Goal: Use online tool/utility: Utilize a website feature to perform a specific function

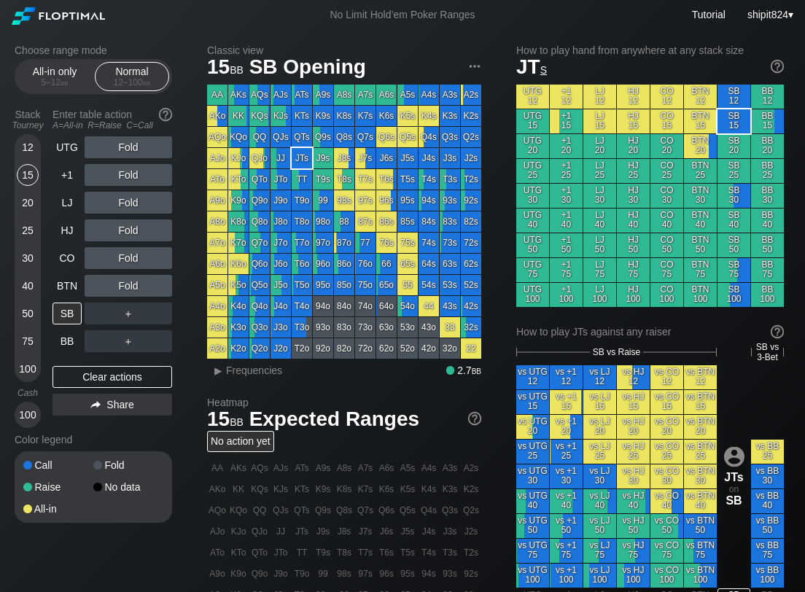
click at [54, 45] on div "Choose range mode All-in only 5 – 12 bb Normal 12 – 100 bb Stack Tourney Enter …" at bounding box center [402, 500] width 799 height 941
click at [50, 66] on div "All-in only 5 – 12 bb" at bounding box center [54, 77] width 67 height 28
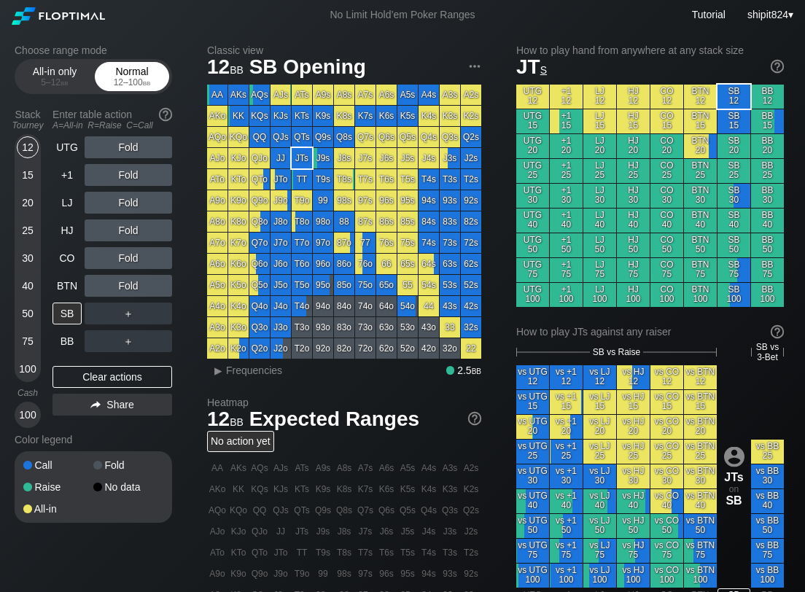
click at [149, 85] on span "bb" at bounding box center [147, 82] width 8 height 10
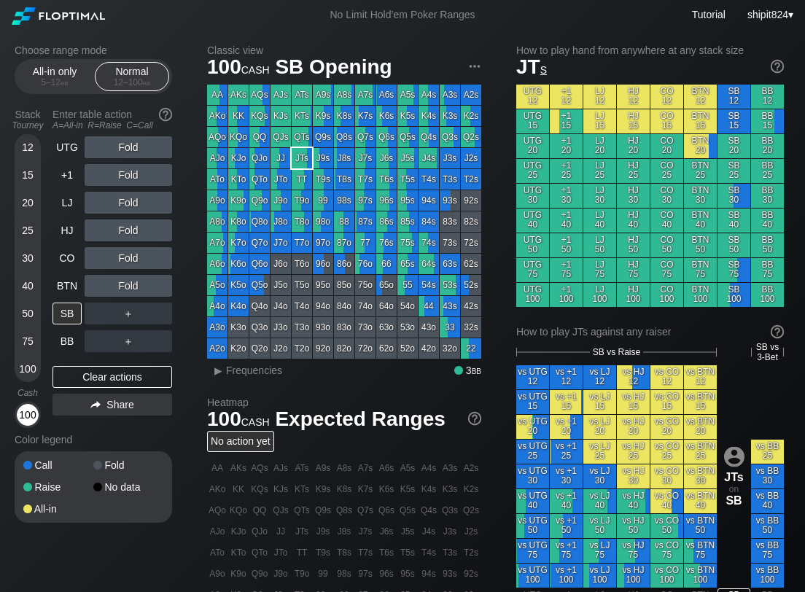
click at [27, 421] on div "100" at bounding box center [28, 415] width 22 height 22
click at [114, 187] on div "Fold" at bounding box center [129, 203] width 88 height 34
click at [121, 202] on div "R ✕" at bounding box center [128, 203] width 28 height 22
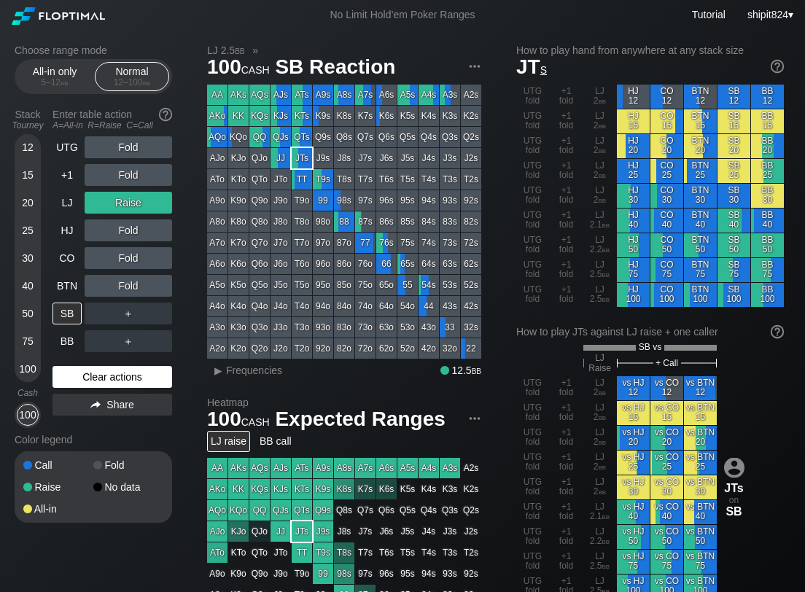
click at [96, 381] on div "Clear actions" at bounding box center [113, 377] width 120 height 22
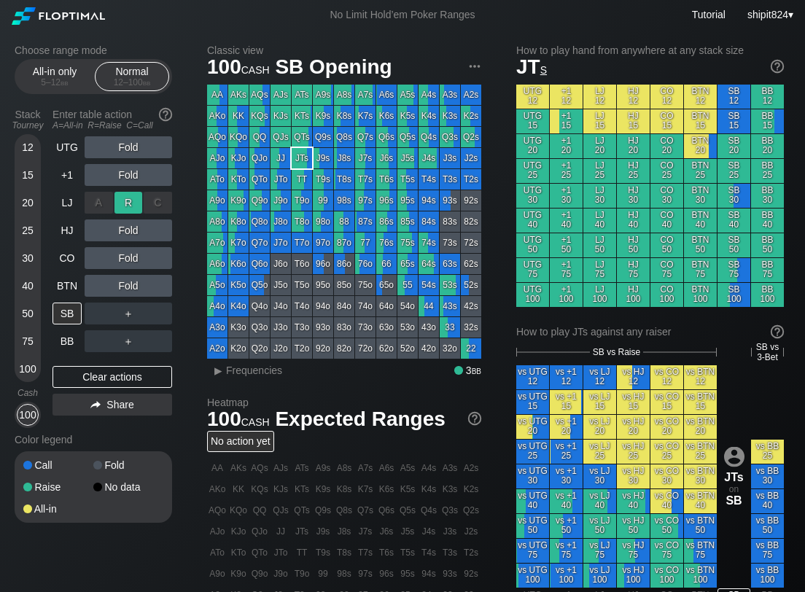
click at [128, 201] on div "R ✕" at bounding box center [128, 203] width 28 height 22
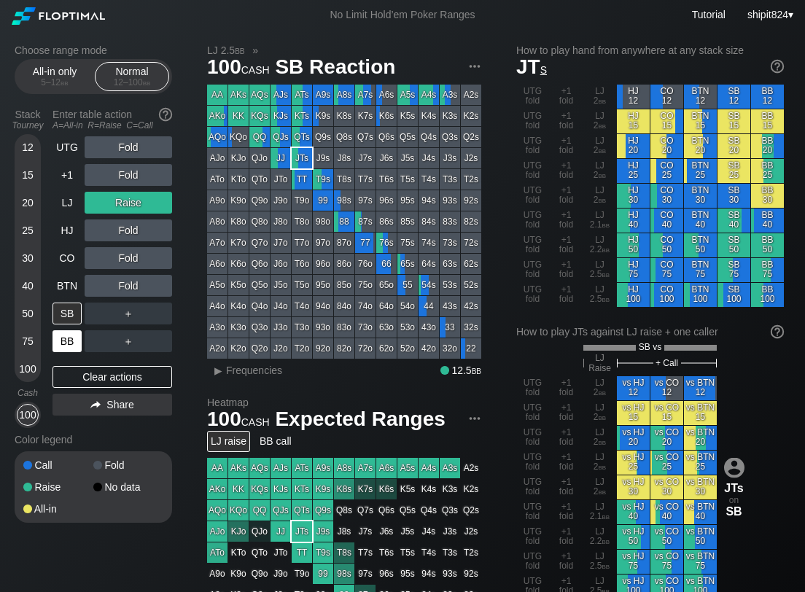
click at [65, 349] on div "BB" at bounding box center [67, 341] width 29 height 22
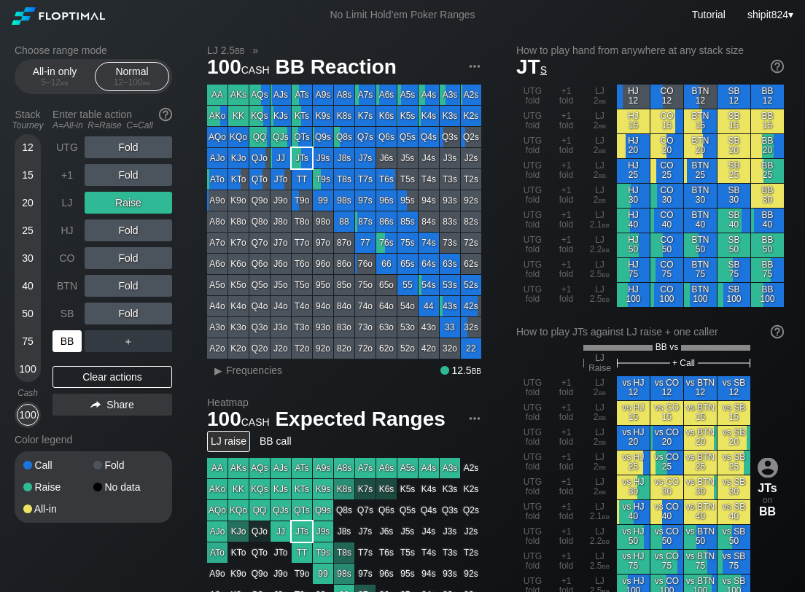
click at [66, 339] on div "BB" at bounding box center [67, 341] width 29 height 22
drag, startPoint x: 95, startPoint y: 378, endPoint x: 95, endPoint y: 358, distance: 19.7
click at [95, 377] on div "Clear actions" at bounding box center [113, 377] width 120 height 22
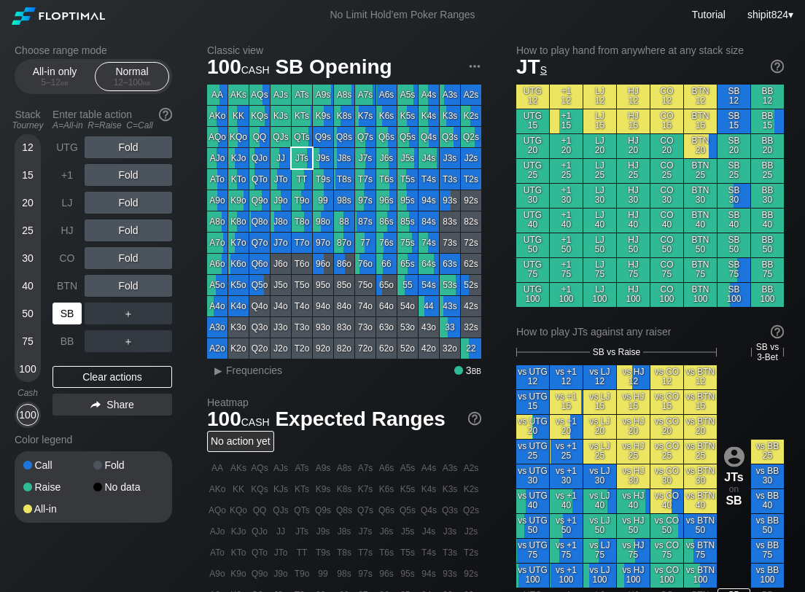
click at [74, 320] on div "SB" at bounding box center [67, 314] width 29 height 22
click at [96, 381] on div "Clear actions" at bounding box center [113, 377] width 120 height 22
click at [125, 381] on div "Clear actions" at bounding box center [113, 377] width 120 height 22
click at [145, 371] on div "Clear actions" at bounding box center [113, 377] width 120 height 22
click at [122, 376] on div "Clear actions" at bounding box center [113, 377] width 120 height 22
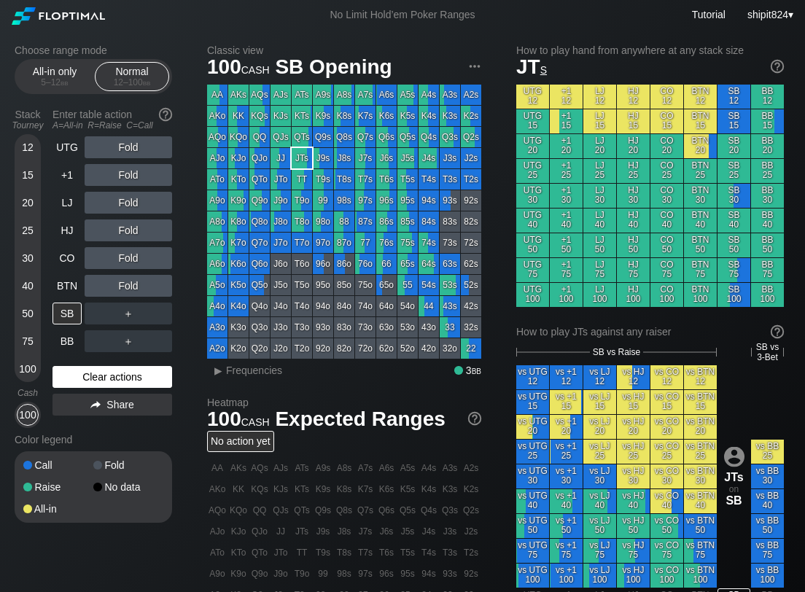
click at [133, 376] on div "Clear actions" at bounding box center [113, 377] width 120 height 22
click at [77, 258] on div "CO" at bounding box center [67, 258] width 29 height 22
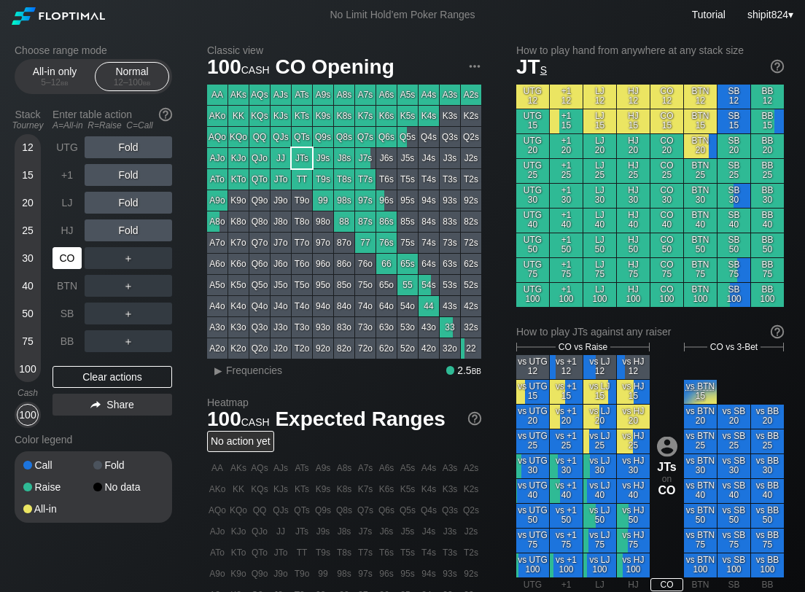
click at [77, 257] on div "CO" at bounding box center [67, 258] width 29 height 22
click at [105, 373] on div "Clear actions" at bounding box center [113, 377] width 120 height 22
click at [146, 368] on div "UTG Fold +1 Fold LJ Fold HJ Fold CO ＋ BTN ＋ SB ＋ BB ＋ Clear actions Share" at bounding box center [113, 282] width 120 height 292
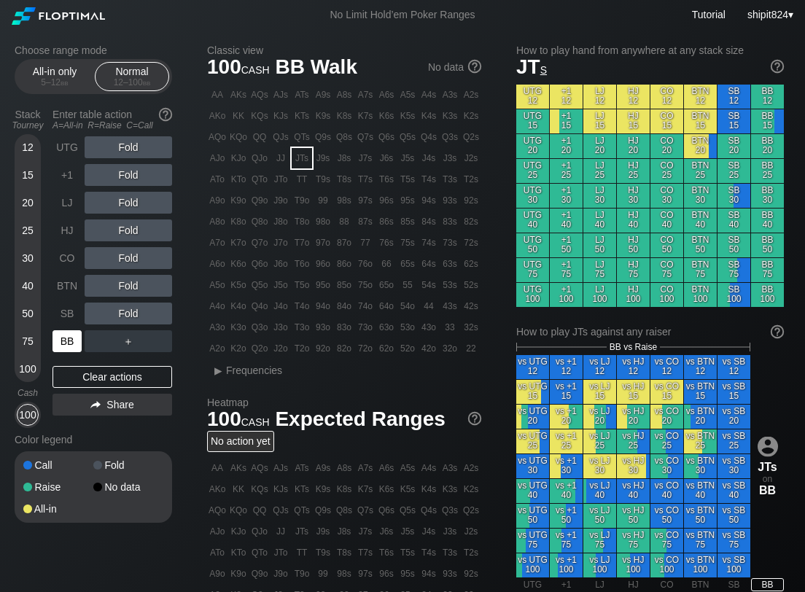
click at [71, 342] on div "BB" at bounding box center [67, 341] width 29 height 22
click at [123, 276] on div "R ✕" at bounding box center [128, 286] width 28 height 22
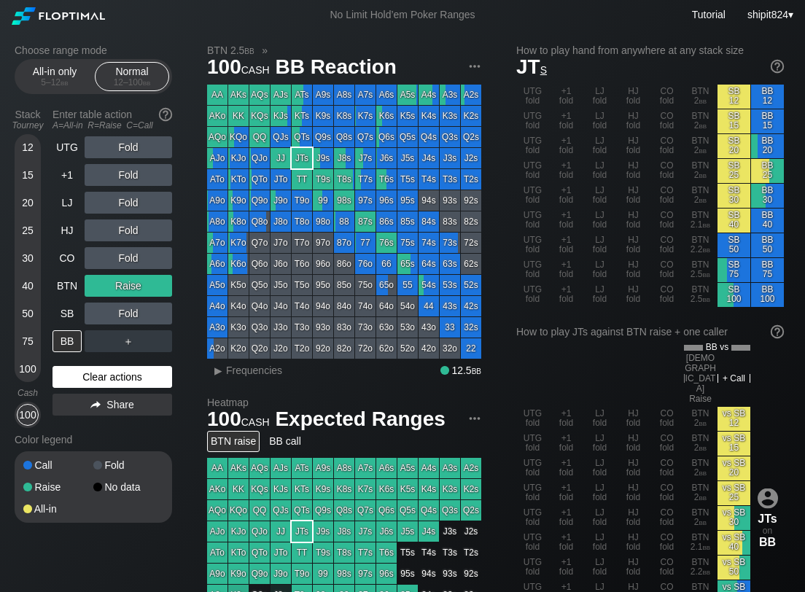
click at [117, 383] on div "Clear actions" at bounding box center [113, 377] width 120 height 22
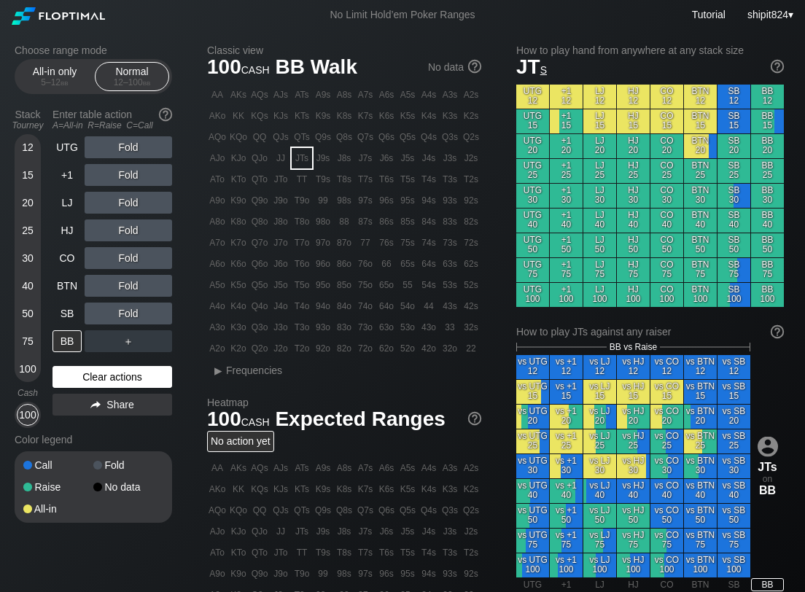
click at [97, 378] on div "Clear actions" at bounding box center [113, 377] width 120 height 22
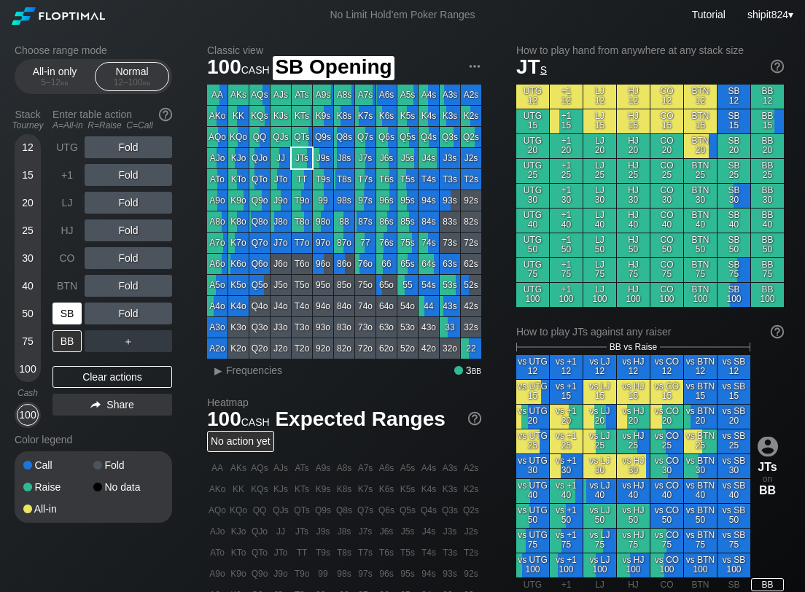
click at [82, 319] on div "SB" at bounding box center [69, 314] width 32 height 28
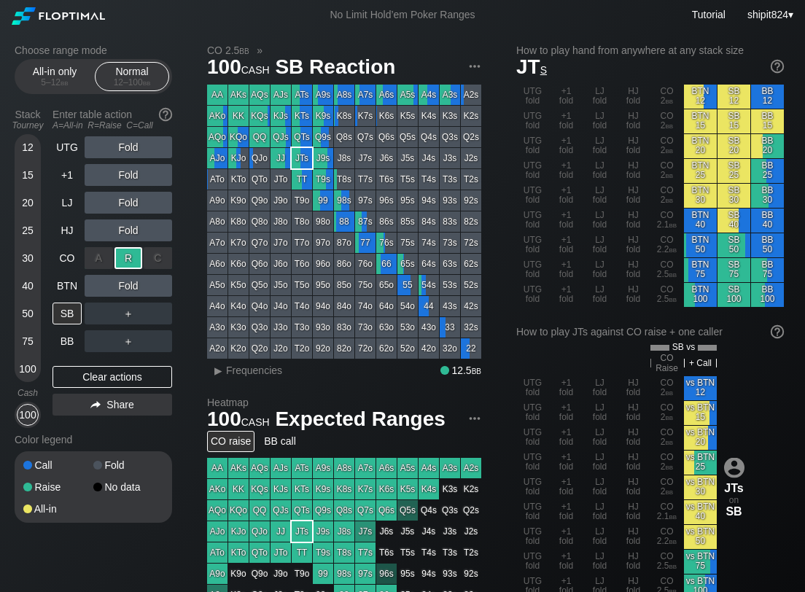
click at [126, 260] on div "R ✕" at bounding box center [128, 258] width 28 height 22
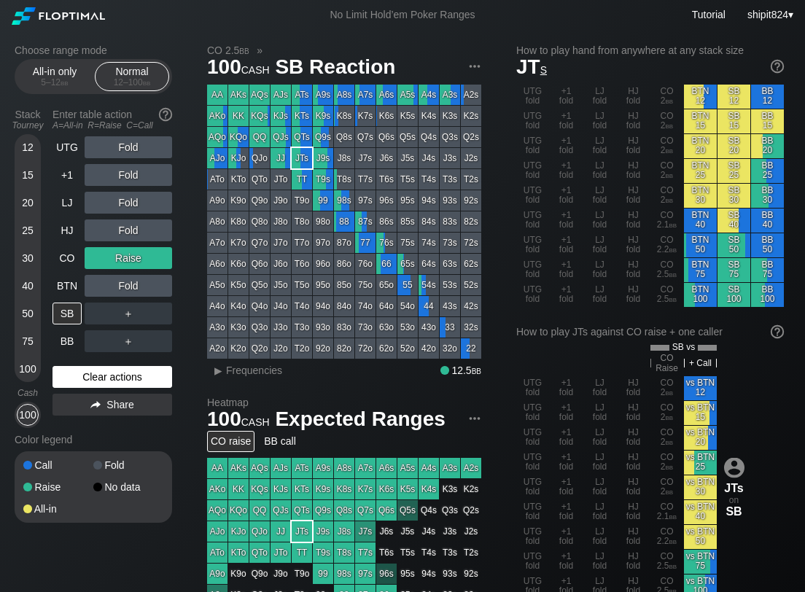
click at [102, 375] on div "Clear actions" at bounding box center [113, 377] width 120 height 22
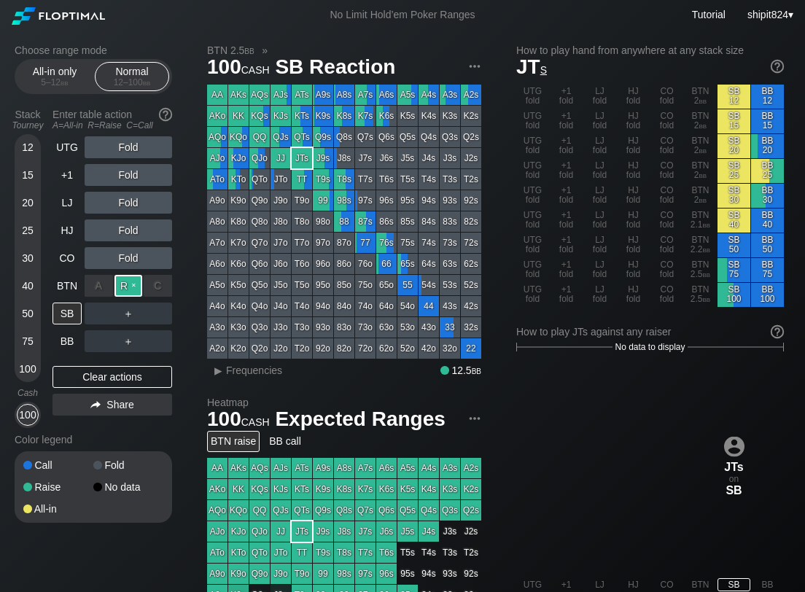
click at [118, 279] on div "R ✕" at bounding box center [128, 286] width 28 height 22
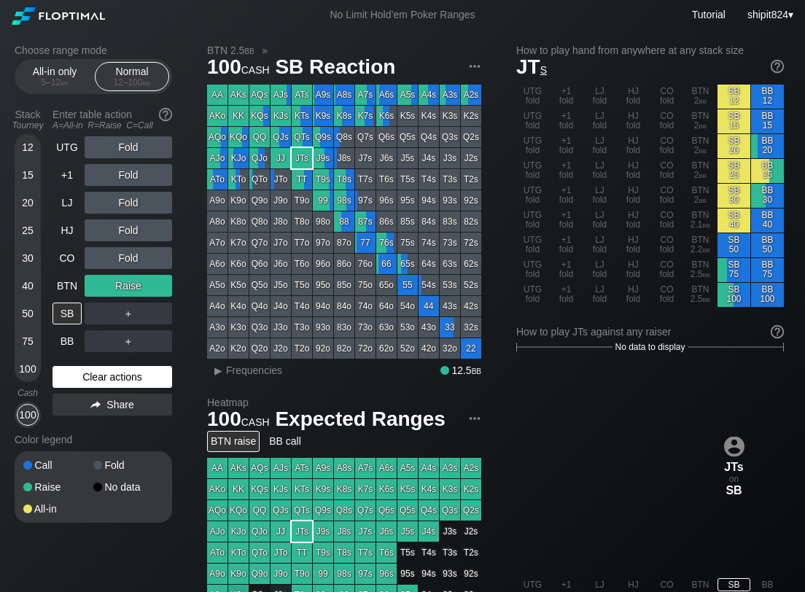
click at [87, 373] on div "Clear actions" at bounding box center [113, 377] width 120 height 22
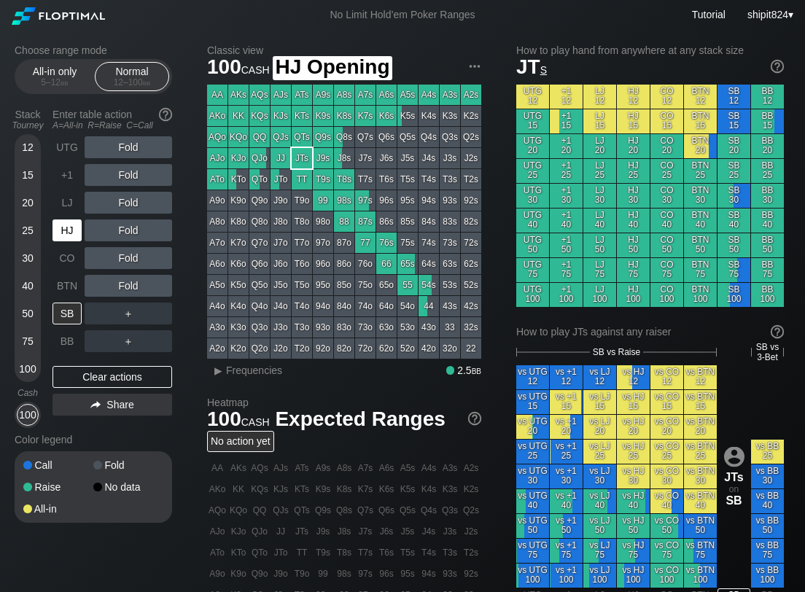
click at [69, 229] on div "HJ" at bounding box center [67, 230] width 29 height 22
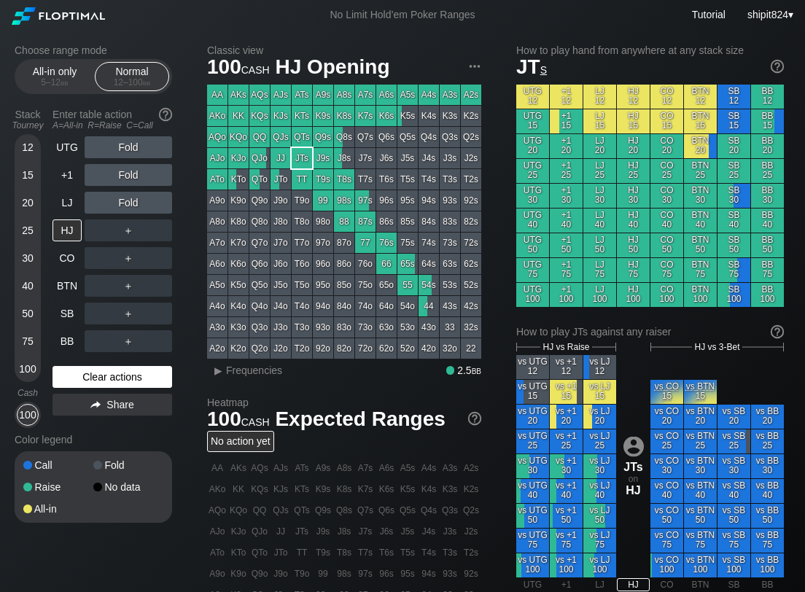
click at [128, 367] on div "Clear actions" at bounding box center [113, 377] width 120 height 22
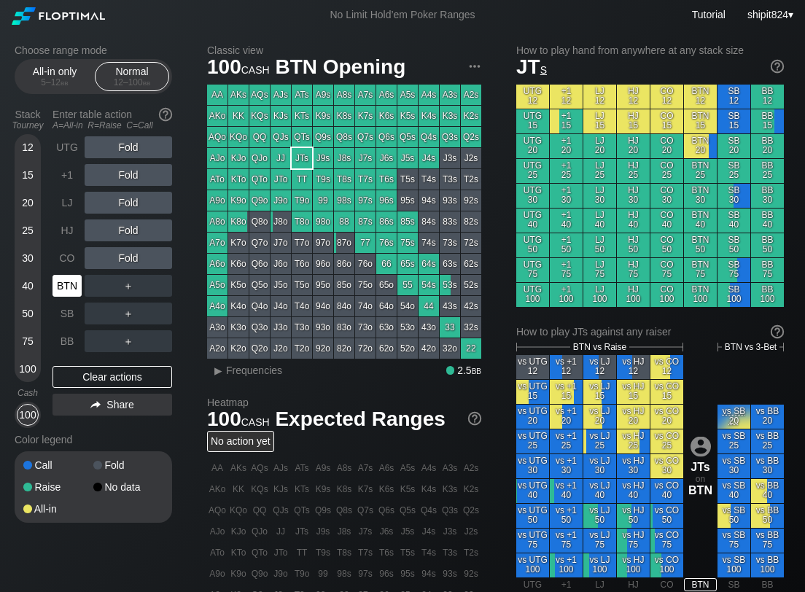
click at [68, 284] on div "BTN" at bounding box center [67, 286] width 29 height 22
click at [123, 144] on div "R ✕" at bounding box center [128, 147] width 28 height 22
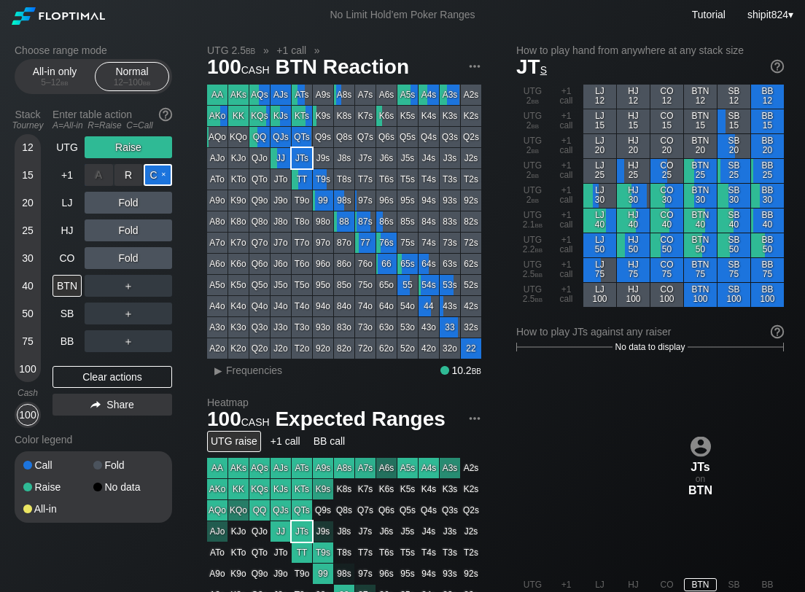
click at [157, 169] on div "C ✕" at bounding box center [158, 175] width 28 height 22
click at [129, 235] on div "Fold" at bounding box center [129, 230] width 88 height 22
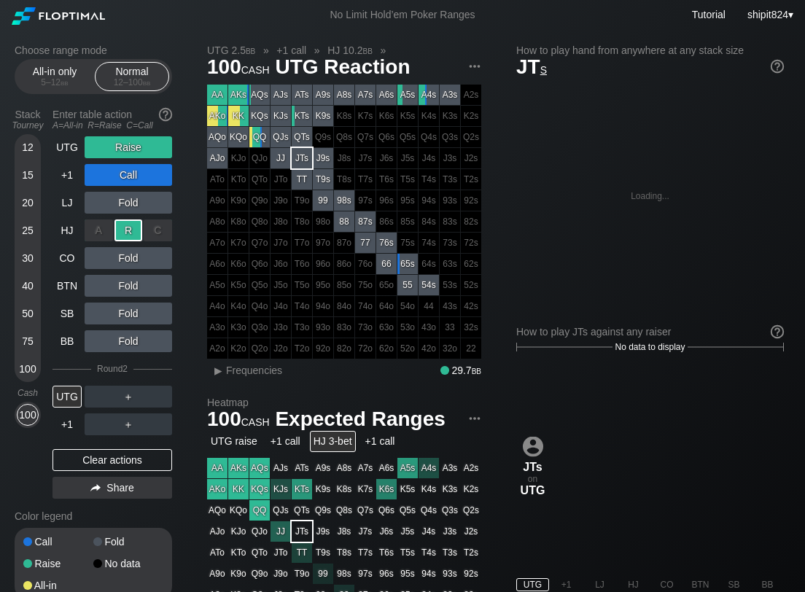
click at [129, 236] on div "R ✕" at bounding box center [128, 230] width 28 height 22
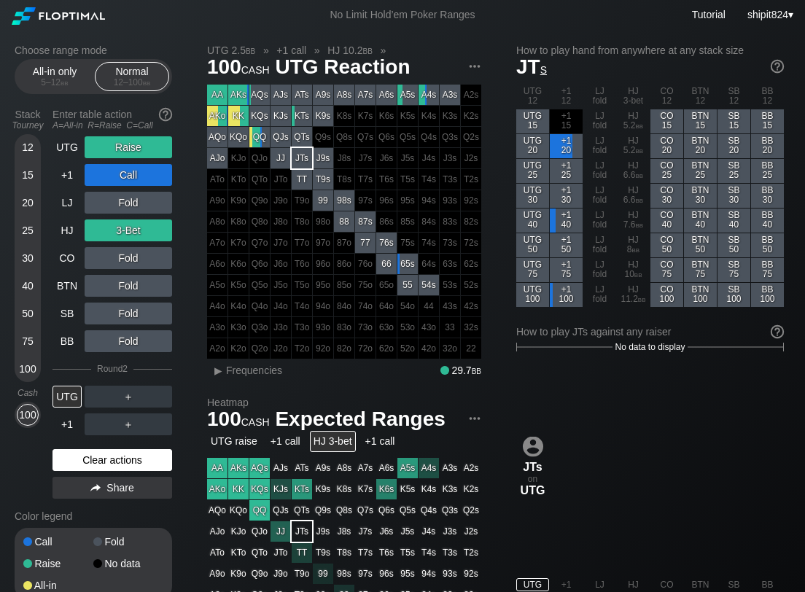
click at [128, 465] on div "Clear actions" at bounding box center [113, 460] width 120 height 22
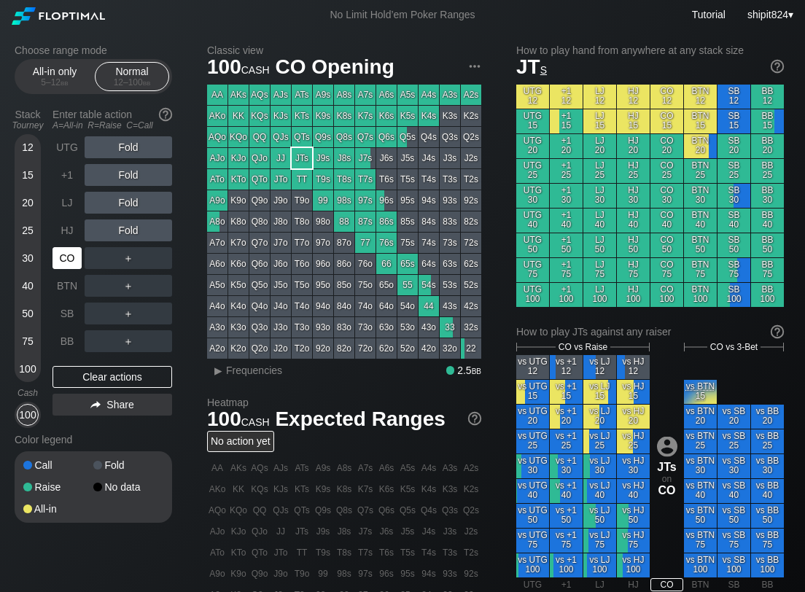
click at [74, 257] on div "CO" at bounding box center [67, 258] width 29 height 22
click at [157, 373] on div "Clear actions" at bounding box center [113, 377] width 120 height 22
click at [156, 373] on div "Clear actions" at bounding box center [113, 377] width 120 height 22
click at [146, 376] on div "Clear actions" at bounding box center [113, 377] width 120 height 22
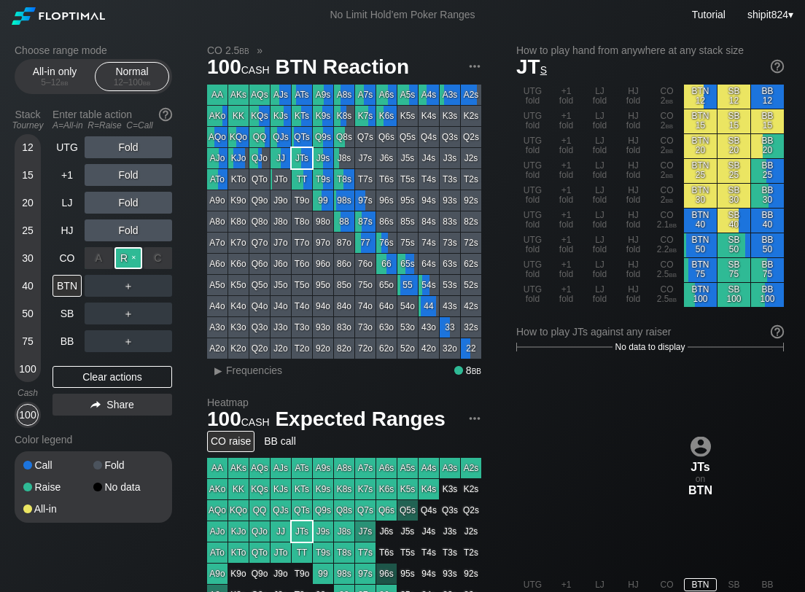
click at [129, 259] on div "R ✕" at bounding box center [128, 258] width 28 height 22
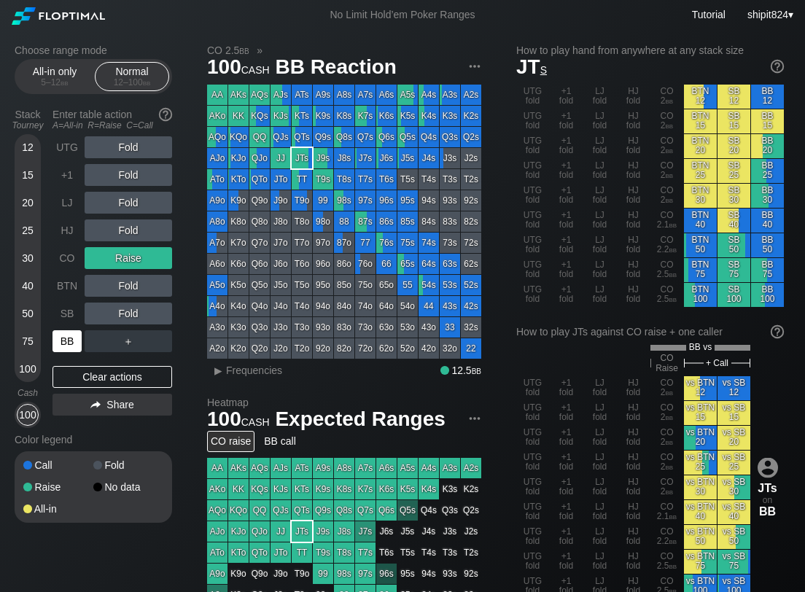
click at [70, 346] on div "BB" at bounding box center [67, 341] width 29 height 22
click at [133, 373] on div "Clear actions" at bounding box center [113, 377] width 120 height 22
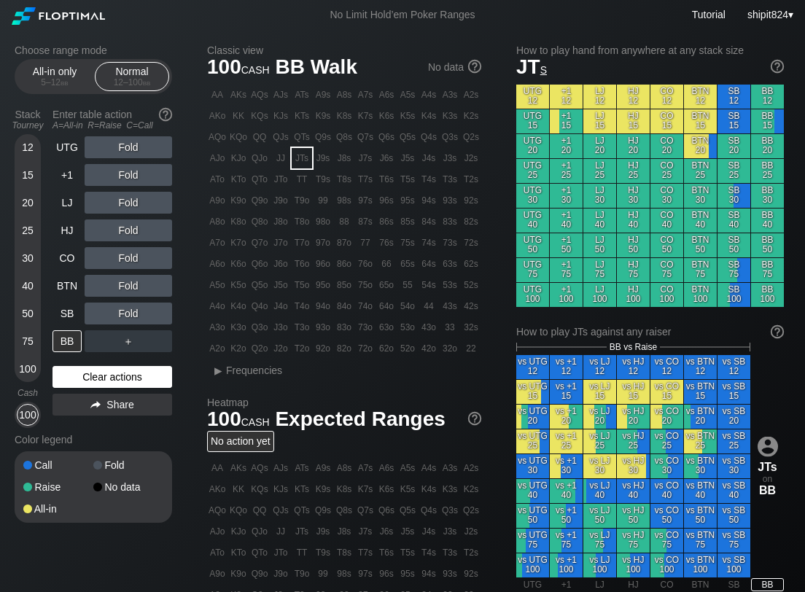
click at [125, 374] on div "Clear actions" at bounding box center [113, 377] width 120 height 22
click at [125, 373] on div "Clear actions" at bounding box center [113, 377] width 120 height 22
click at [130, 203] on div "R ✕" at bounding box center [128, 203] width 28 height 22
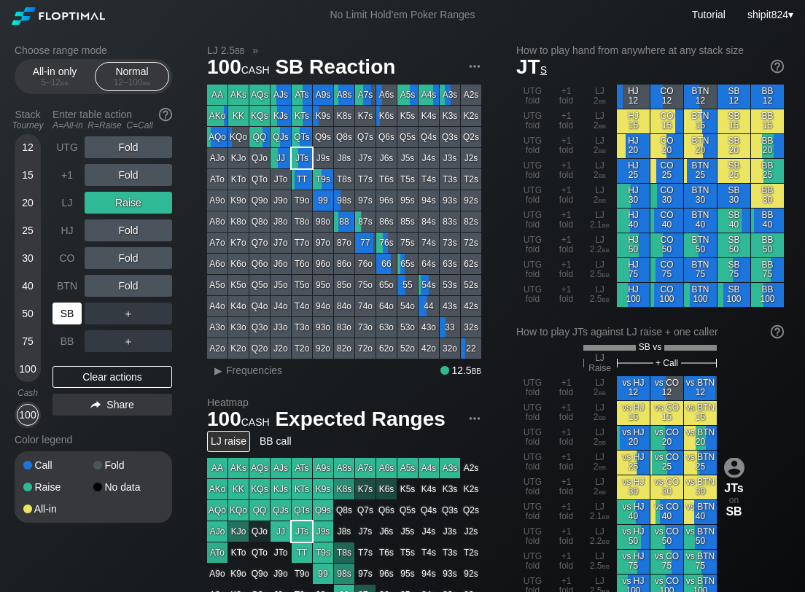
click at [71, 319] on div "SB" at bounding box center [67, 314] width 29 height 22
drag, startPoint x: 139, startPoint y: 378, endPoint x: 126, endPoint y: 369, distance: 15.8
click at [139, 380] on div "Clear actions" at bounding box center [113, 377] width 120 height 22
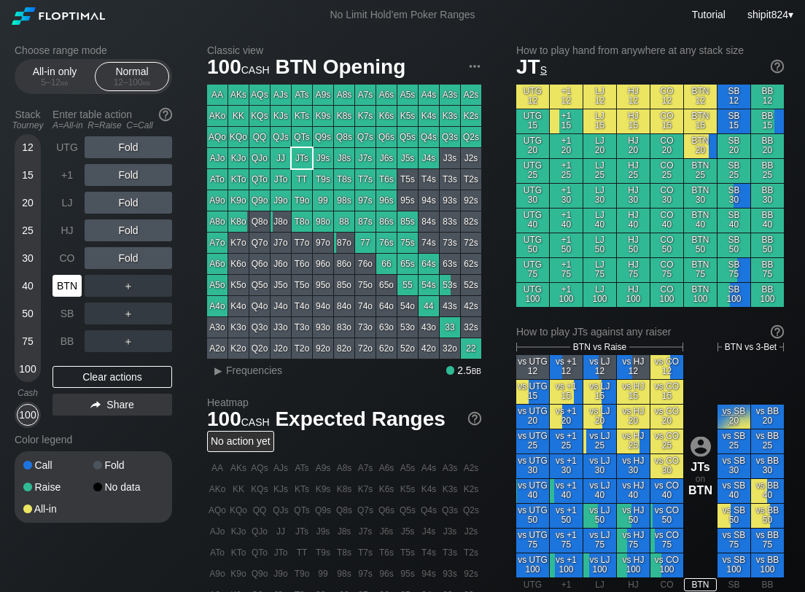
click at [77, 287] on div "BTN" at bounding box center [67, 286] width 29 height 22
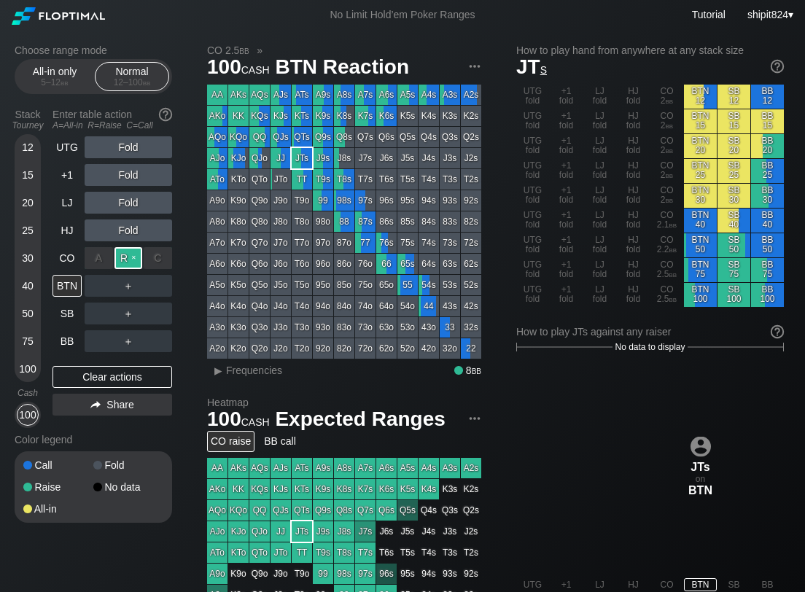
drag, startPoint x: 128, startPoint y: 260, endPoint x: 2, endPoint y: 275, distance: 127.0
click at [128, 262] on div "R ✕" at bounding box center [128, 258] width 28 height 22
drag, startPoint x: 118, startPoint y: 370, endPoint x: 99, endPoint y: 284, distance: 88.8
click at [118, 370] on div "Clear actions" at bounding box center [113, 377] width 120 height 22
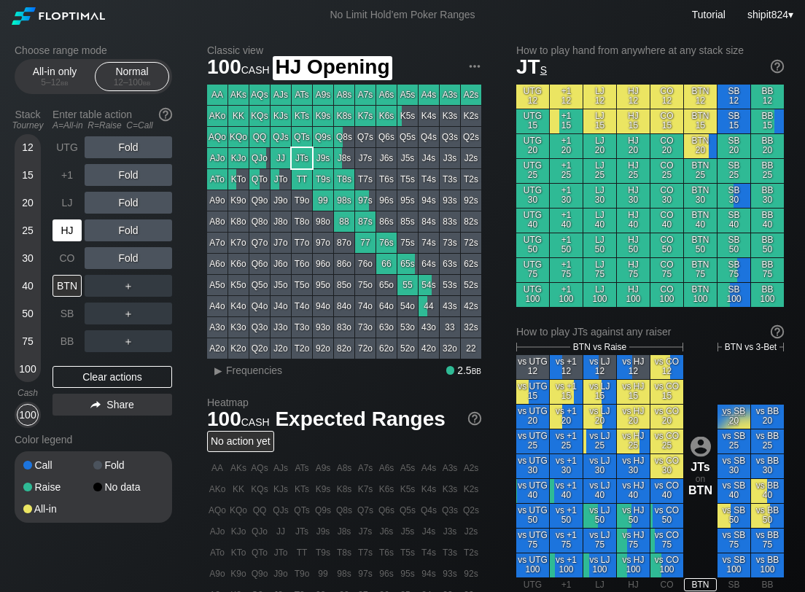
click at [76, 234] on div "HJ" at bounding box center [67, 230] width 29 height 22
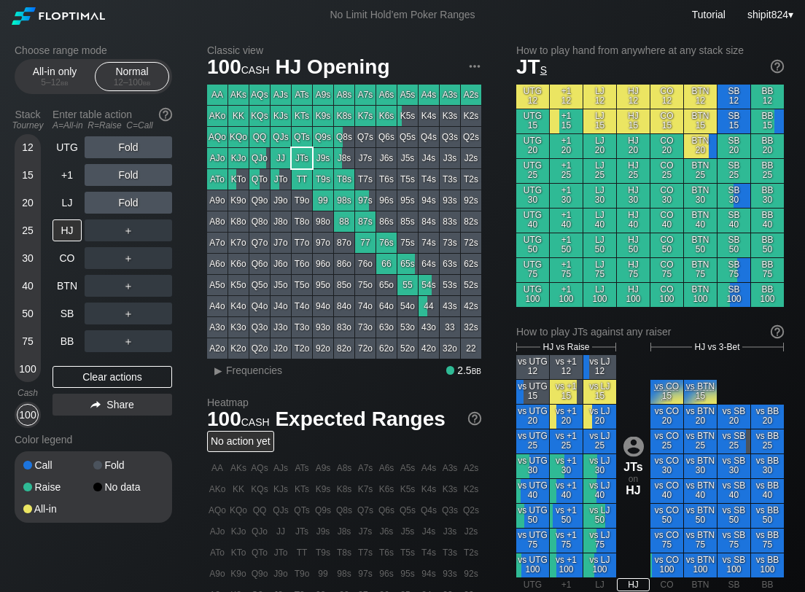
click at [122, 201] on div "Fold" at bounding box center [129, 203] width 88 height 22
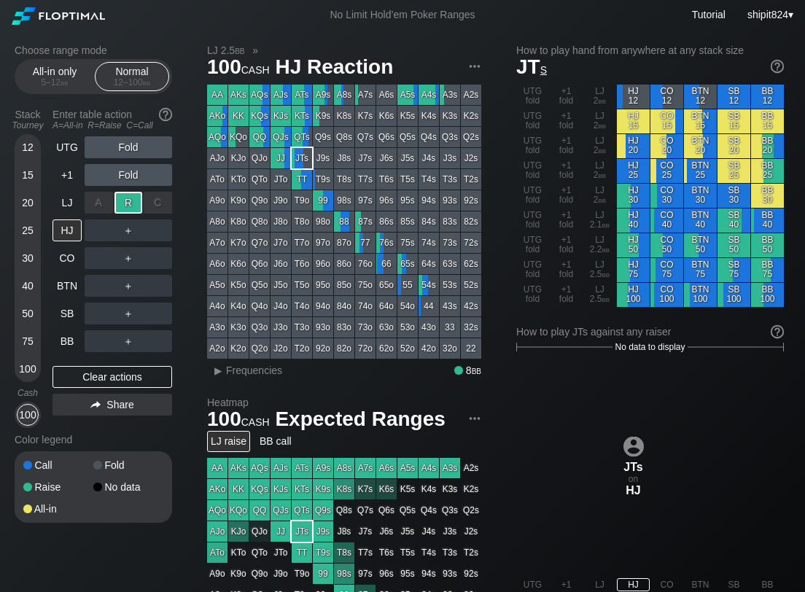
click at [122, 199] on div "R ✕" at bounding box center [128, 203] width 28 height 22
drag, startPoint x: 133, startPoint y: 375, endPoint x: 114, endPoint y: 357, distance: 26.8
click at [133, 375] on div "Clear actions" at bounding box center [113, 377] width 120 height 22
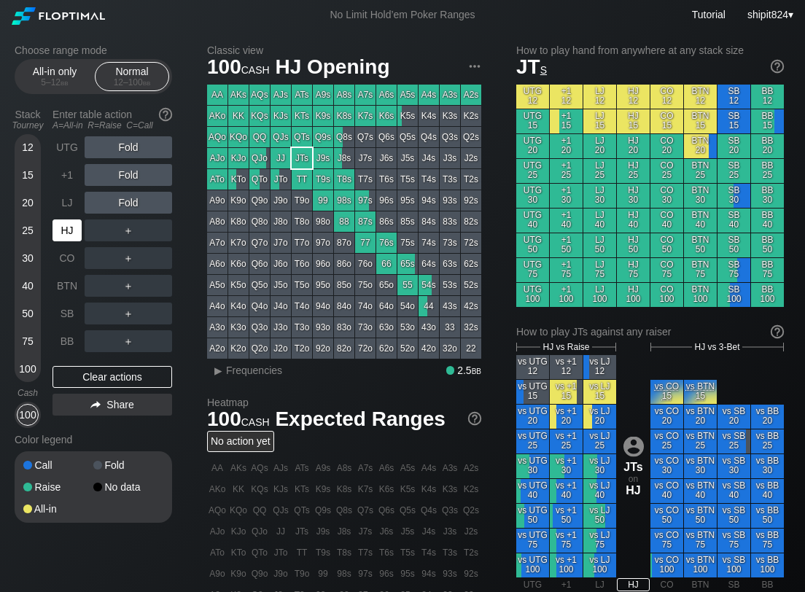
click at [71, 241] on div "HJ" at bounding box center [67, 230] width 29 height 22
drag, startPoint x: 88, startPoint y: 230, endPoint x: 126, endPoint y: 229, distance: 37.9
click at [127, 229] on div "R ✕" at bounding box center [128, 230] width 28 height 22
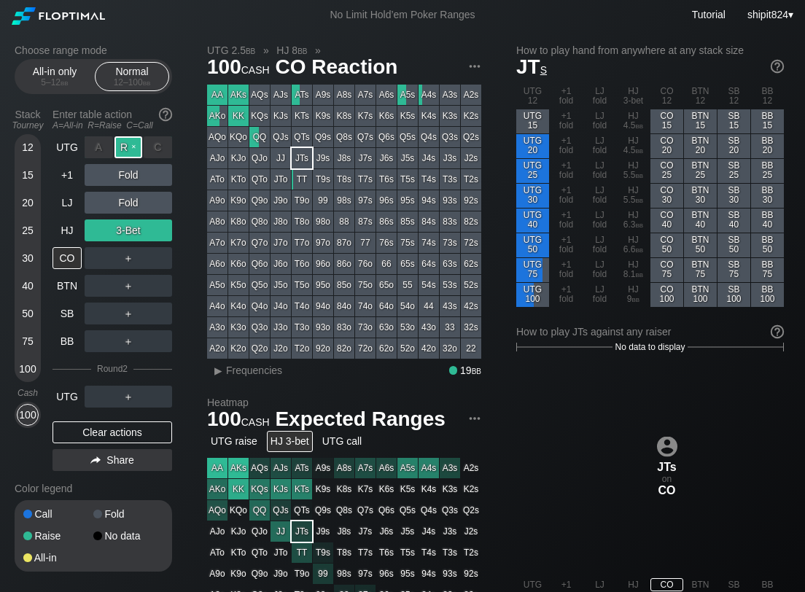
click at [120, 149] on div "R ✕" at bounding box center [128, 147] width 28 height 22
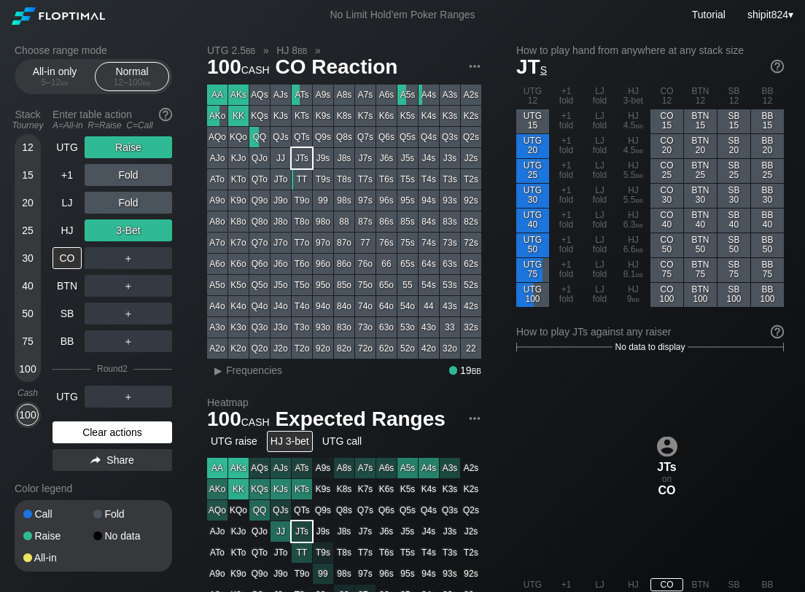
click at [78, 439] on div "Clear actions" at bounding box center [113, 432] width 120 height 22
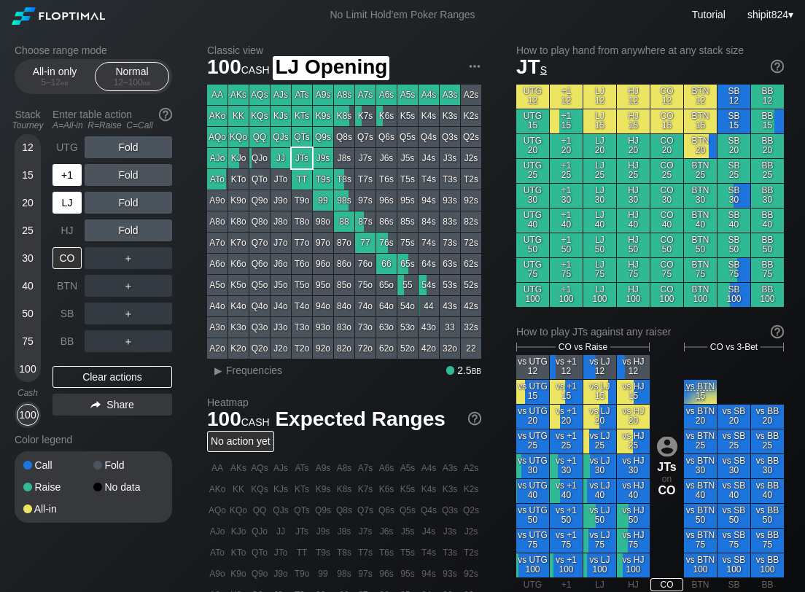
click at [77, 178] on div "+1" at bounding box center [67, 175] width 29 height 22
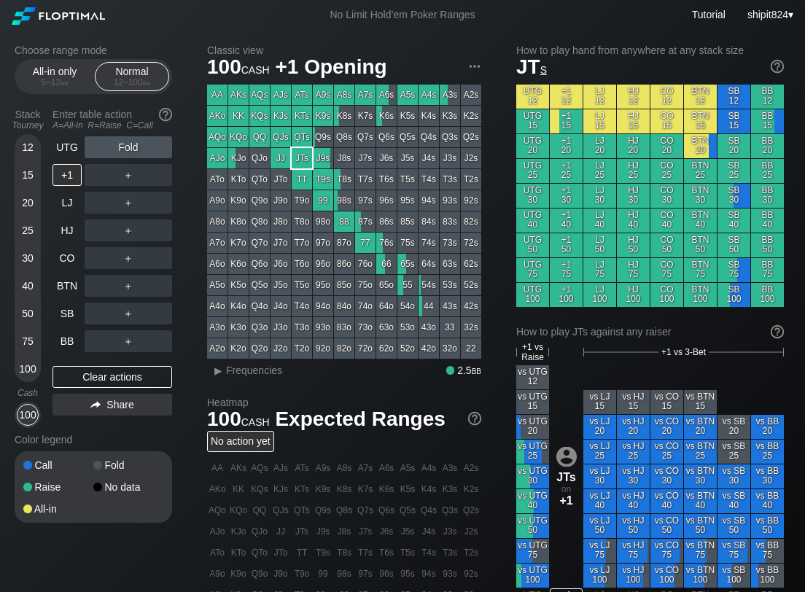
click at [130, 174] on div "＋" at bounding box center [129, 175] width 88 height 22
click at [133, 179] on div "R ✕" at bounding box center [128, 175] width 28 height 22
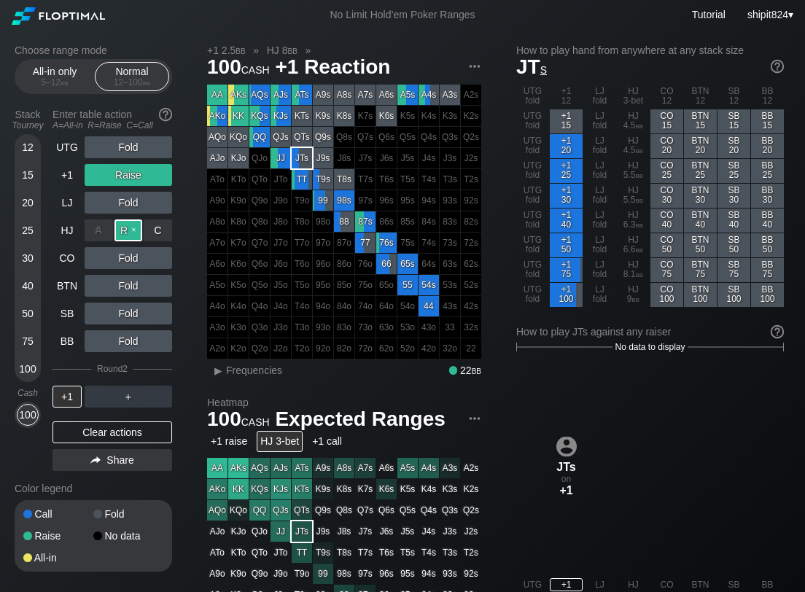
click at [124, 230] on div "R ✕" at bounding box center [128, 230] width 28 height 22
click at [91, 436] on div "Clear actions" at bounding box center [113, 432] width 120 height 22
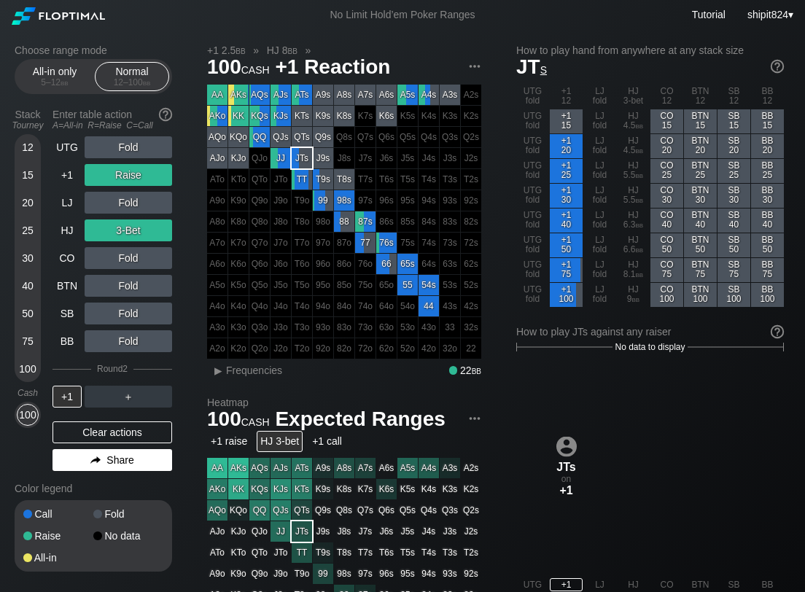
drag, startPoint x: 90, startPoint y: 435, endPoint x: 89, endPoint y: 395, distance: 39.4
click at [90, 477] on div "Color legend" at bounding box center [94, 488] width 158 height 23
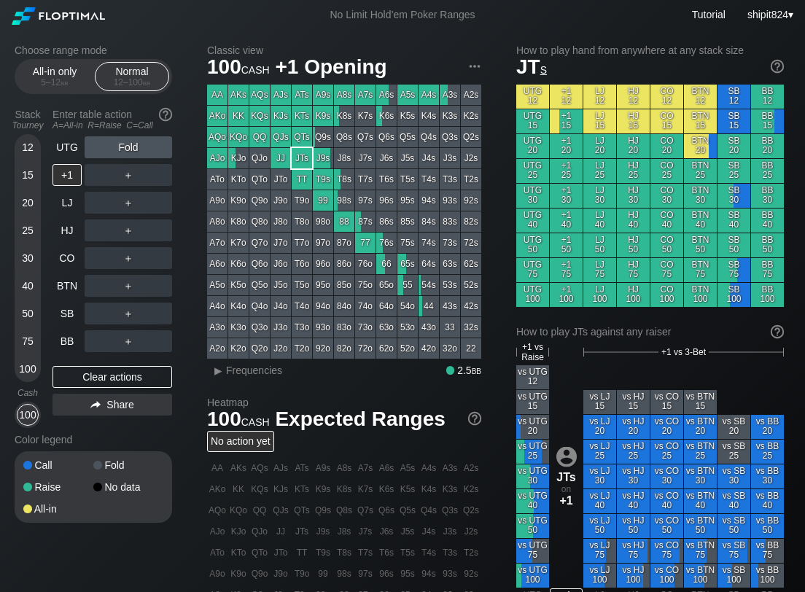
drag, startPoint x: 152, startPoint y: 380, endPoint x: 125, endPoint y: 350, distance: 40.3
click at [152, 380] on div "Clear actions" at bounding box center [113, 377] width 120 height 22
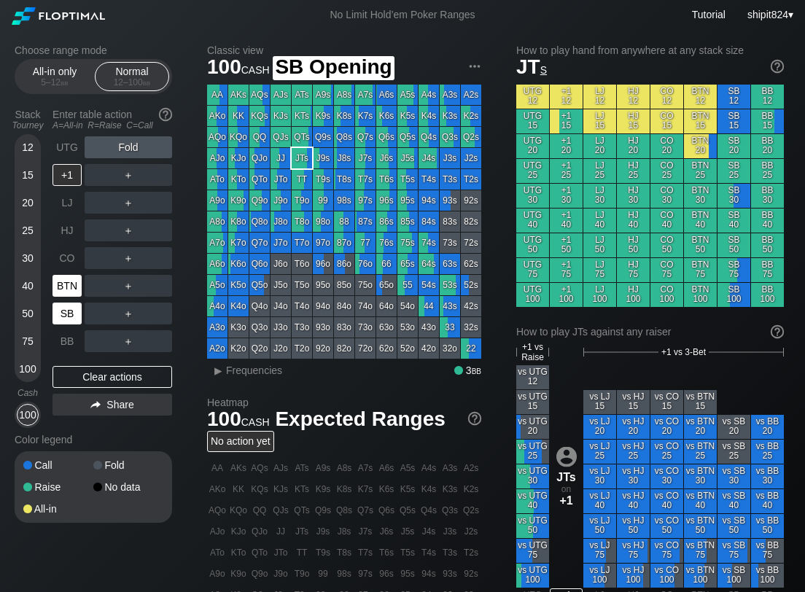
click at [74, 298] on div "BTN" at bounding box center [69, 286] width 32 height 28
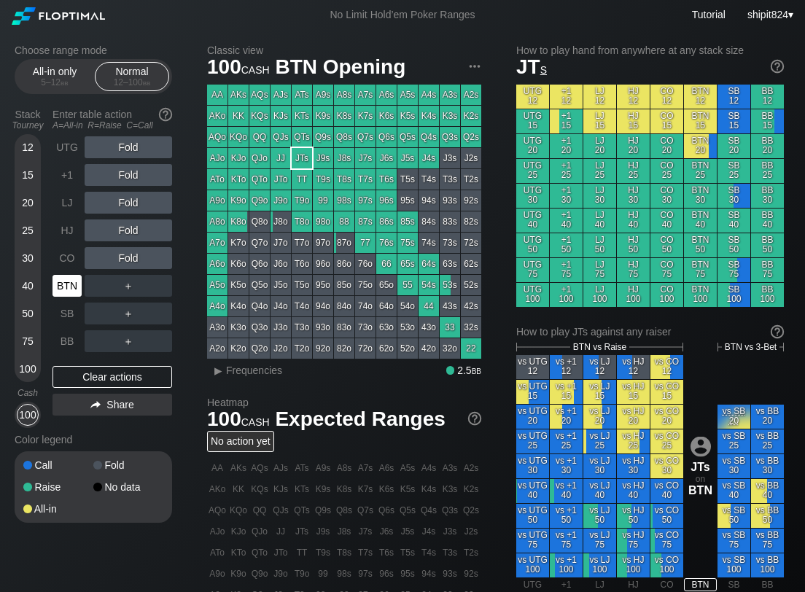
click at [71, 292] on div "BTN" at bounding box center [67, 286] width 29 height 22
drag, startPoint x: 131, startPoint y: 198, endPoint x: 96, endPoint y: 217, distance: 39.8
click at [130, 198] on div "R ✕" at bounding box center [128, 203] width 28 height 22
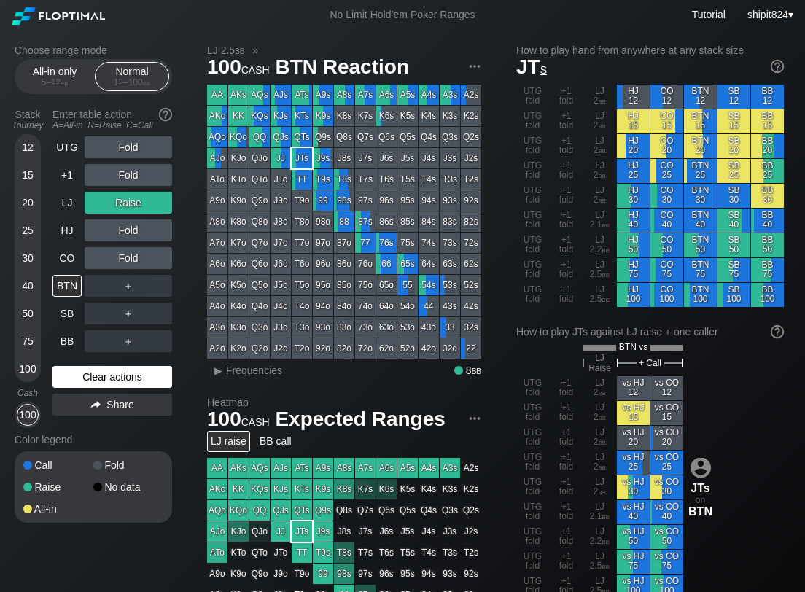
click at [87, 371] on div "Clear actions" at bounding box center [113, 377] width 120 height 22
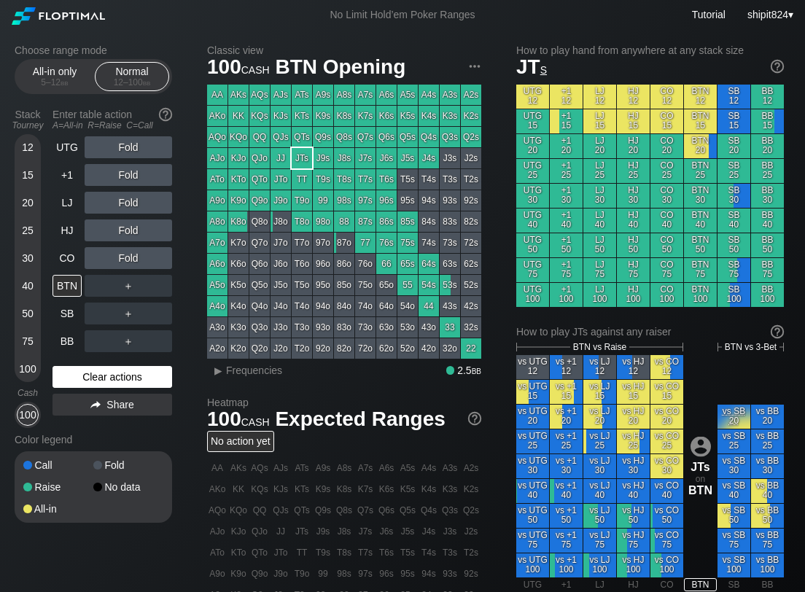
click at [86, 368] on div "Clear actions" at bounding box center [113, 377] width 120 height 22
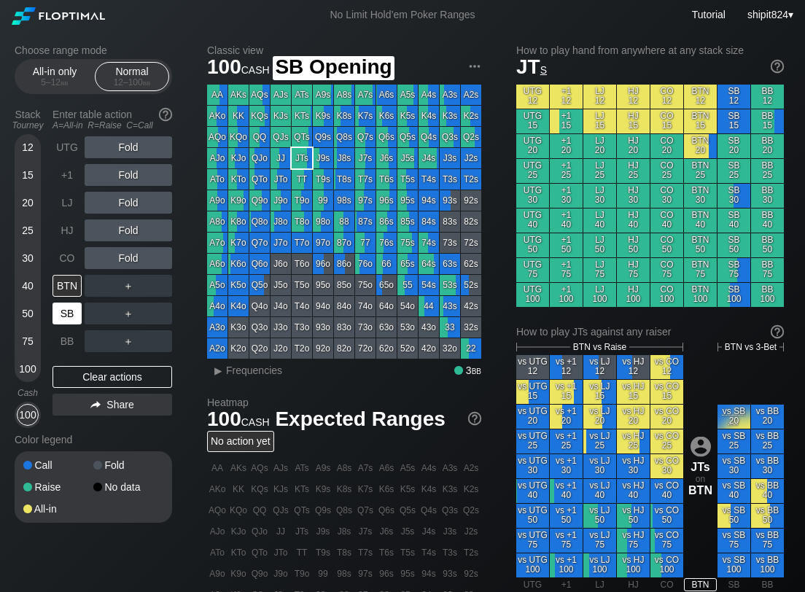
click at [68, 304] on div "SB" at bounding box center [67, 314] width 29 height 22
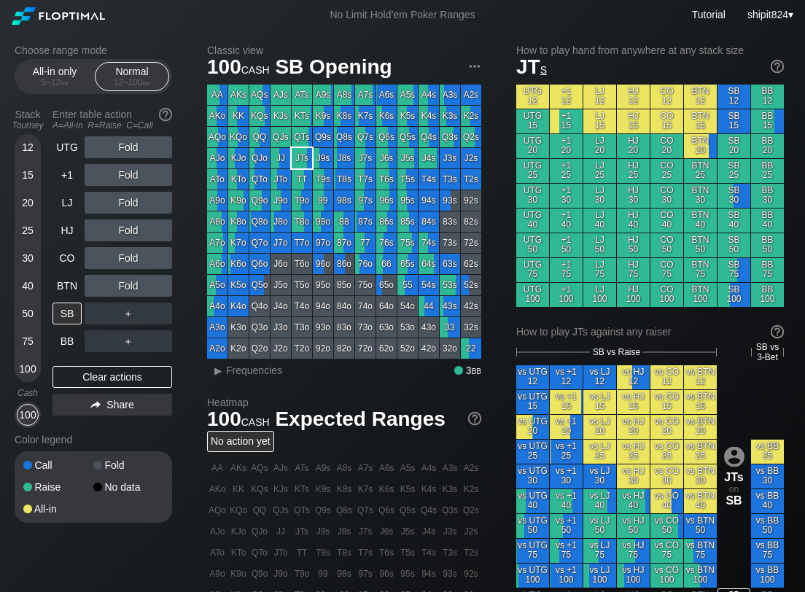
drag, startPoint x: 141, startPoint y: 377, endPoint x: 90, endPoint y: 328, distance: 70.1
click at [140, 377] on div "Clear actions" at bounding box center [113, 377] width 120 height 22
click at [62, 310] on div "SB" at bounding box center [67, 314] width 29 height 22
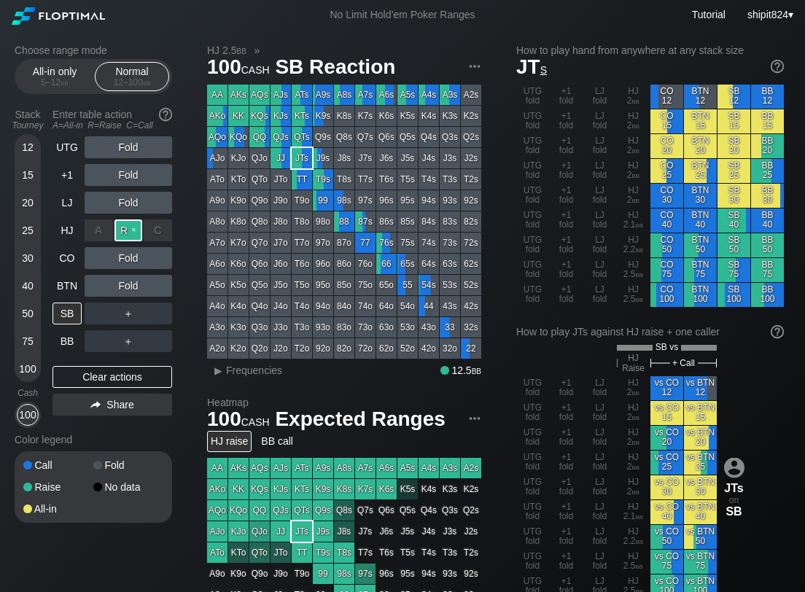
click at [126, 225] on div "R ✕" at bounding box center [128, 230] width 28 height 22
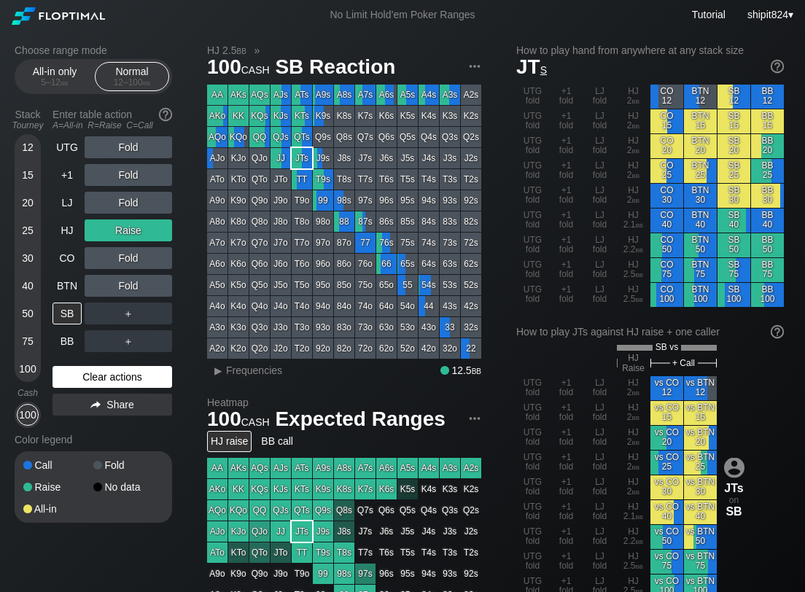
click at [117, 378] on div "Clear actions" at bounding box center [113, 377] width 120 height 22
click at [61, 368] on div "Clear actions" at bounding box center [113, 377] width 120 height 22
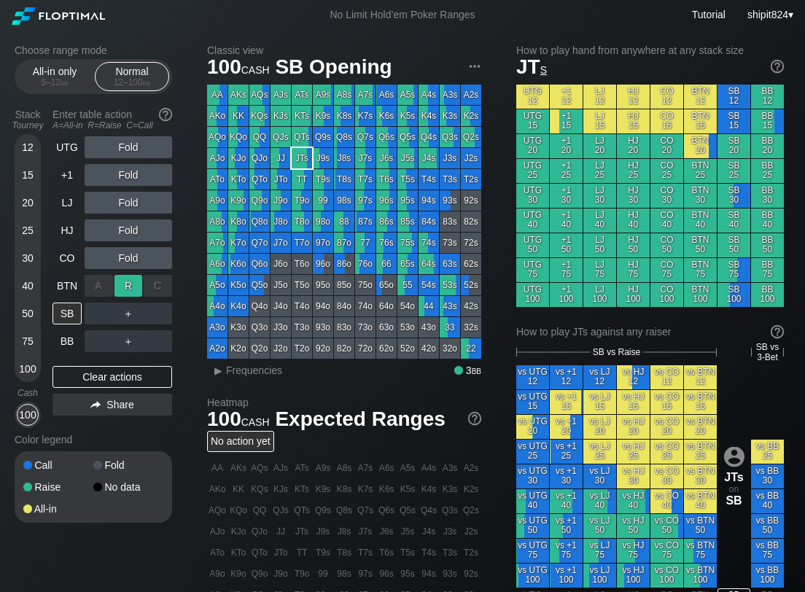
click at [133, 292] on div "R ✕" at bounding box center [128, 286] width 28 height 22
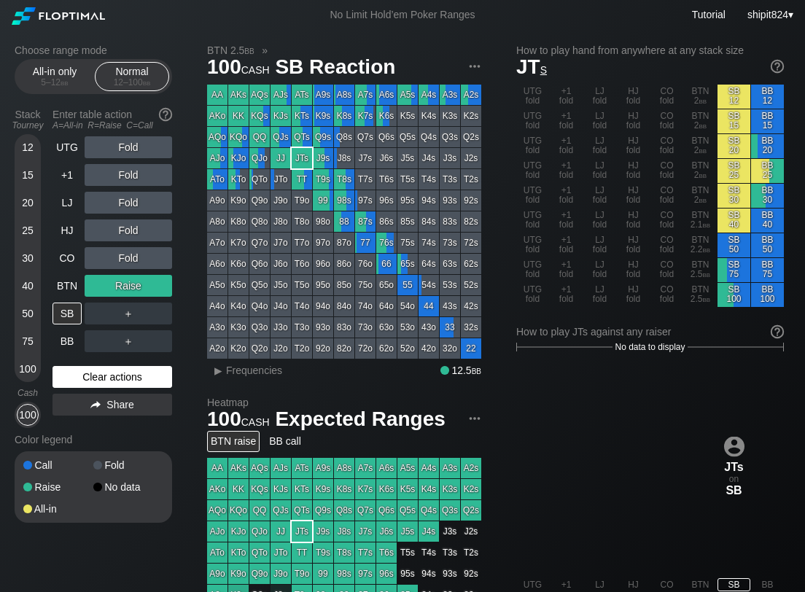
click at [99, 376] on div "Clear actions" at bounding box center [113, 377] width 120 height 22
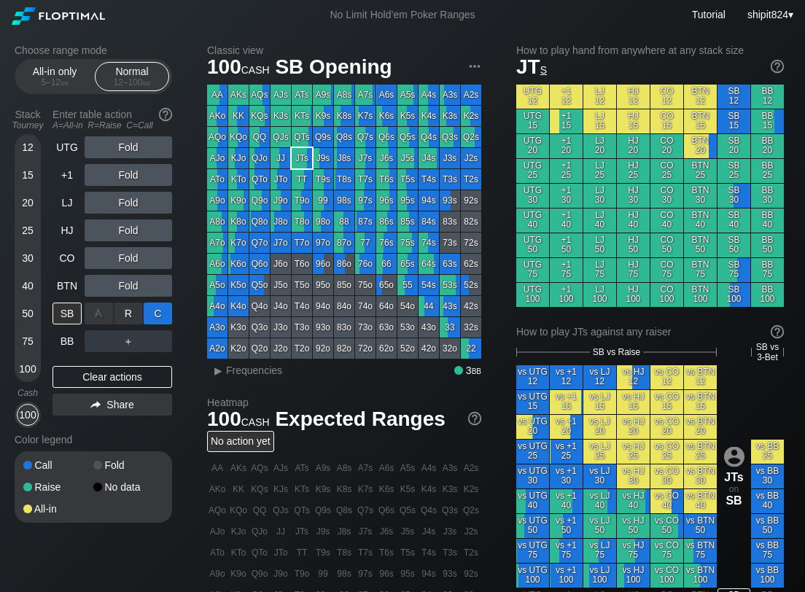
click at [152, 309] on div "A ✕ R ✕ C ✕ ＋" at bounding box center [129, 314] width 88 height 22
click at [155, 308] on div "C ✕" at bounding box center [158, 314] width 28 height 22
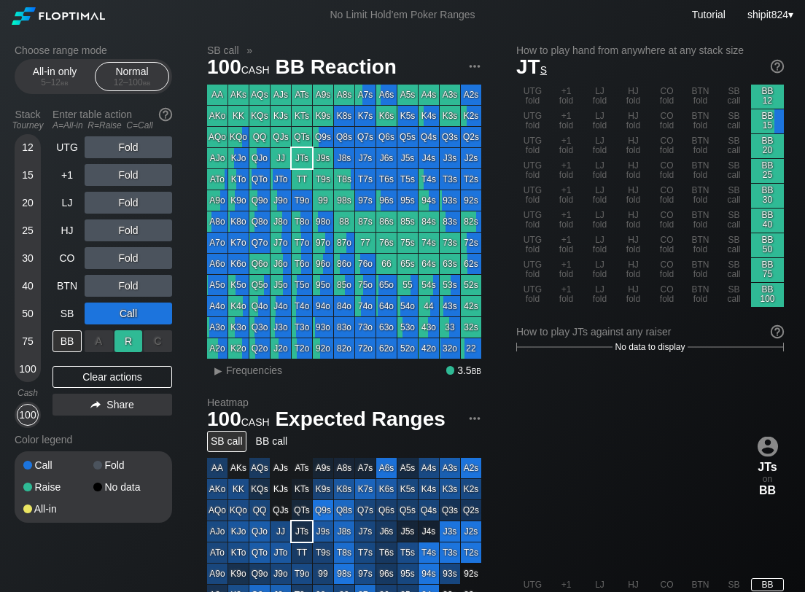
click at [136, 341] on div "R ✕" at bounding box center [128, 341] width 28 height 22
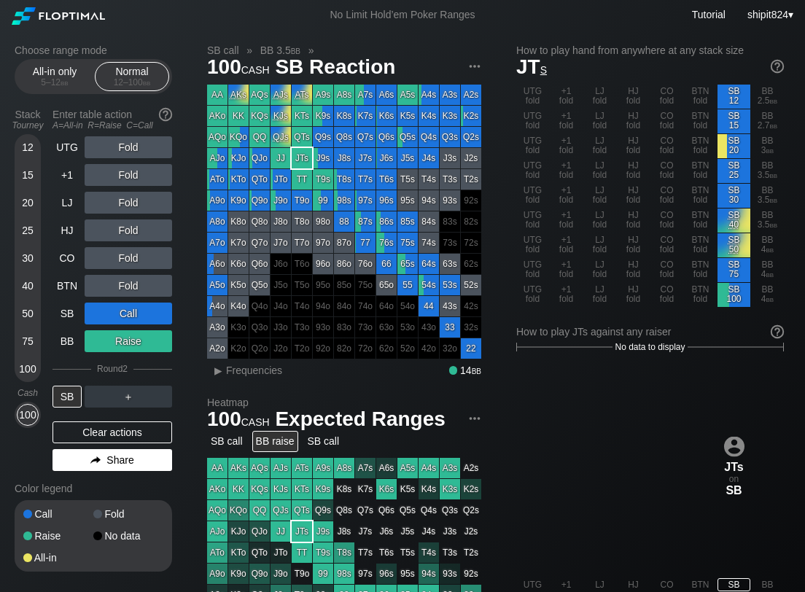
click at [91, 426] on div "Clear actions" at bounding box center [113, 432] width 120 height 22
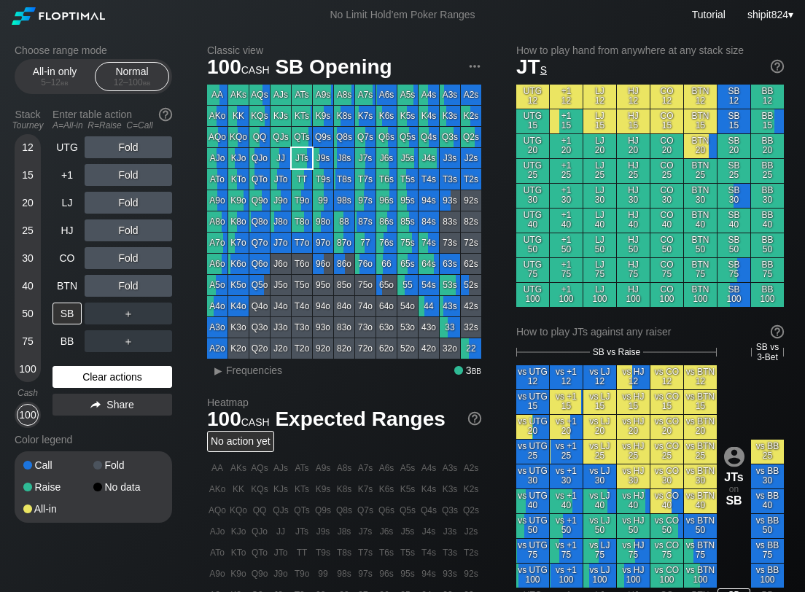
click at [112, 370] on div "Clear actions" at bounding box center [113, 377] width 120 height 22
click at [128, 380] on div "Clear actions" at bounding box center [113, 377] width 120 height 22
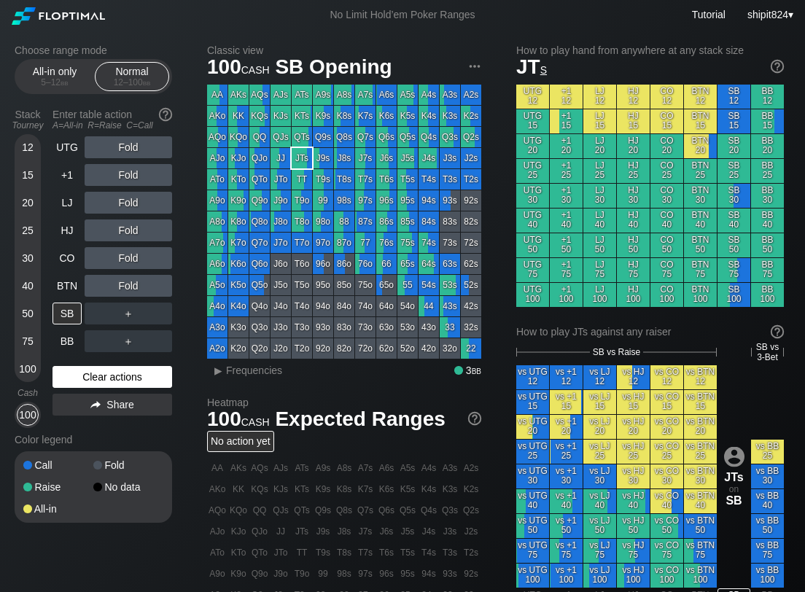
click at [128, 380] on div "Clear actions" at bounding box center [113, 377] width 120 height 22
click at [134, 373] on div "Clear actions" at bounding box center [113, 377] width 120 height 22
click at [133, 373] on div "Clear actions" at bounding box center [113, 377] width 120 height 22
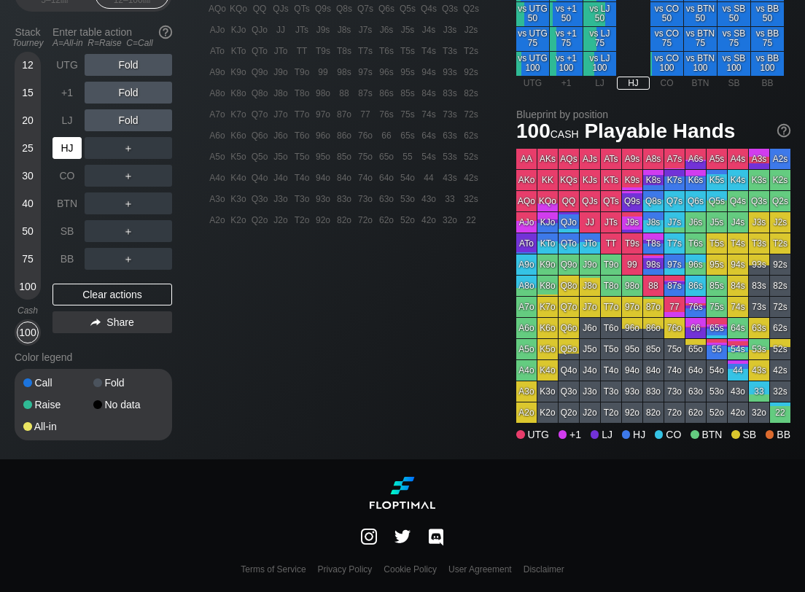
click at [70, 147] on div "HJ" at bounding box center [67, 148] width 29 height 22
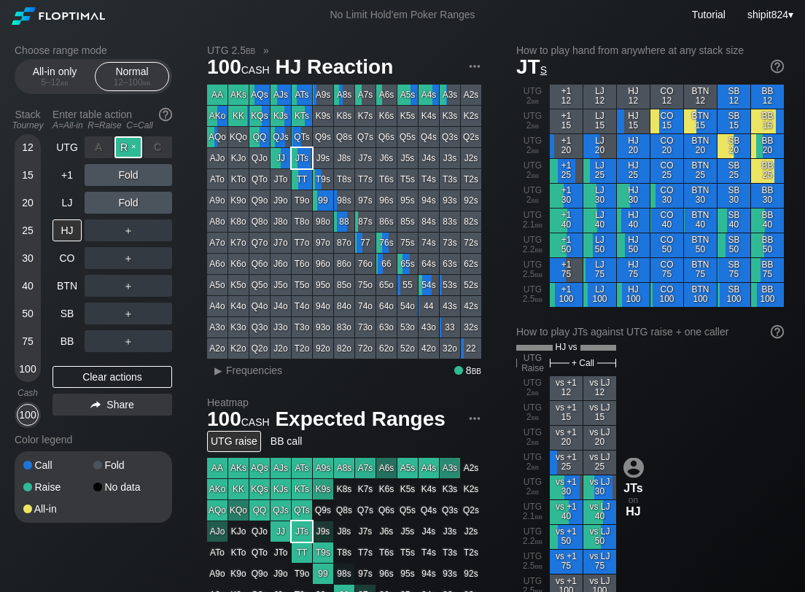
click at [120, 151] on div "R ✕" at bounding box center [128, 147] width 28 height 22
click at [156, 176] on div "C ✕" at bounding box center [158, 175] width 28 height 22
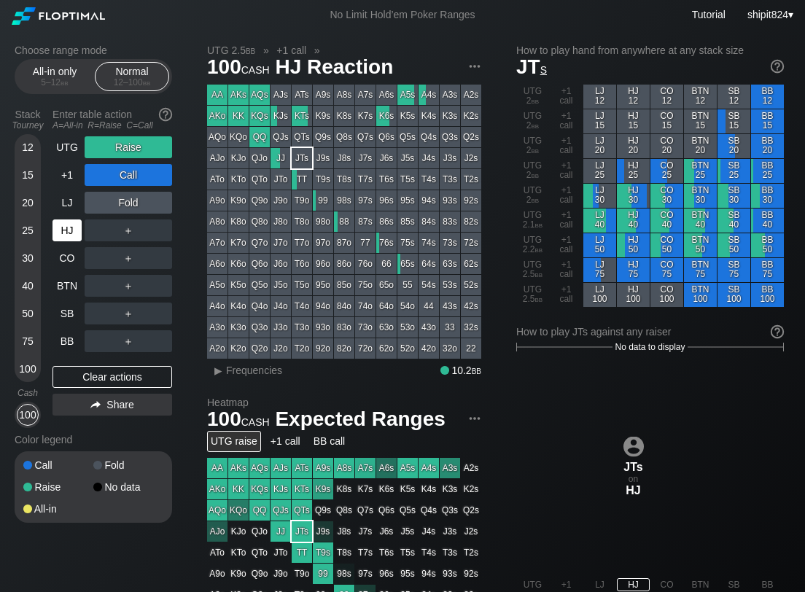
drag, startPoint x: 102, startPoint y: 372, endPoint x: 67, endPoint y: 230, distance: 146.4
click at [102, 372] on div "Clear actions" at bounding box center [113, 377] width 120 height 22
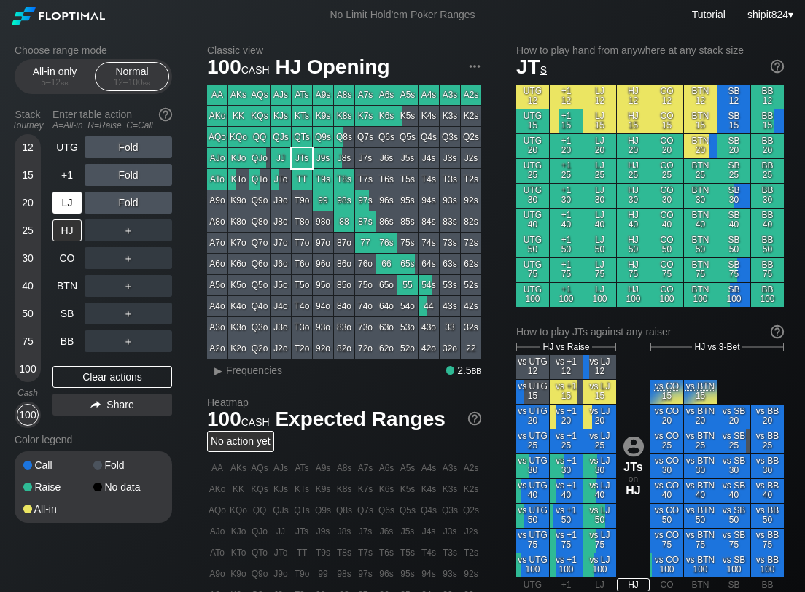
click at [64, 198] on div "LJ" at bounding box center [67, 203] width 29 height 22
click at [65, 198] on div "LJ" at bounding box center [67, 203] width 29 height 22
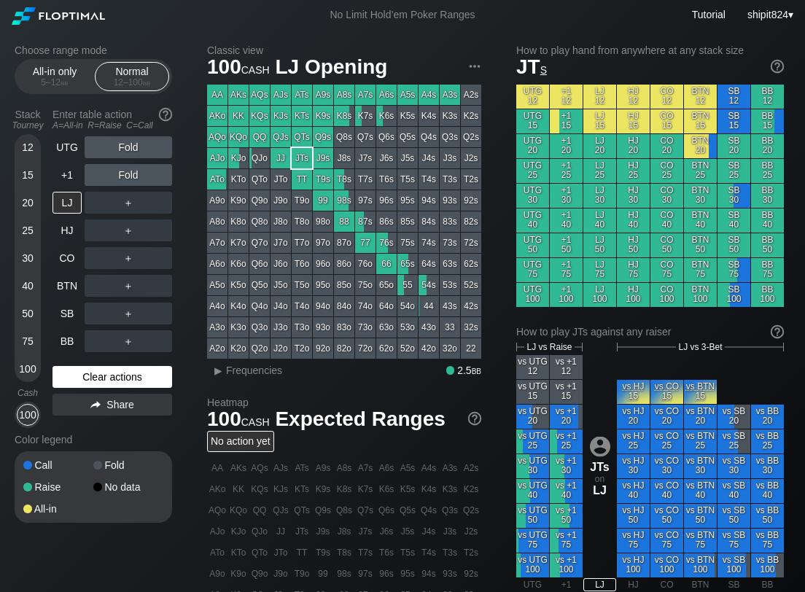
click at [90, 365] on div "UTG Fold +1 Fold LJ ＋ HJ ＋ CO ＋ BTN ＋ SB ＋ BB ＋ Clear actions Share" at bounding box center [113, 282] width 120 height 292
click at [88, 372] on div "Clear actions" at bounding box center [113, 377] width 120 height 22
click at [108, 373] on div "Clear actions" at bounding box center [113, 377] width 120 height 22
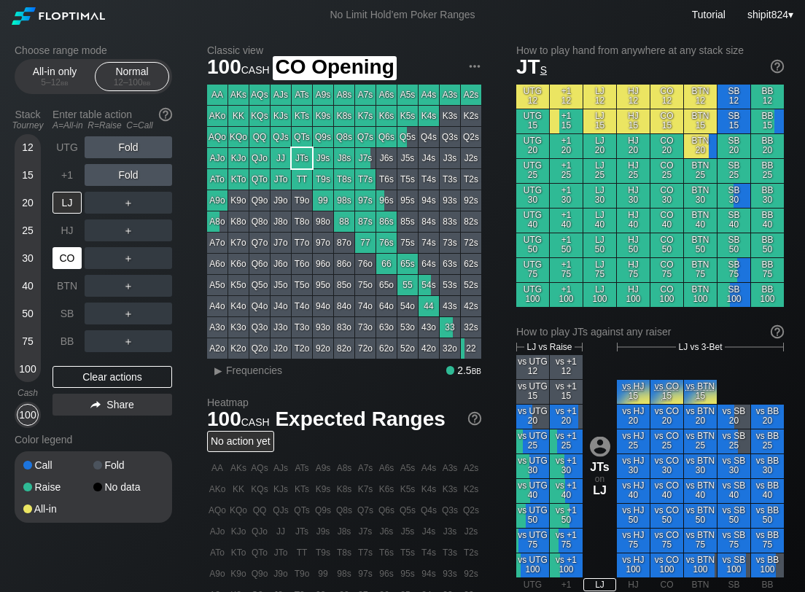
click at [79, 252] on div "CO" at bounding box center [67, 258] width 29 height 22
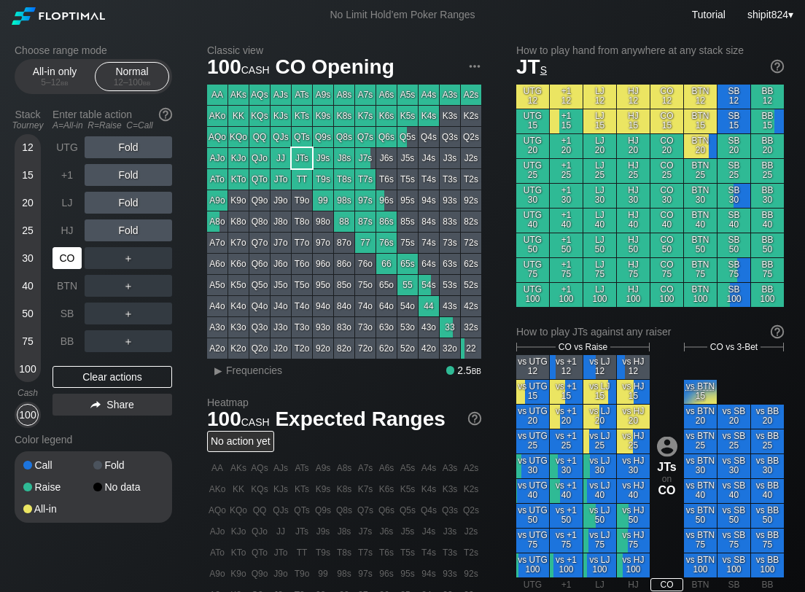
click at [77, 258] on div "CO" at bounding box center [67, 258] width 29 height 22
click at [131, 371] on div "Clear actions" at bounding box center [113, 377] width 120 height 22
click at [107, 384] on div "Clear actions" at bounding box center [113, 377] width 120 height 22
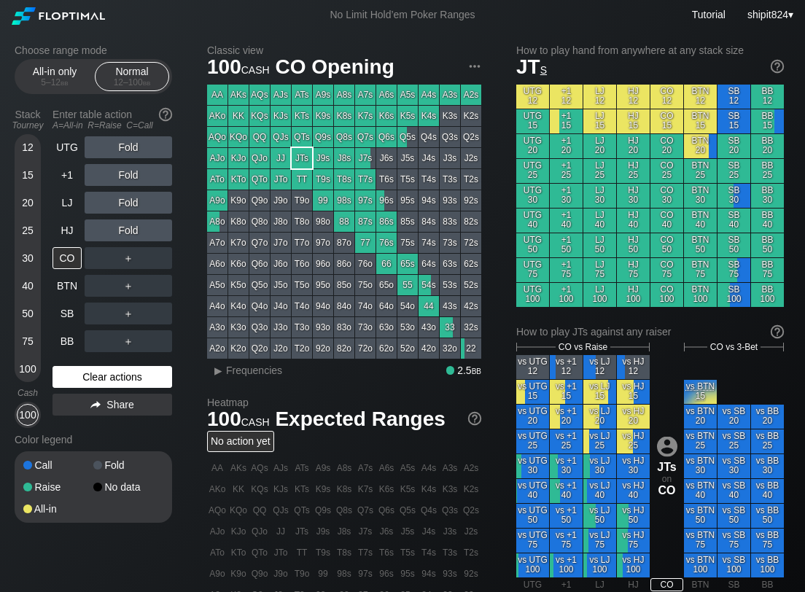
click at [106, 384] on div "Clear actions" at bounding box center [113, 377] width 120 height 22
click at [161, 369] on div "Clear actions" at bounding box center [113, 377] width 120 height 22
click at [114, 387] on div "Clear actions" at bounding box center [113, 377] width 120 height 22
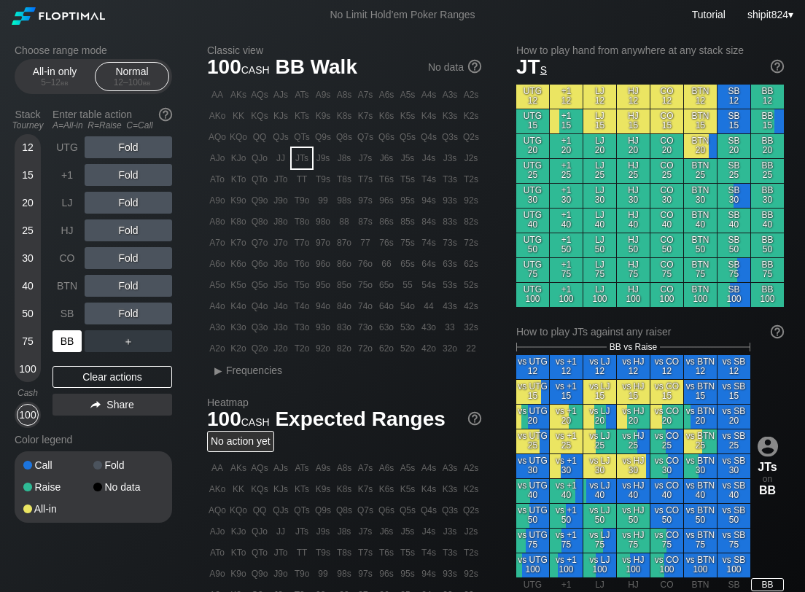
click at [68, 342] on div "BB" at bounding box center [67, 341] width 29 height 22
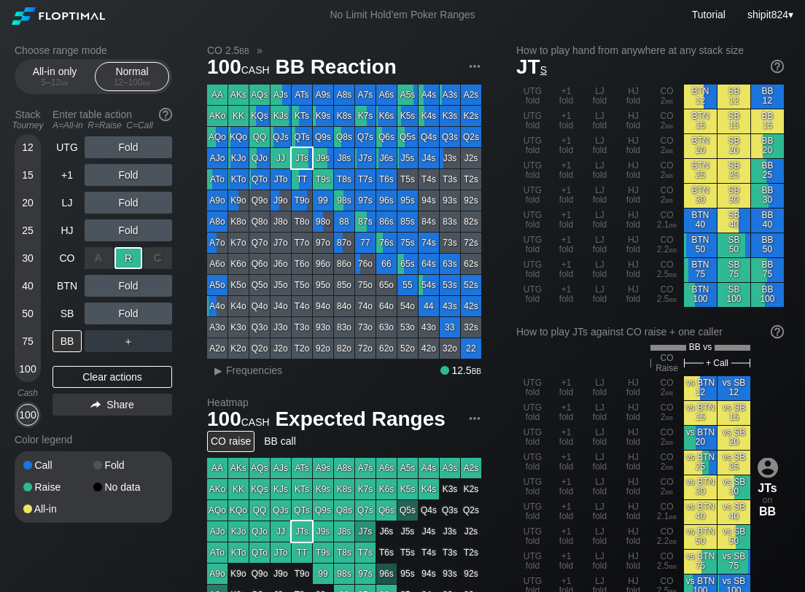
click at [120, 248] on div "R ✕" at bounding box center [128, 258] width 28 height 22
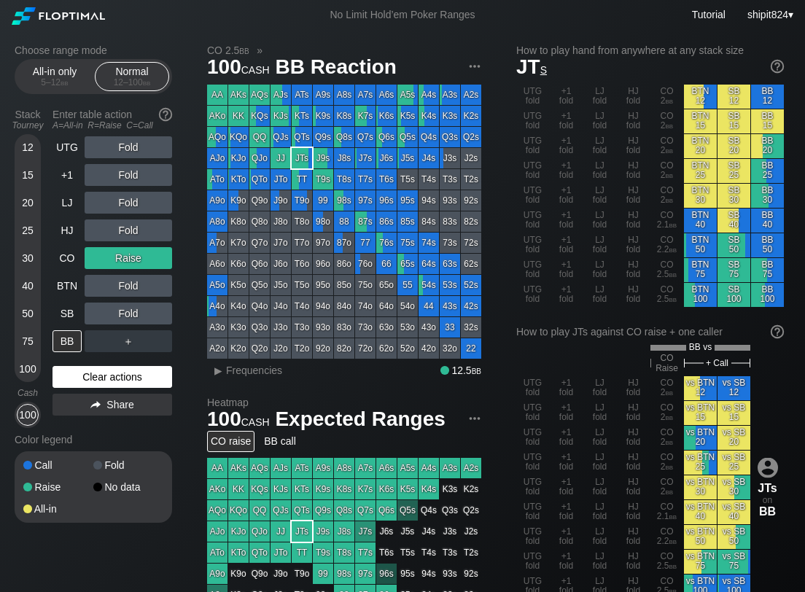
click at [110, 377] on div "Clear actions" at bounding box center [113, 377] width 120 height 22
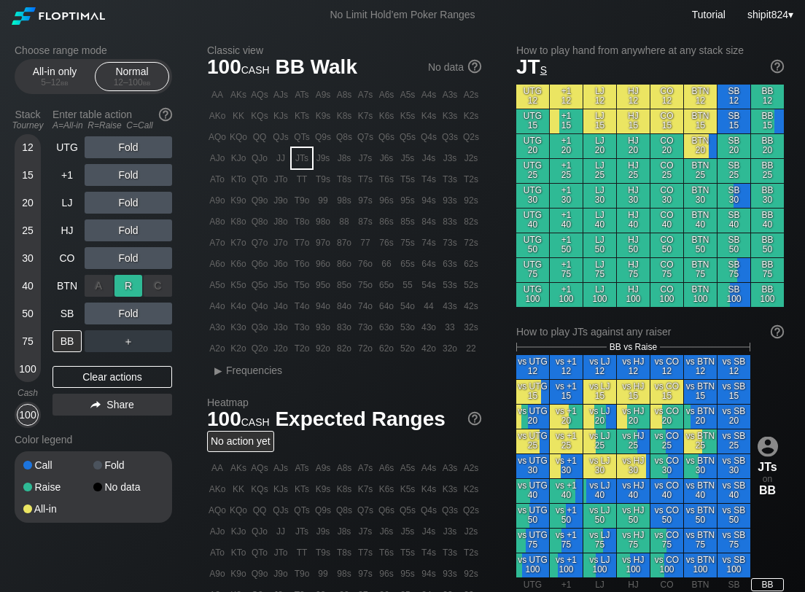
click at [125, 288] on div "R ✕" at bounding box center [128, 286] width 28 height 22
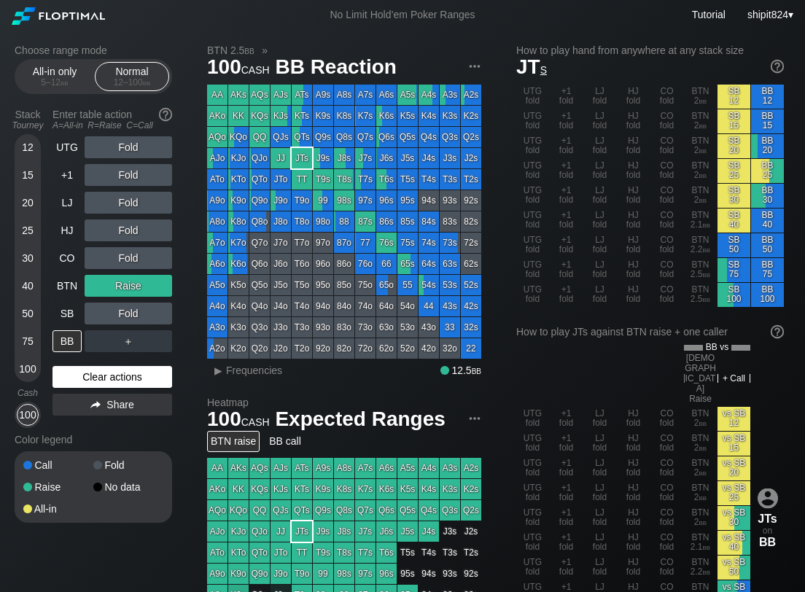
click at [114, 368] on div "Clear actions" at bounding box center [113, 377] width 120 height 22
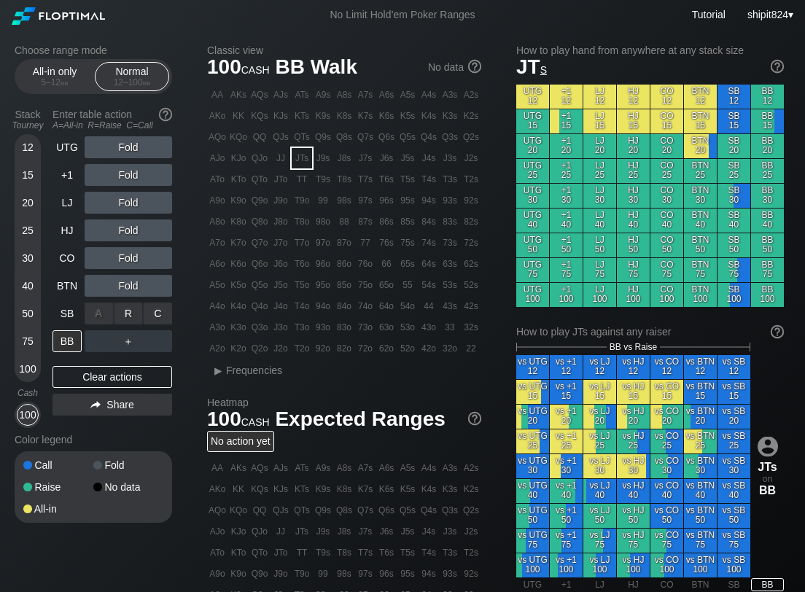
click at [134, 311] on div "A ✕ R ✕ C ✕ Fold" at bounding box center [129, 314] width 88 height 22
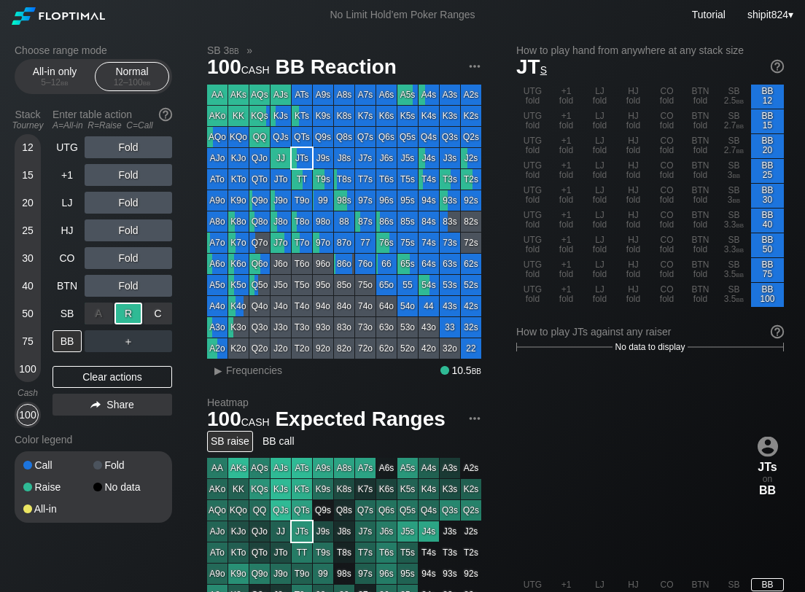
click at [134, 311] on div "R ✕" at bounding box center [128, 314] width 28 height 22
click at [114, 374] on div "Clear actions" at bounding box center [113, 377] width 120 height 22
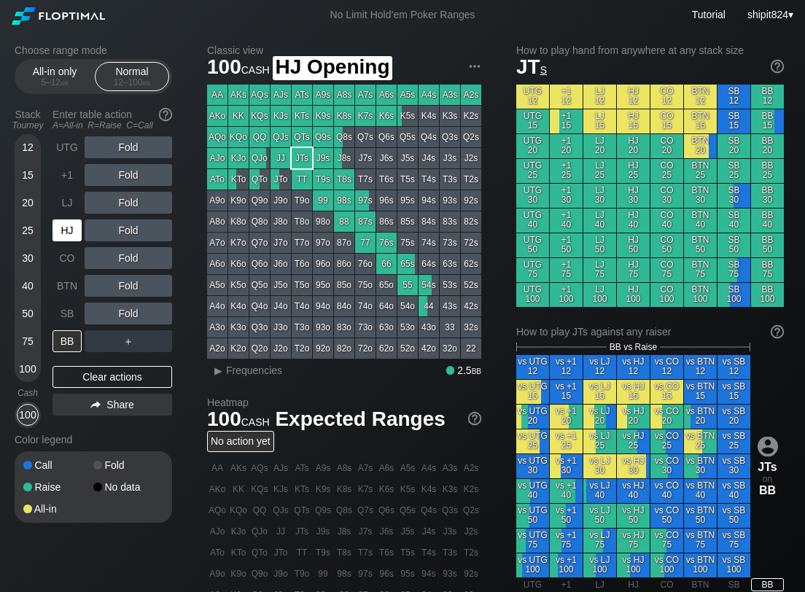
click at [77, 234] on div "HJ" at bounding box center [67, 230] width 29 height 22
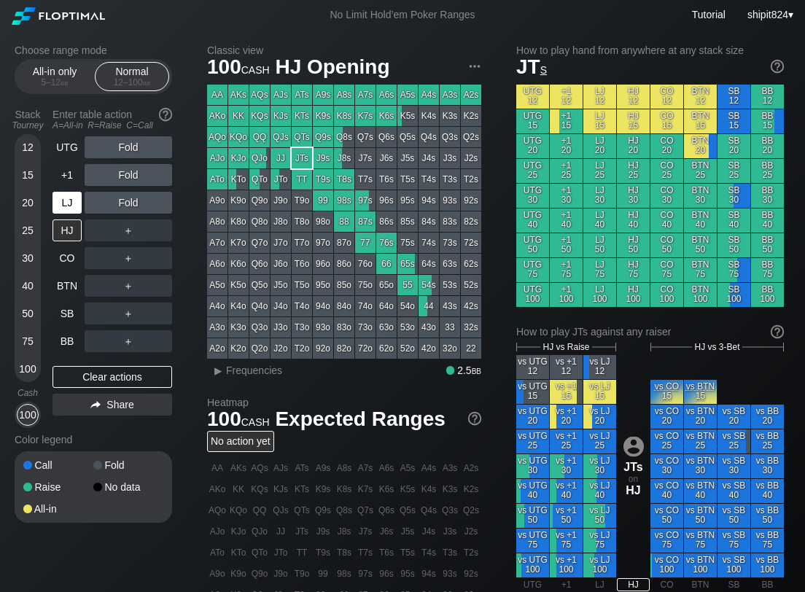
click at [81, 206] on div "LJ" at bounding box center [67, 203] width 29 height 22
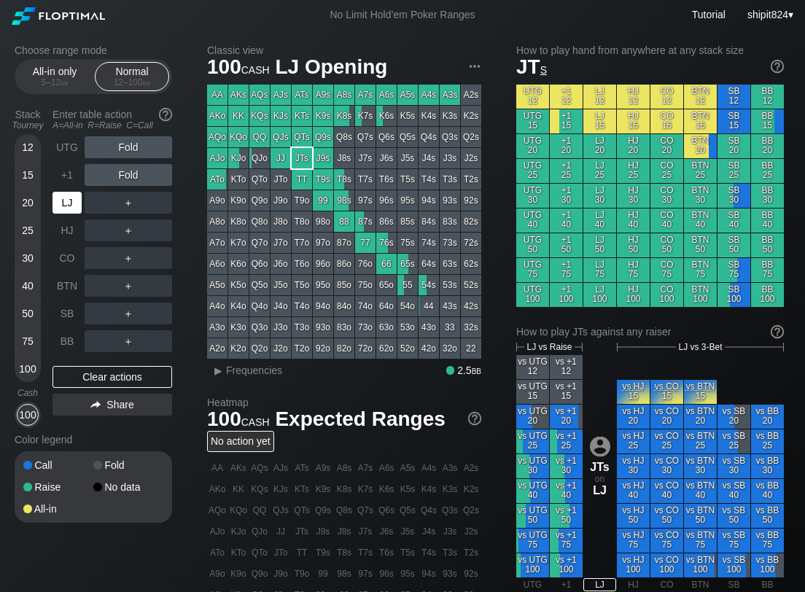
click at [79, 206] on div "LJ" at bounding box center [67, 203] width 29 height 22
click at [87, 372] on div "Clear actions" at bounding box center [113, 377] width 120 height 22
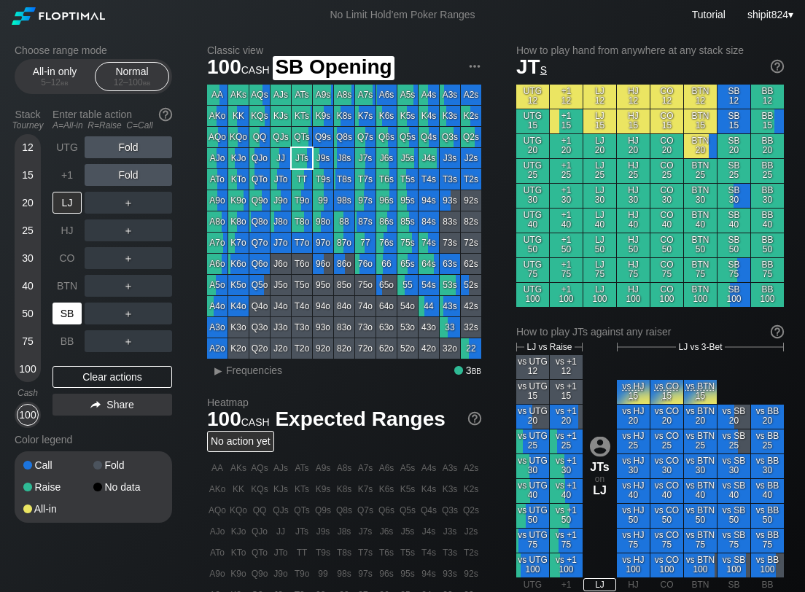
drag, startPoint x: 58, startPoint y: 314, endPoint x: 7, endPoint y: 335, distance: 55.3
click at [59, 316] on div "SB" at bounding box center [67, 314] width 29 height 22
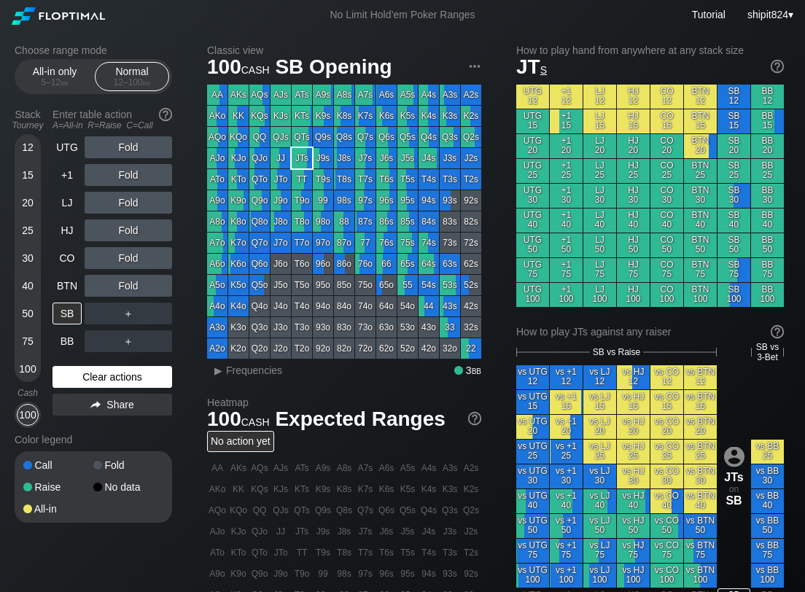
click at [155, 373] on div "Clear actions" at bounding box center [113, 377] width 120 height 22
click at [139, 361] on div "UTG Fold +1 Fold LJ Fold HJ Fold CO Fold BTN Fold SB ＋ BB ＋ Clear actions Share" at bounding box center [113, 282] width 120 height 292
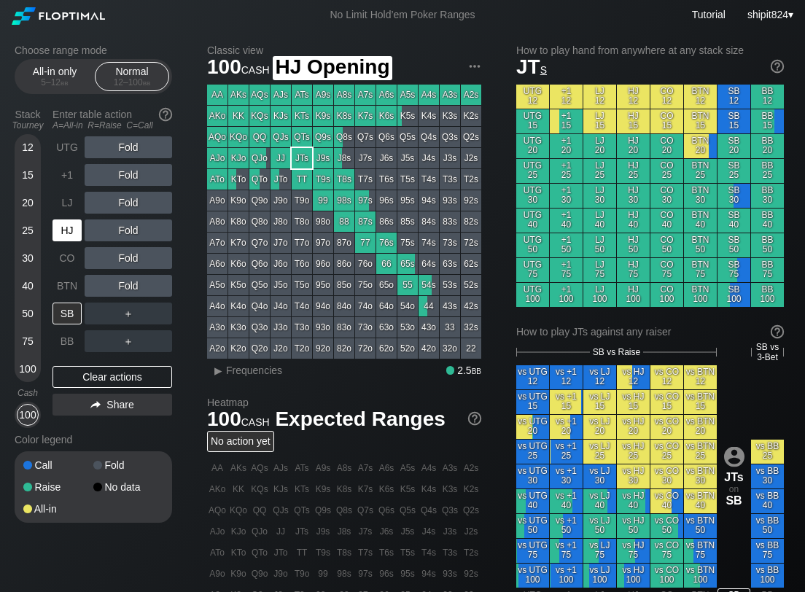
click at [67, 229] on div "HJ" at bounding box center [67, 230] width 29 height 22
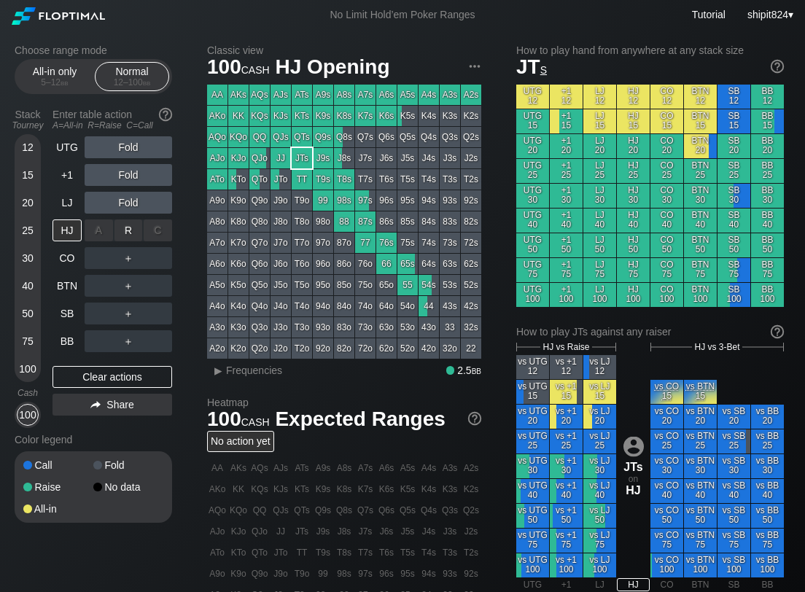
click at [128, 229] on div "R ✕" at bounding box center [128, 230] width 28 height 22
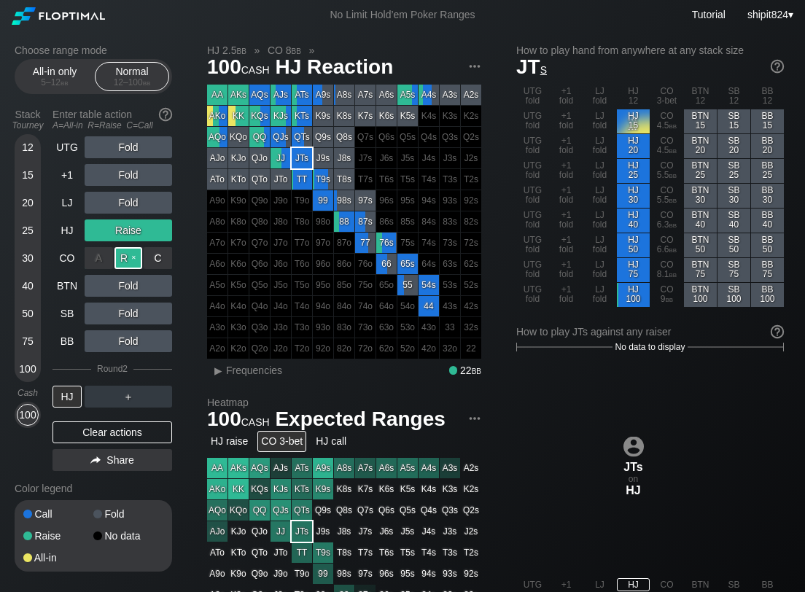
click at [129, 262] on div "R ✕" at bounding box center [128, 258] width 28 height 22
click at [95, 426] on div "Clear actions" at bounding box center [113, 432] width 120 height 22
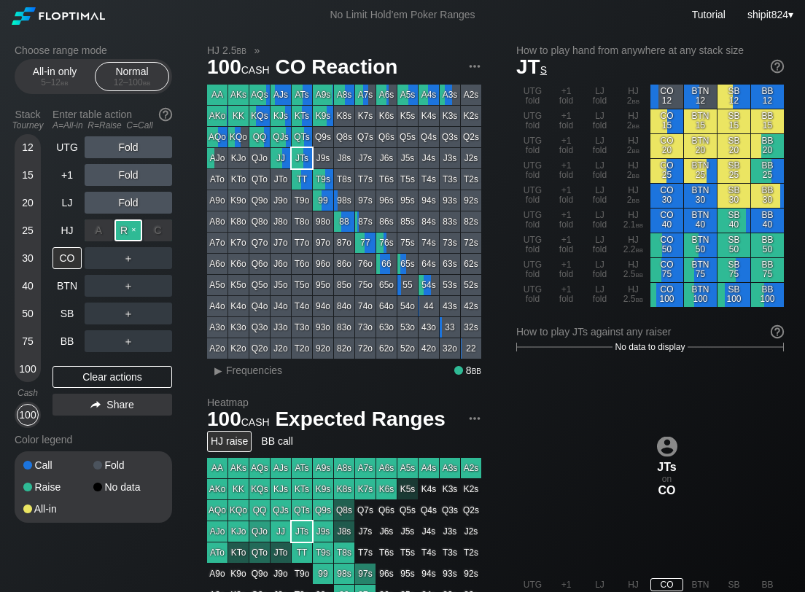
click at [123, 230] on div "R ✕" at bounding box center [128, 230] width 28 height 22
click at [125, 341] on div "R ✕" at bounding box center [128, 341] width 28 height 22
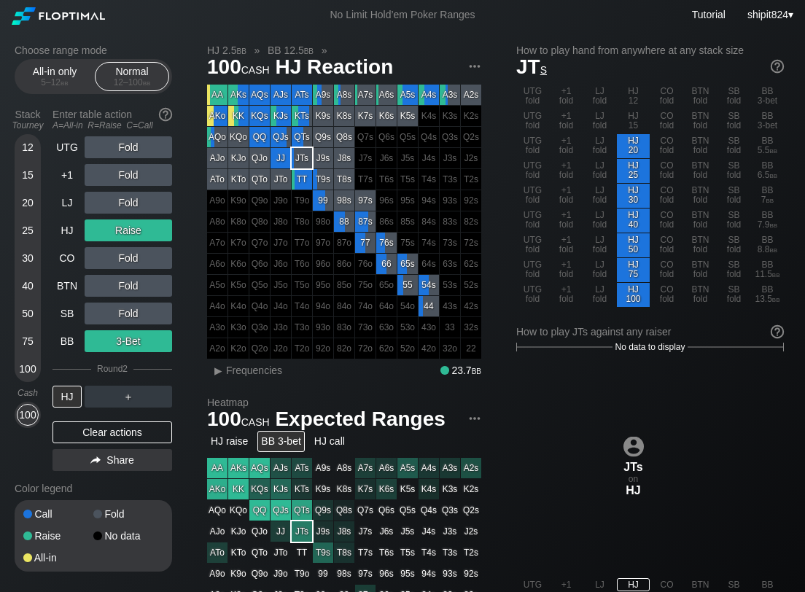
click at [111, 426] on div "Clear actions" at bounding box center [113, 432] width 120 height 22
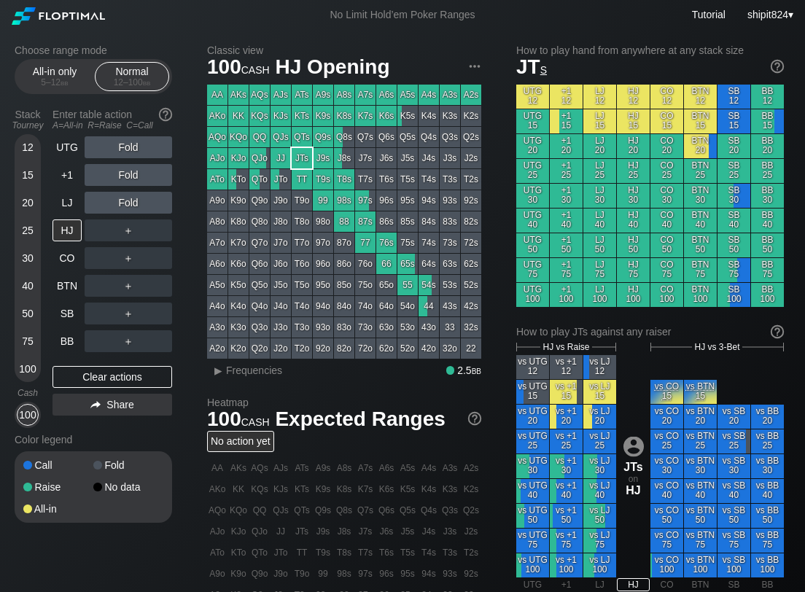
drag, startPoint x: 111, startPoint y: 425, endPoint x: 7, endPoint y: 317, distance: 150.1
click at [111, 424] on div "UTG Fold +1 Fold LJ Fold HJ ＋ CO ＋ BTN ＋ SB ＋ BB ＋ Clear actions Share" at bounding box center [113, 282] width 120 height 292
click at [103, 377] on div "Clear actions" at bounding box center [113, 377] width 120 height 22
drag, startPoint x: 102, startPoint y: 377, endPoint x: 69, endPoint y: 343, distance: 46.9
click at [101, 377] on div "Clear actions" at bounding box center [113, 377] width 120 height 22
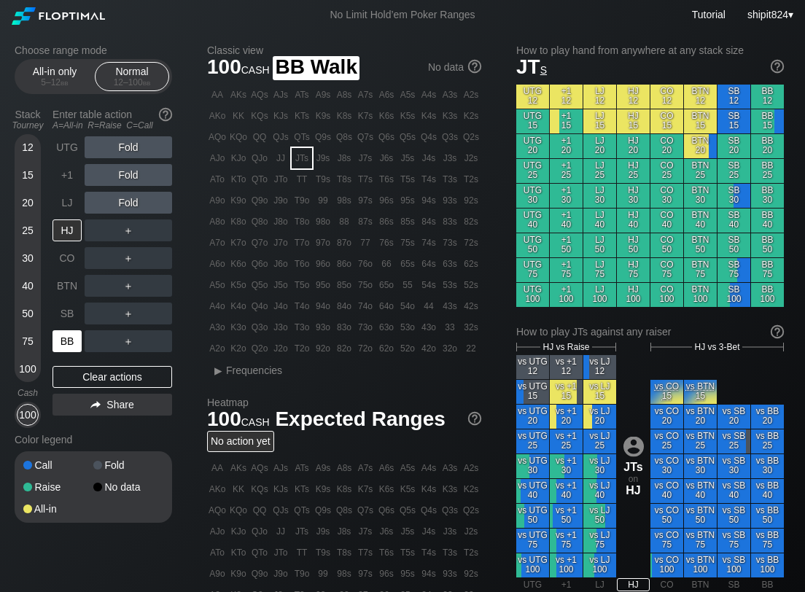
click at [66, 341] on div "BB" at bounding box center [67, 341] width 29 height 22
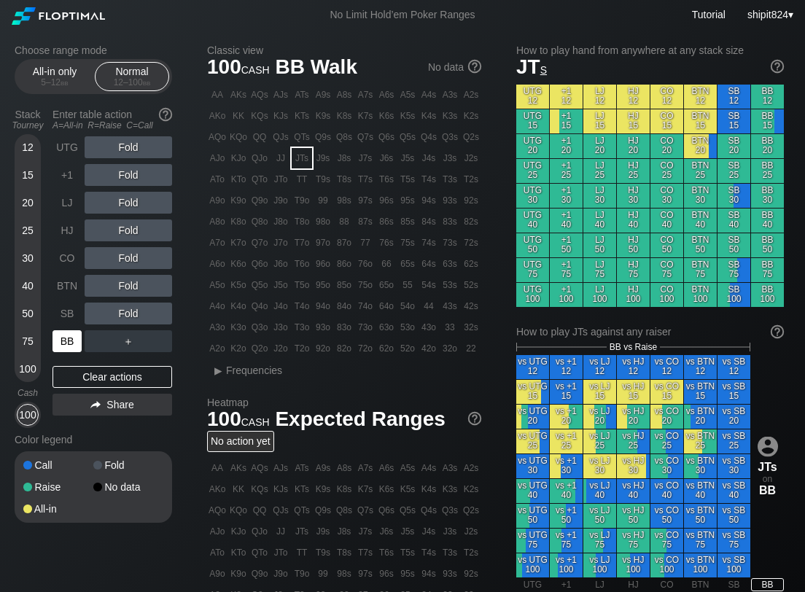
click at [66, 340] on div "BB" at bounding box center [67, 341] width 29 height 22
click at [139, 293] on div "Fold" at bounding box center [129, 286] width 88 height 22
click at [124, 289] on div "R ✕" at bounding box center [128, 286] width 28 height 22
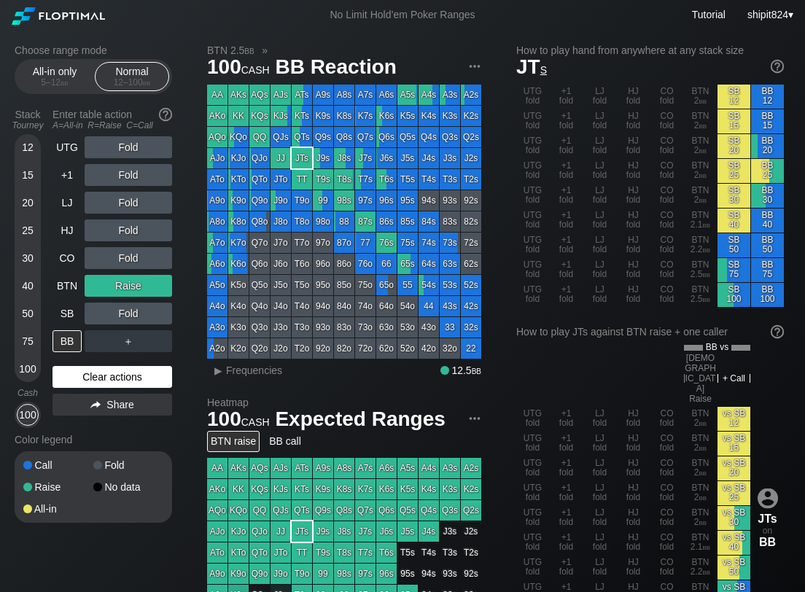
click at [96, 378] on div "Clear actions" at bounding box center [113, 377] width 120 height 22
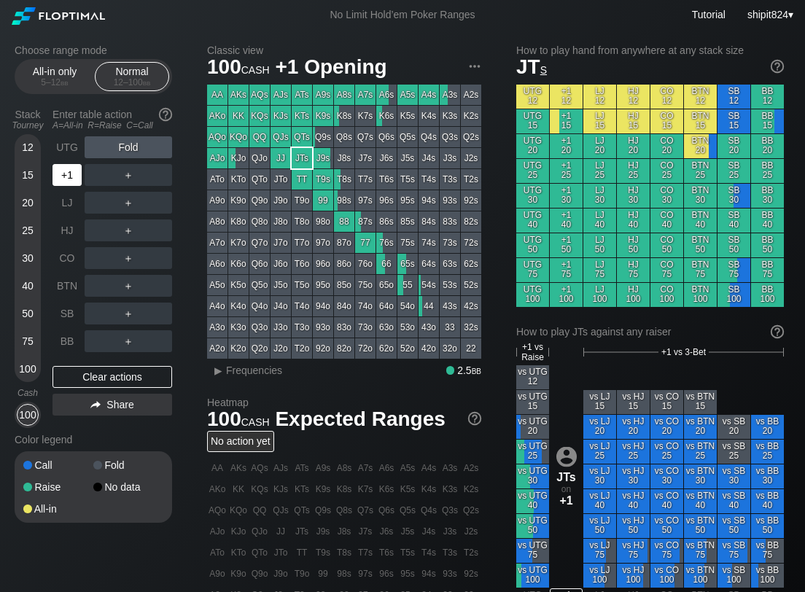
click at [73, 166] on div "+1" at bounding box center [67, 175] width 29 height 22
drag, startPoint x: 95, startPoint y: 376, endPoint x: 80, endPoint y: 366, distance: 17.4
click at [96, 376] on div "Clear actions" at bounding box center [113, 377] width 120 height 22
click at [93, 370] on div "Clear actions" at bounding box center [113, 377] width 120 height 22
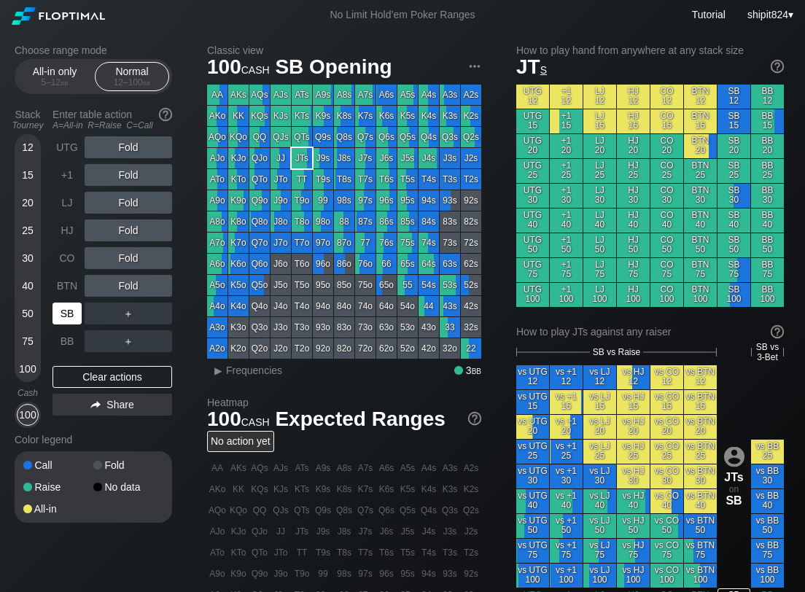
drag, startPoint x: 66, startPoint y: 306, endPoint x: 15, endPoint y: 306, distance: 51.0
click at [66, 307] on div "SB" at bounding box center [67, 314] width 29 height 22
click at [152, 377] on div "Clear actions" at bounding box center [113, 377] width 120 height 22
click at [114, 383] on div "Clear actions" at bounding box center [113, 377] width 120 height 22
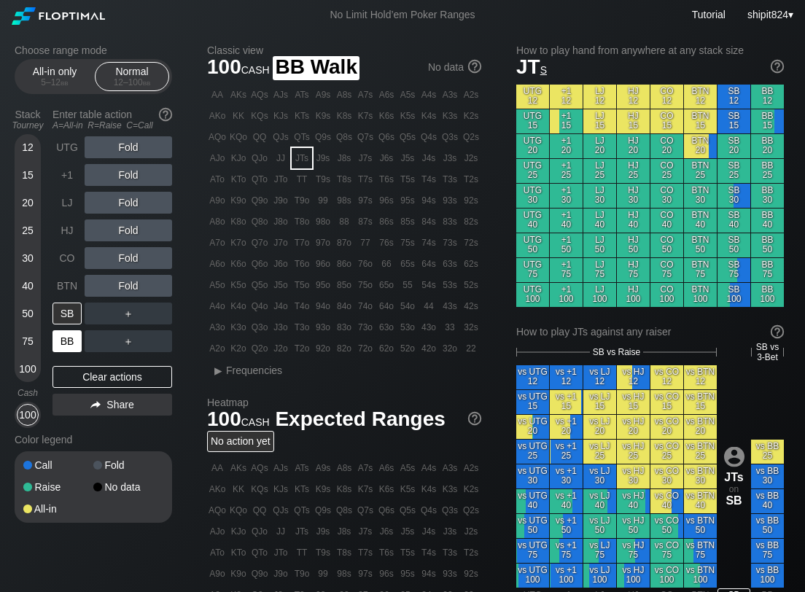
click at [71, 344] on div "BB" at bounding box center [67, 341] width 29 height 22
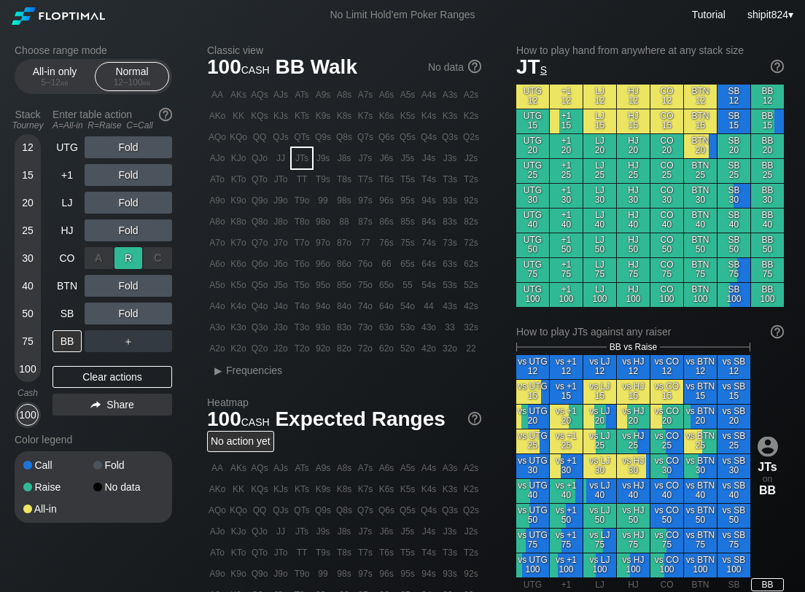
click at [131, 257] on div "R ✕" at bounding box center [128, 258] width 28 height 22
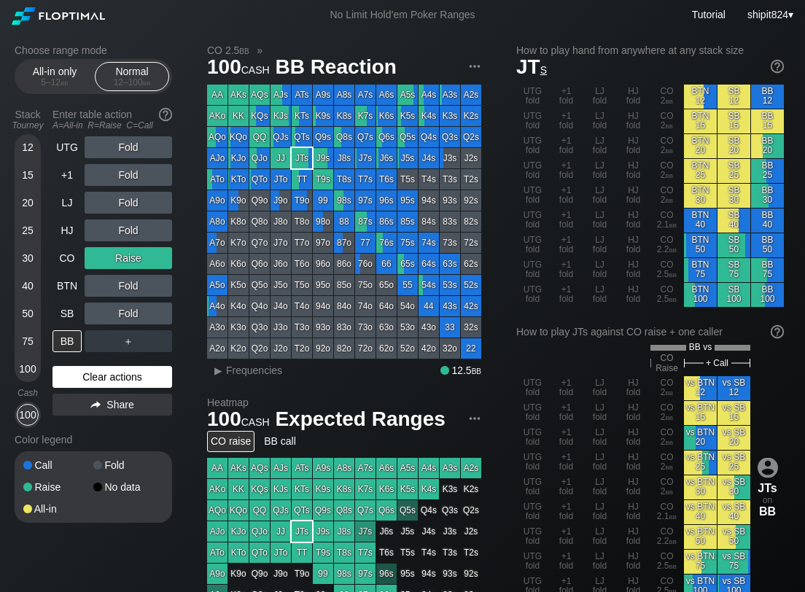
click at [154, 379] on div "Clear actions" at bounding box center [113, 377] width 120 height 22
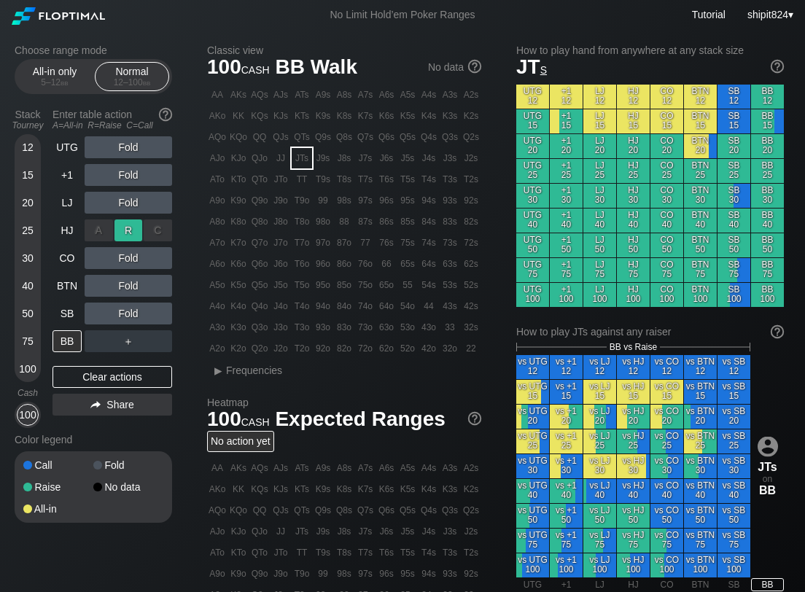
click at [114, 231] on div "R ✕" at bounding box center [128, 230] width 28 height 22
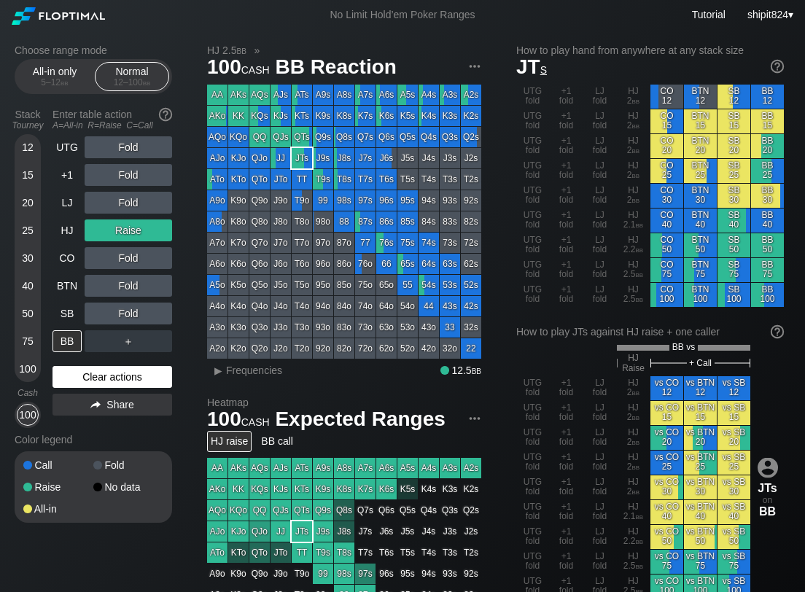
click at [105, 371] on div "Clear actions" at bounding box center [113, 377] width 120 height 22
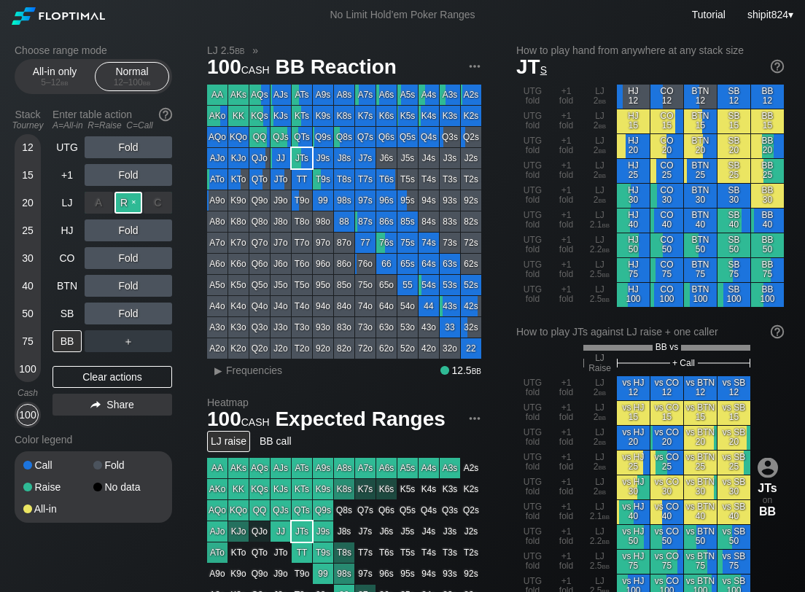
click at [120, 206] on div "R ✕" at bounding box center [128, 203] width 28 height 22
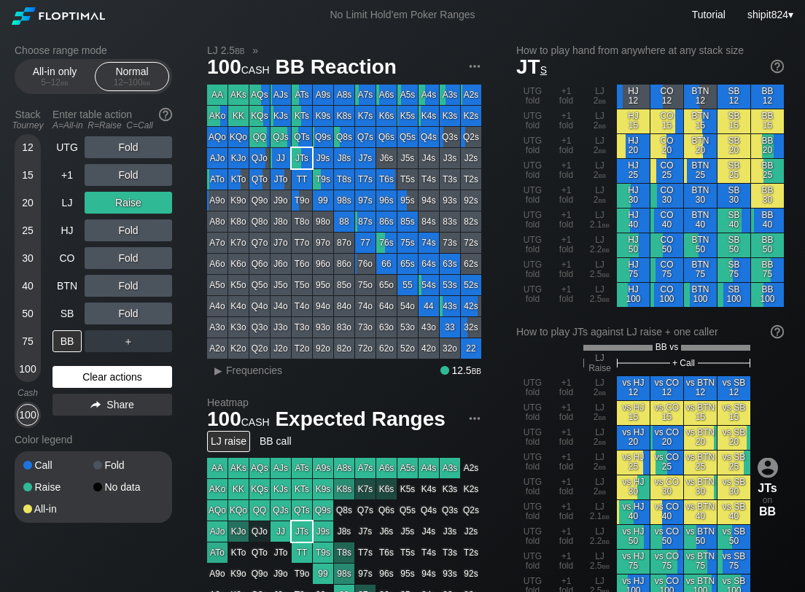
click at [96, 374] on div "Clear actions" at bounding box center [113, 377] width 120 height 22
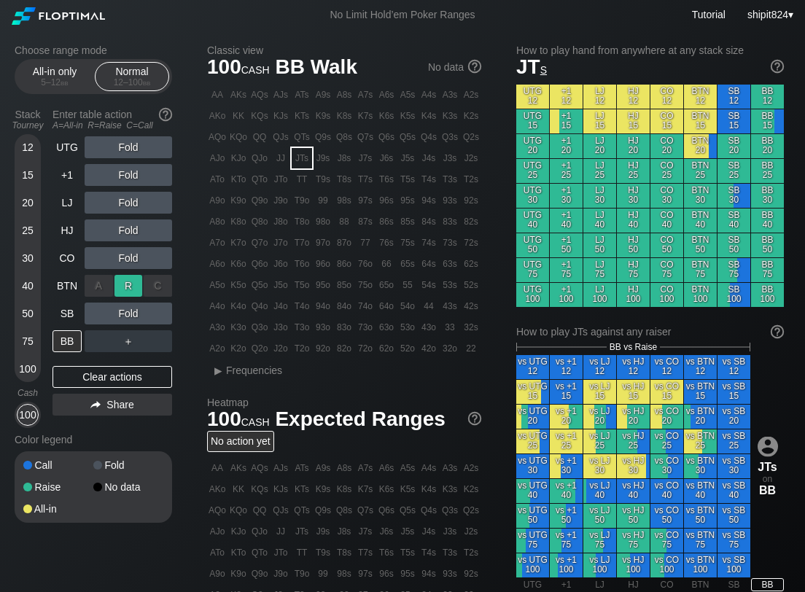
click at [123, 280] on div "R ✕" at bounding box center [128, 286] width 28 height 22
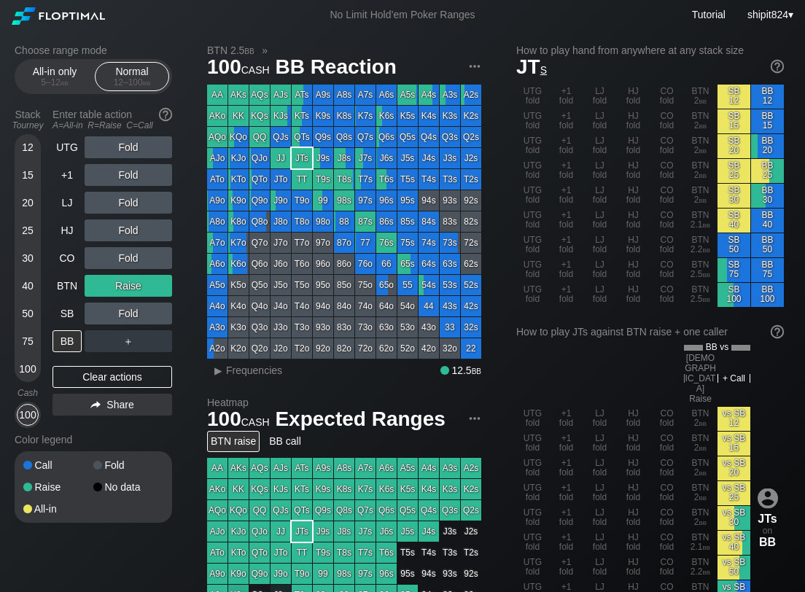
click at [122, 376] on div "Clear actions" at bounding box center [113, 377] width 120 height 22
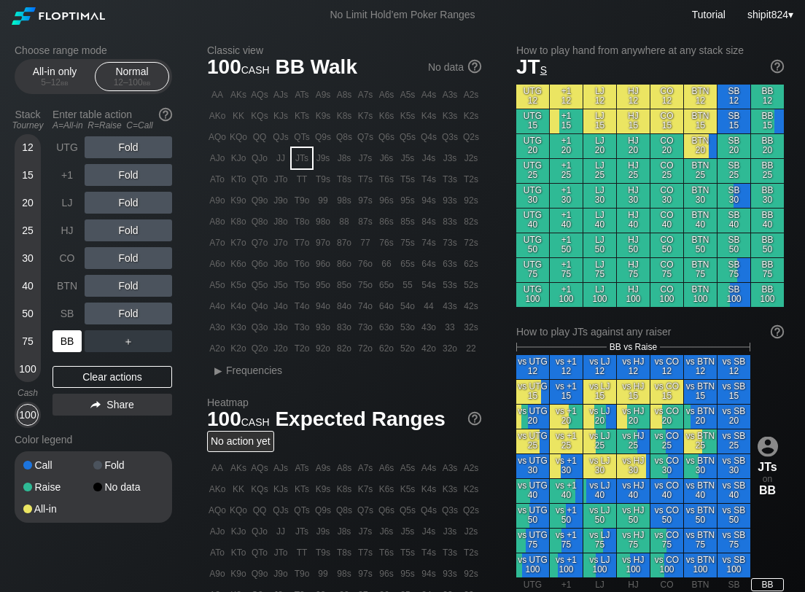
click at [70, 328] on div "BB" at bounding box center [69, 341] width 32 height 28
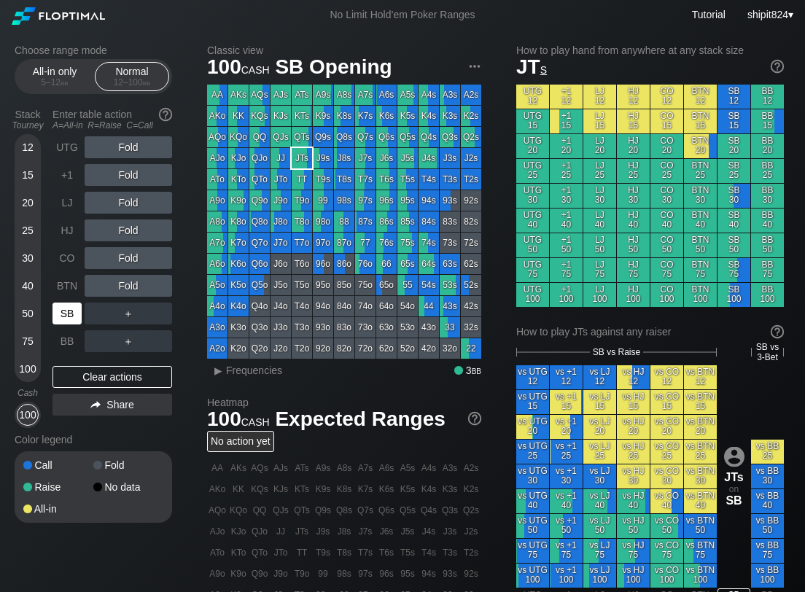
click at [60, 317] on div "SB" at bounding box center [67, 314] width 29 height 22
drag, startPoint x: 150, startPoint y: 366, endPoint x: 147, endPoint y: 349, distance: 17.2
click at [151, 367] on div "Clear actions" at bounding box center [113, 377] width 120 height 22
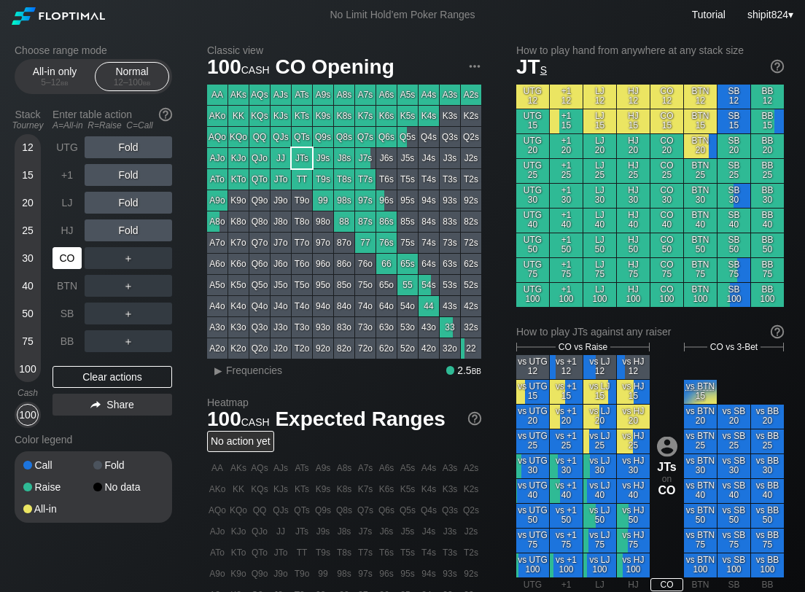
click at [66, 259] on div "CO" at bounding box center [67, 258] width 29 height 22
click at [120, 233] on div "R ✕" at bounding box center [128, 230] width 28 height 22
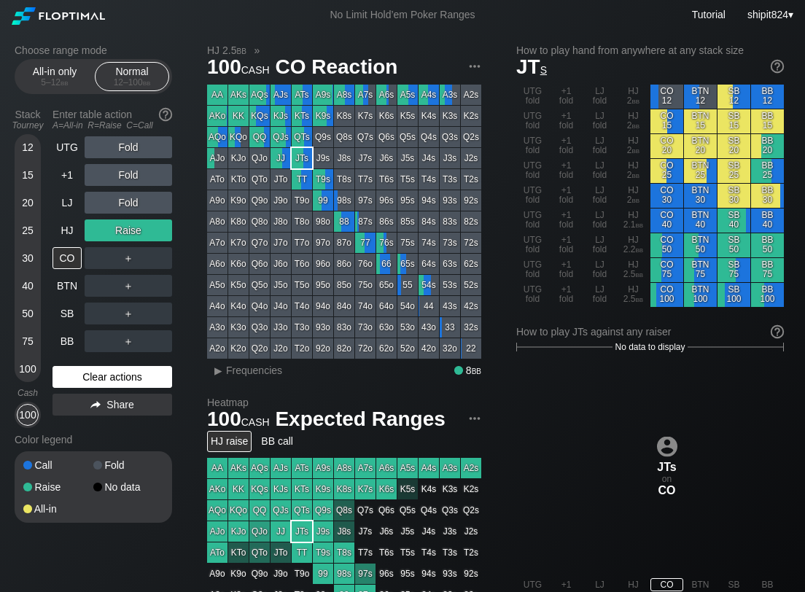
drag, startPoint x: 150, startPoint y: 380, endPoint x: 136, endPoint y: 366, distance: 20.1
click at [150, 380] on div "Clear actions" at bounding box center [113, 377] width 120 height 22
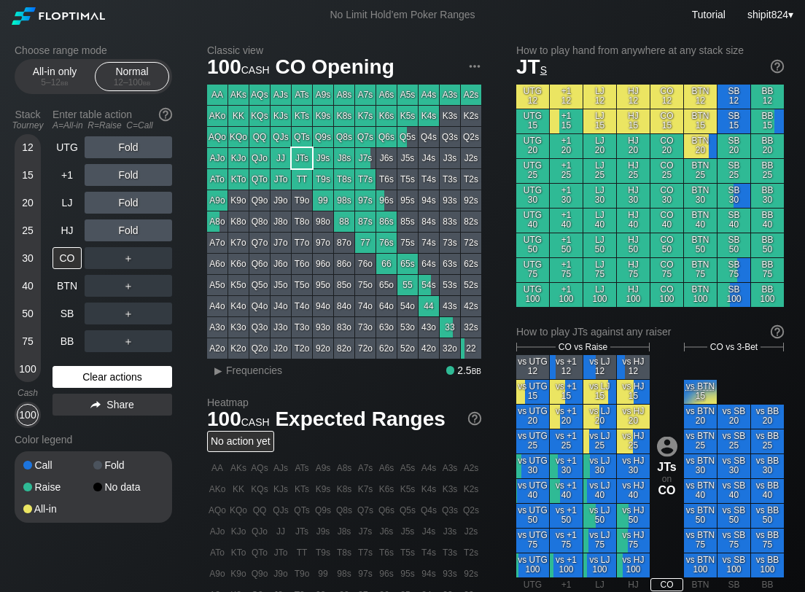
click at [133, 374] on div "Clear actions" at bounding box center [113, 377] width 120 height 22
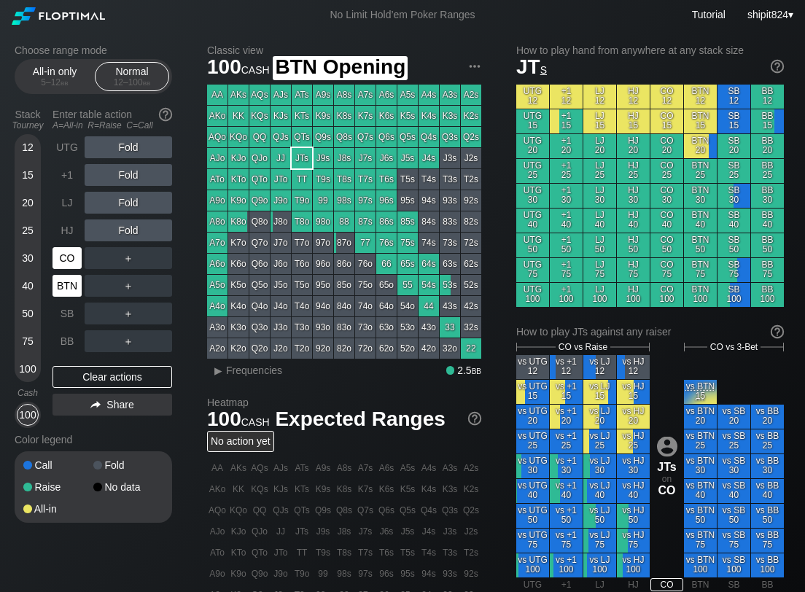
click at [71, 260] on div "CO" at bounding box center [67, 258] width 29 height 22
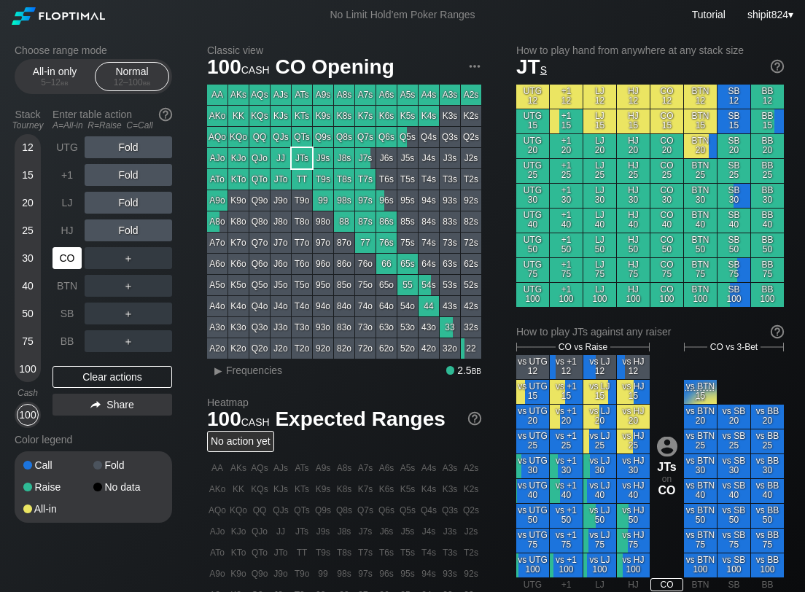
click at [69, 260] on div "CO" at bounding box center [67, 258] width 29 height 22
click at [53, 260] on div "CO" at bounding box center [67, 258] width 29 height 22
drag, startPoint x: 163, startPoint y: 371, endPoint x: 107, endPoint y: 320, distance: 75.3
click at [163, 370] on div "Clear actions" at bounding box center [113, 377] width 120 height 22
click at [88, 382] on div "Clear actions" at bounding box center [113, 377] width 120 height 22
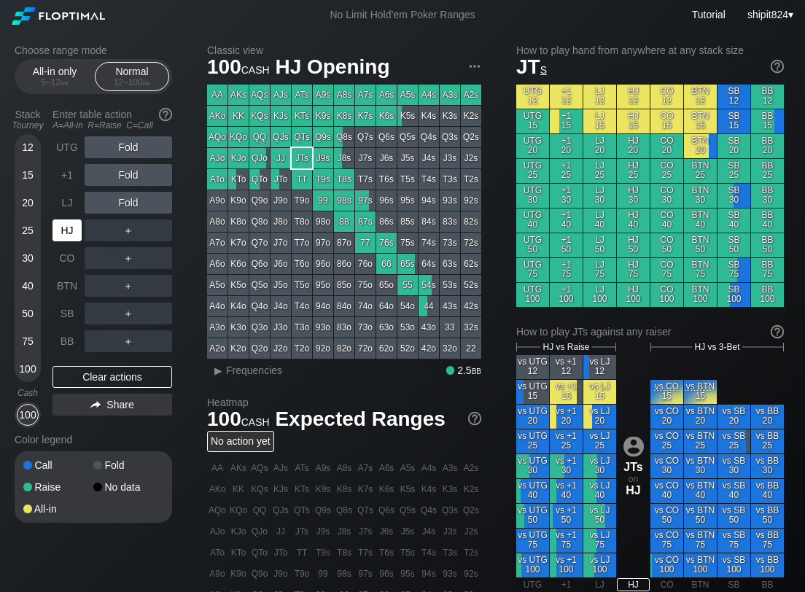
click at [69, 232] on div "HJ" at bounding box center [67, 230] width 29 height 22
click at [79, 371] on div "Clear actions" at bounding box center [113, 377] width 120 height 22
click at [120, 374] on div "Clear actions" at bounding box center [113, 377] width 120 height 22
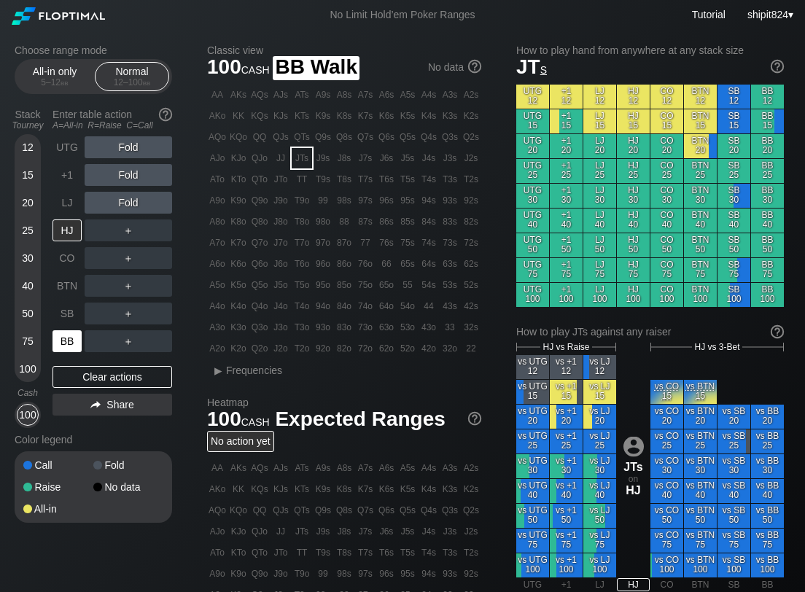
drag, startPoint x: 81, startPoint y: 336, endPoint x: 73, endPoint y: 336, distance: 8.0
click at [81, 337] on div "BB" at bounding box center [69, 341] width 32 height 28
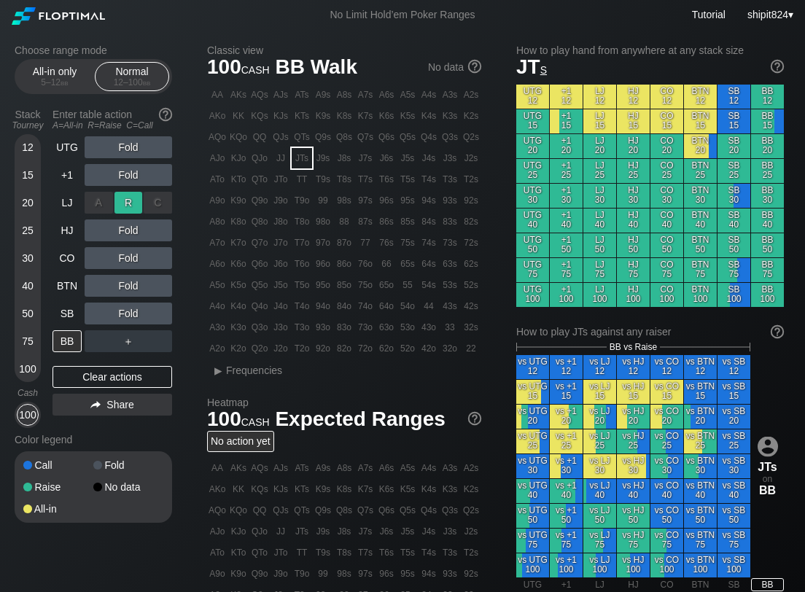
click at [125, 205] on div "R ✕" at bounding box center [128, 203] width 28 height 22
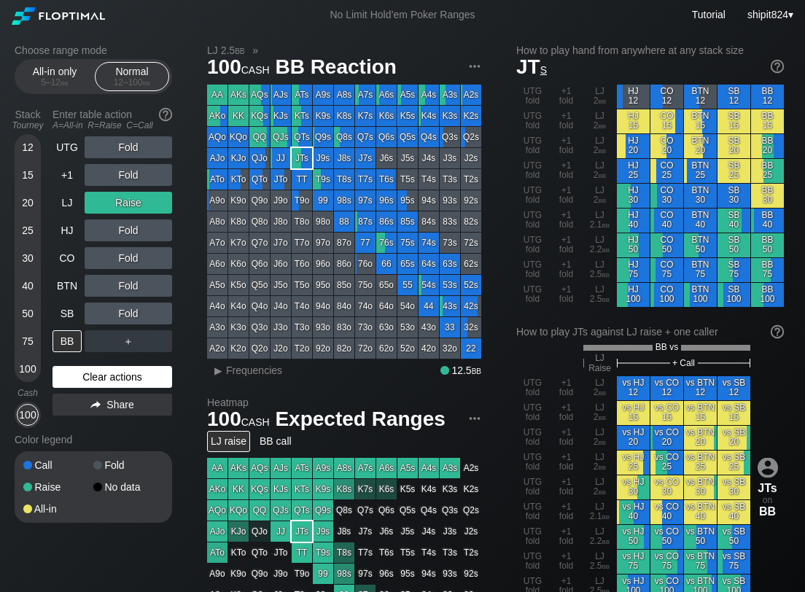
click at [92, 379] on div "Clear actions" at bounding box center [113, 377] width 120 height 22
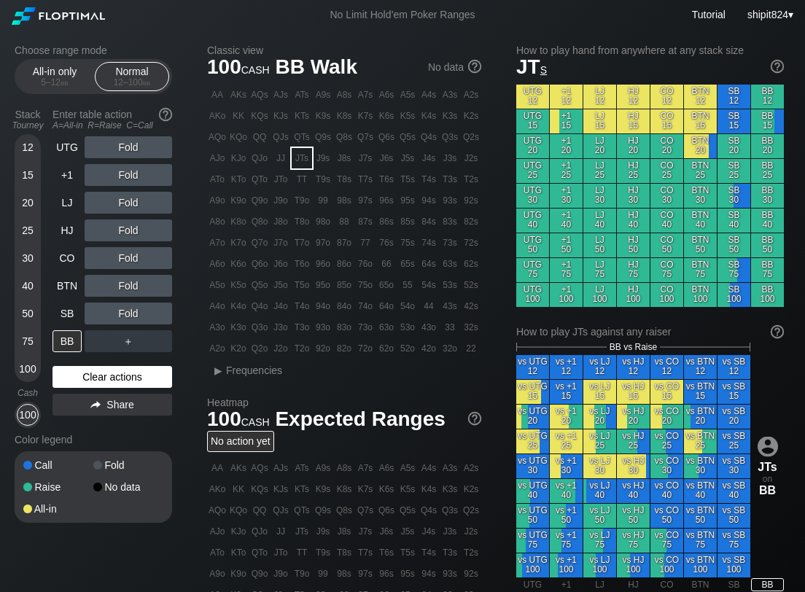
click at [111, 372] on div "Clear actions" at bounding box center [113, 377] width 120 height 22
click at [109, 373] on div "Clear actions" at bounding box center [113, 377] width 120 height 22
click at [63, 343] on div "BB" at bounding box center [67, 341] width 29 height 22
click at [62, 343] on div "BB" at bounding box center [67, 341] width 29 height 22
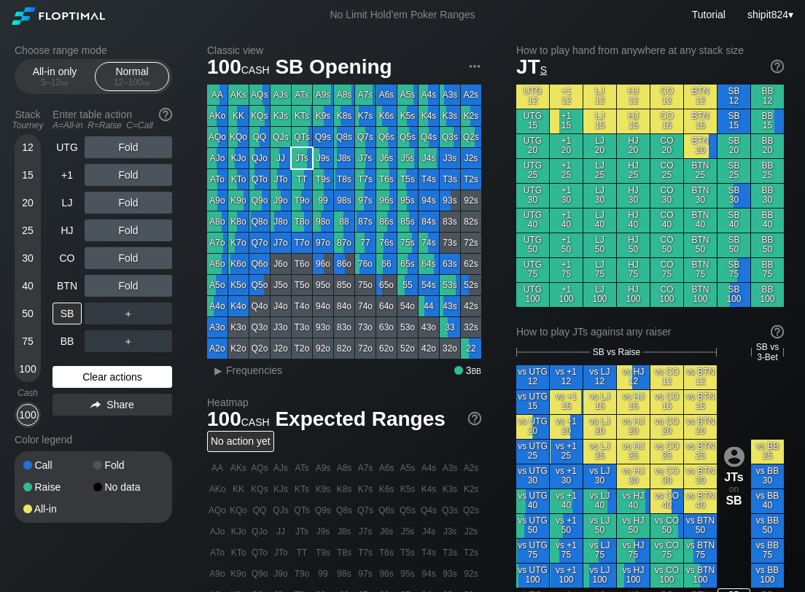
click at [72, 373] on div "Clear actions" at bounding box center [113, 377] width 120 height 22
click at [119, 319] on div "＋" at bounding box center [129, 314] width 88 height 22
click at [119, 319] on div "R ✕" at bounding box center [128, 314] width 28 height 22
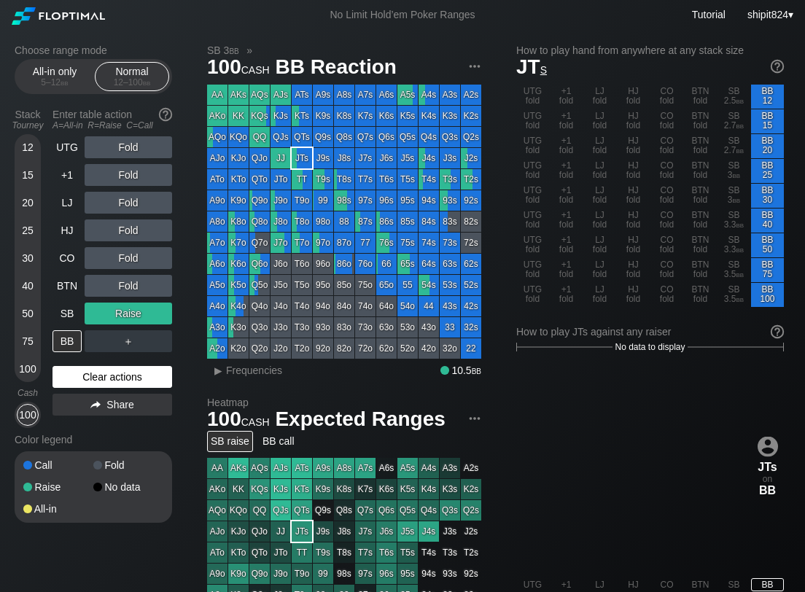
click at [108, 374] on div "Clear actions" at bounding box center [113, 377] width 120 height 22
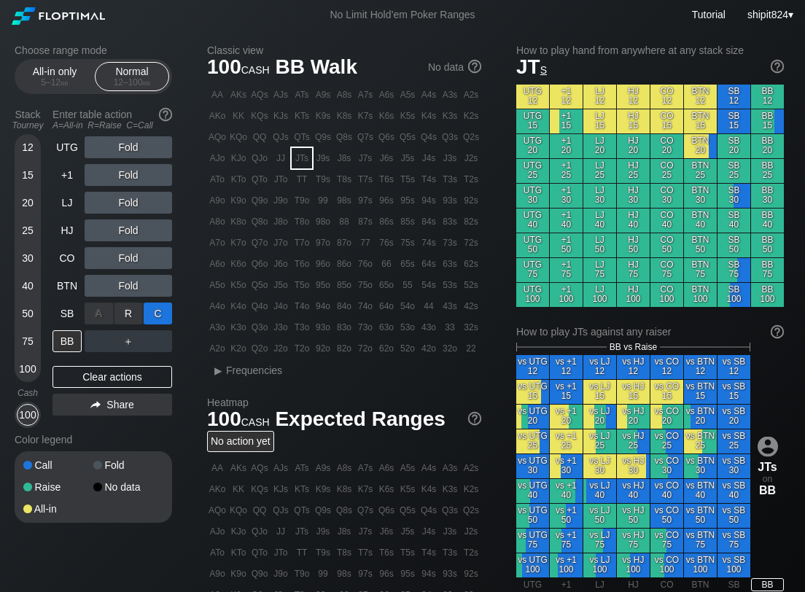
click at [155, 318] on div "C ✕" at bounding box center [158, 314] width 28 height 22
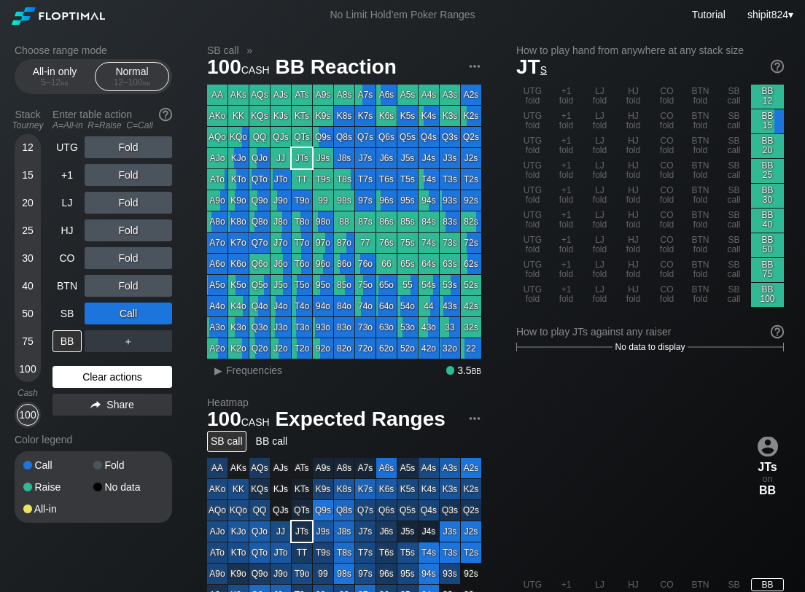
click at [96, 381] on div "Clear actions" at bounding box center [113, 377] width 120 height 22
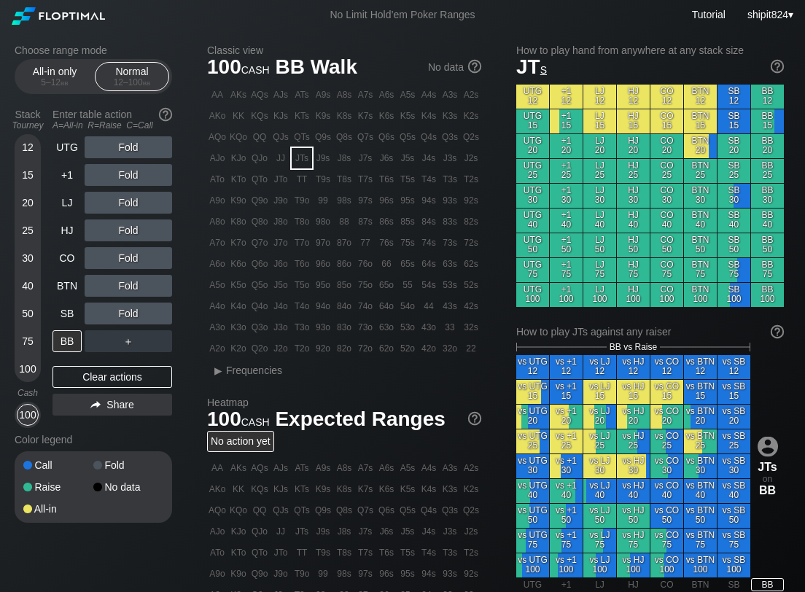
click at [155, 309] on div "Fold" at bounding box center [129, 314] width 88 height 22
click at [155, 309] on div "C ✕" at bounding box center [158, 314] width 28 height 22
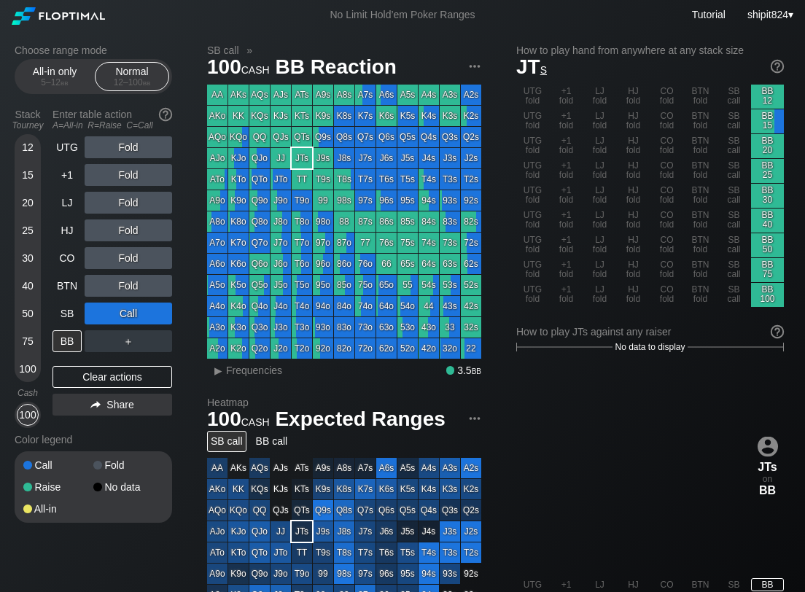
drag, startPoint x: 73, startPoint y: 368, endPoint x: 63, endPoint y: 360, distance: 13.0
click at [73, 368] on div "Clear actions" at bounding box center [113, 377] width 120 height 22
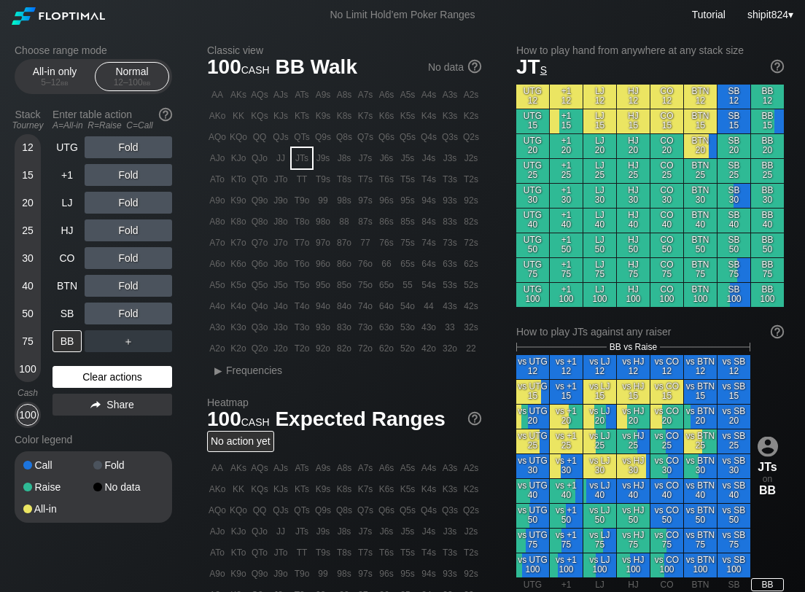
click at [124, 371] on div "Clear actions" at bounding box center [113, 377] width 120 height 22
click at [123, 370] on div "Clear actions" at bounding box center [113, 377] width 120 height 22
drag, startPoint x: 133, startPoint y: 380, endPoint x: 128, endPoint y: 370, distance: 11.1
click at [133, 380] on div "Clear actions" at bounding box center [113, 377] width 120 height 22
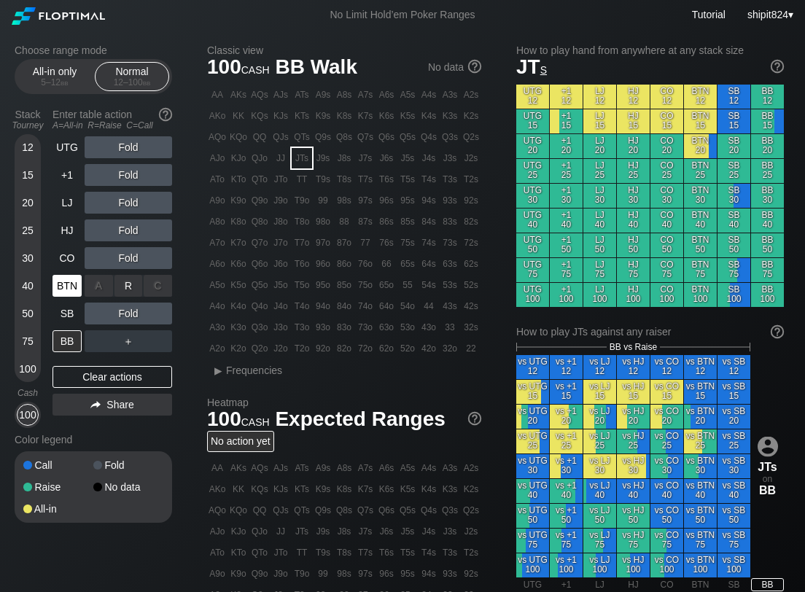
click at [82, 282] on div "BTN" at bounding box center [69, 286] width 32 height 28
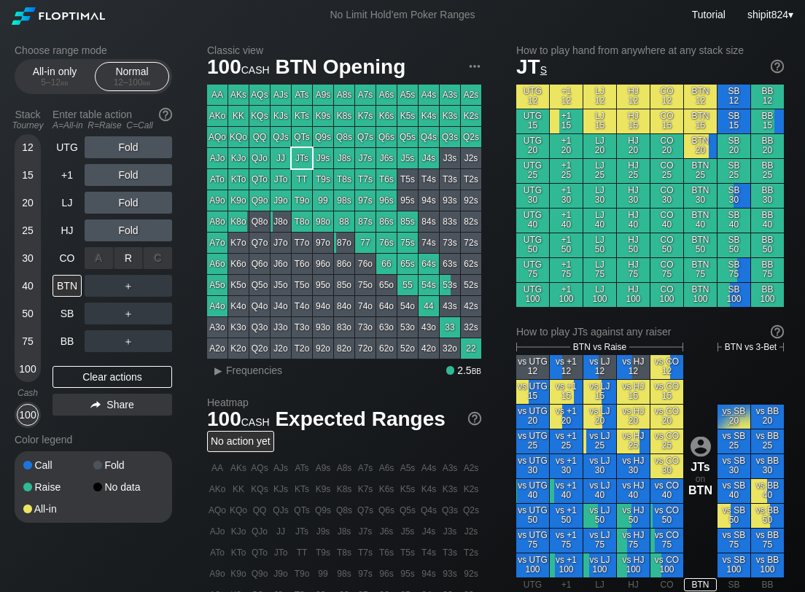
drag, startPoint x: 125, startPoint y: 262, endPoint x: 117, endPoint y: 269, distance: 10.8
click at [125, 263] on div "R ✕" at bounding box center [128, 258] width 28 height 22
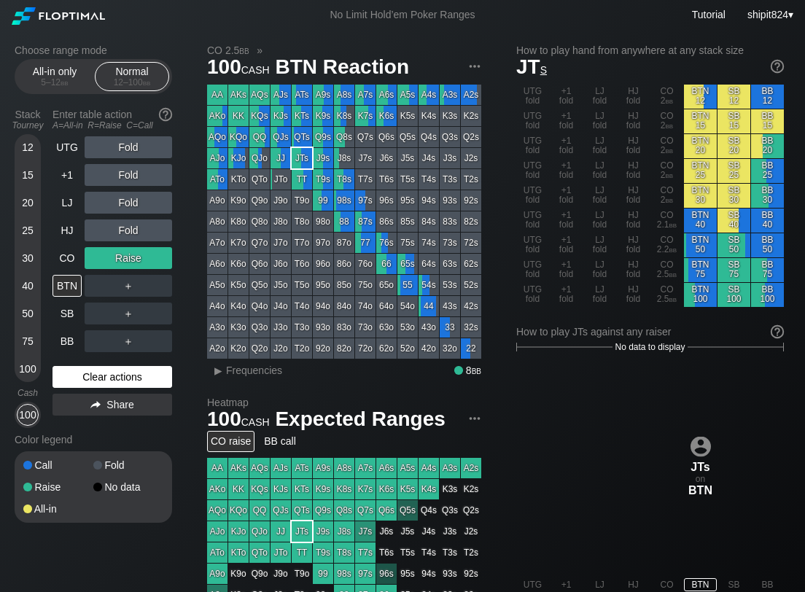
click at [125, 373] on div "Clear actions" at bounding box center [113, 377] width 120 height 22
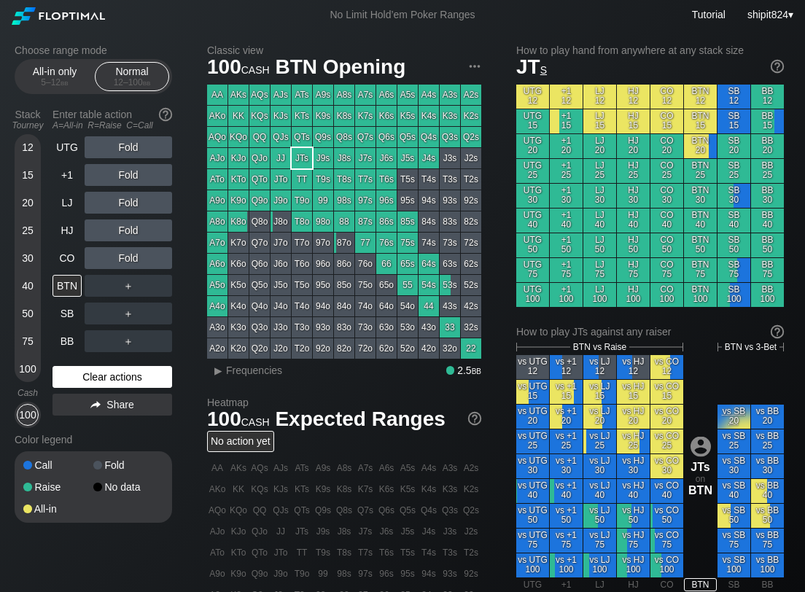
click at [124, 373] on div "Clear actions" at bounding box center [113, 377] width 120 height 22
click at [165, 367] on div "Clear actions" at bounding box center [113, 377] width 120 height 22
click at [148, 374] on div "Clear actions" at bounding box center [113, 377] width 120 height 22
click at [103, 365] on div "UTG Fold +1 Fold LJ Fold HJ Fold CO Fold BTN ＋ SB ＋ BB ＋ Clear actions Share" at bounding box center [113, 282] width 120 height 292
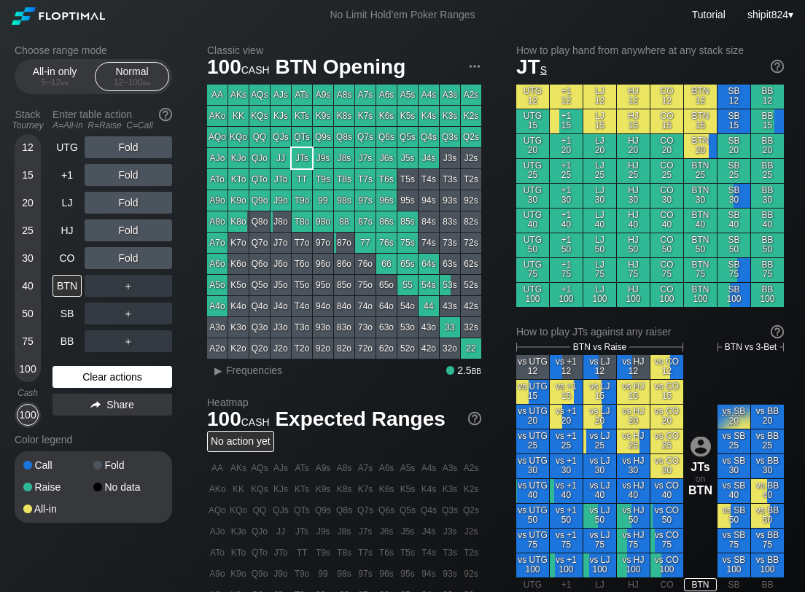
click at [103, 366] on div "UTG Fold +1 Fold LJ Fold HJ Fold CO Fold BTN ＋ SB ＋ BB ＋ Clear actions Share" at bounding box center [113, 282] width 120 height 292
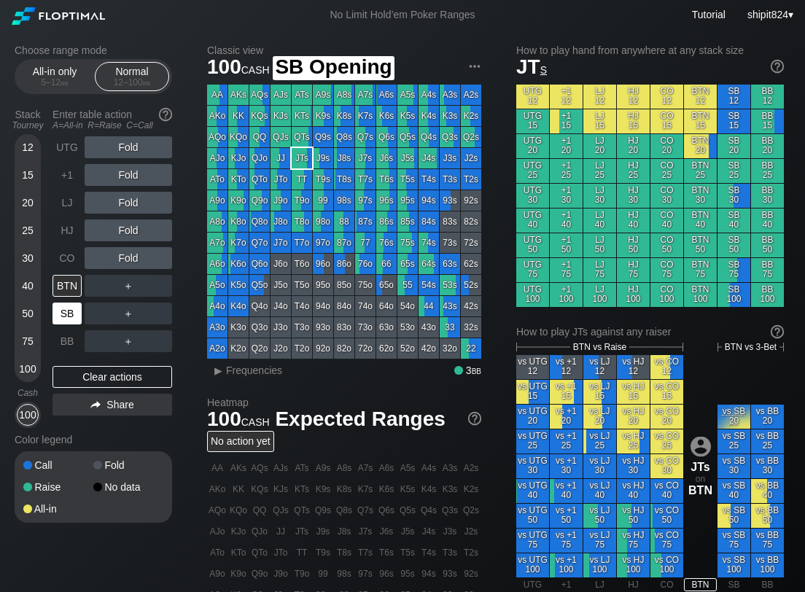
click at [65, 306] on div "SB" at bounding box center [67, 314] width 29 height 22
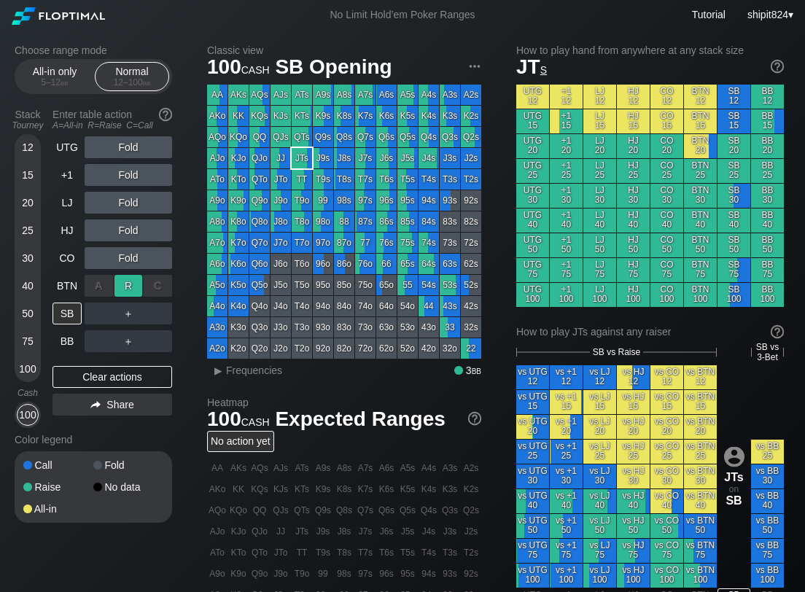
click at [128, 282] on div "R ✕" at bounding box center [128, 286] width 28 height 22
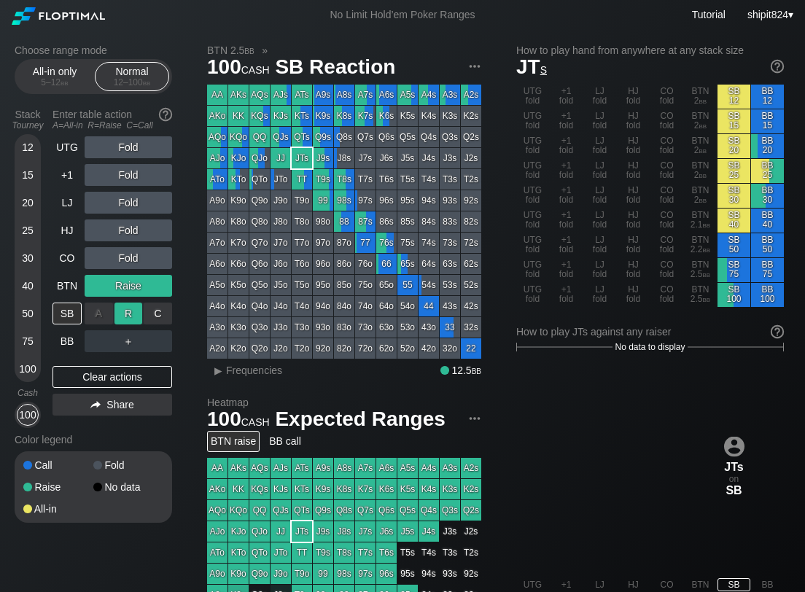
click at [129, 314] on div "R ✕" at bounding box center [128, 314] width 28 height 22
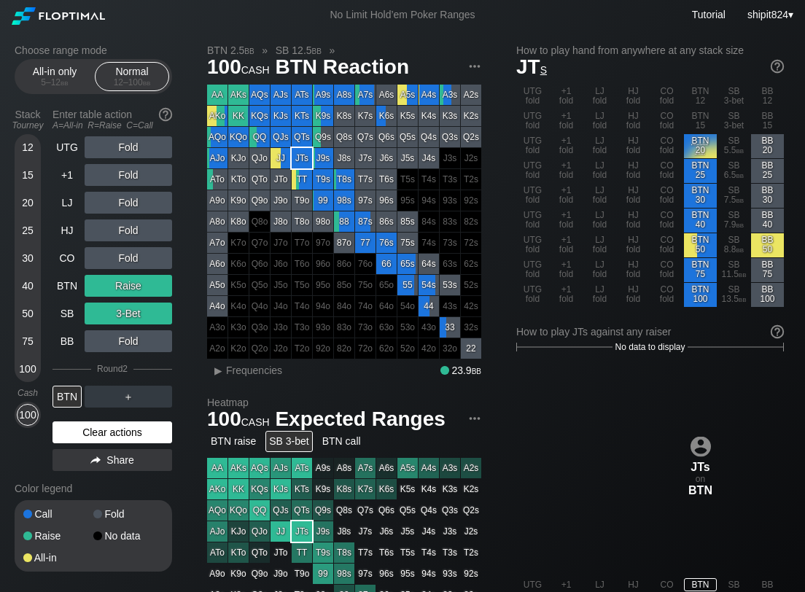
click at [131, 432] on div "Clear actions" at bounding box center [113, 432] width 120 height 22
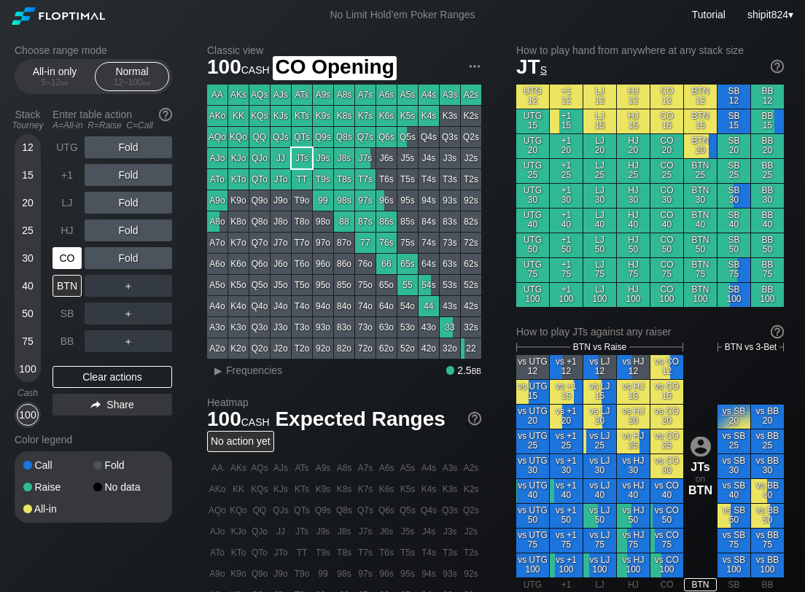
click at [71, 258] on div "CO" at bounding box center [67, 258] width 29 height 22
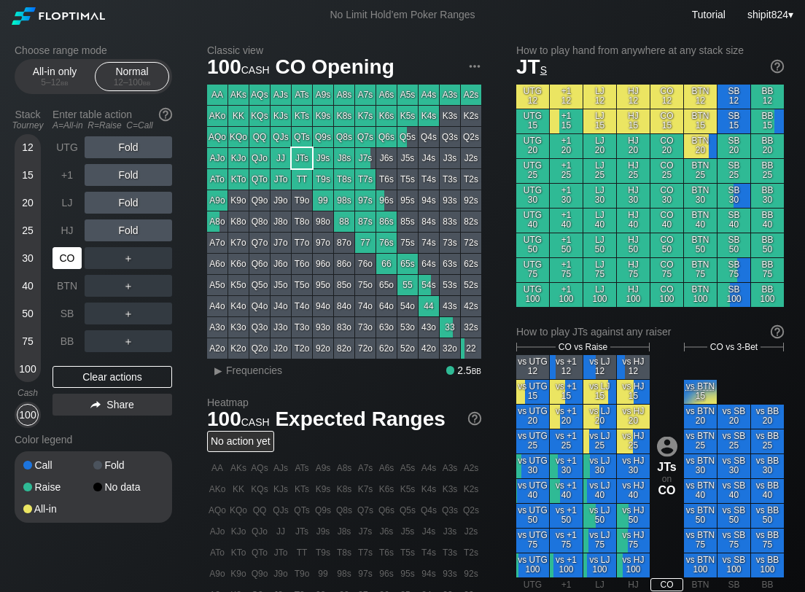
click at [70, 262] on div "CO" at bounding box center [67, 258] width 29 height 22
click at [18, 416] on div "100" at bounding box center [28, 415] width 22 height 22
click at [28, 410] on div "100" at bounding box center [28, 415] width 22 height 22
click at [139, 378] on div "Clear actions" at bounding box center [113, 377] width 120 height 22
click at [138, 378] on div "Clear actions" at bounding box center [113, 377] width 120 height 22
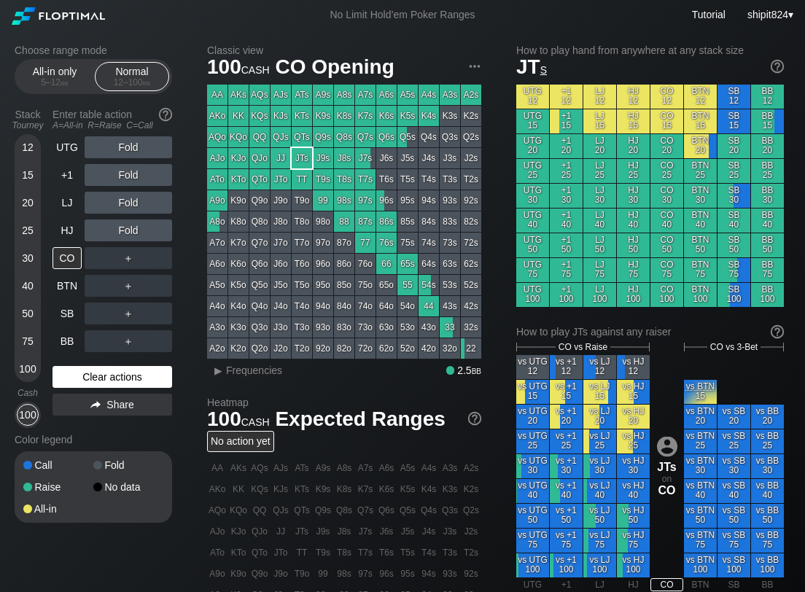
click at [98, 381] on div "Clear actions" at bounding box center [113, 377] width 120 height 22
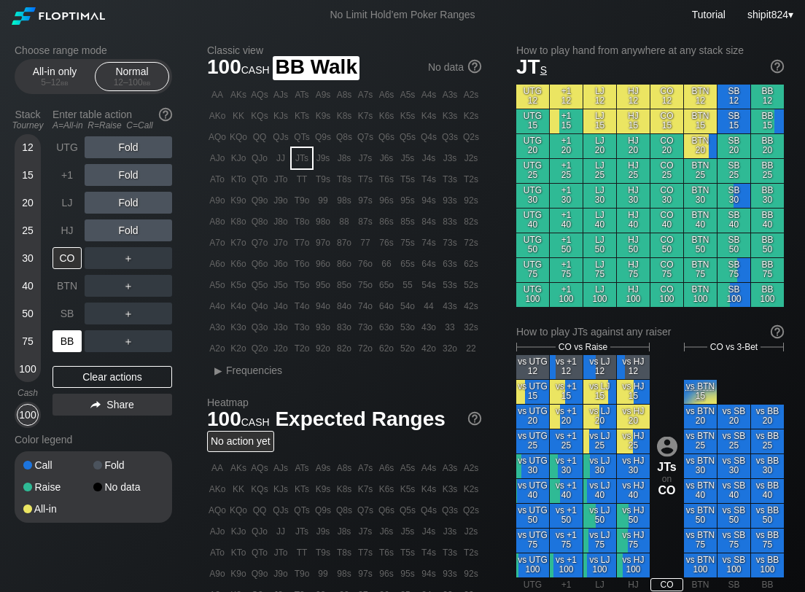
click at [76, 328] on div "BB" at bounding box center [69, 341] width 32 height 28
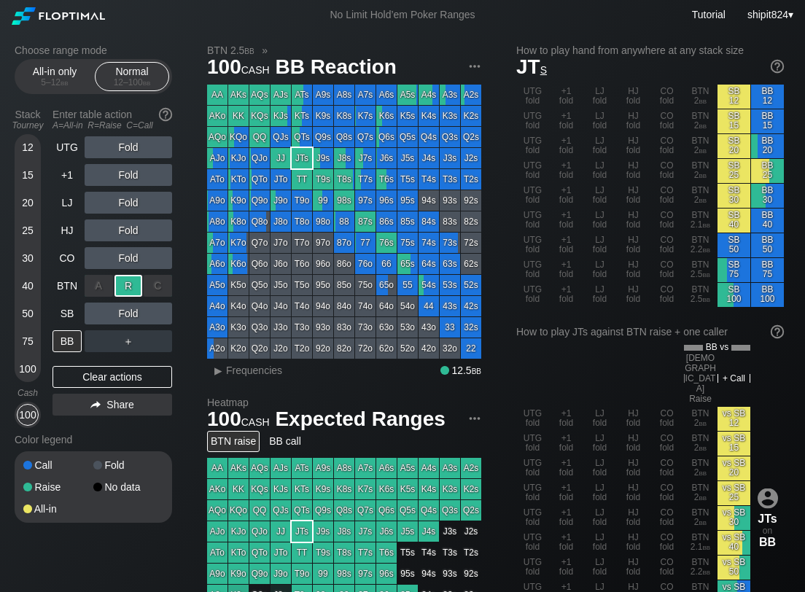
click at [124, 277] on div "R ✕" at bounding box center [128, 286] width 28 height 22
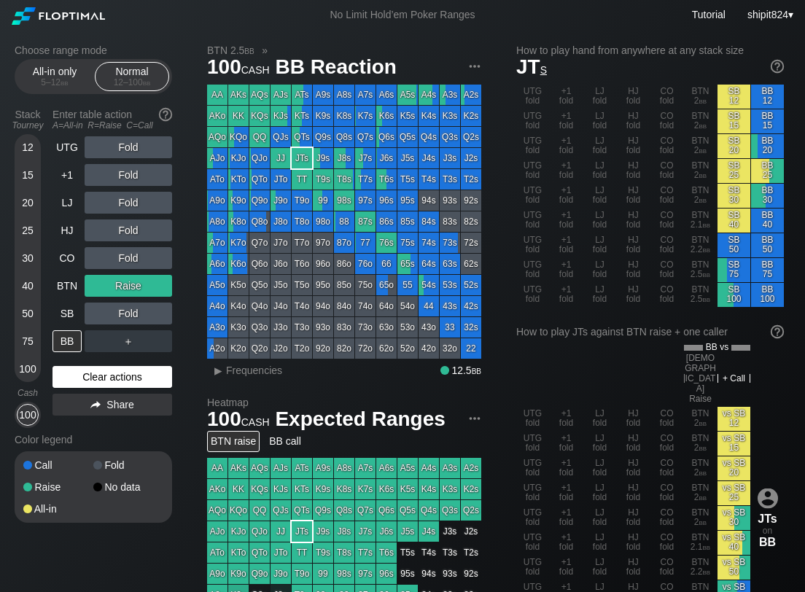
click at [94, 374] on div "Clear actions" at bounding box center [113, 377] width 120 height 22
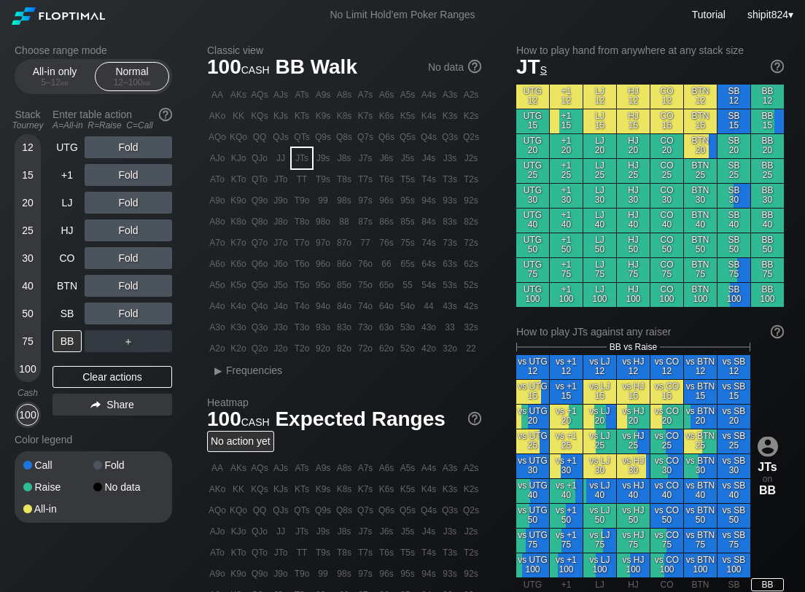
click at [125, 289] on div "Fold" at bounding box center [129, 286] width 88 height 22
click at [125, 289] on div "R ✕" at bounding box center [128, 286] width 28 height 22
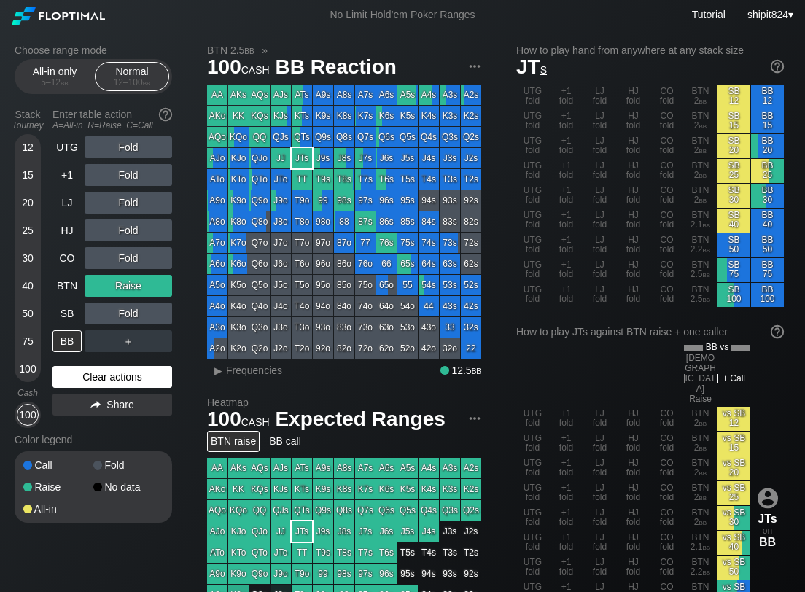
drag, startPoint x: 69, startPoint y: 370, endPoint x: 55, endPoint y: 374, distance: 13.6
click at [69, 372] on div "Clear actions" at bounding box center [113, 377] width 120 height 22
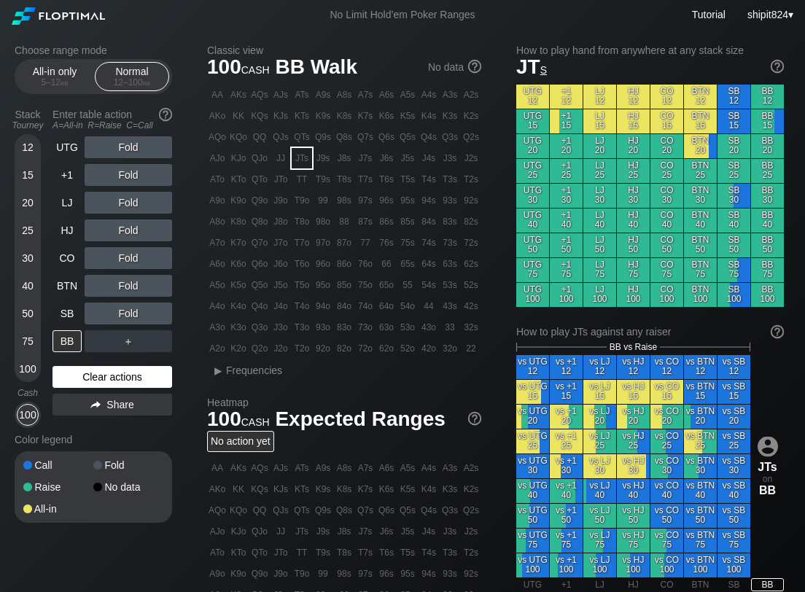
drag, startPoint x: 160, startPoint y: 381, endPoint x: 149, endPoint y: 376, distance: 11.1
click at [160, 381] on div "Clear actions" at bounding box center [113, 377] width 120 height 22
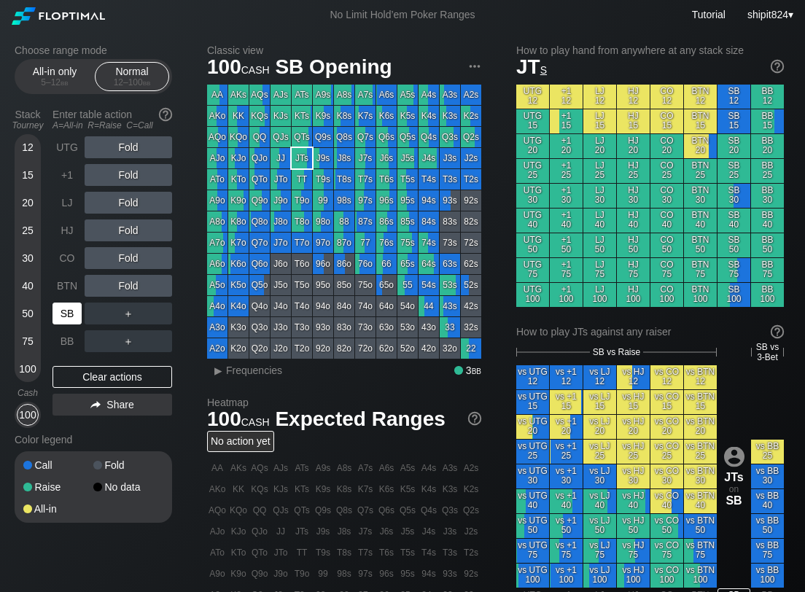
click at [53, 314] on div "SB" at bounding box center [67, 314] width 29 height 22
click at [145, 367] on div "Clear actions" at bounding box center [113, 377] width 120 height 22
click at [81, 380] on div "Clear actions" at bounding box center [113, 377] width 120 height 22
click at [102, 378] on div "Clear actions" at bounding box center [113, 377] width 120 height 22
drag, startPoint x: 129, startPoint y: 373, endPoint x: 119, endPoint y: 349, distance: 26.1
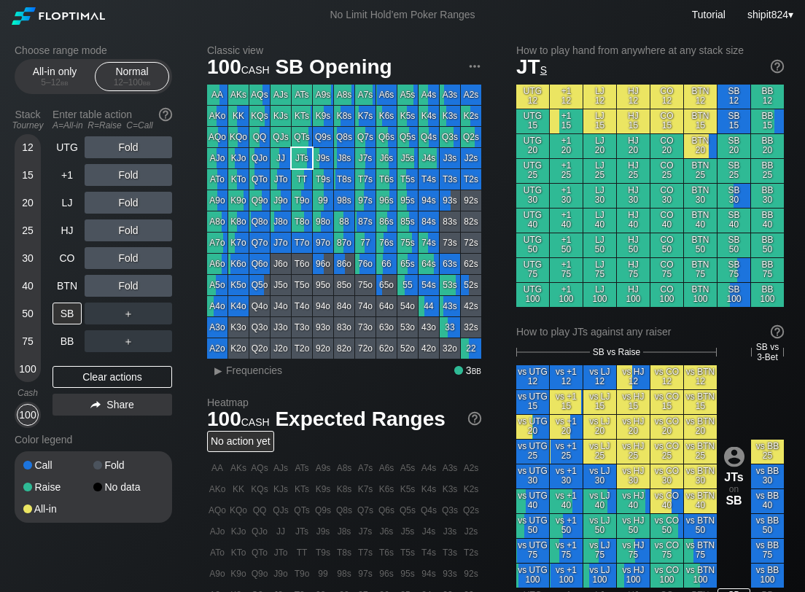
click at [128, 373] on div "Clear actions" at bounding box center [113, 377] width 120 height 22
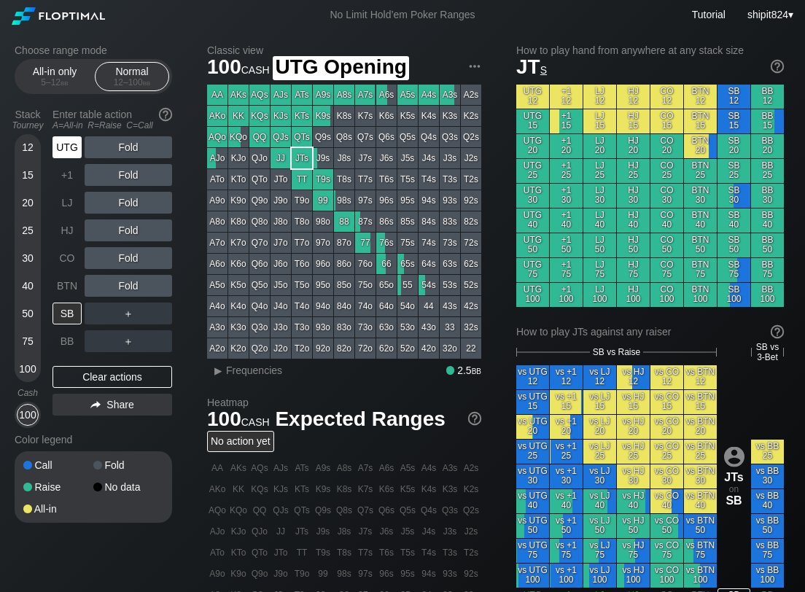
click at [65, 150] on div "UTG" at bounding box center [67, 147] width 29 height 22
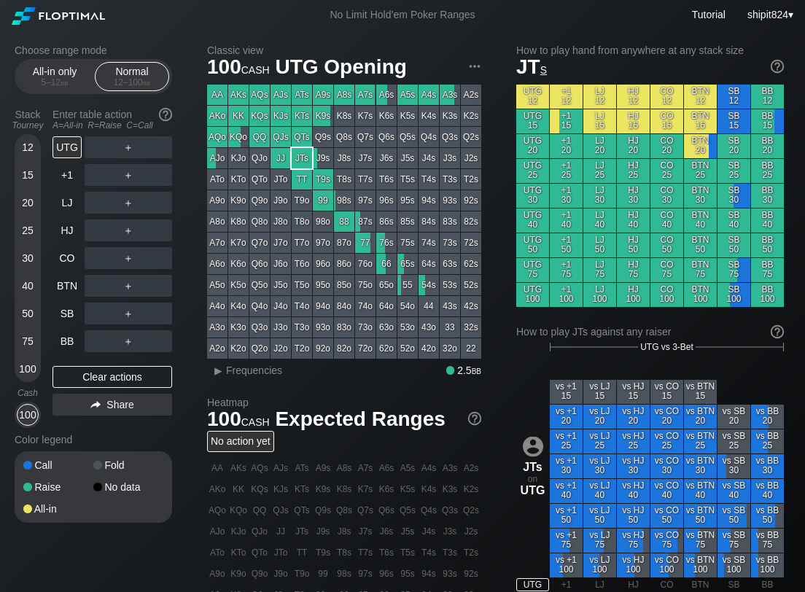
click at [125, 143] on div "＋" at bounding box center [129, 147] width 88 height 22
click at [125, 143] on div "R ✕" at bounding box center [128, 147] width 28 height 22
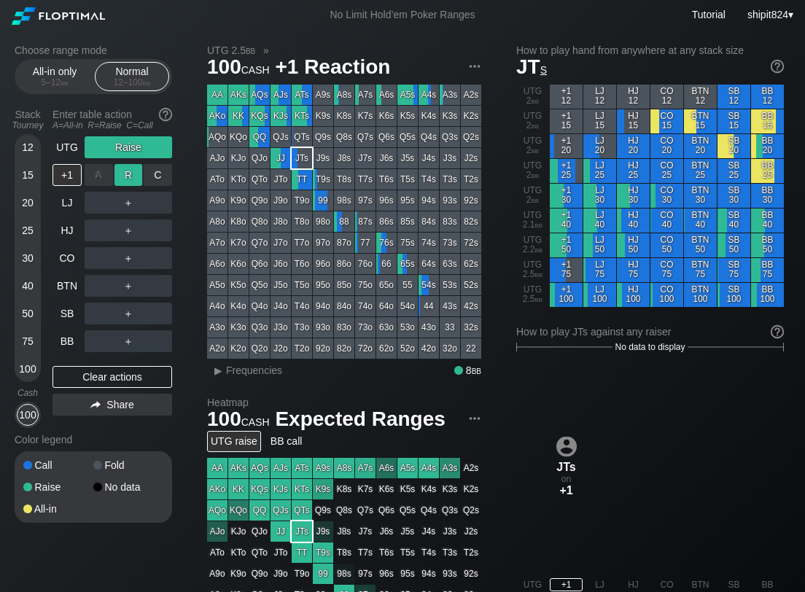
click at [128, 167] on div "R ✕" at bounding box center [128, 175] width 28 height 22
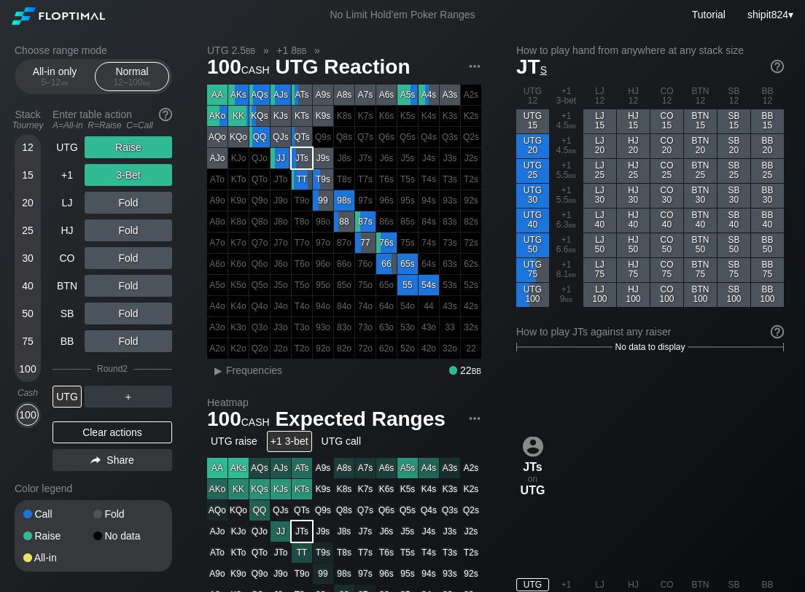
click at [101, 438] on div "Clear actions" at bounding box center [113, 432] width 120 height 22
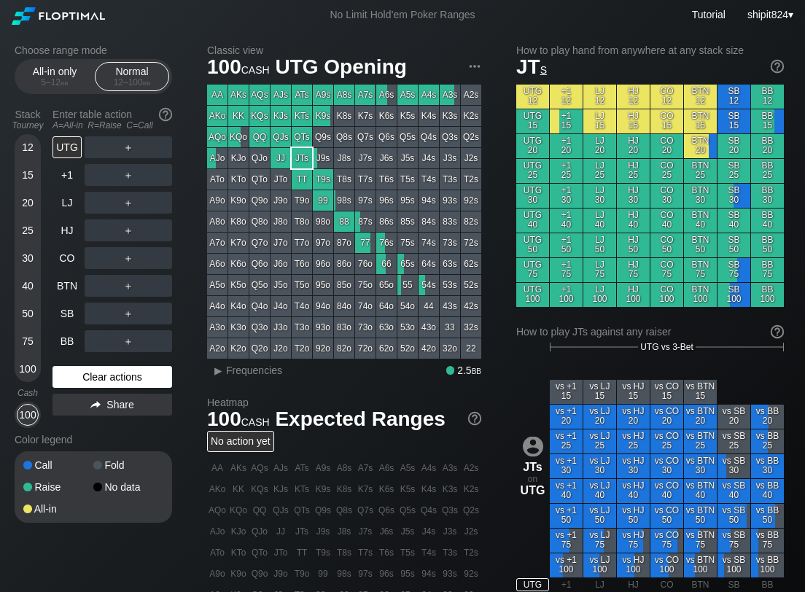
click at [138, 383] on div "Clear actions" at bounding box center [113, 377] width 120 height 22
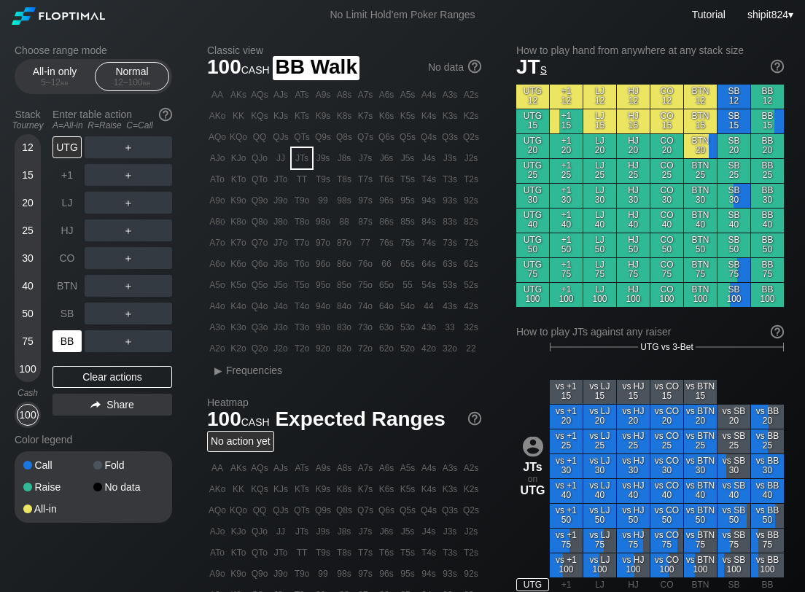
click at [72, 351] on div "BB" at bounding box center [67, 341] width 29 height 22
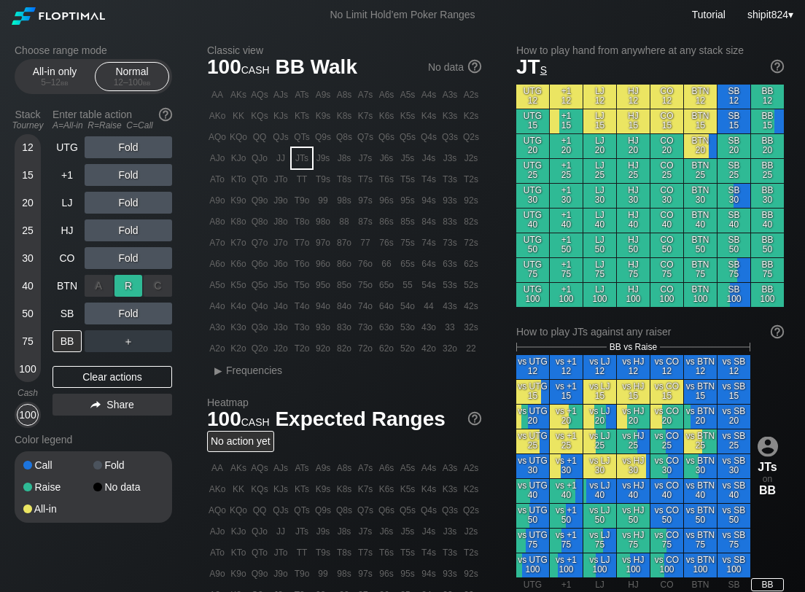
click at [118, 286] on div "R ✕" at bounding box center [128, 286] width 28 height 22
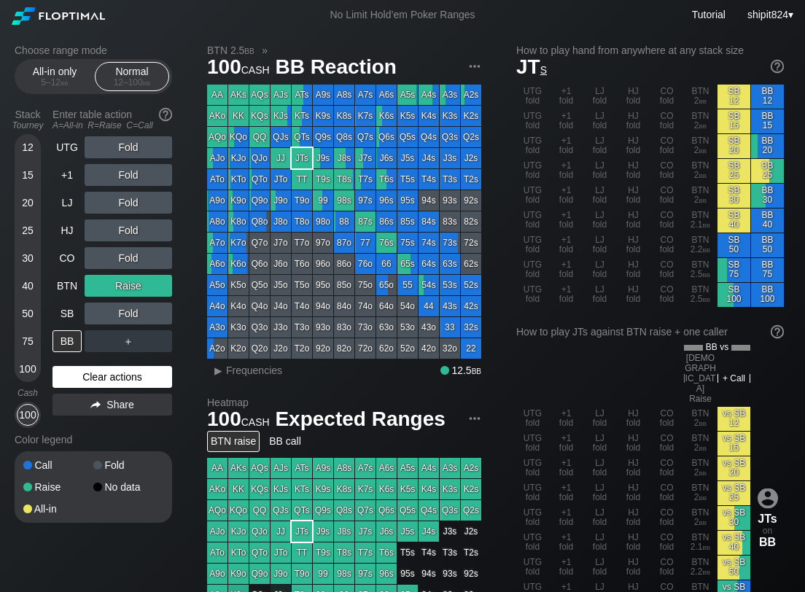
click at [93, 371] on div "Clear actions" at bounding box center [113, 377] width 120 height 22
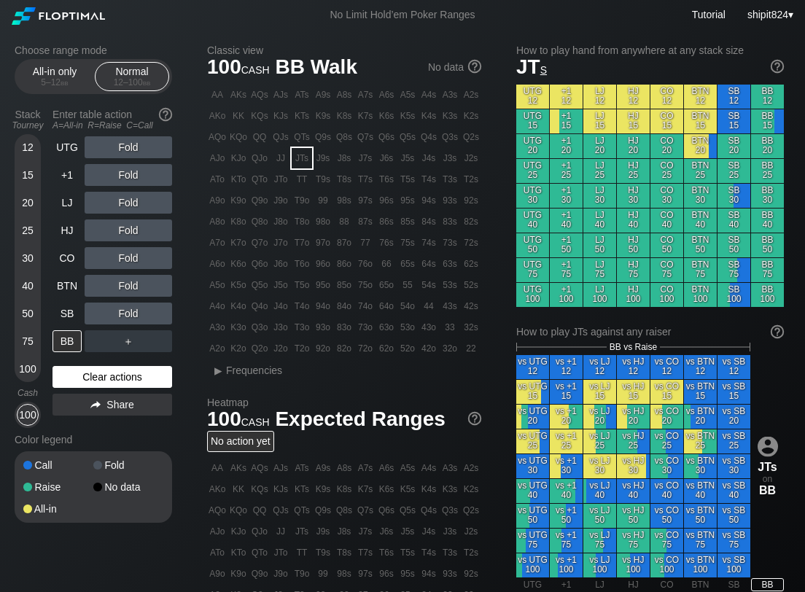
click at [123, 368] on div "Clear actions" at bounding box center [113, 377] width 120 height 22
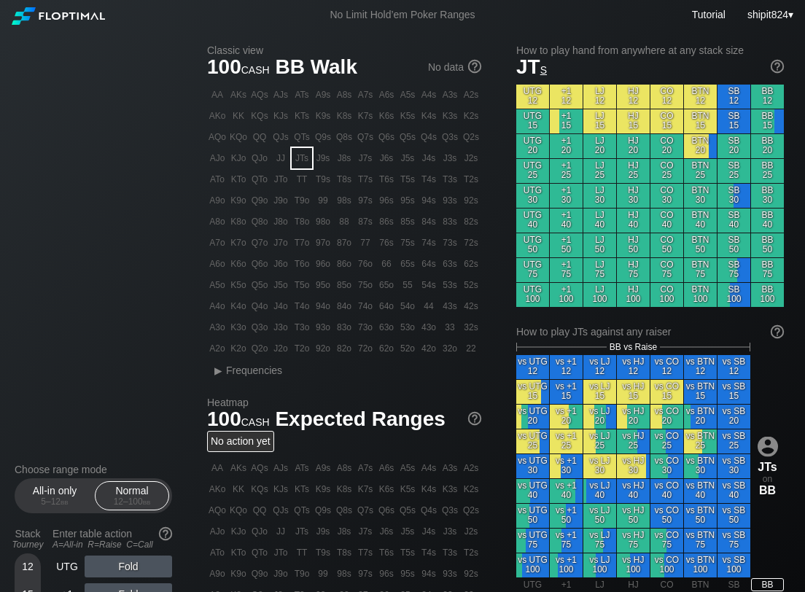
scroll to position [502, 0]
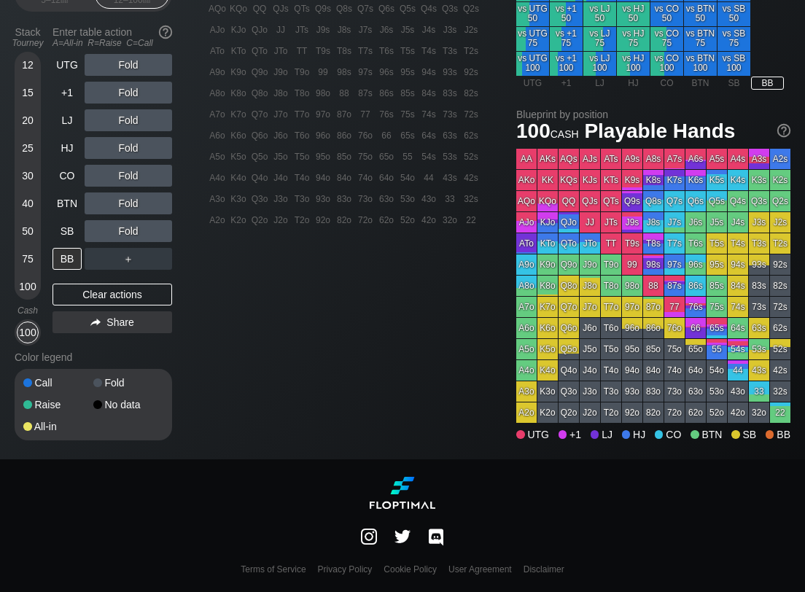
click at [78, 368] on div "Color legend" at bounding box center [94, 357] width 158 height 23
click at [69, 247] on div "BB" at bounding box center [69, 259] width 32 height 28
click at [71, 234] on div "SB" at bounding box center [67, 231] width 29 height 22
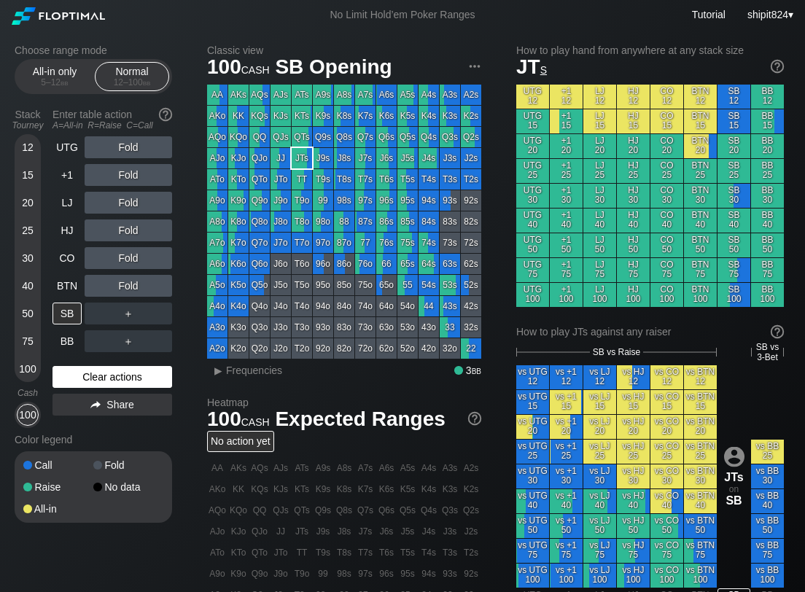
click at [107, 378] on div "Clear actions" at bounding box center [113, 377] width 120 height 22
click at [105, 374] on div "Clear actions" at bounding box center [113, 377] width 120 height 22
click at [125, 380] on div "Clear actions" at bounding box center [113, 377] width 120 height 22
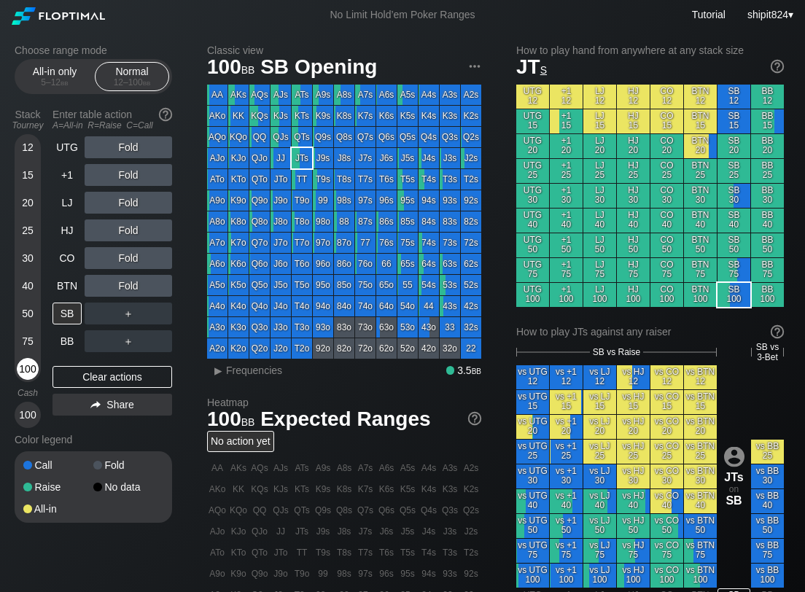
click at [30, 369] on div "100" at bounding box center [28, 369] width 22 height 22
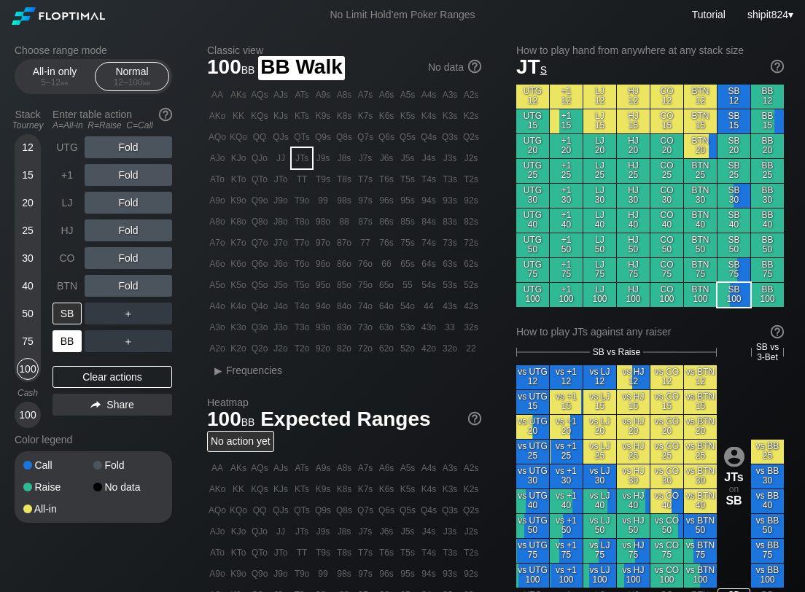
click at [64, 341] on div "BB" at bounding box center [67, 341] width 29 height 22
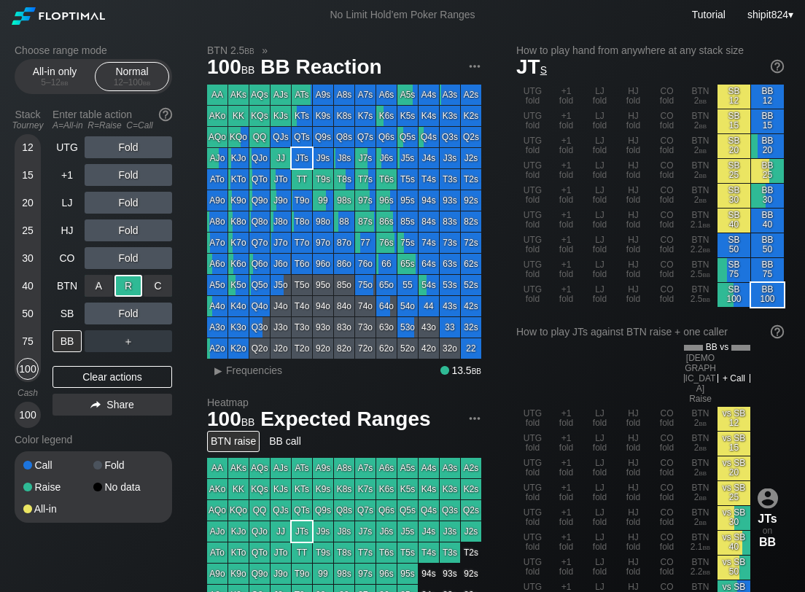
click at [128, 287] on div "R ✕" at bounding box center [128, 286] width 28 height 22
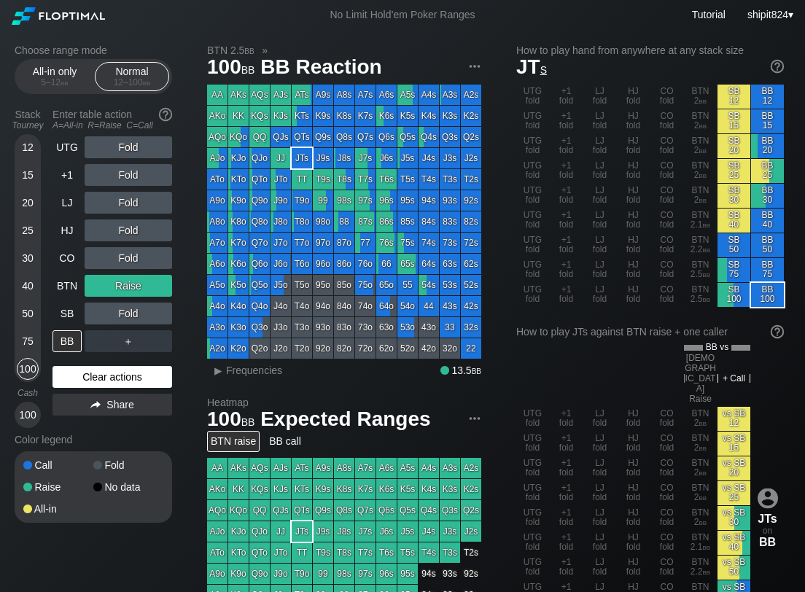
click at [117, 381] on div "Clear actions" at bounding box center [113, 377] width 120 height 22
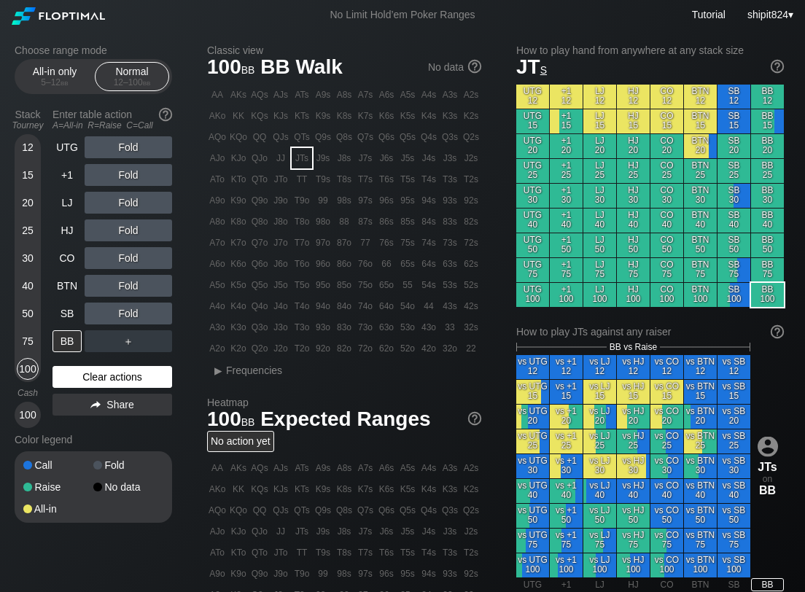
click at [60, 371] on div "Clear actions" at bounding box center [113, 377] width 120 height 22
click at [140, 374] on div "Clear actions" at bounding box center [113, 377] width 120 height 22
click at [139, 374] on div "Clear actions" at bounding box center [113, 377] width 120 height 22
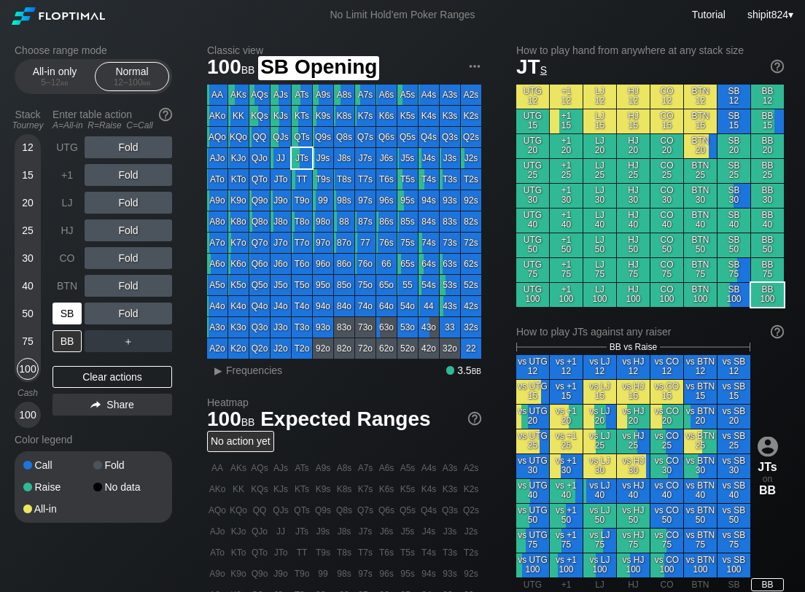
click at [77, 313] on div "SB" at bounding box center [67, 314] width 29 height 22
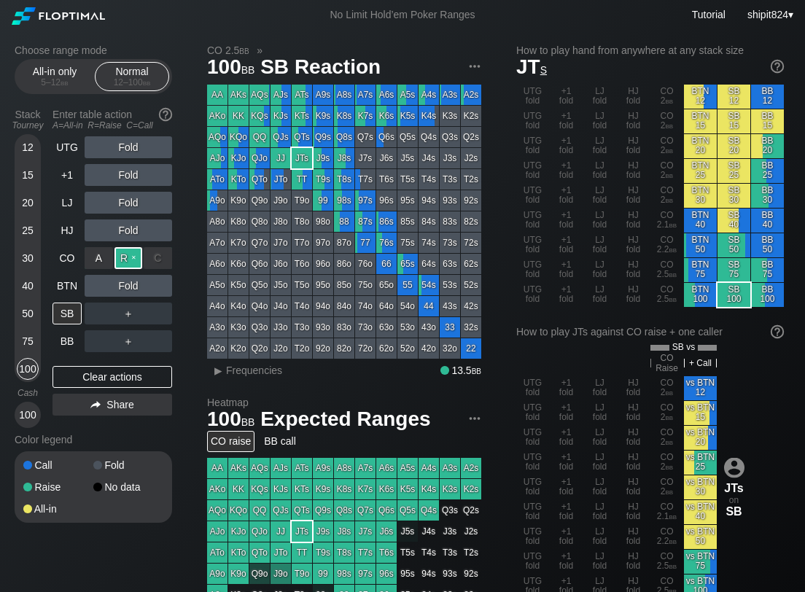
click at [128, 263] on div "R ✕" at bounding box center [128, 258] width 28 height 22
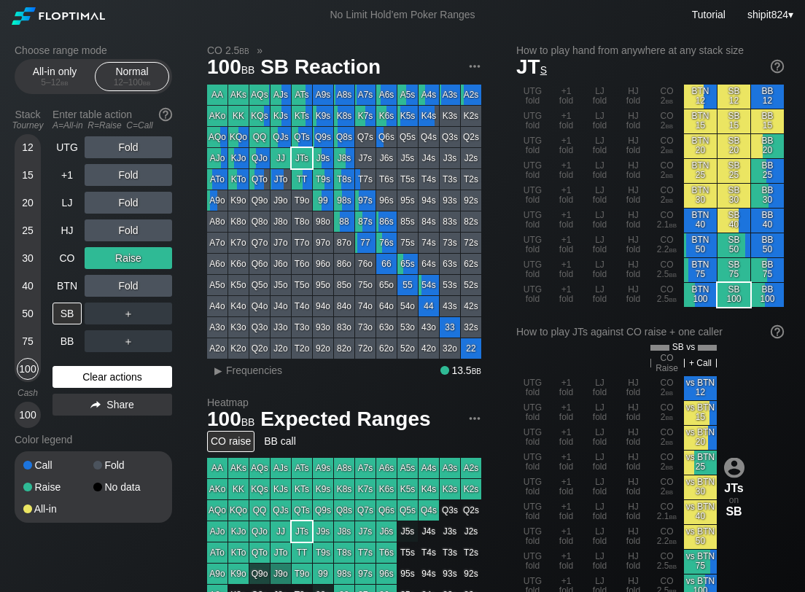
click at [102, 378] on div "Clear actions" at bounding box center [113, 377] width 120 height 22
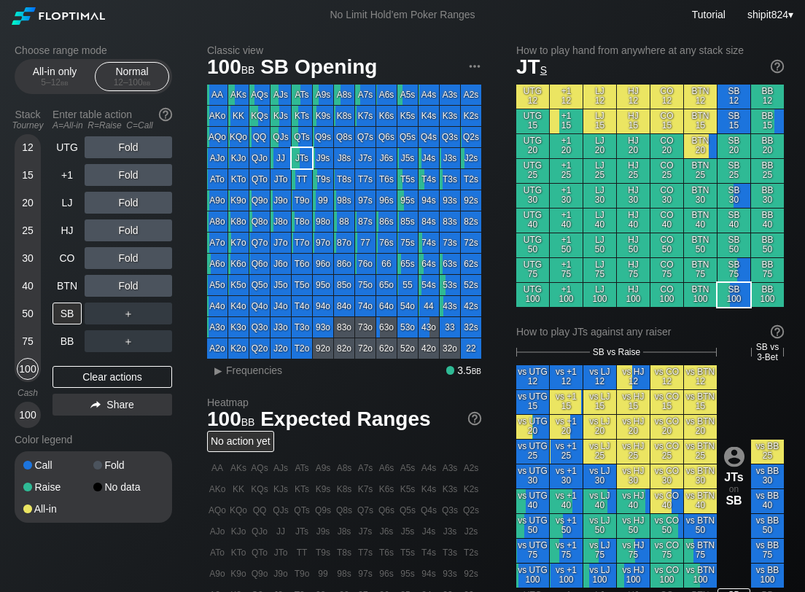
click at [116, 365] on div "UTG Fold +1 Fold LJ Fold HJ Fold CO Fold BTN Fold SB ＋ BB ＋ Clear actions Share" at bounding box center [113, 282] width 120 height 292
click at [127, 311] on div "R ✕" at bounding box center [128, 314] width 28 height 22
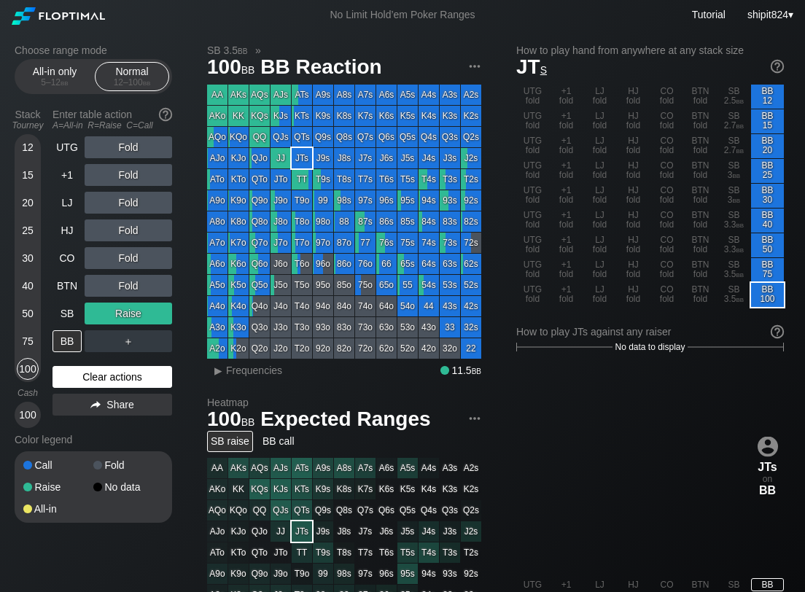
click at [98, 372] on div "Clear actions" at bounding box center [113, 377] width 120 height 22
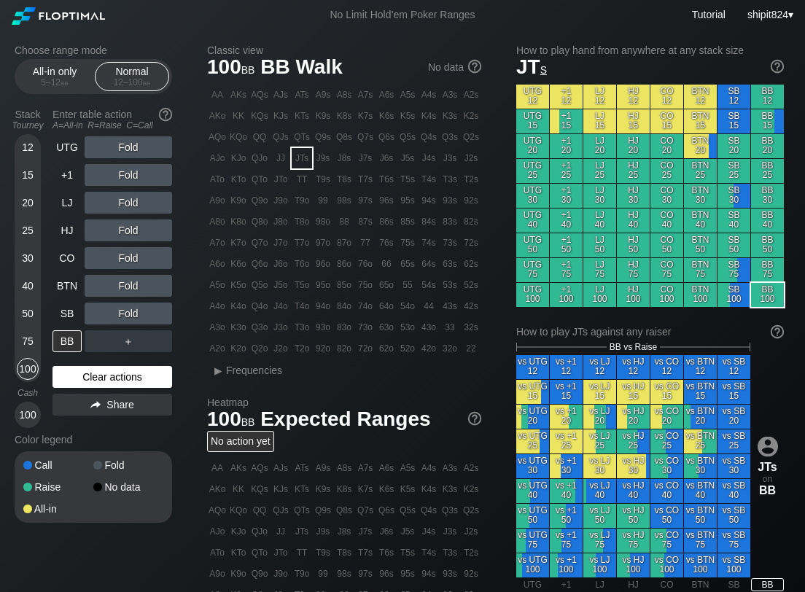
click at [106, 373] on div "Clear actions" at bounding box center [113, 377] width 120 height 22
click at [497, 168] on div "Classic view 100 bb BB Walk No data AA AKs AQs AJs ATs A9s A8s A7s A6s A5s A4s …" at bounding box center [498, 502] width 583 height 917
click at [117, 376] on div "Clear actions" at bounding box center [113, 377] width 120 height 22
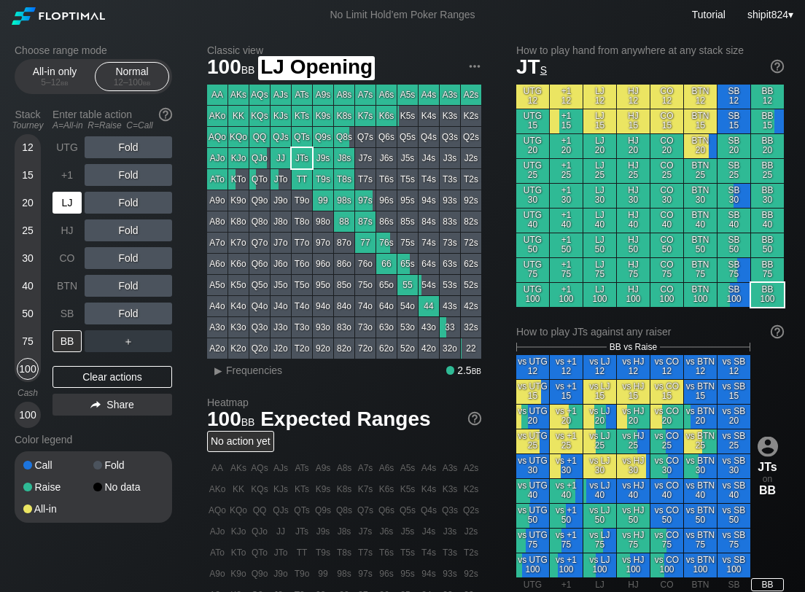
click at [69, 202] on div "LJ" at bounding box center [67, 203] width 29 height 22
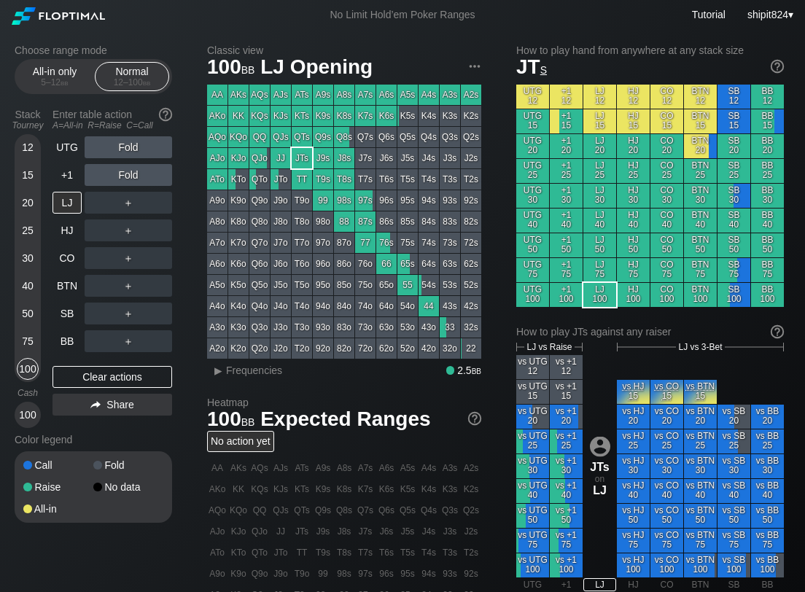
drag, startPoint x: 109, startPoint y: 373, endPoint x: 94, endPoint y: 356, distance: 23.3
click at [109, 373] on div "Clear actions" at bounding box center [113, 377] width 120 height 22
click at [143, 371] on div "Clear actions" at bounding box center [113, 377] width 120 height 22
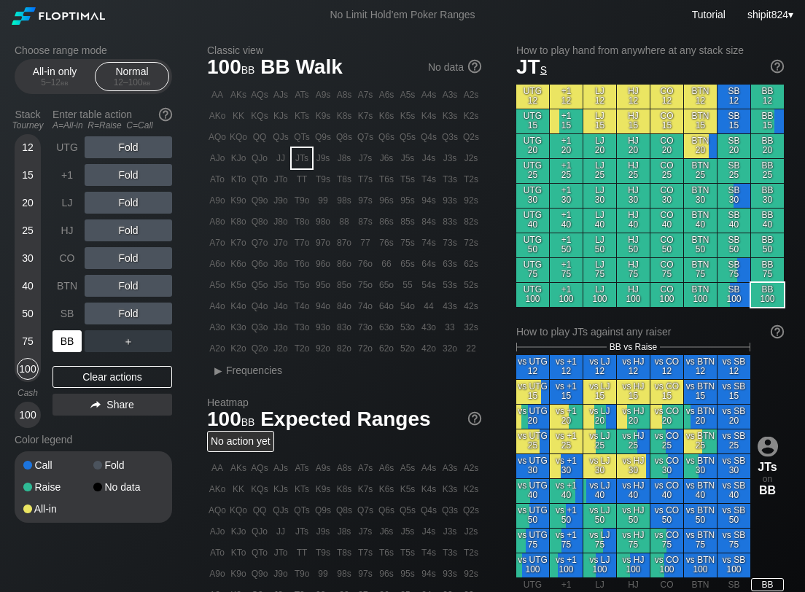
click at [66, 336] on div "BB" at bounding box center [67, 341] width 29 height 22
drag, startPoint x: 128, startPoint y: 270, endPoint x: 48, endPoint y: 282, distance: 80.4
click at [128, 287] on div "R ✕" at bounding box center [128, 286] width 28 height 22
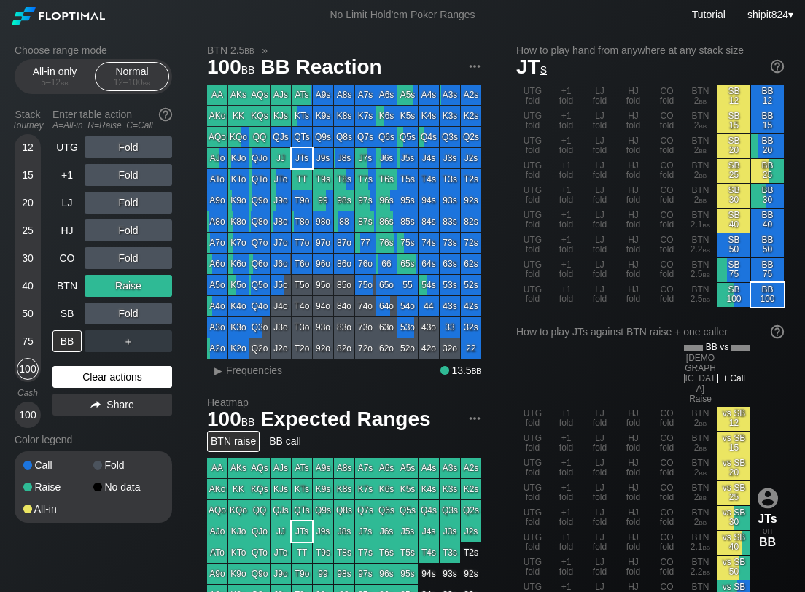
drag, startPoint x: 123, startPoint y: 376, endPoint x: 116, endPoint y: 302, distance: 74.7
click at [123, 376] on div "Clear actions" at bounding box center [113, 377] width 120 height 22
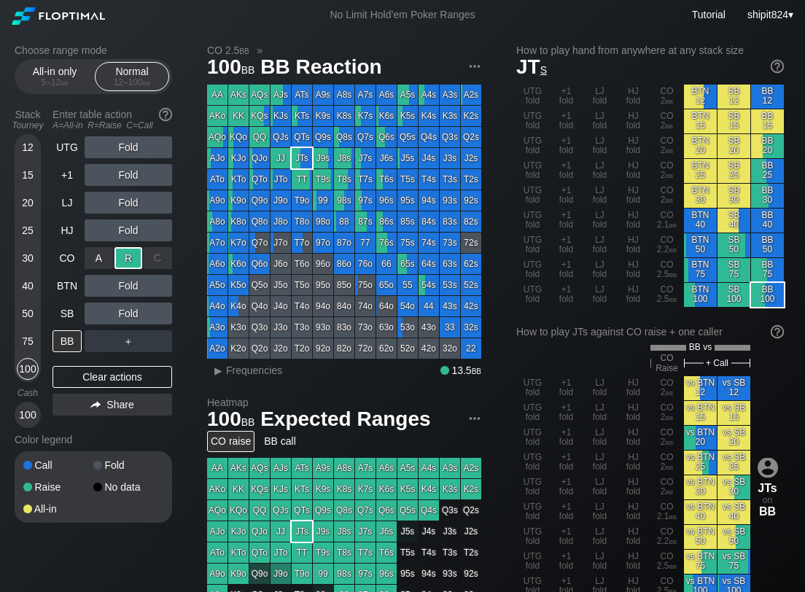
click at [120, 261] on div "R ✕" at bounding box center [128, 258] width 28 height 22
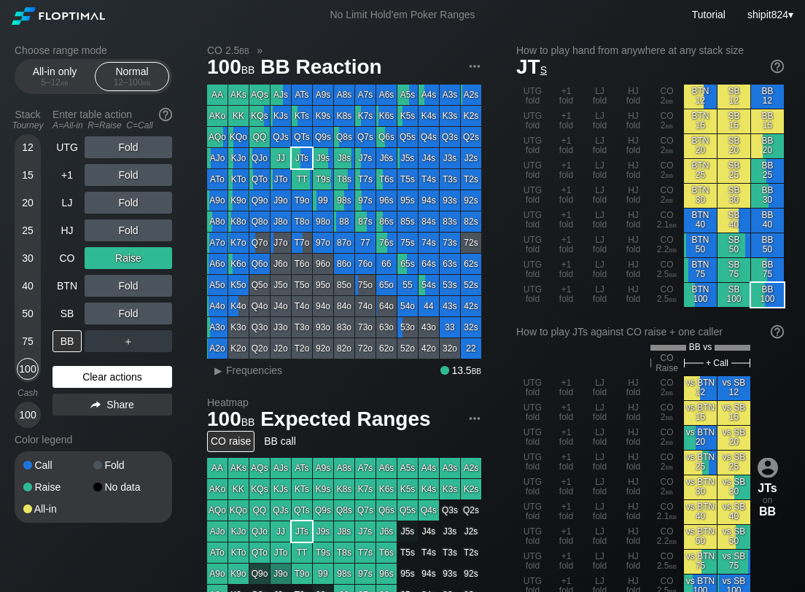
click at [66, 375] on div "Clear actions" at bounding box center [113, 377] width 120 height 22
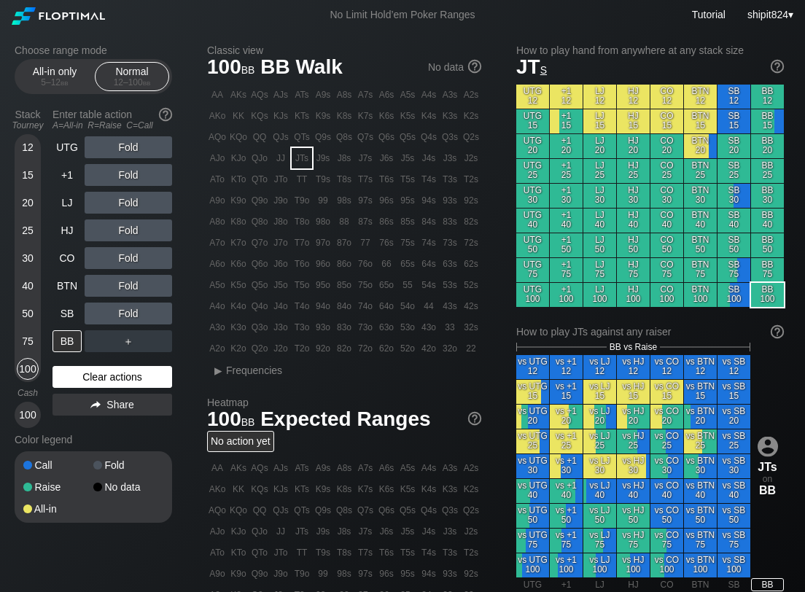
click at [87, 378] on div "Clear actions" at bounding box center [113, 377] width 120 height 22
click at [73, 334] on div "BB" at bounding box center [67, 341] width 29 height 22
click at [125, 260] on div "R ✕" at bounding box center [128, 258] width 28 height 22
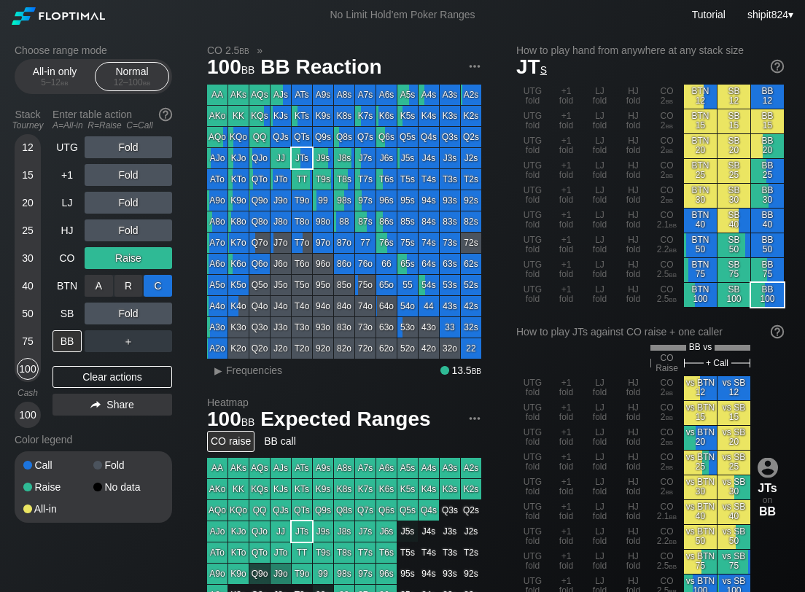
drag, startPoint x: 171, startPoint y: 290, endPoint x: 158, endPoint y: 287, distance: 13.4
click at [158, 287] on div "C ✕" at bounding box center [158, 286] width 28 height 22
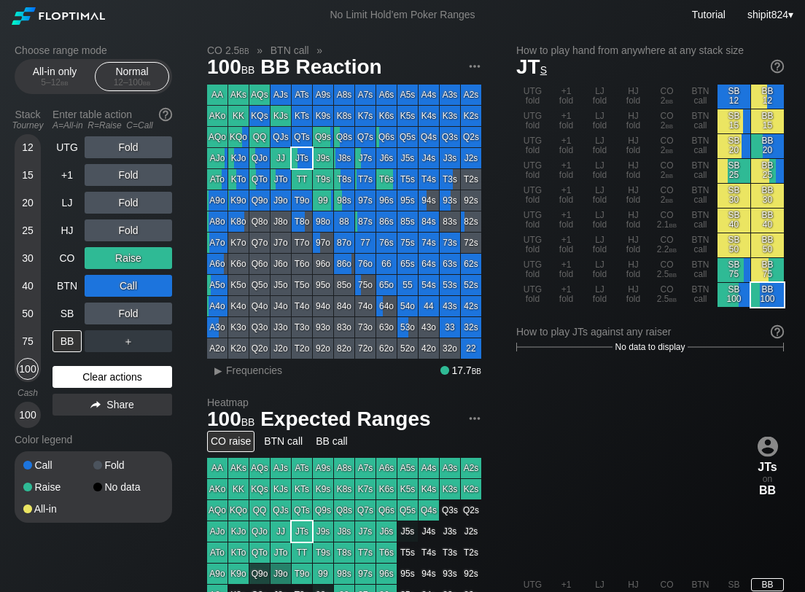
click at [112, 381] on div "Clear actions" at bounding box center [113, 377] width 120 height 22
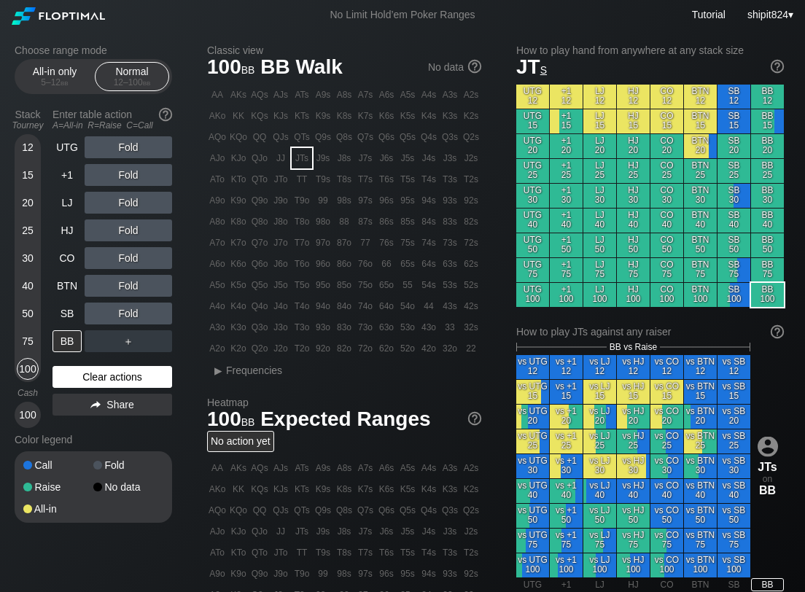
click at [108, 381] on div "Clear actions" at bounding box center [113, 377] width 120 height 22
click at [111, 373] on div "Clear actions" at bounding box center [113, 377] width 120 height 22
click at [135, 370] on div "Clear actions" at bounding box center [113, 377] width 120 height 22
click at [133, 281] on div "R ✕" at bounding box center [128, 286] width 28 height 22
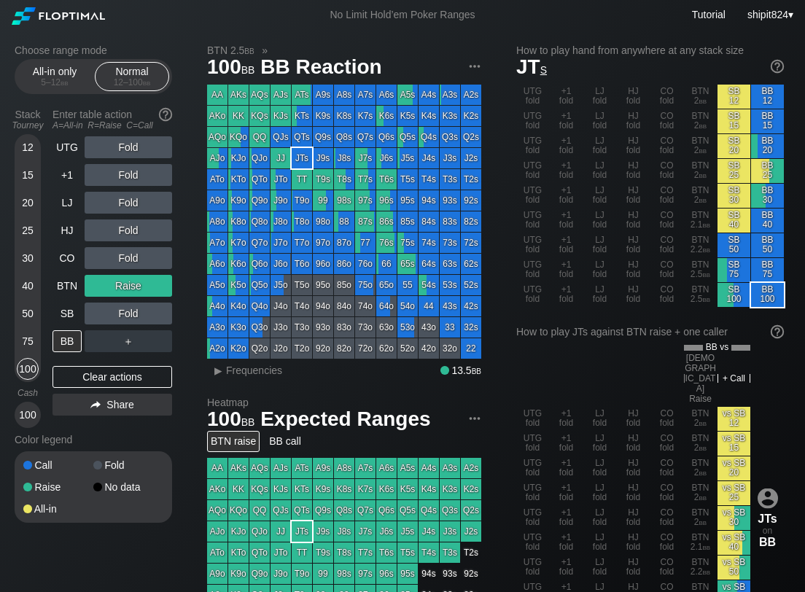
click at [106, 370] on div "Clear actions" at bounding box center [113, 377] width 120 height 22
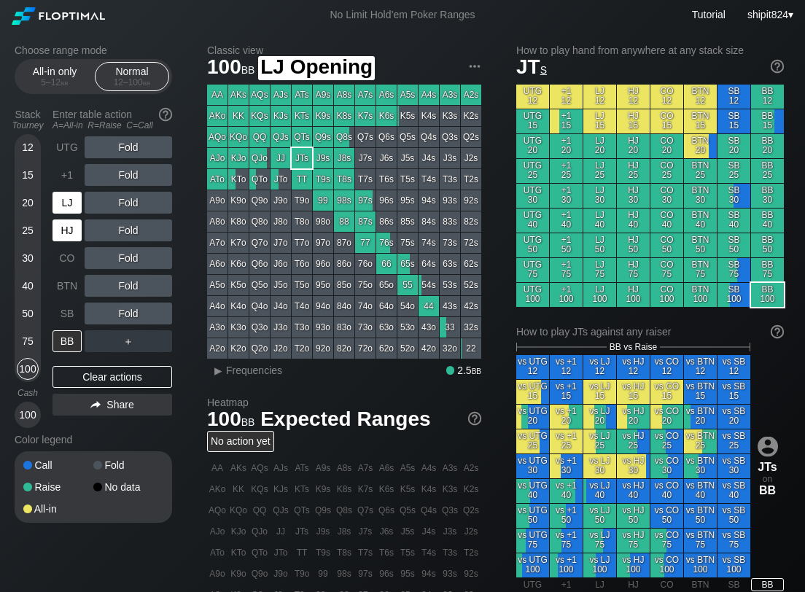
drag, startPoint x: 77, startPoint y: 214, endPoint x: 69, endPoint y: 225, distance: 13.1
click at [75, 218] on div "UTG Fold +1 Fold LJ Fold HJ Fold CO Fold BTN Fold SB Fold BB ＋" at bounding box center [113, 244] width 120 height 216
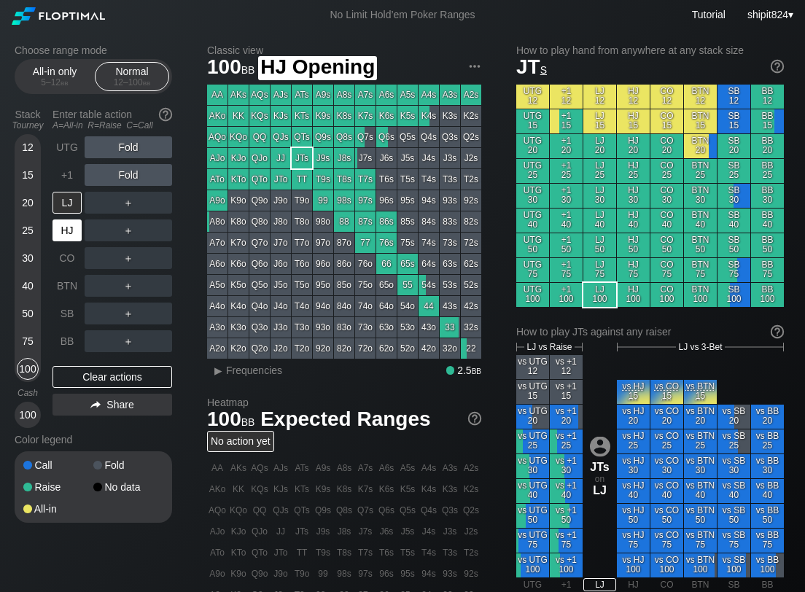
click at [69, 229] on div "HJ" at bounding box center [67, 230] width 29 height 22
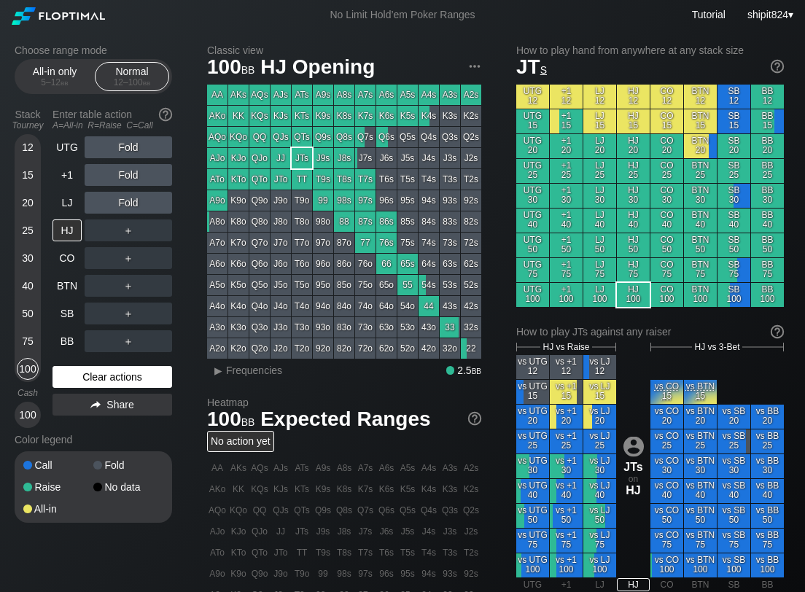
click at [96, 378] on div "Clear actions" at bounding box center [113, 377] width 120 height 22
drag, startPoint x: 98, startPoint y: 385, endPoint x: 90, endPoint y: 384, distance: 8.2
click at [96, 386] on div "Clear actions" at bounding box center [113, 377] width 120 height 22
click at [82, 356] on div "UTG Fold +1 Fold LJ Fold HJ ＋ CO ＋ BTN ＋ SB ＋ BB ＋ Clear actions Share" at bounding box center [113, 282] width 120 height 292
click at [69, 342] on div "BB" at bounding box center [67, 341] width 29 height 22
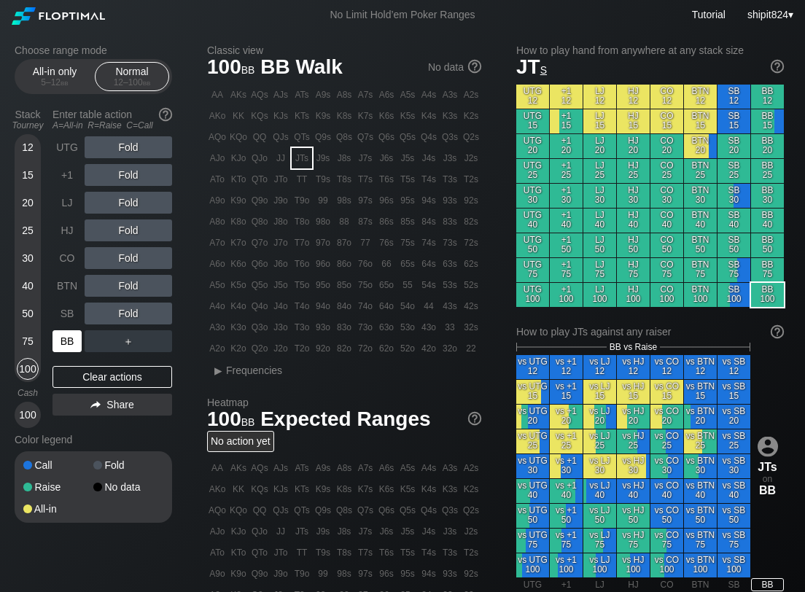
click at [69, 343] on div "BB" at bounding box center [67, 341] width 29 height 22
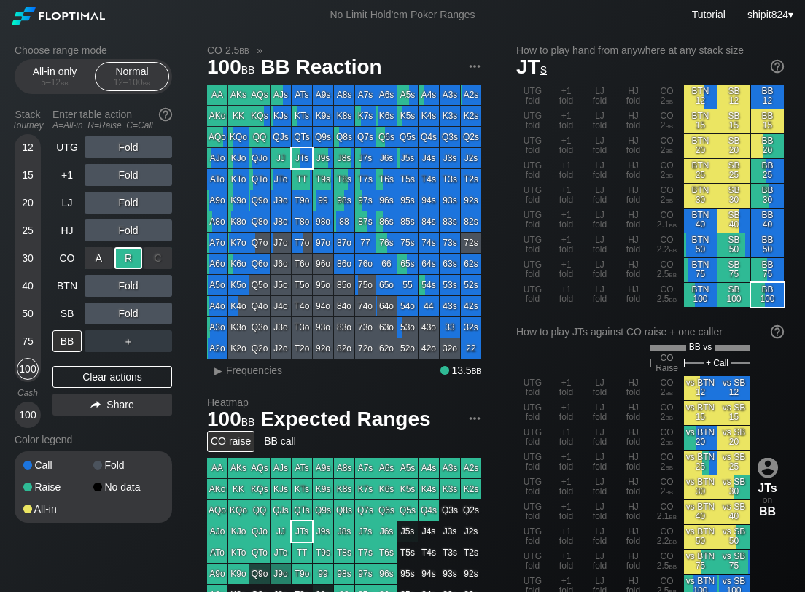
click at [126, 254] on div "R ✕" at bounding box center [128, 258] width 28 height 22
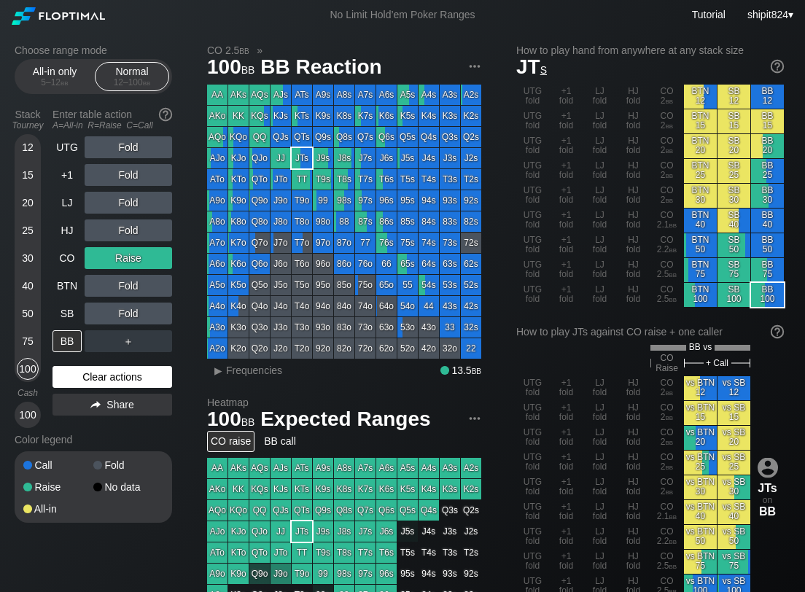
click at [112, 373] on div "Clear actions" at bounding box center [113, 377] width 120 height 22
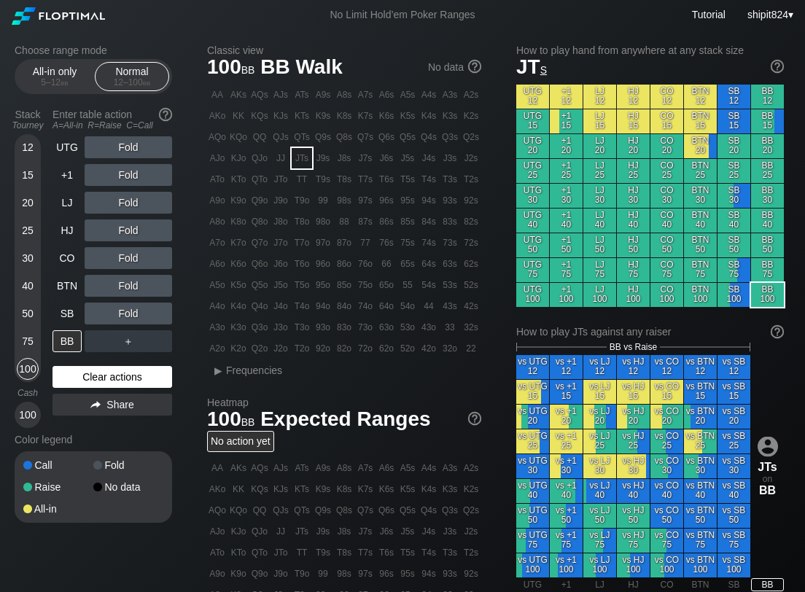
click at [108, 379] on div "Clear actions" at bounding box center [113, 377] width 120 height 22
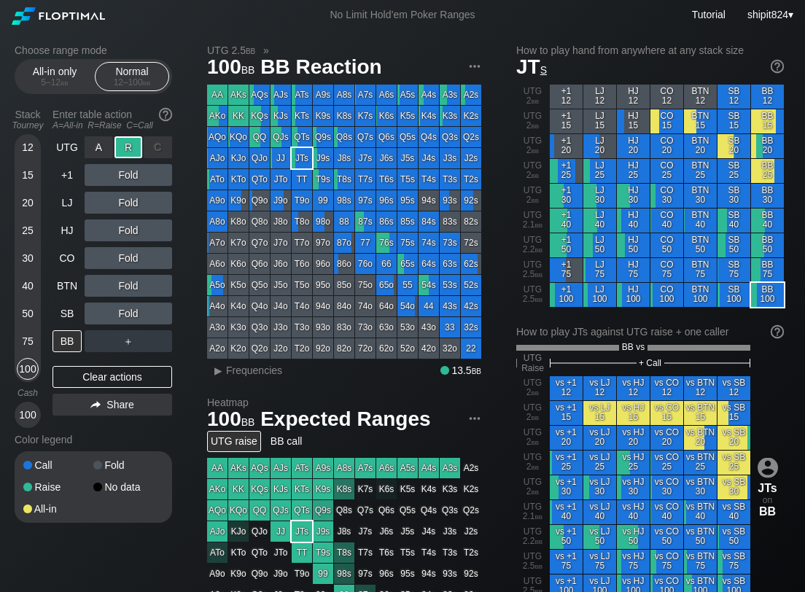
click at [129, 147] on div "R ✕" at bounding box center [128, 147] width 28 height 22
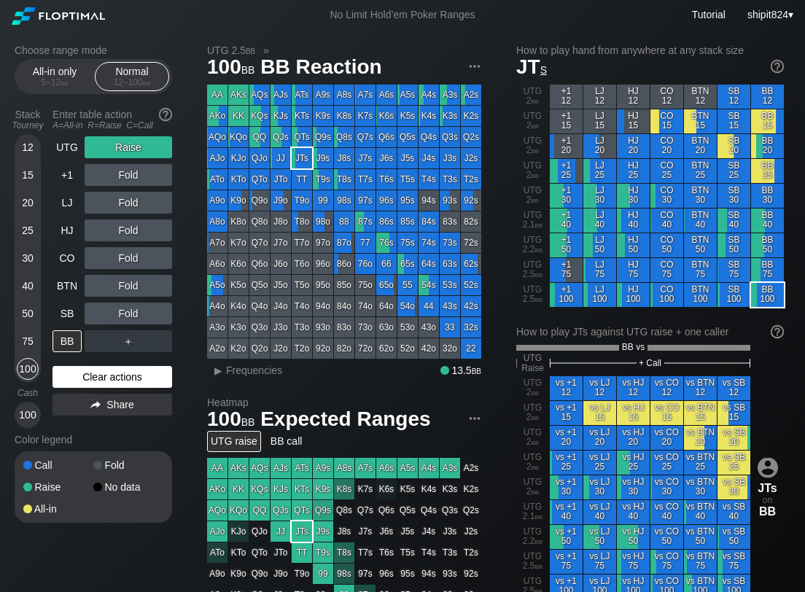
click at [85, 379] on div "Clear actions" at bounding box center [113, 377] width 120 height 22
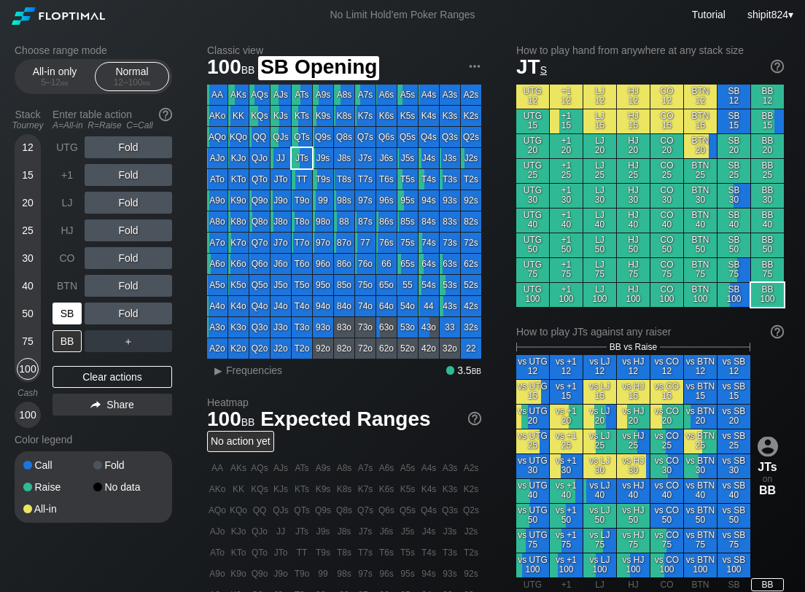
click at [62, 311] on div "SB" at bounding box center [67, 314] width 29 height 22
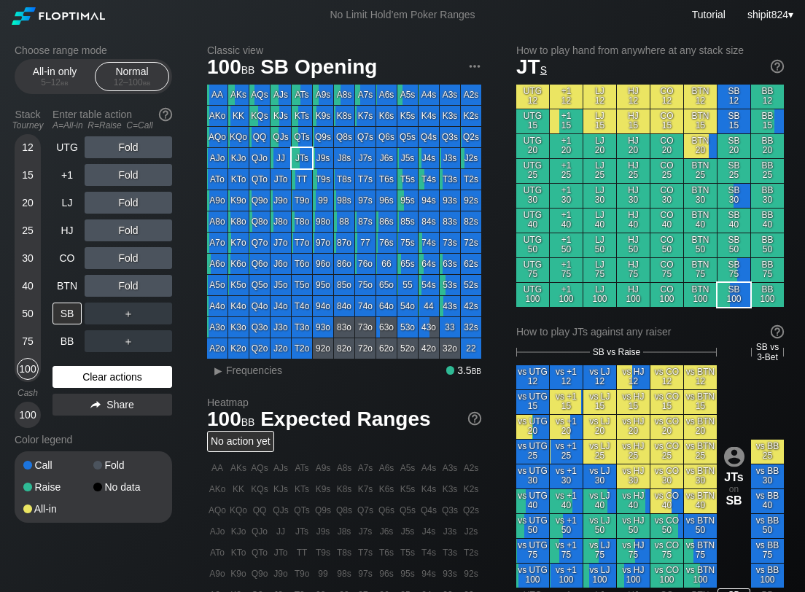
click at [97, 372] on div "Clear actions" at bounding box center [113, 377] width 120 height 22
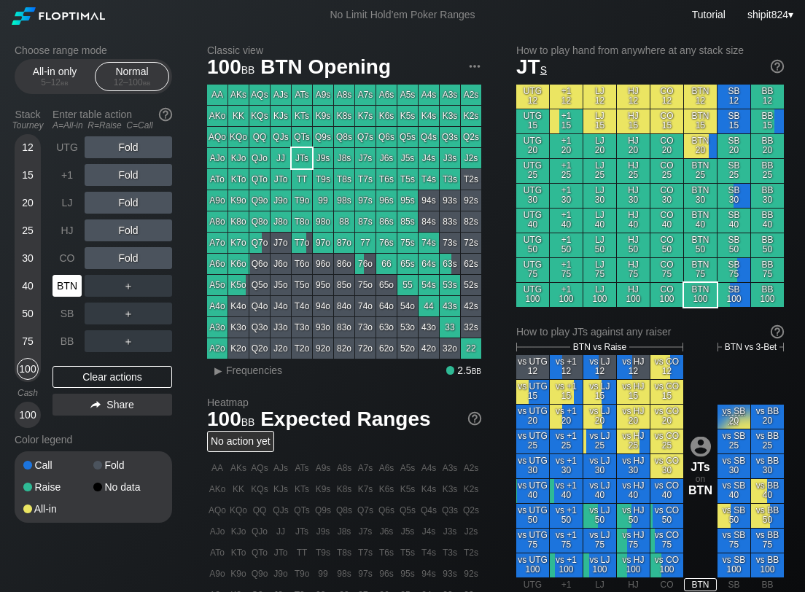
click at [73, 298] on div "BTN" at bounding box center [69, 286] width 32 height 28
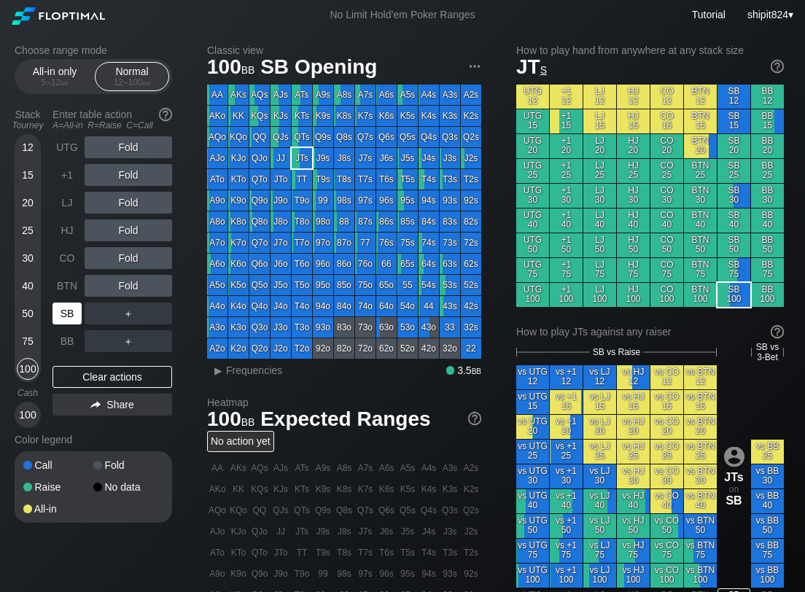
click at [71, 306] on div "SB" at bounding box center [67, 314] width 29 height 22
click at [104, 376] on div "Clear actions" at bounding box center [113, 377] width 120 height 22
click at [161, 373] on div "Clear actions" at bounding box center [113, 377] width 120 height 22
click at [156, 373] on div "Clear actions" at bounding box center [113, 377] width 120 height 22
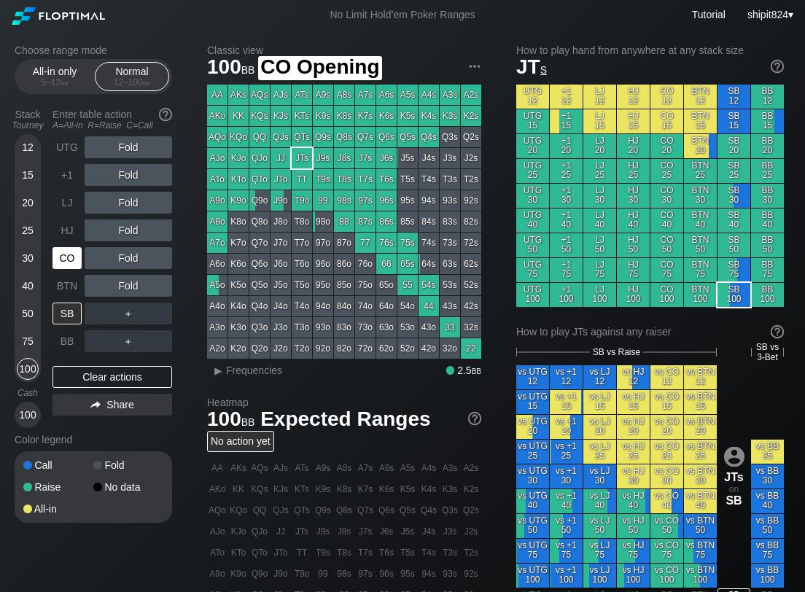
click at [71, 254] on div "CO" at bounding box center [67, 258] width 29 height 22
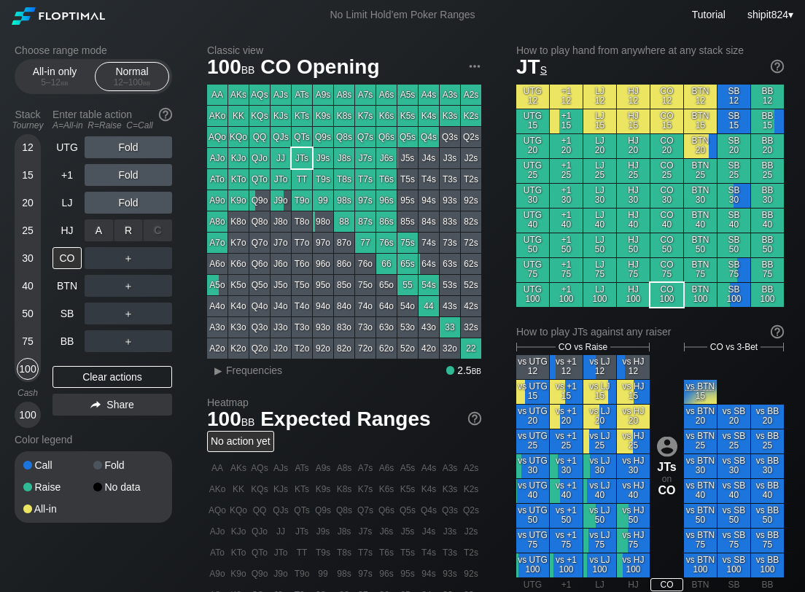
click at [124, 232] on div "R ✕" at bounding box center [128, 230] width 28 height 22
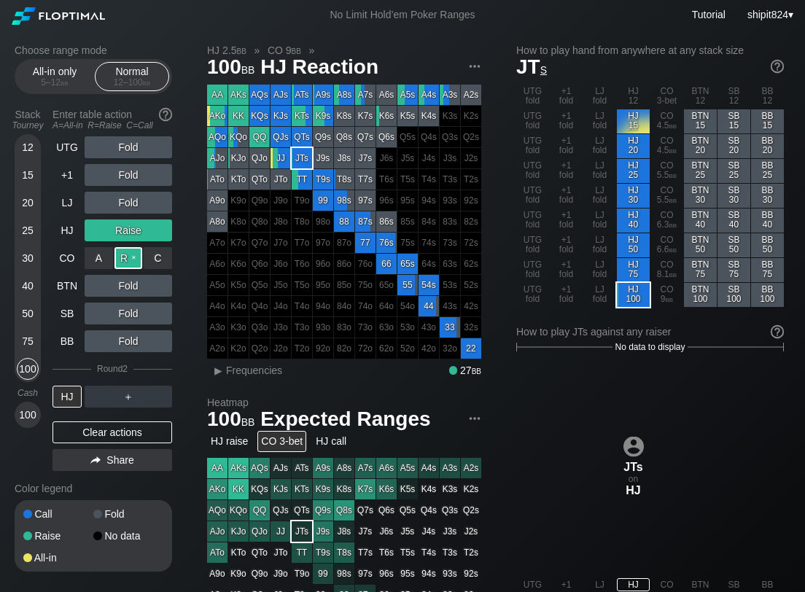
click at [126, 255] on div "R ✕" at bounding box center [128, 258] width 28 height 22
drag, startPoint x: 125, startPoint y: 287, endPoint x: 70, endPoint y: 295, distance: 55.4
click at [124, 287] on div "R ✕" at bounding box center [128, 286] width 28 height 22
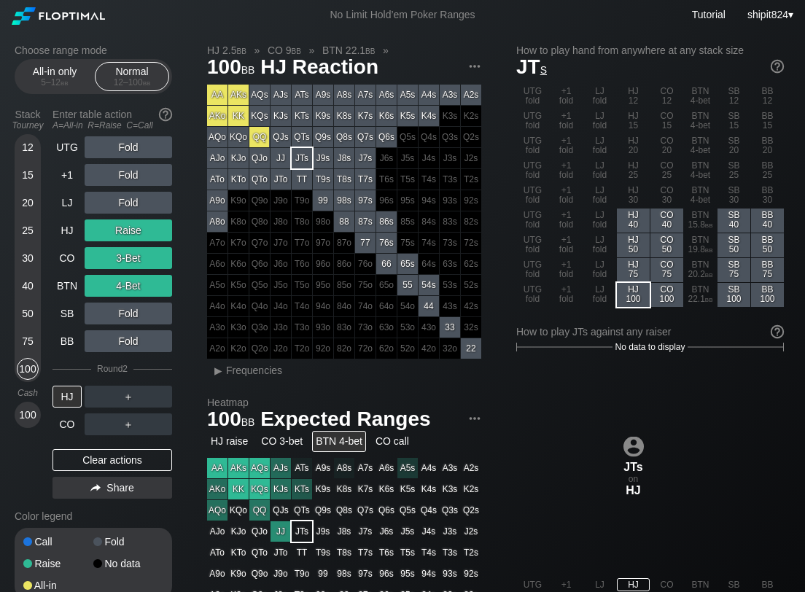
click at [100, 457] on div "Clear actions" at bounding box center [113, 460] width 120 height 22
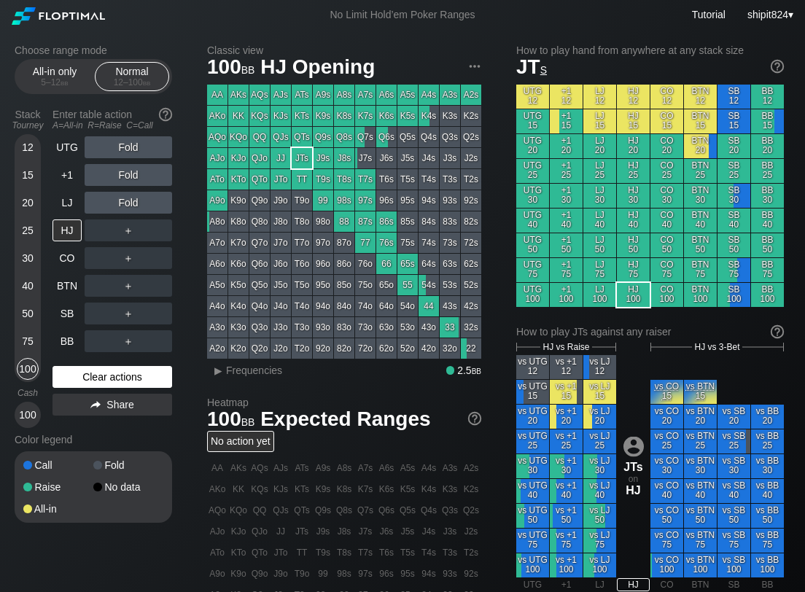
click at [100, 462] on div "Call Fold Raise No data All-in" at bounding box center [94, 486] width 158 height 71
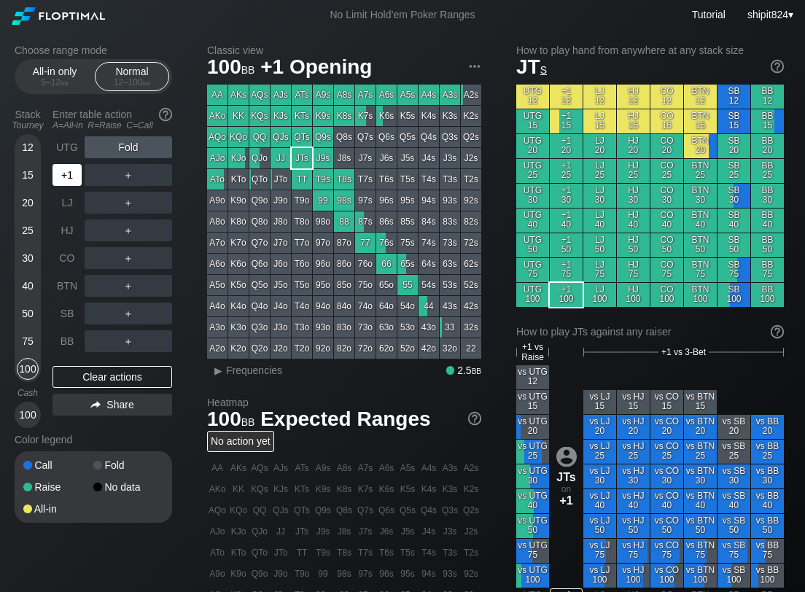
drag, startPoint x: 58, startPoint y: 168, endPoint x: 9, endPoint y: 199, distance: 57.0
click at [58, 169] on div "+1" at bounding box center [67, 175] width 29 height 22
drag, startPoint x: 140, startPoint y: 381, endPoint x: 102, endPoint y: 356, distance: 45.7
click at [140, 381] on div "Clear actions" at bounding box center [113, 377] width 120 height 22
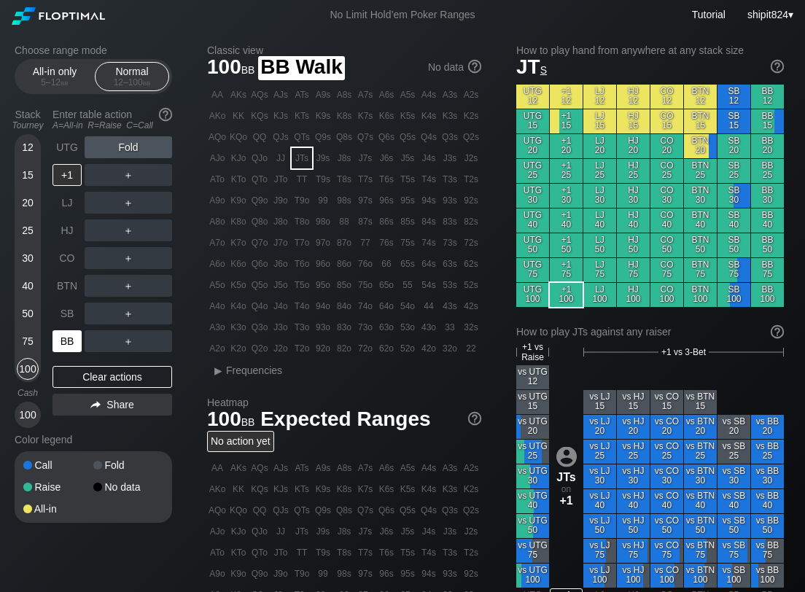
click at [66, 342] on div "BB" at bounding box center [67, 341] width 29 height 22
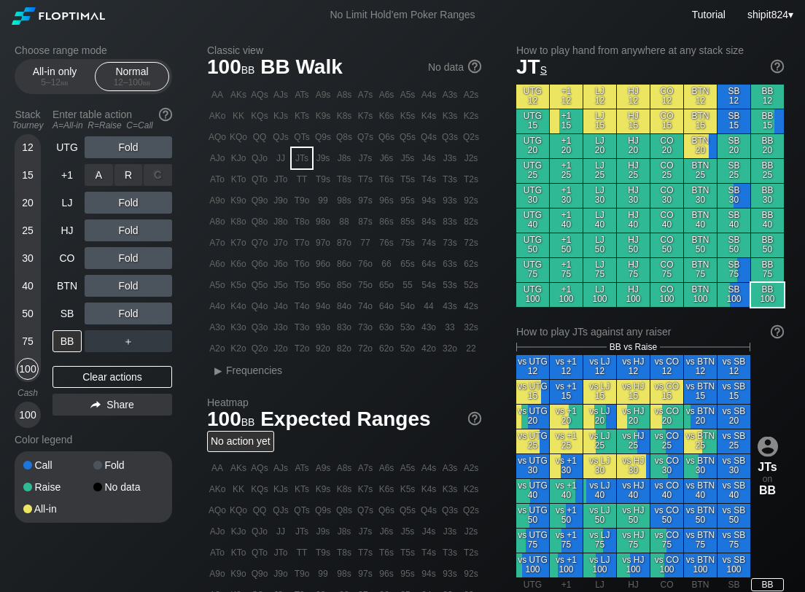
click at [125, 164] on div "A ✕ R ✕ C ✕ Fold" at bounding box center [129, 175] width 88 height 22
click at [124, 167] on div "R ✕" at bounding box center [128, 175] width 28 height 22
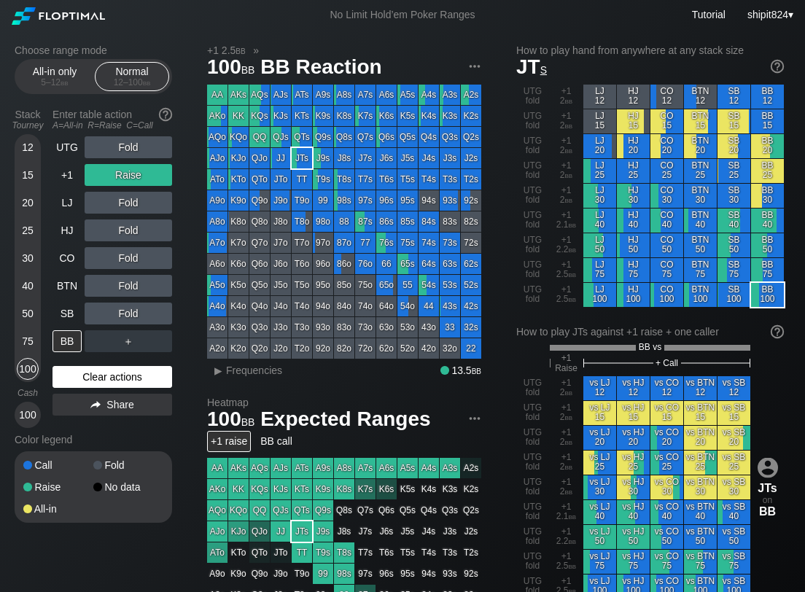
click at [162, 368] on div "Clear actions" at bounding box center [113, 377] width 120 height 22
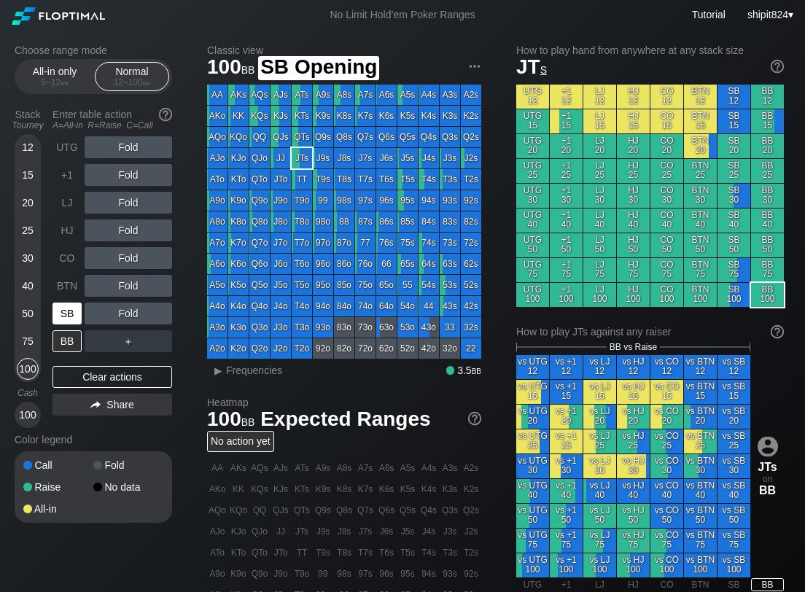
click at [65, 310] on div "SB" at bounding box center [67, 314] width 29 height 22
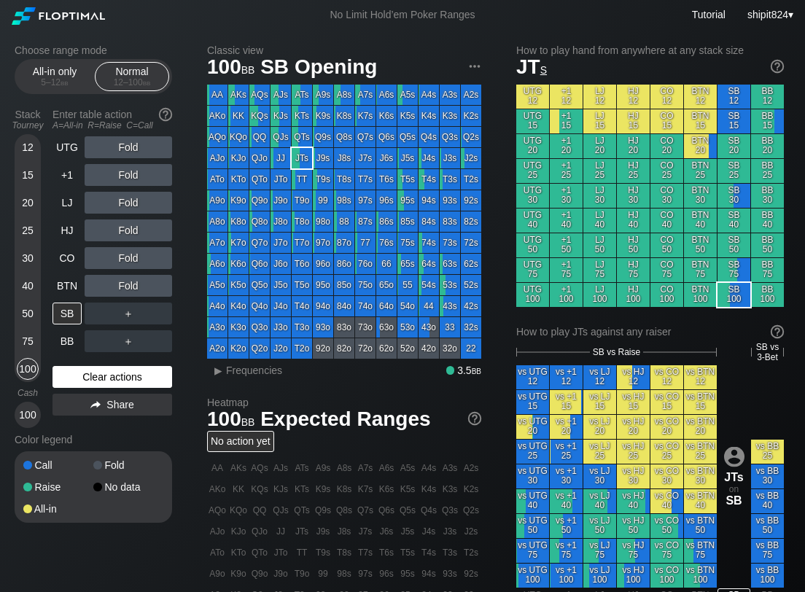
click at [118, 378] on div "Clear actions" at bounding box center [113, 377] width 120 height 22
click at [78, 343] on div "BB" at bounding box center [67, 341] width 29 height 22
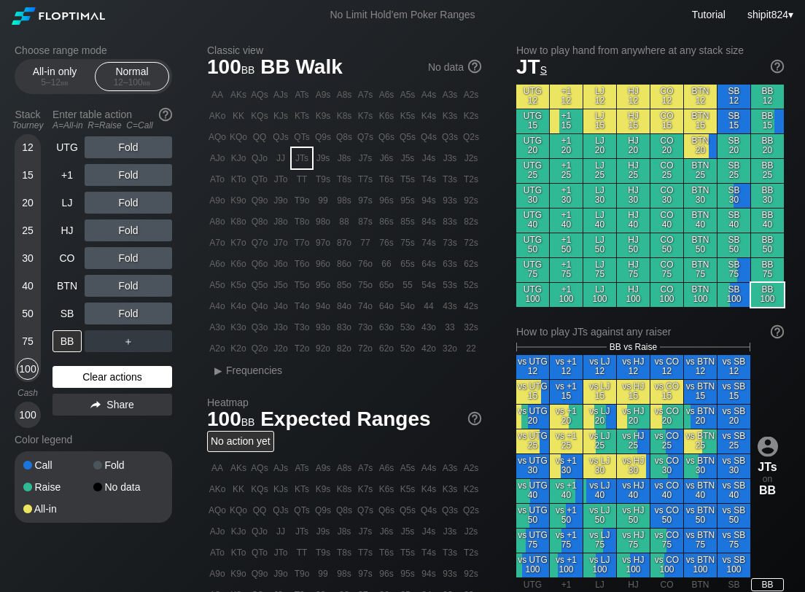
click at [104, 376] on div "Clear actions" at bounding box center [113, 377] width 120 height 22
click at [103, 374] on div "Clear actions" at bounding box center [113, 377] width 120 height 22
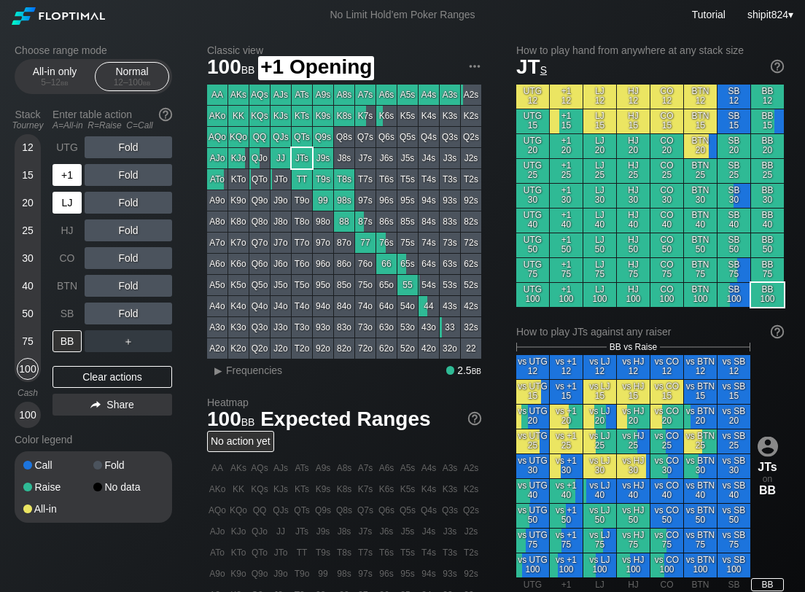
click at [74, 203] on div "LJ" at bounding box center [67, 203] width 29 height 22
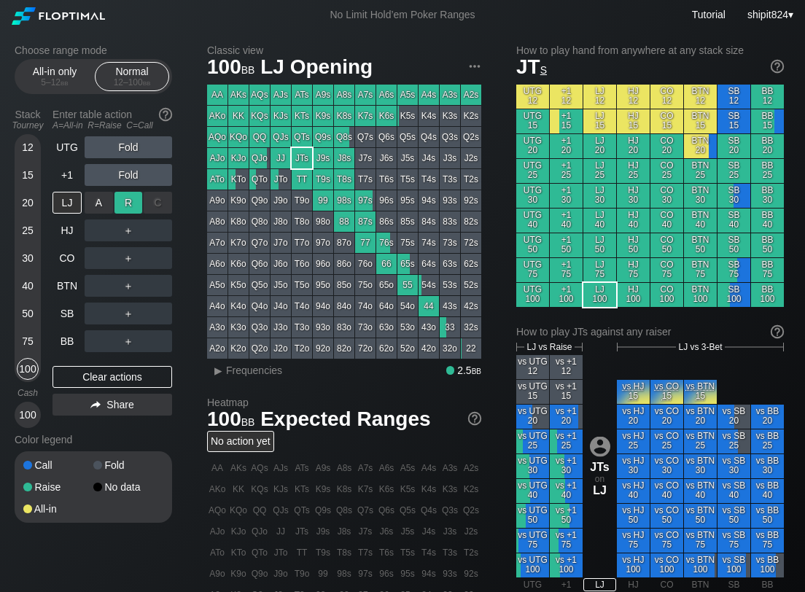
click at [126, 195] on div "R ✕" at bounding box center [128, 203] width 28 height 22
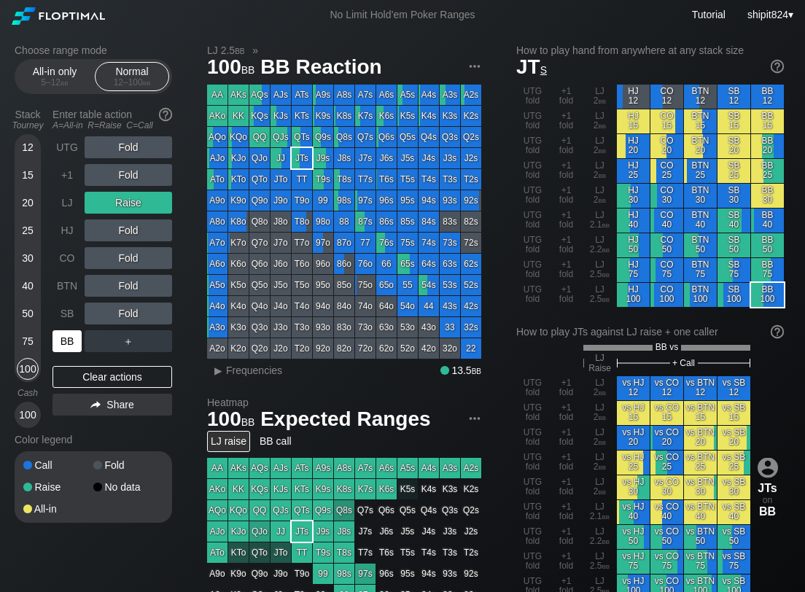
click at [61, 345] on div "BB" at bounding box center [67, 341] width 29 height 22
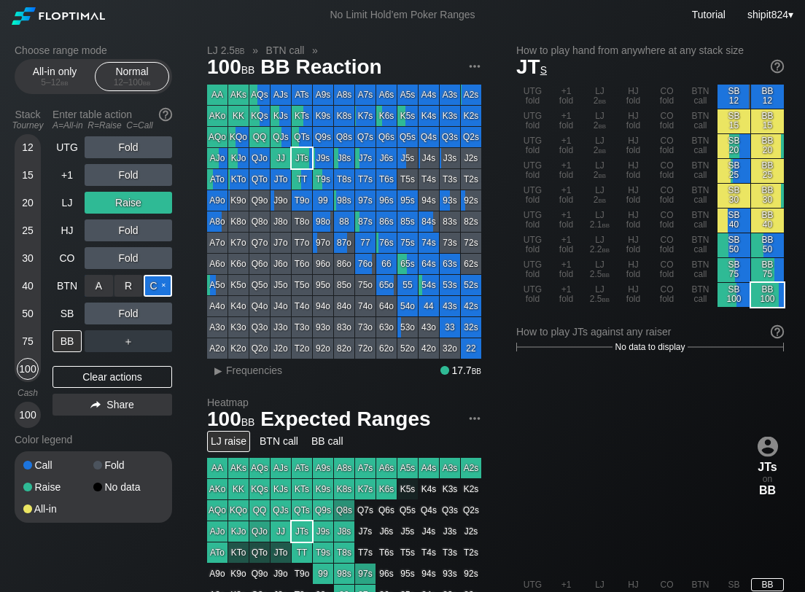
click at [158, 289] on div "C ✕" at bounding box center [158, 286] width 28 height 22
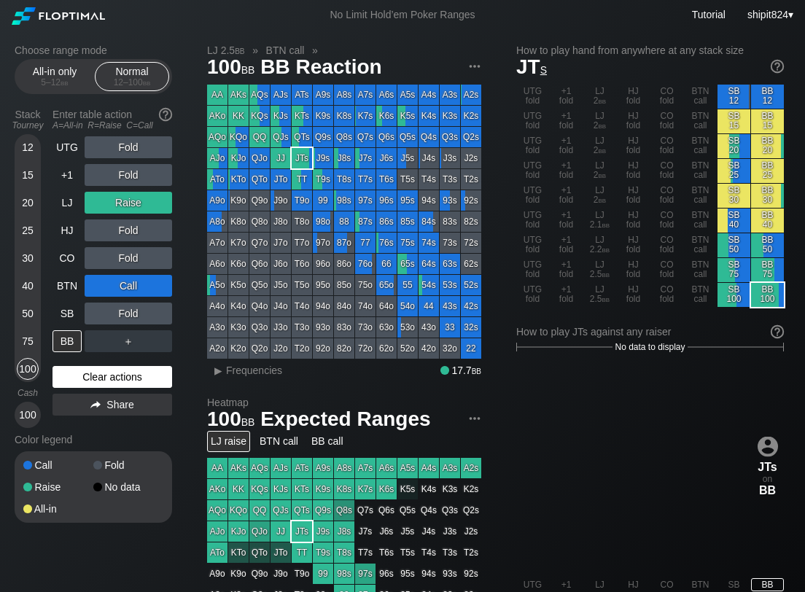
click at [90, 367] on div "Clear actions" at bounding box center [113, 377] width 120 height 22
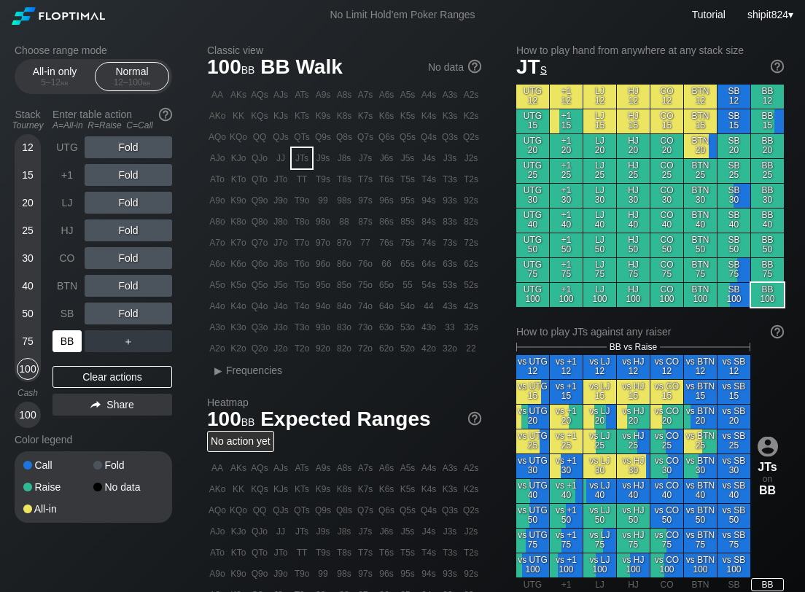
click at [74, 340] on div "BB" at bounding box center [67, 341] width 29 height 22
click at [115, 290] on div "R ✕" at bounding box center [128, 286] width 28 height 22
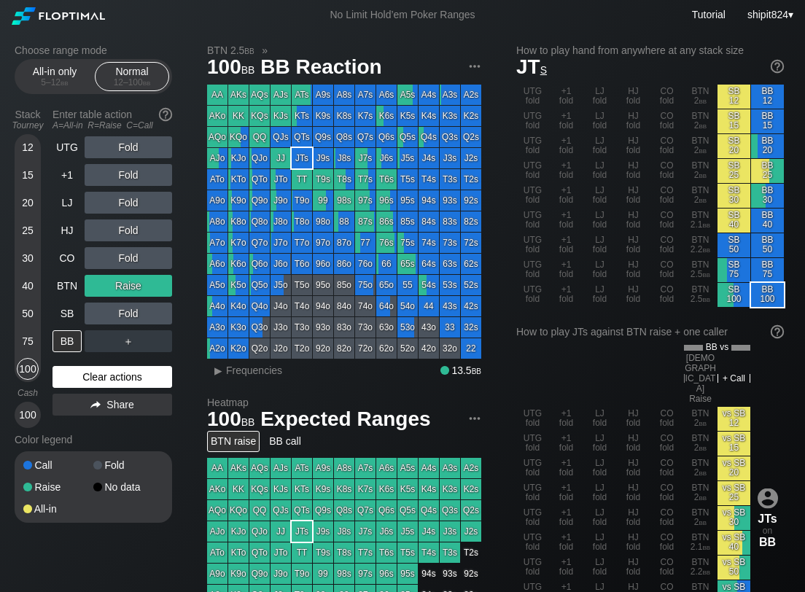
click at [101, 373] on div "Clear actions" at bounding box center [113, 377] width 120 height 22
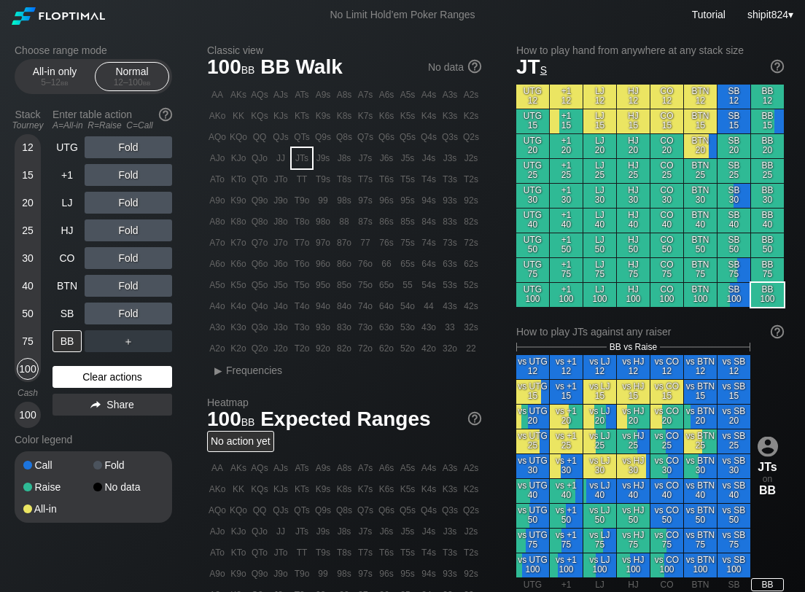
click at [101, 373] on div "Clear actions" at bounding box center [113, 377] width 120 height 22
click at [119, 376] on div "Clear actions" at bounding box center [113, 377] width 120 height 22
click at [117, 376] on div "Clear actions" at bounding box center [113, 377] width 120 height 22
click at [117, 375] on div "Clear actions" at bounding box center [113, 377] width 120 height 22
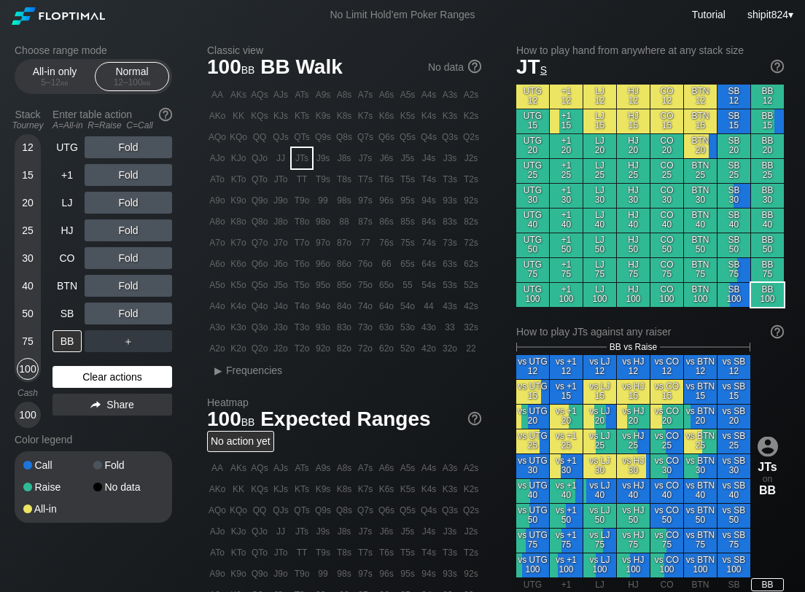
click at [117, 375] on div "Clear actions" at bounding box center [113, 377] width 120 height 22
click at [116, 375] on div "Clear actions" at bounding box center [113, 377] width 120 height 22
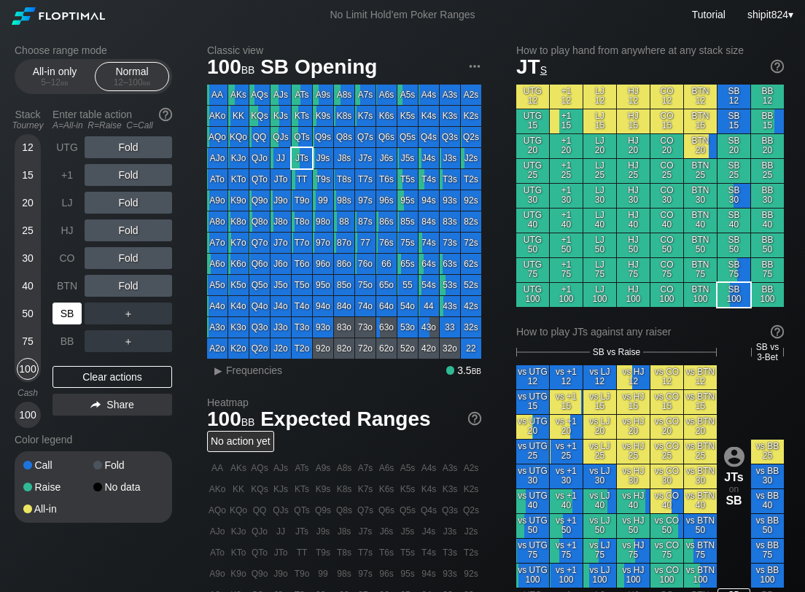
click at [71, 312] on div "SB" at bounding box center [67, 314] width 29 height 22
click at [69, 312] on div "SB" at bounding box center [67, 314] width 29 height 22
drag, startPoint x: 72, startPoint y: 373, endPoint x: 63, endPoint y: 330, distance: 44.8
click at [72, 370] on div "Clear actions" at bounding box center [113, 377] width 120 height 22
click at [58, 306] on div "SB" at bounding box center [67, 314] width 29 height 22
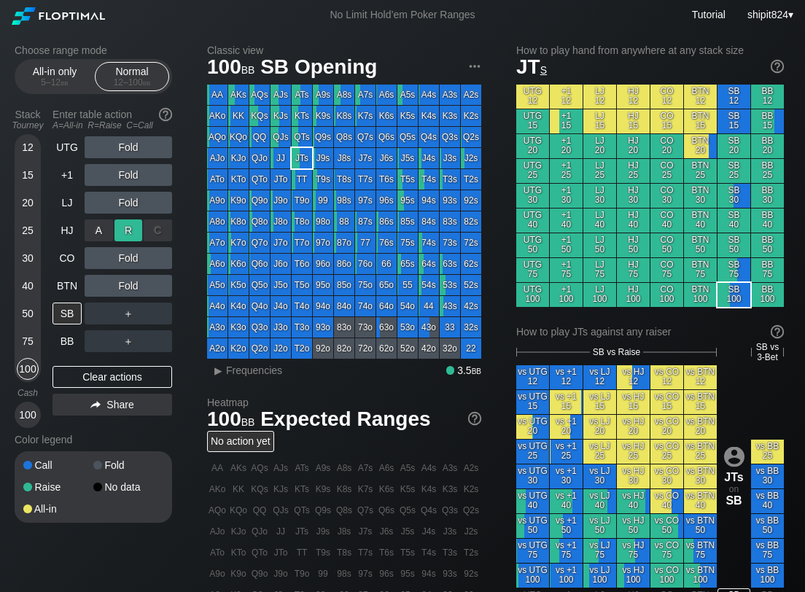
click at [119, 234] on div "R ✕" at bounding box center [128, 230] width 28 height 22
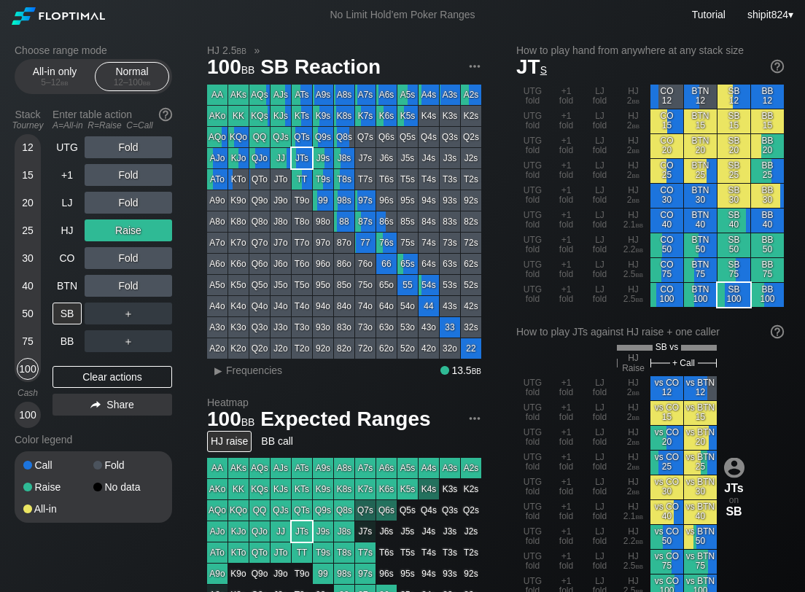
click at [96, 378] on div "Clear actions" at bounding box center [113, 377] width 120 height 22
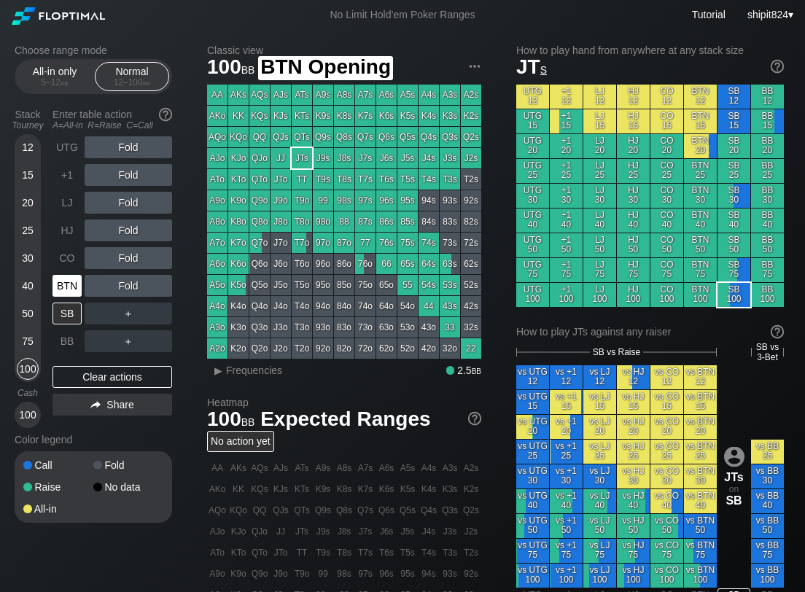
drag, startPoint x: 67, startPoint y: 282, endPoint x: 96, endPoint y: 277, distance: 29.6
click at [66, 282] on div "BTN" at bounding box center [67, 286] width 29 height 22
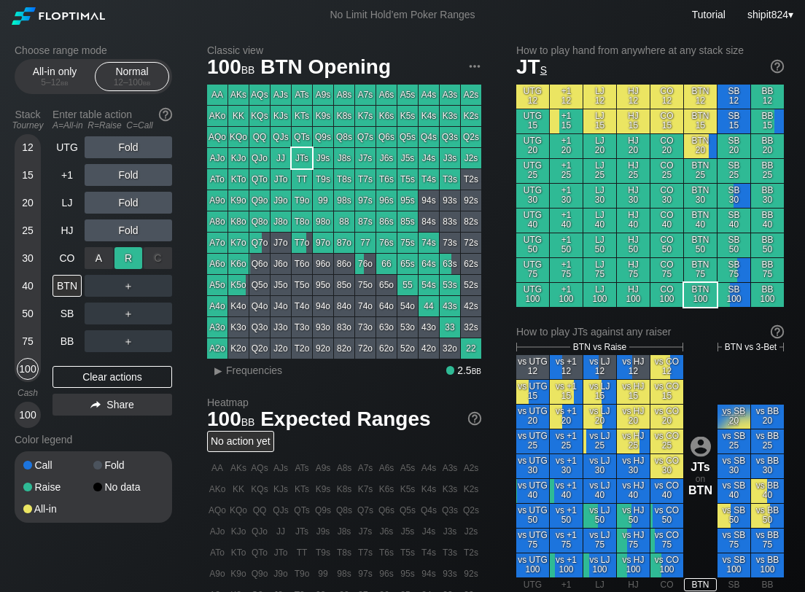
click at [125, 263] on div "R ✕" at bounding box center [128, 258] width 28 height 22
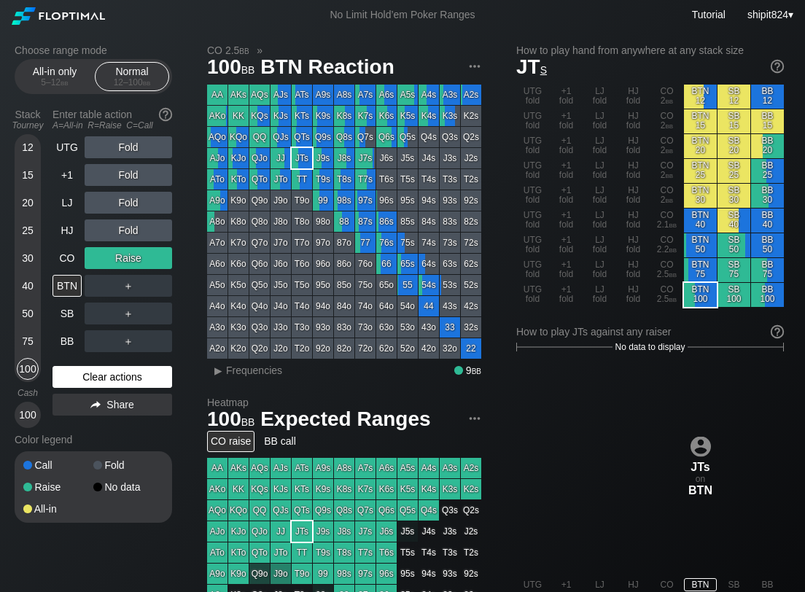
click at [95, 374] on div "Clear actions" at bounding box center [113, 377] width 120 height 22
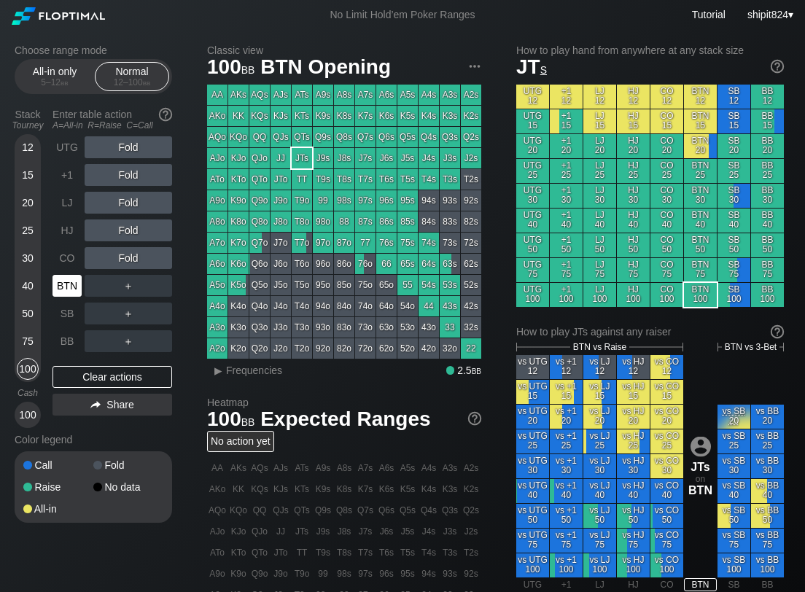
click at [74, 281] on div "BTN" at bounding box center [67, 286] width 29 height 22
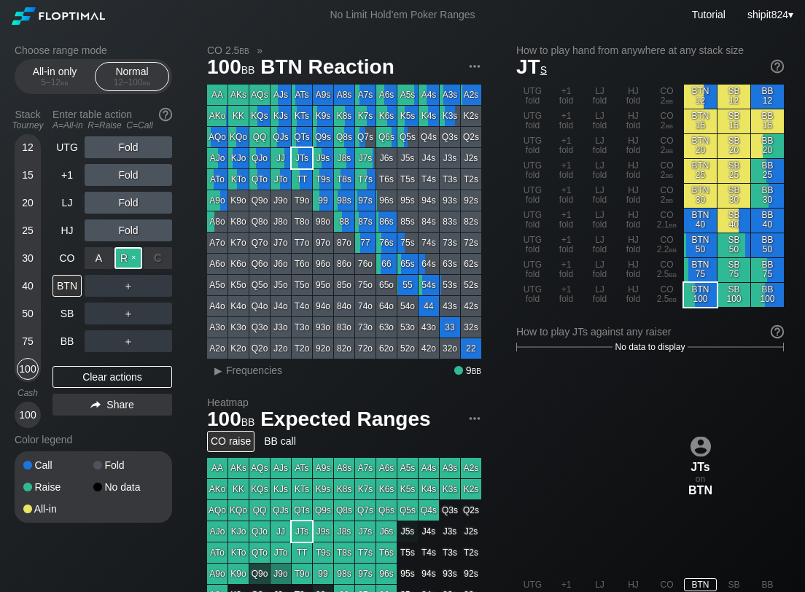
click at [133, 256] on div "R ✕" at bounding box center [128, 258] width 28 height 22
click at [131, 288] on div "R ✕" at bounding box center [128, 286] width 28 height 22
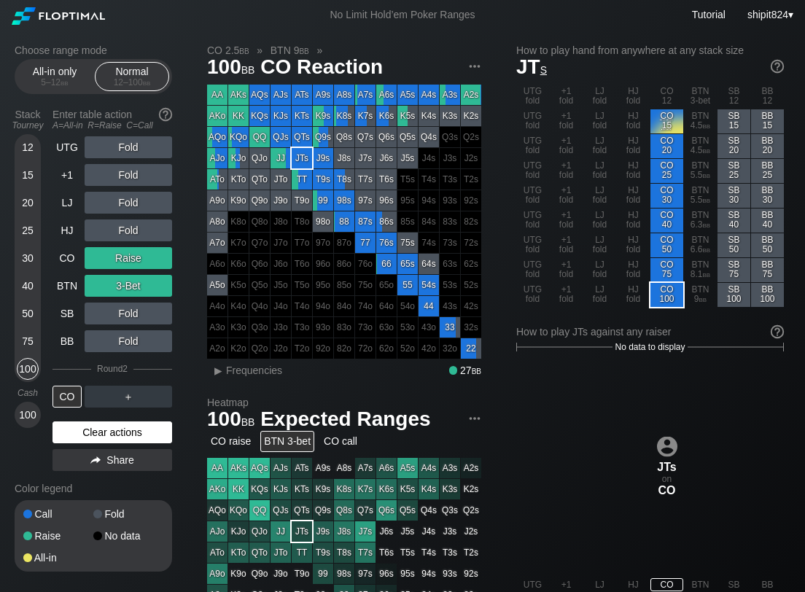
click at [90, 430] on div "Clear actions" at bounding box center [113, 432] width 120 height 22
click at [90, 477] on div "Color legend" at bounding box center [94, 488] width 158 height 23
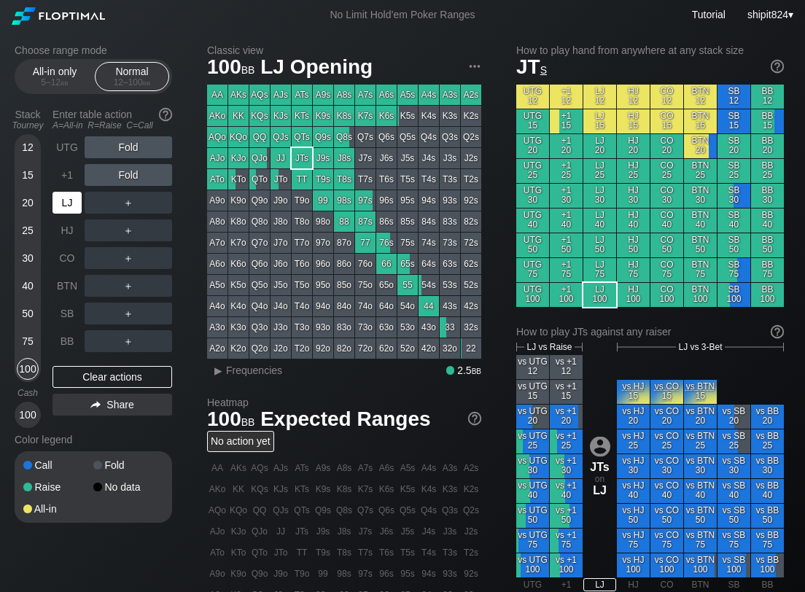
click at [80, 203] on div "LJ" at bounding box center [67, 203] width 29 height 22
drag, startPoint x: 112, startPoint y: 382, endPoint x: 90, endPoint y: 370, distance: 24.2
click at [112, 379] on div "Clear actions" at bounding box center [113, 377] width 120 height 22
drag, startPoint x: 145, startPoint y: 381, endPoint x: 113, endPoint y: 352, distance: 42.9
click at [143, 377] on div "Clear actions" at bounding box center [113, 377] width 120 height 22
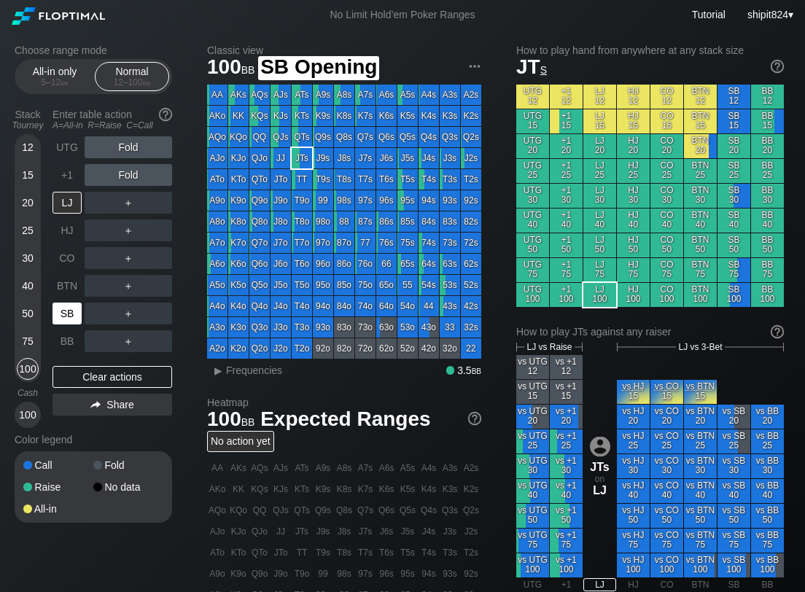
click at [55, 307] on div "SB" at bounding box center [67, 314] width 29 height 22
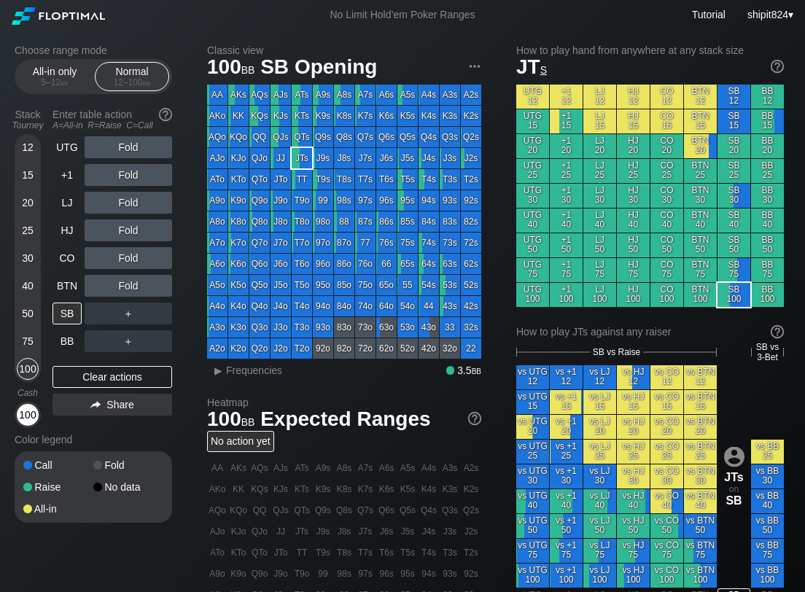
click at [27, 410] on div "100" at bounding box center [28, 415] width 22 height 22
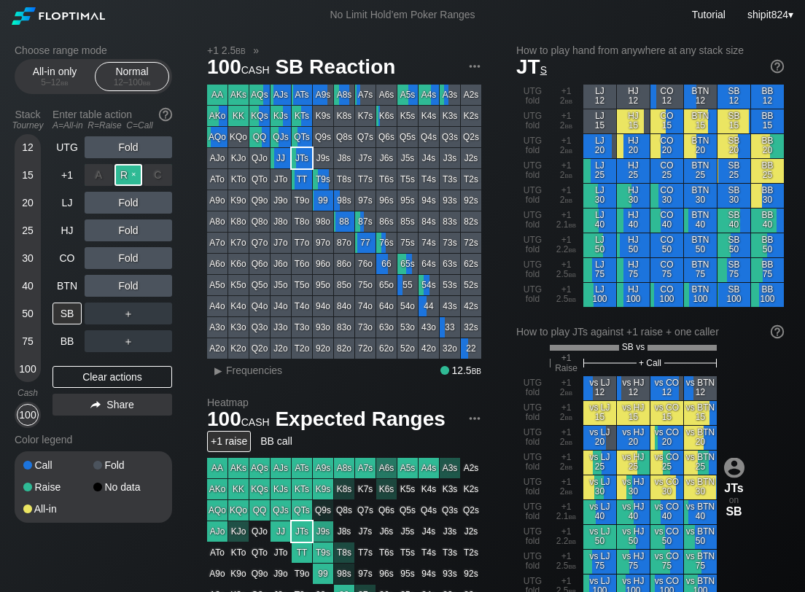
click at [136, 179] on div "R ✕" at bounding box center [128, 175] width 28 height 22
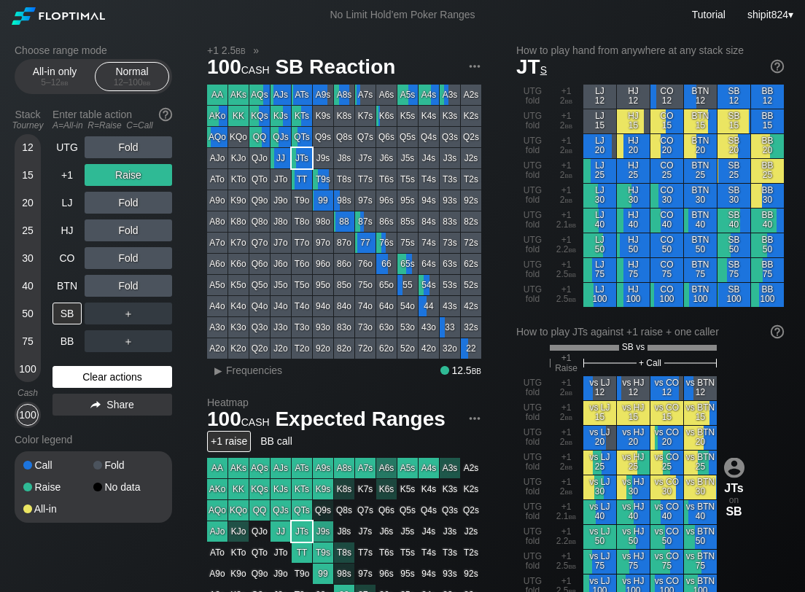
click at [133, 376] on div "Clear actions" at bounding box center [113, 377] width 120 height 22
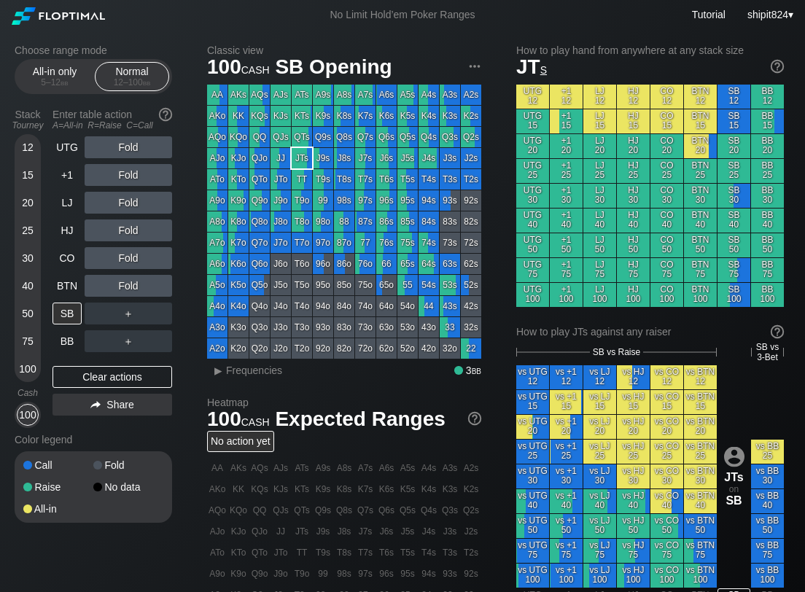
drag, startPoint x: 47, startPoint y: 349, endPoint x: 77, endPoint y: 337, distance: 32.8
click at [48, 348] on div "Stack Tourney Enter table action A=All-in R=Raise C=Call [PHONE_NUMBER] [PHONE_…" at bounding box center [94, 265] width 158 height 325
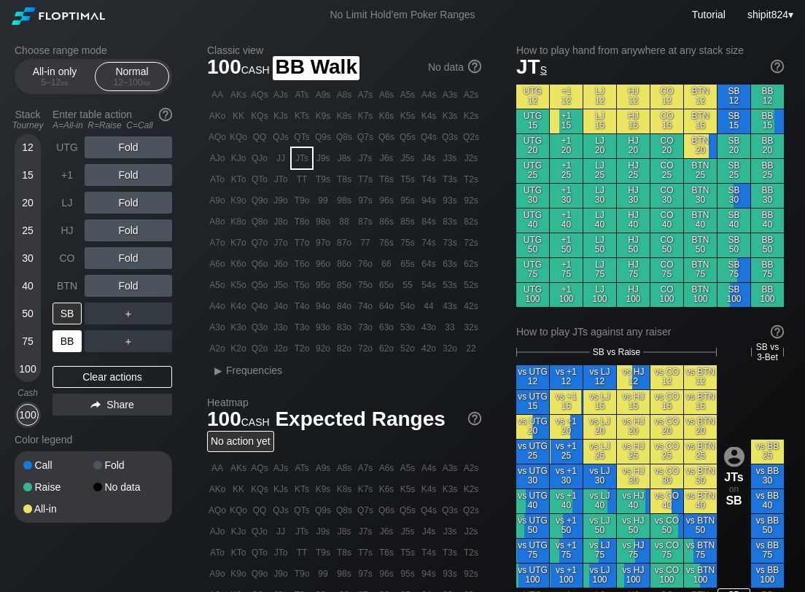
drag, startPoint x: 77, startPoint y: 337, endPoint x: 63, endPoint y: 339, distance: 14.7
click at [77, 339] on div "BB" at bounding box center [67, 341] width 29 height 22
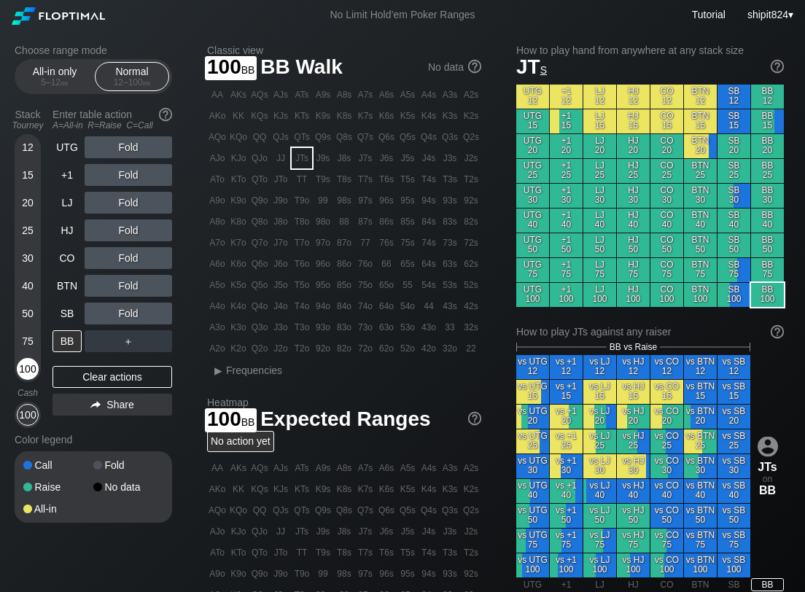
click at [31, 377] on div "100" at bounding box center [28, 369] width 22 height 22
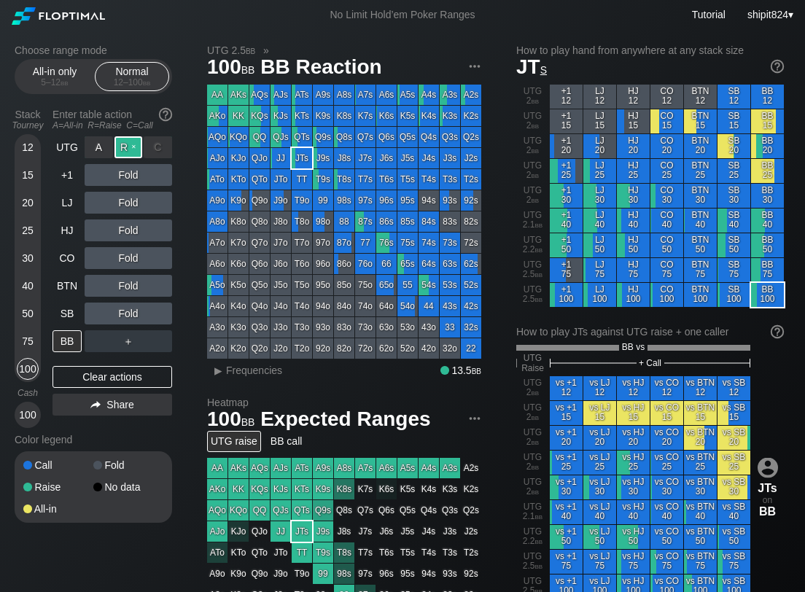
drag, startPoint x: 121, startPoint y: 142, endPoint x: 14, endPoint y: 179, distance: 113.5
click at [121, 143] on div "R ✕" at bounding box center [128, 147] width 28 height 22
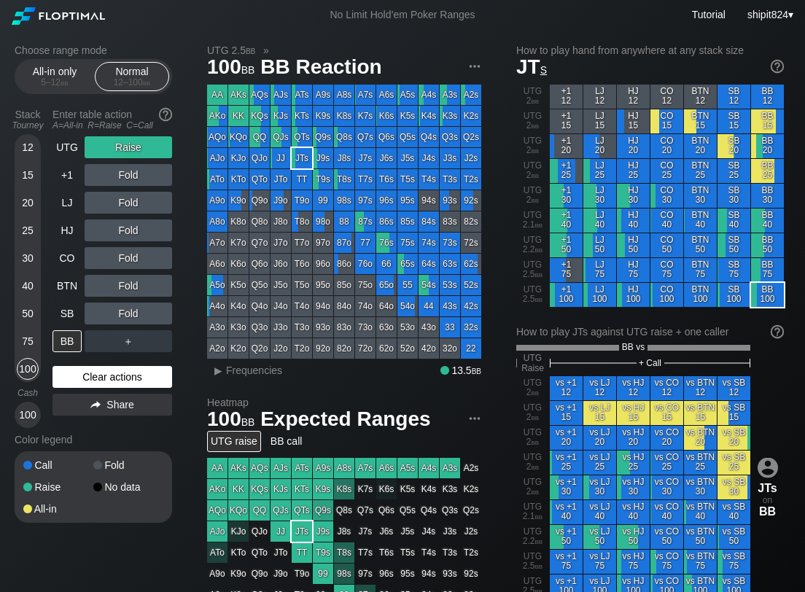
drag, startPoint x: 98, startPoint y: 371, endPoint x: 82, endPoint y: 319, distance: 55.1
click at [98, 370] on div "Clear actions" at bounding box center [113, 377] width 120 height 22
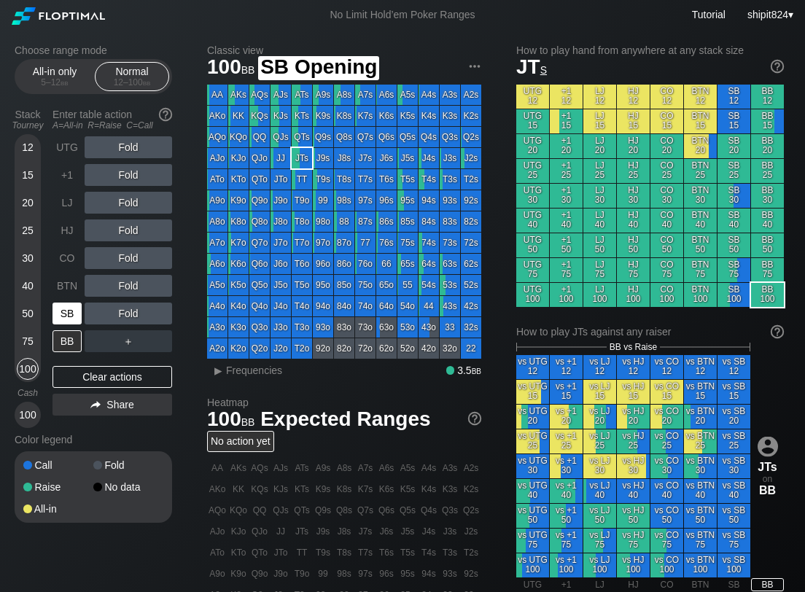
click at [77, 308] on div "SB" at bounding box center [67, 314] width 29 height 22
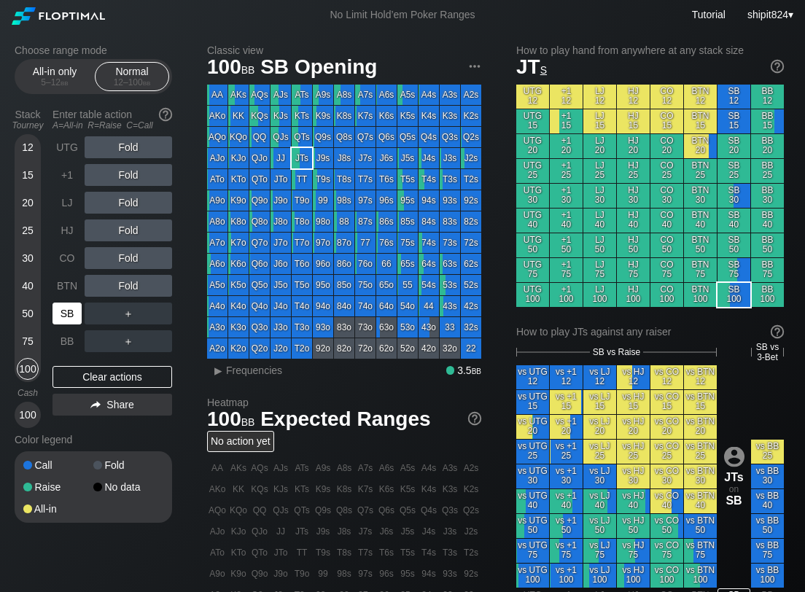
click at [76, 308] on div "SB" at bounding box center [67, 314] width 29 height 22
click at [90, 369] on div "Clear actions" at bounding box center [113, 377] width 120 height 22
drag, startPoint x: 70, startPoint y: 297, endPoint x: 70, endPoint y: 307, distance: 10.2
click at [70, 299] on div "BTN" at bounding box center [69, 286] width 32 height 28
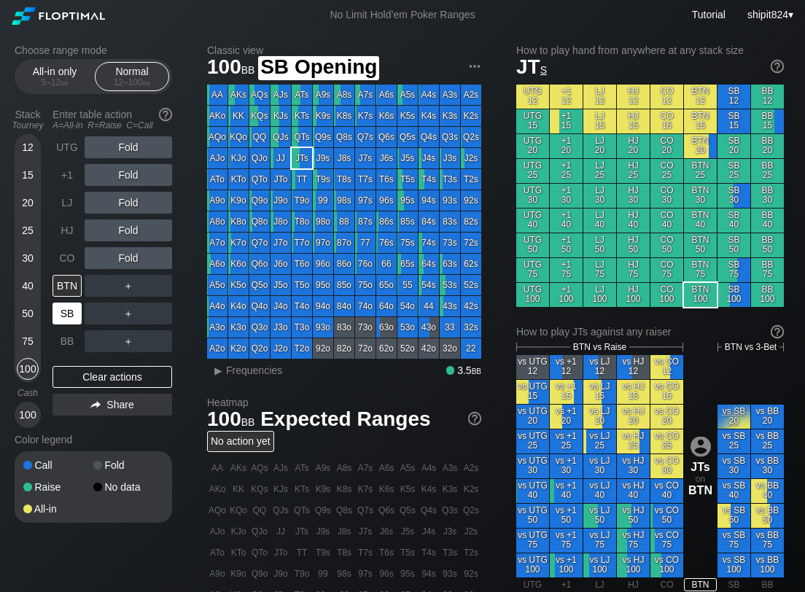
click at [71, 308] on div "SB" at bounding box center [67, 314] width 29 height 22
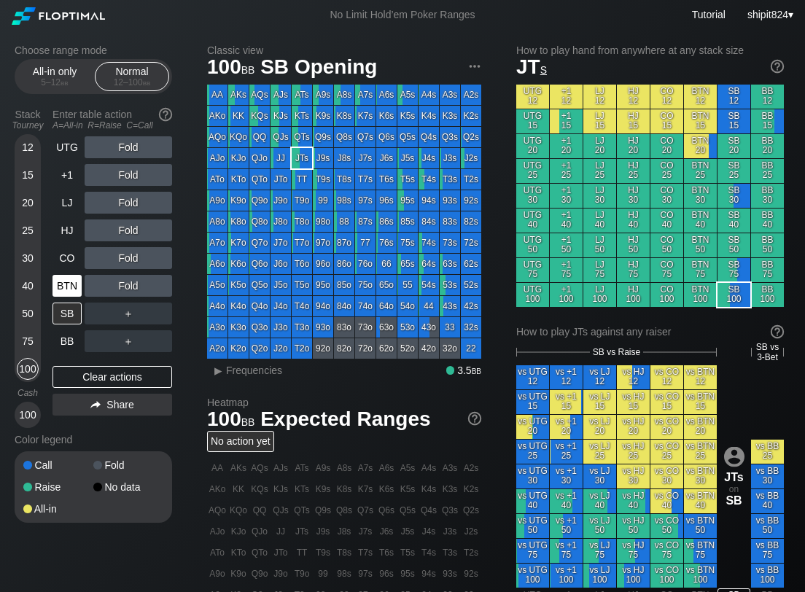
click at [77, 279] on div "BTN" at bounding box center [67, 286] width 29 height 22
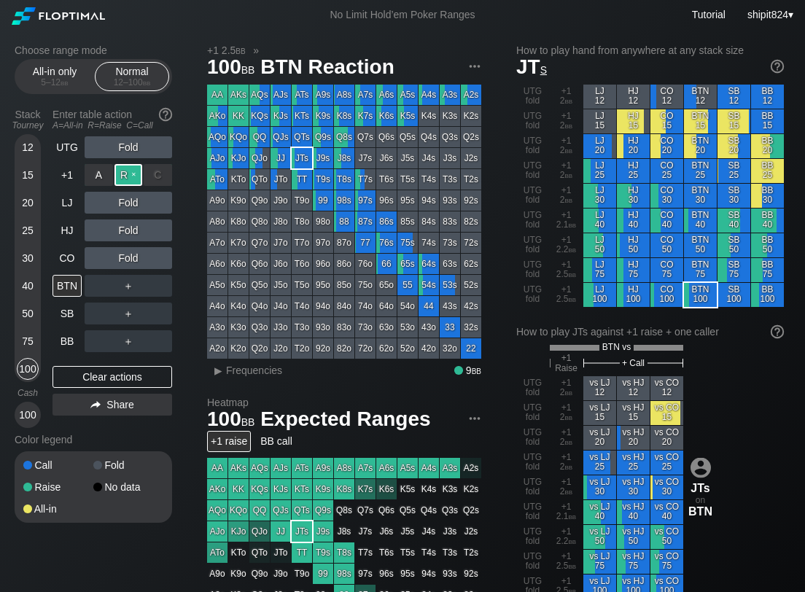
click at [124, 166] on div "R ✕" at bounding box center [128, 175] width 28 height 22
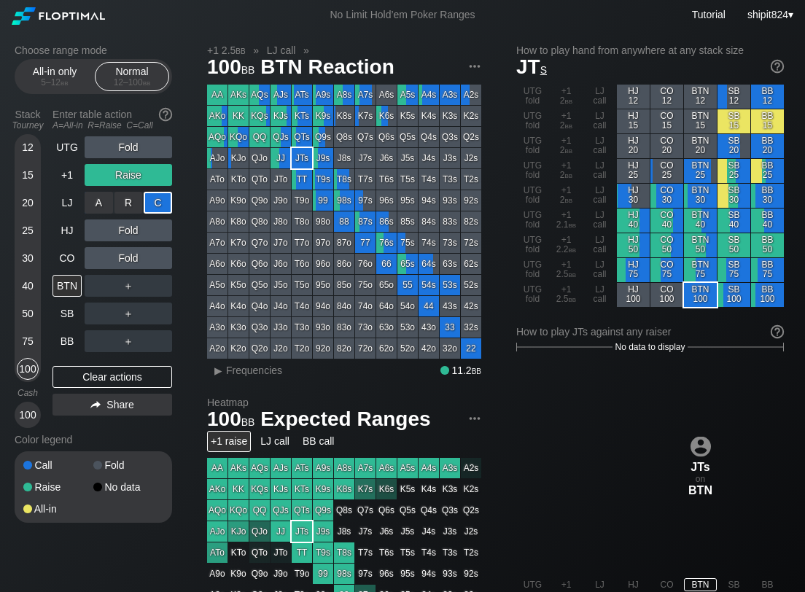
click at [154, 206] on div "C ✕" at bounding box center [158, 203] width 28 height 22
click at [28, 409] on div "100" at bounding box center [28, 415] width 22 height 22
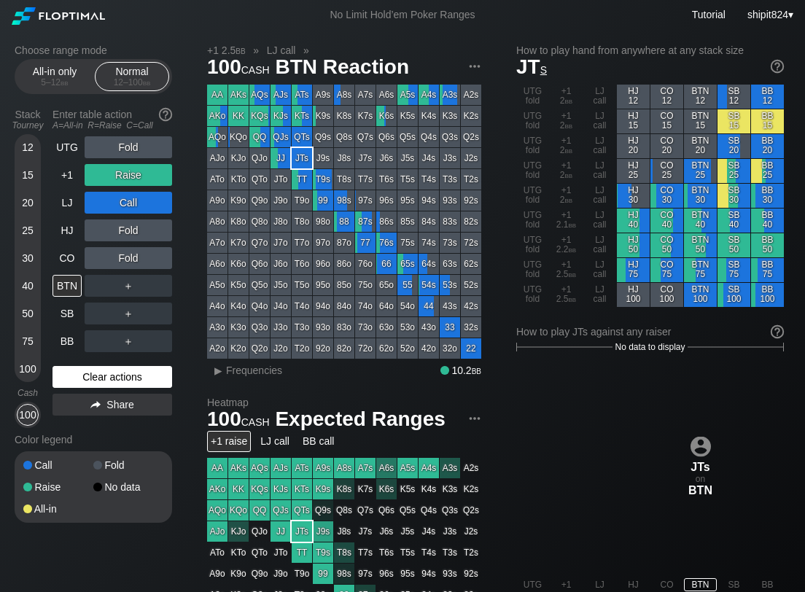
click at [103, 375] on div "Clear actions" at bounding box center [113, 377] width 120 height 22
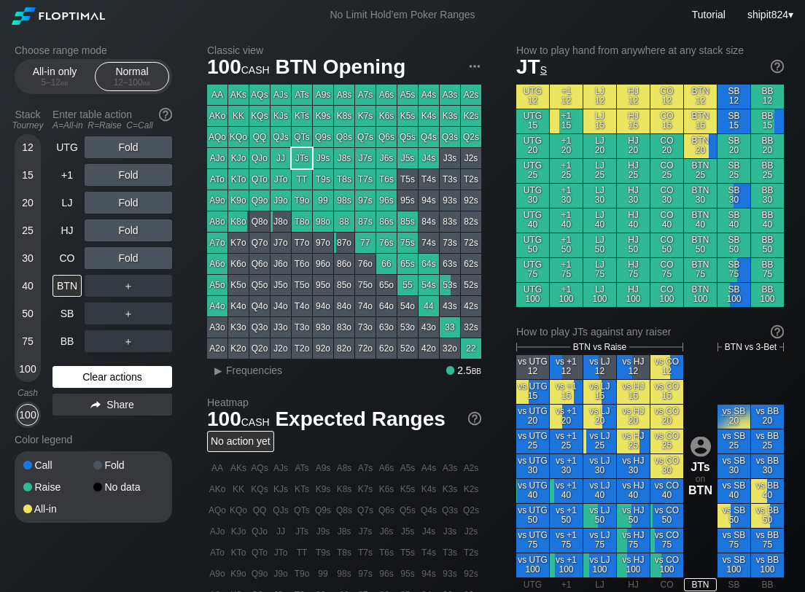
click at [123, 374] on div "Clear actions" at bounding box center [113, 377] width 120 height 22
click at [124, 373] on div "Clear actions" at bounding box center [113, 377] width 120 height 22
click at [107, 371] on div "Clear actions" at bounding box center [113, 377] width 120 height 22
click at [125, 357] on div "UTG Fold +1 Fold LJ Fold HJ Fold CO Fold BTN ＋ SB ＋ BB ＋ Clear actions Share" at bounding box center [113, 282] width 120 height 292
click at [107, 375] on div "Clear actions" at bounding box center [113, 377] width 120 height 22
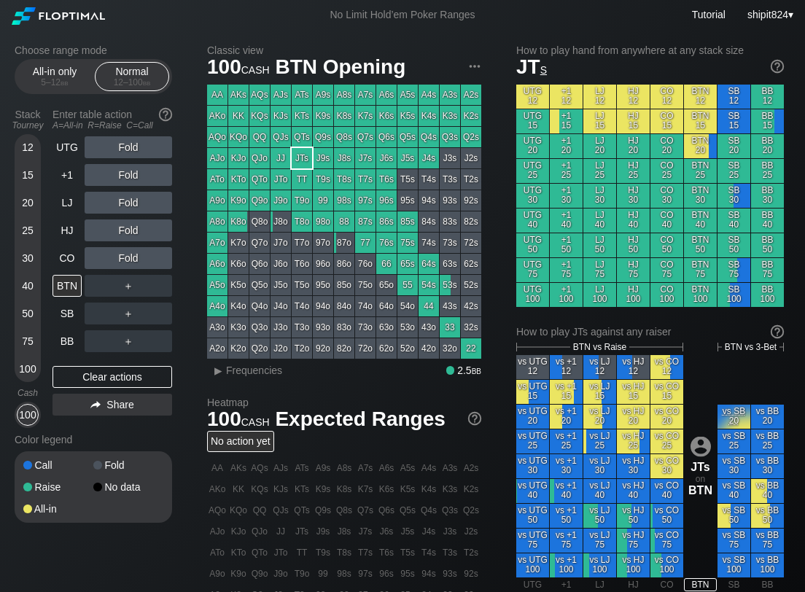
drag, startPoint x: 113, startPoint y: 380, endPoint x: 96, endPoint y: 349, distance: 35.6
click at [113, 379] on div "Clear actions" at bounding box center [113, 377] width 120 height 22
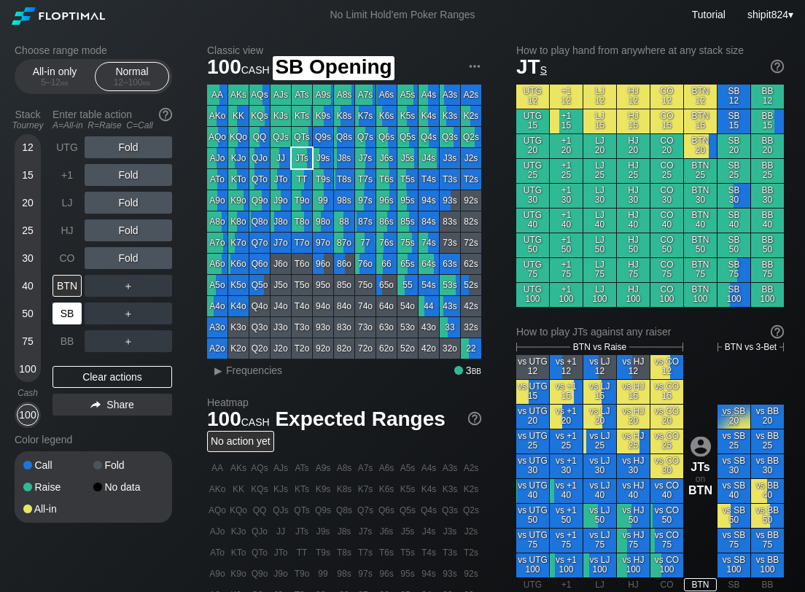
click at [57, 303] on div "SB" at bounding box center [69, 314] width 32 height 28
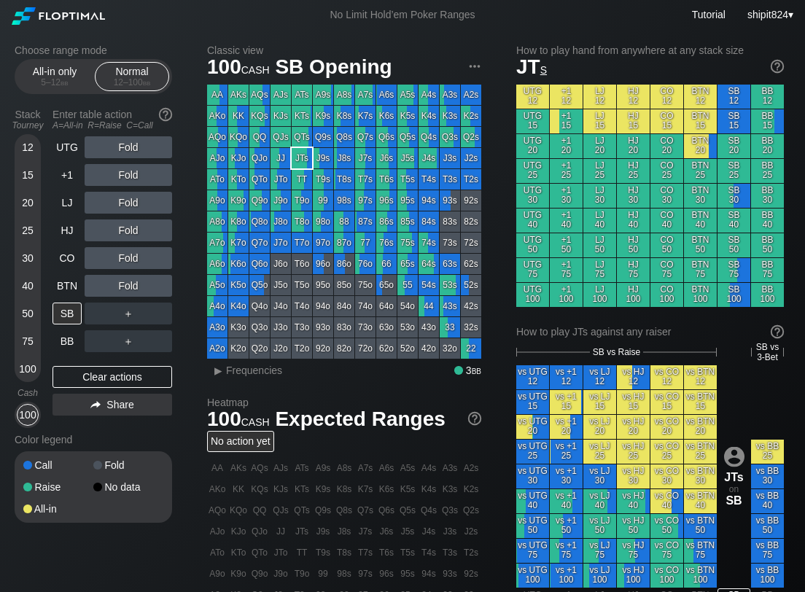
drag, startPoint x: 103, startPoint y: 374, endPoint x: 89, endPoint y: 351, distance: 27.1
click at [102, 374] on div "Clear actions" at bounding box center [113, 377] width 120 height 22
click at [73, 317] on div "SB" at bounding box center [67, 314] width 29 height 22
click at [73, 316] on div "SB" at bounding box center [67, 314] width 29 height 22
drag, startPoint x: 74, startPoint y: 382, endPoint x: 69, endPoint y: 336, distance: 46.2
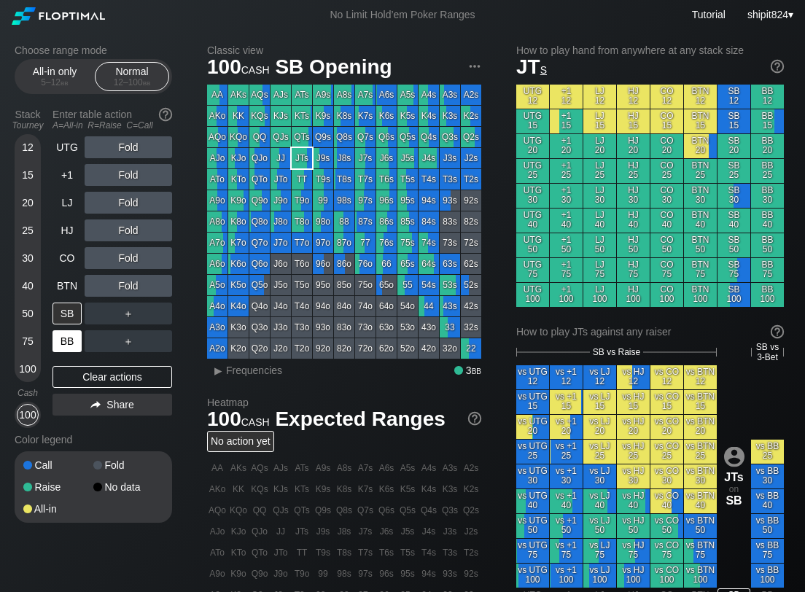
click at [74, 378] on div "Clear actions" at bounding box center [113, 377] width 120 height 22
click at [125, 281] on div "R ✕" at bounding box center [128, 286] width 28 height 22
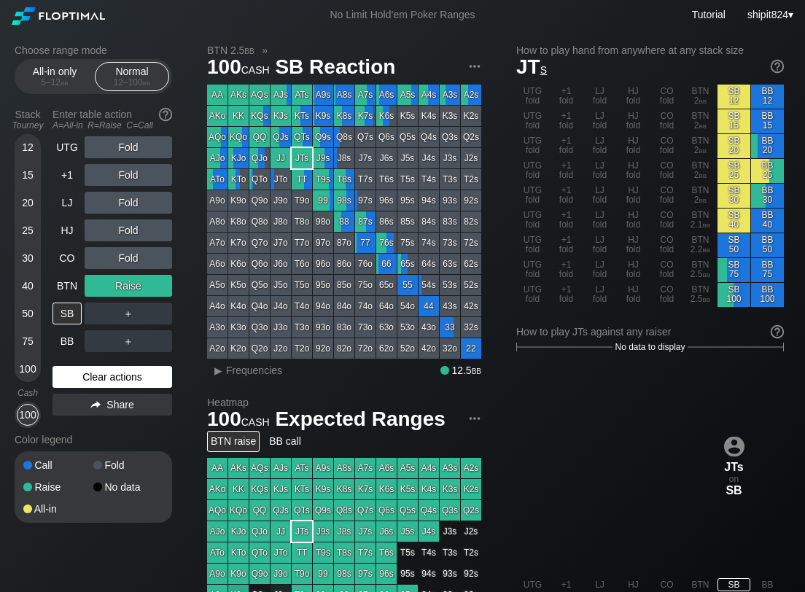
click at [120, 385] on div "Clear actions" at bounding box center [113, 377] width 120 height 22
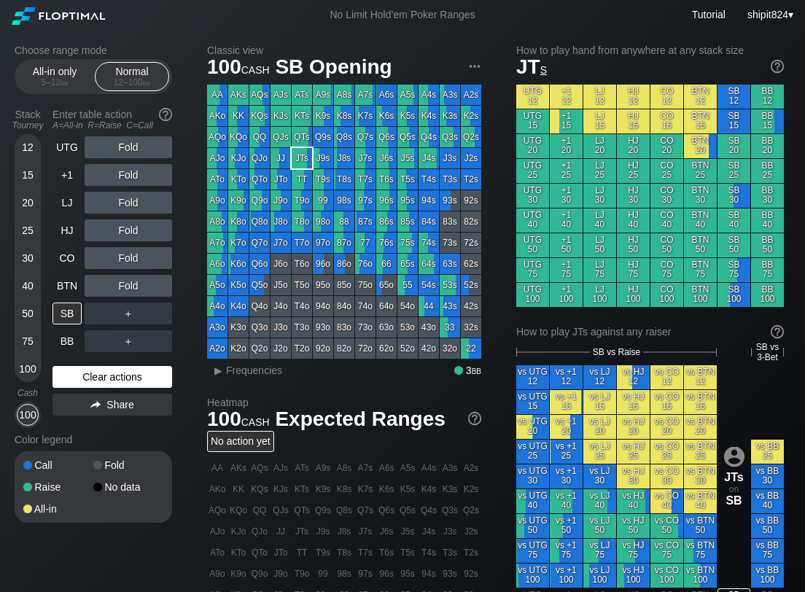
click at [119, 383] on div "Clear actions" at bounding box center [113, 377] width 120 height 22
click at [114, 375] on div "Clear actions" at bounding box center [113, 377] width 120 height 22
drag, startPoint x: 114, startPoint y: 375, endPoint x: 139, endPoint y: 376, distance: 24.1
click at [116, 375] on div "Clear actions" at bounding box center [113, 377] width 120 height 22
click at [67, 322] on div "SB" at bounding box center [67, 314] width 29 height 22
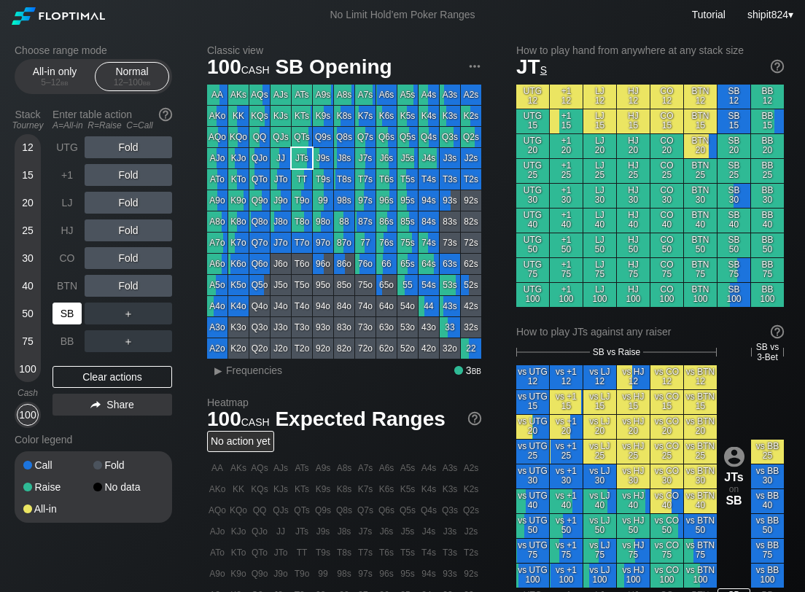
click at [67, 322] on div "SB" at bounding box center [67, 314] width 29 height 22
click at [67, 321] on div "SB" at bounding box center [67, 314] width 29 height 22
click at [66, 320] on div "SB" at bounding box center [67, 314] width 29 height 22
click at [66, 319] on div "SB" at bounding box center [67, 314] width 29 height 22
click at [93, 370] on div "Clear actions" at bounding box center [113, 377] width 120 height 22
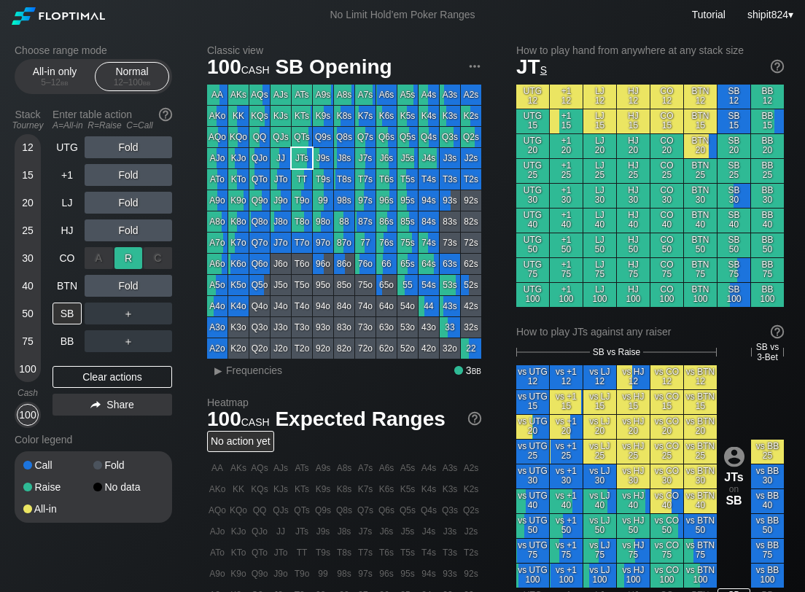
click at [127, 256] on div "R ✕" at bounding box center [128, 258] width 28 height 22
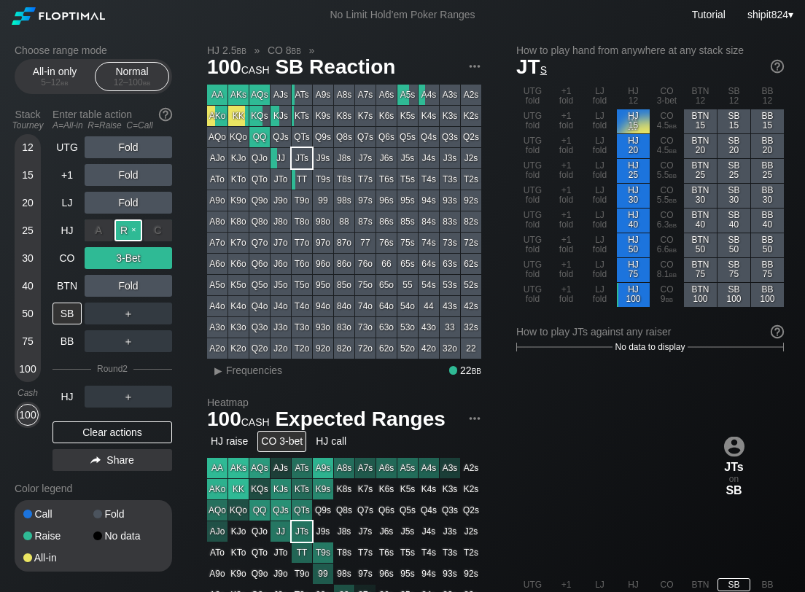
click at [136, 225] on div "R ✕" at bounding box center [128, 230] width 28 height 22
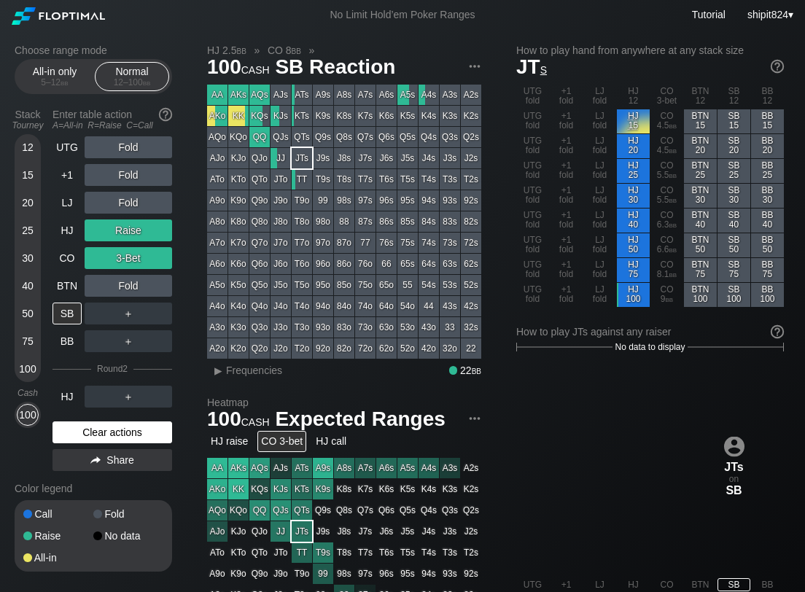
click at [95, 429] on div "Clear actions" at bounding box center [113, 432] width 120 height 22
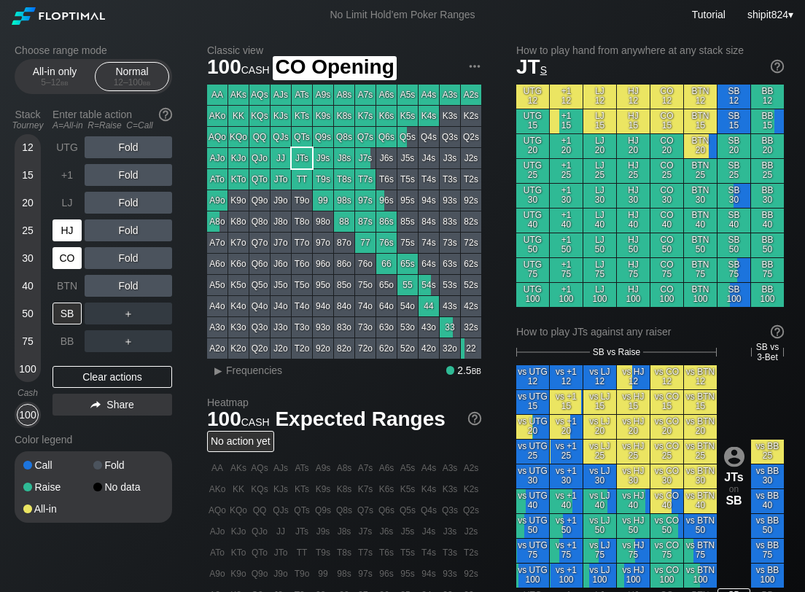
click at [63, 230] on div "HJ" at bounding box center [67, 230] width 29 height 22
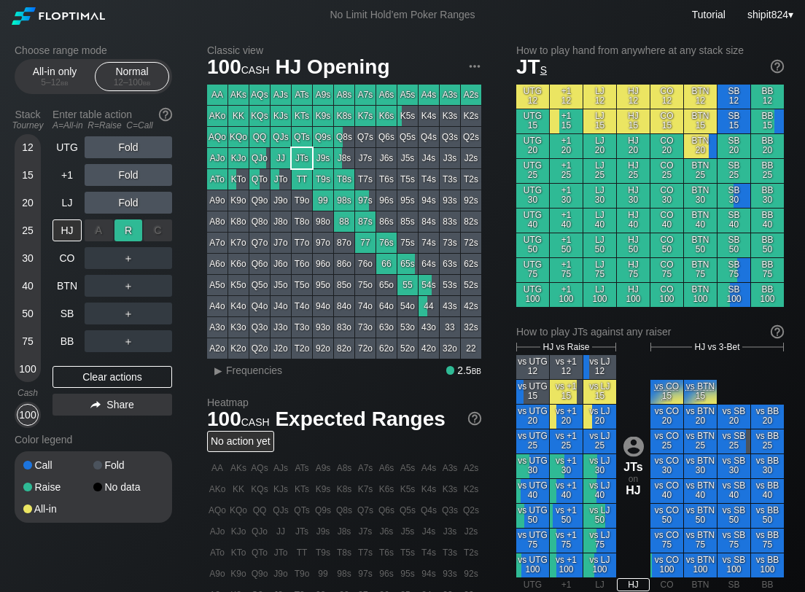
click at [133, 228] on div "R ✕" at bounding box center [128, 230] width 28 height 22
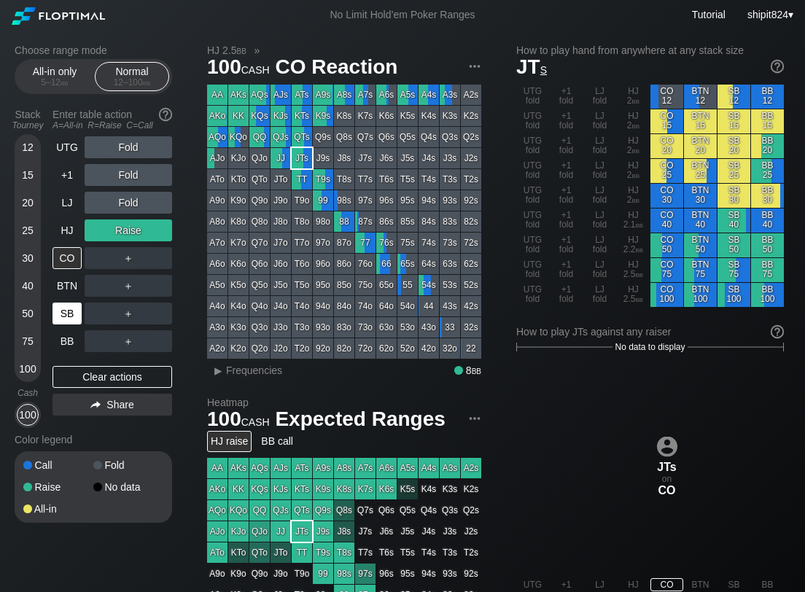
drag, startPoint x: 93, startPoint y: 380, endPoint x: 77, endPoint y: 300, distance: 81.2
click at [93, 378] on div "Clear actions" at bounding box center [113, 377] width 120 height 22
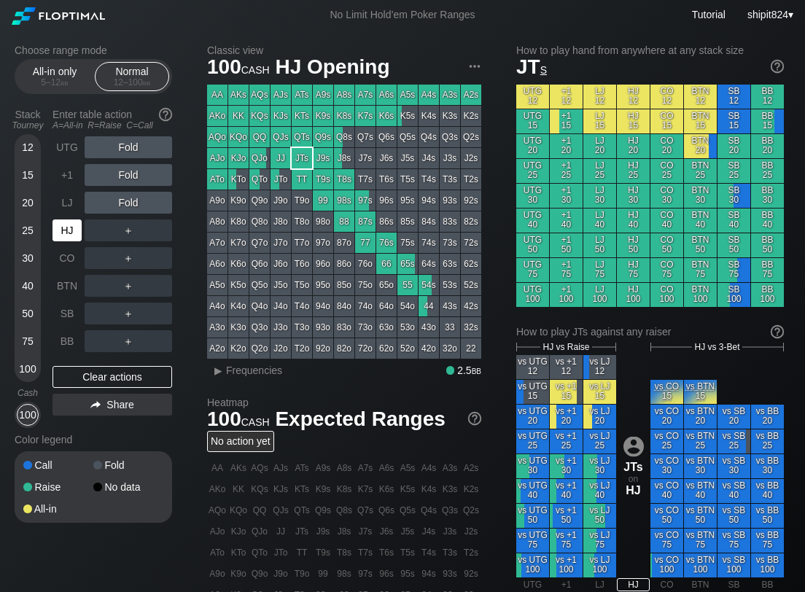
click at [68, 233] on div "HJ" at bounding box center [67, 230] width 29 height 22
drag, startPoint x: 99, startPoint y: 371, endPoint x: 81, endPoint y: 310, distance: 63.9
click at [99, 372] on div "Clear actions" at bounding box center [113, 377] width 120 height 22
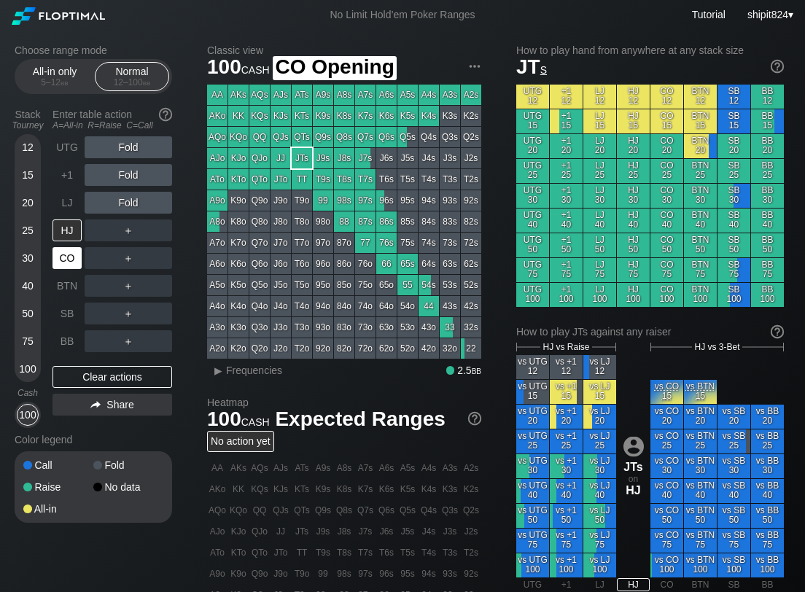
click at [76, 259] on div "CO" at bounding box center [67, 258] width 29 height 22
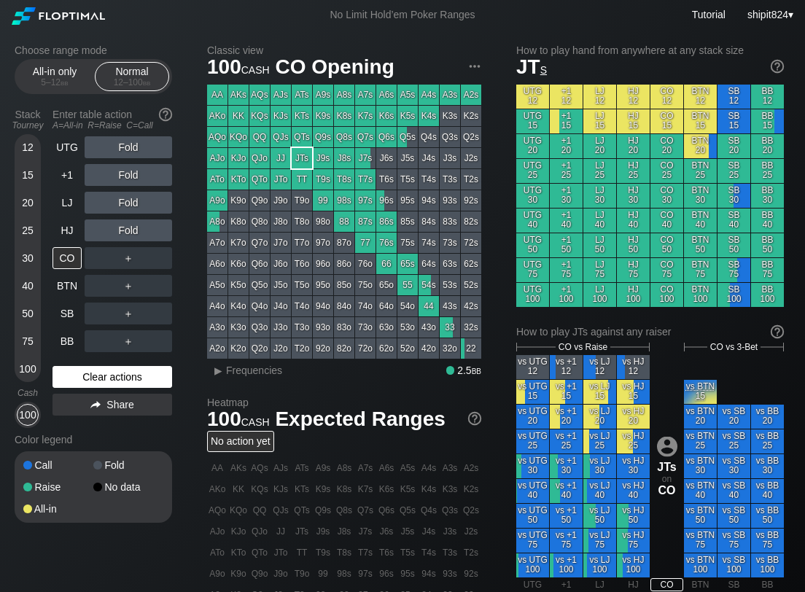
click at [93, 384] on div "Clear actions" at bounding box center [113, 377] width 120 height 22
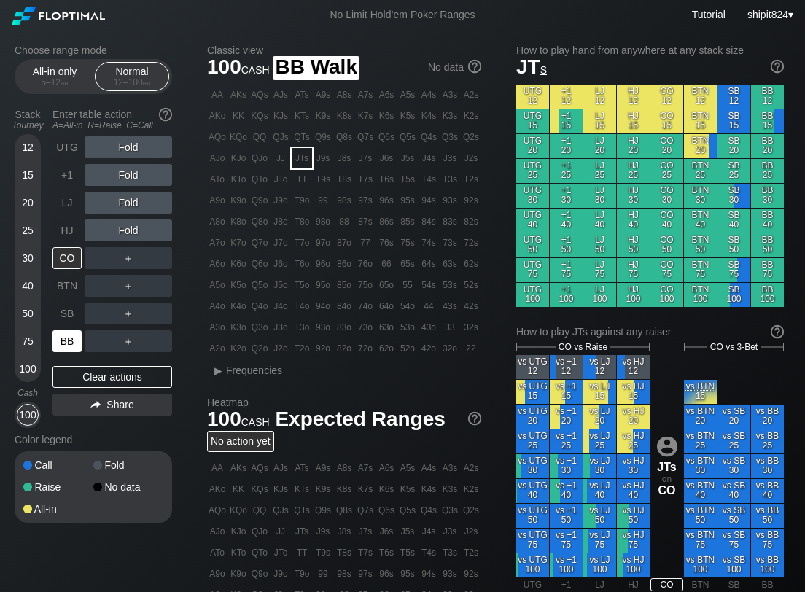
click at [73, 342] on div "BB" at bounding box center [67, 341] width 29 height 22
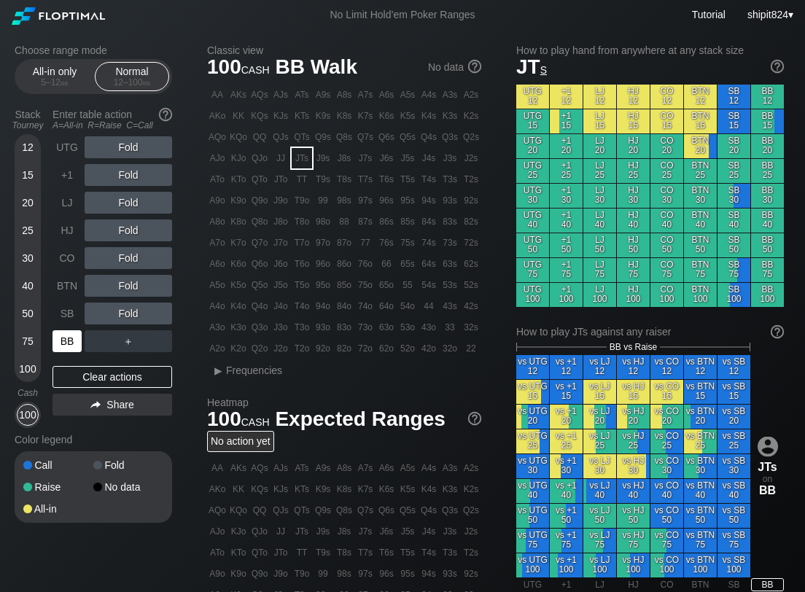
click at [73, 341] on div "BB" at bounding box center [67, 341] width 29 height 22
click at [75, 335] on div "BB" at bounding box center [67, 341] width 29 height 22
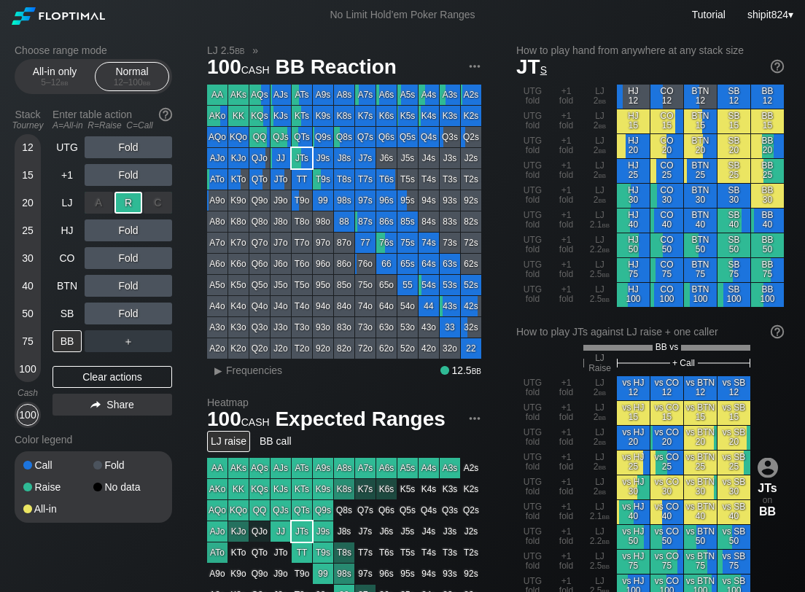
click at [126, 195] on div "R ✕" at bounding box center [128, 203] width 28 height 22
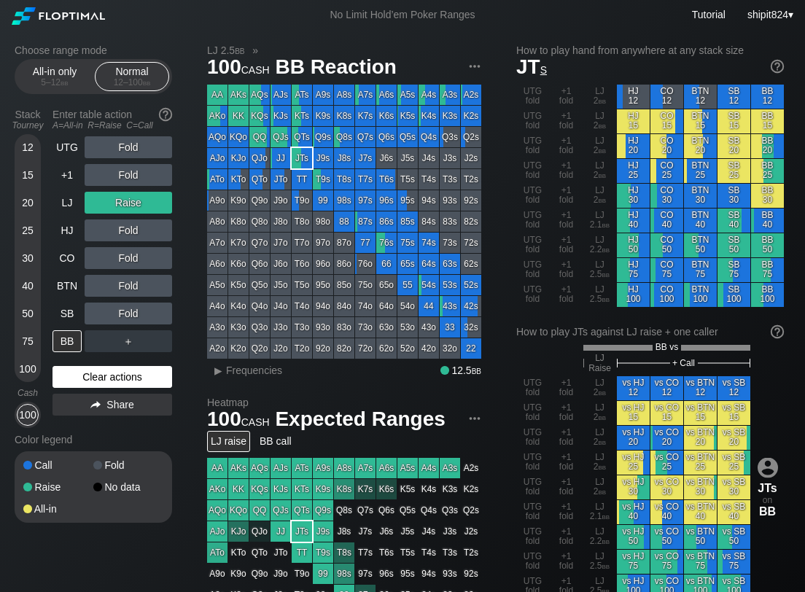
click at [84, 384] on div "Clear actions" at bounding box center [113, 377] width 120 height 22
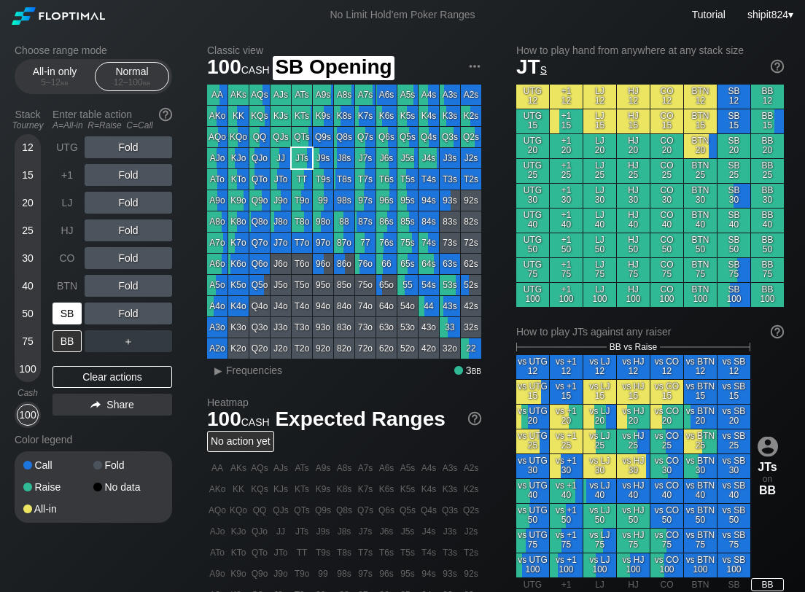
drag, startPoint x: 70, startPoint y: 308, endPoint x: 51, endPoint y: 314, distance: 19.8
click at [70, 310] on div "SB" at bounding box center [67, 314] width 29 height 22
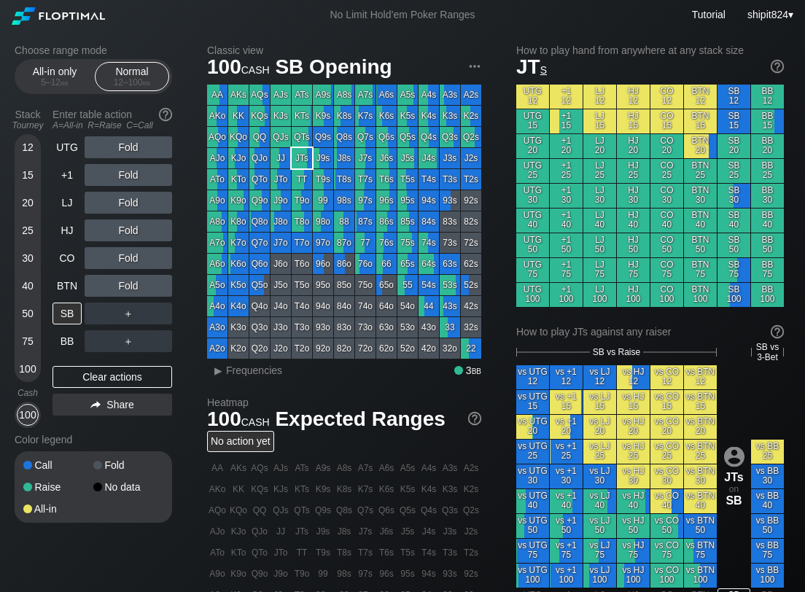
drag, startPoint x: 111, startPoint y: 368, endPoint x: 106, endPoint y: 359, distance: 10.1
click at [111, 369] on div "Clear actions" at bounding box center [113, 377] width 120 height 22
drag, startPoint x: 66, startPoint y: 316, endPoint x: 80, endPoint y: 308, distance: 16.4
click at [66, 316] on div "SB" at bounding box center [67, 314] width 29 height 22
click at [128, 291] on div "R ✕" at bounding box center [128, 286] width 28 height 22
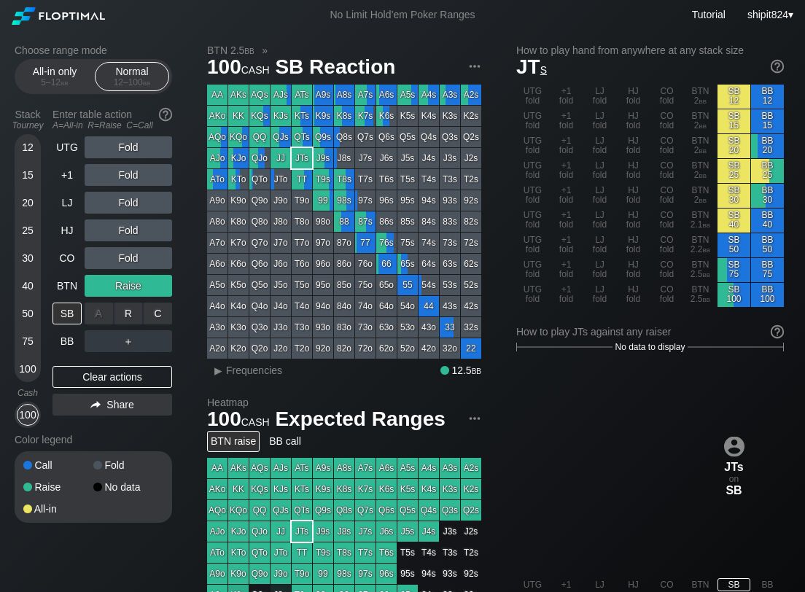
drag, startPoint x: 131, startPoint y: 302, endPoint x: 86, endPoint y: 293, distance: 46.0
click at [131, 303] on div "R ✕" at bounding box center [128, 314] width 28 height 22
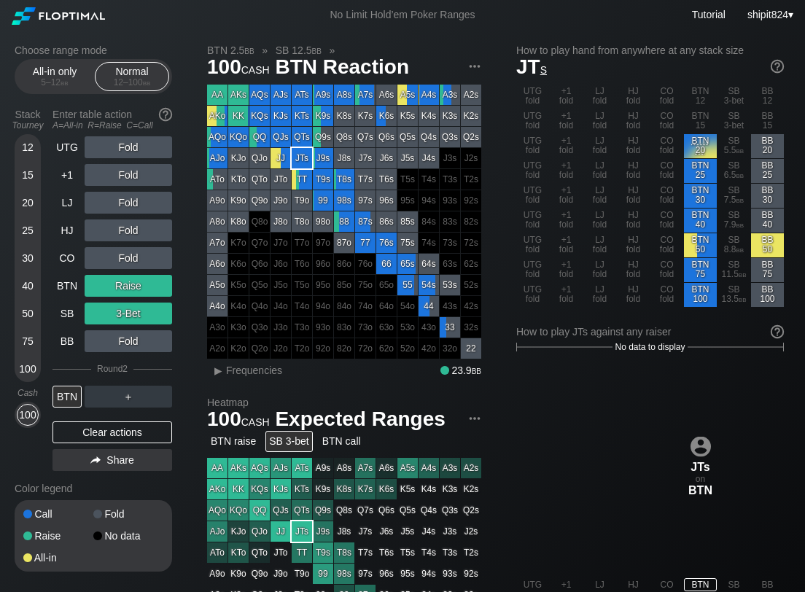
drag, startPoint x: 142, startPoint y: 429, endPoint x: 153, endPoint y: 438, distance: 14.0
click at [147, 432] on div "Clear actions" at bounding box center [113, 432] width 120 height 22
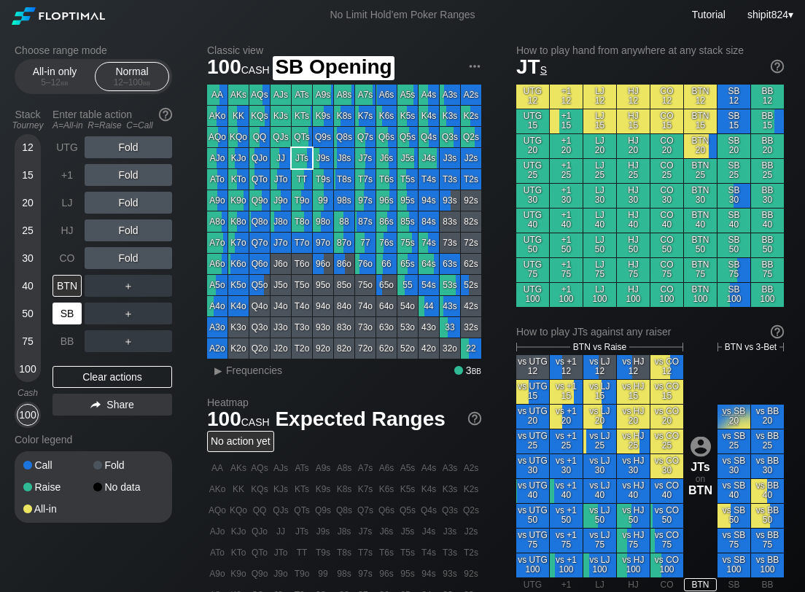
click at [70, 316] on div "SB" at bounding box center [67, 314] width 29 height 22
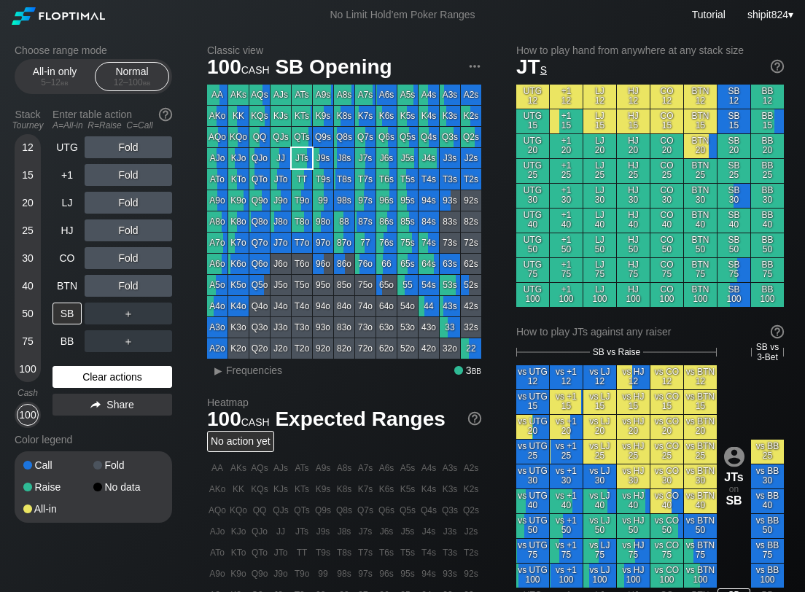
click at [94, 381] on div "Clear actions" at bounding box center [113, 377] width 120 height 22
click at [120, 375] on div "Clear actions" at bounding box center [113, 377] width 120 height 22
click at [65, 305] on div "SB" at bounding box center [67, 314] width 29 height 22
click at [85, 369] on div "Clear actions" at bounding box center [113, 377] width 120 height 22
click at [77, 353] on div "UTG Fold +1 Fold LJ Fold HJ Fold CO Fold BTN Fold SB ＋ BB ＋ Clear actions Share" at bounding box center [113, 282] width 120 height 292
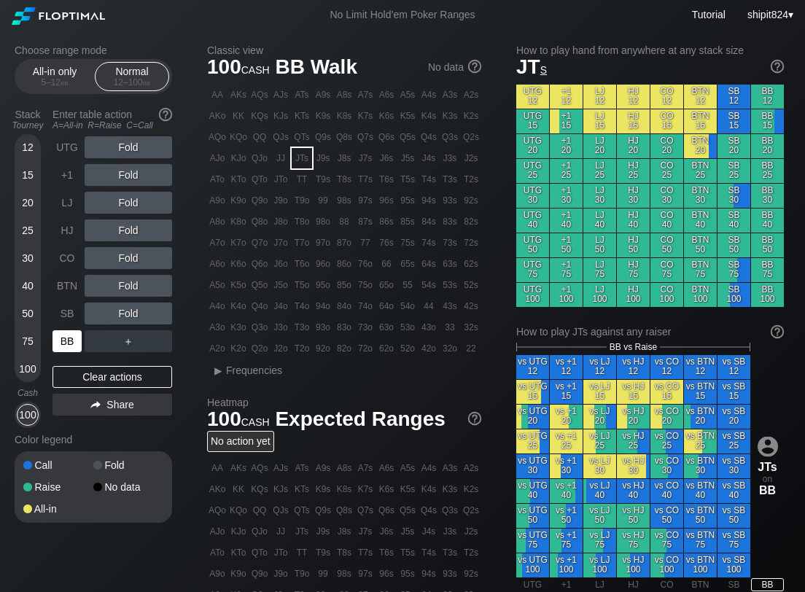
click at [73, 341] on div "BB" at bounding box center [67, 341] width 29 height 22
click at [74, 381] on div "Clear actions" at bounding box center [113, 377] width 120 height 22
click at [114, 287] on div "R ✕" at bounding box center [128, 286] width 28 height 22
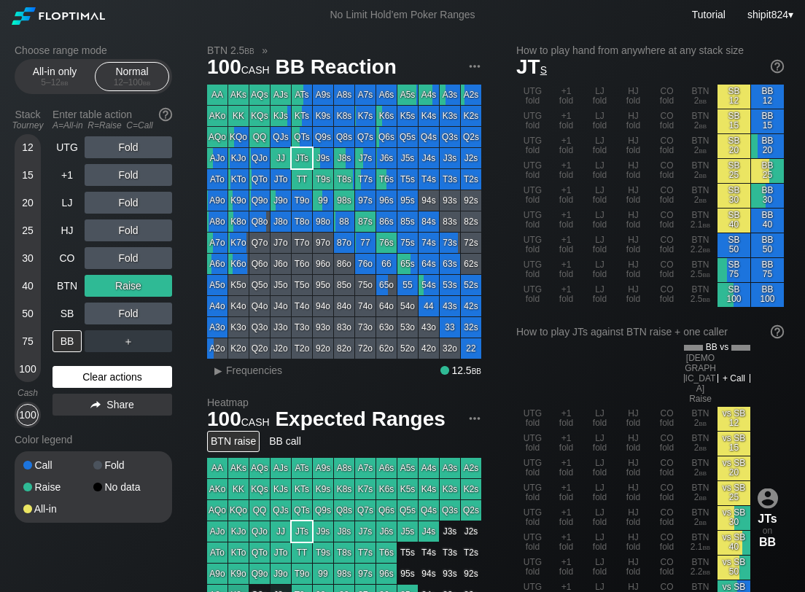
click at [114, 384] on div "Clear actions" at bounding box center [113, 377] width 120 height 22
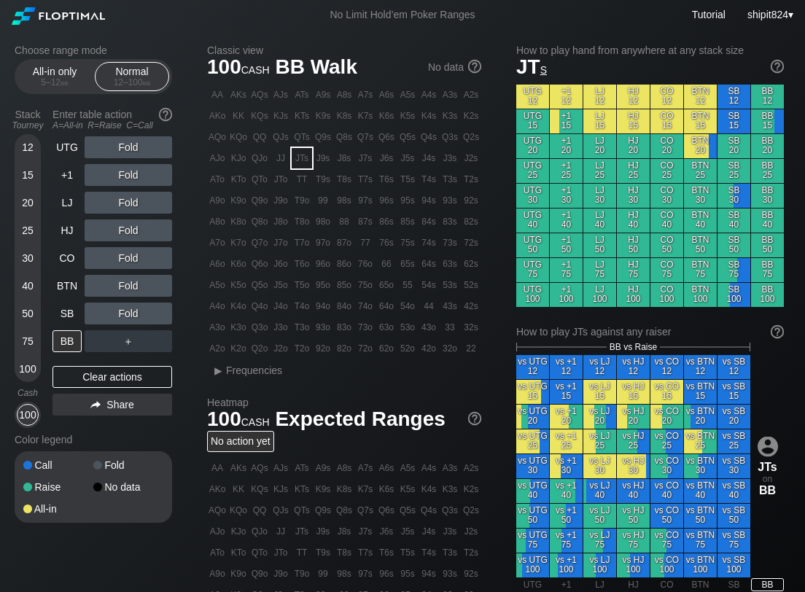
click at [123, 308] on div "Fold" at bounding box center [129, 314] width 88 height 22
click at [122, 310] on div "R ✕" at bounding box center [128, 314] width 28 height 22
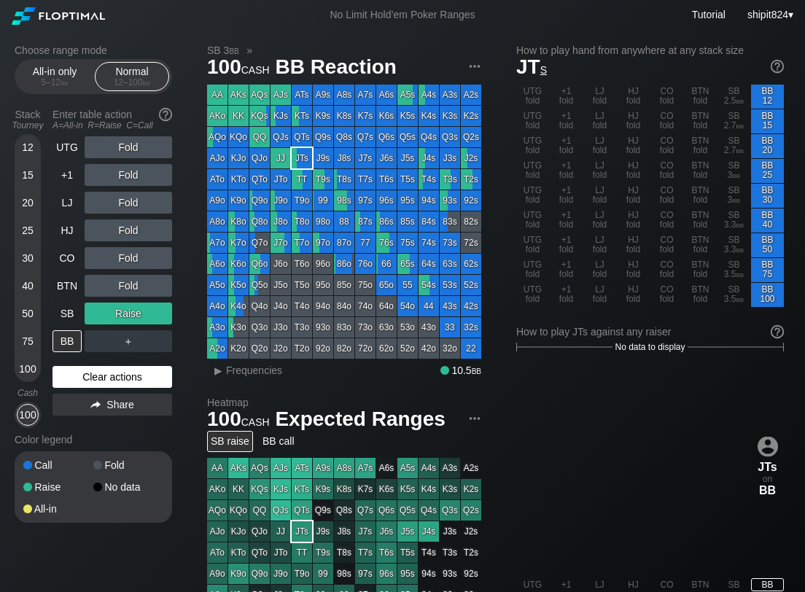
drag, startPoint x: 117, startPoint y: 383, endPoint x: 61, endPoint y: 369, distance: 58.5
click at [117, 381] on div "Clear actions" at bounding box center [113, 377] width 120 height 22
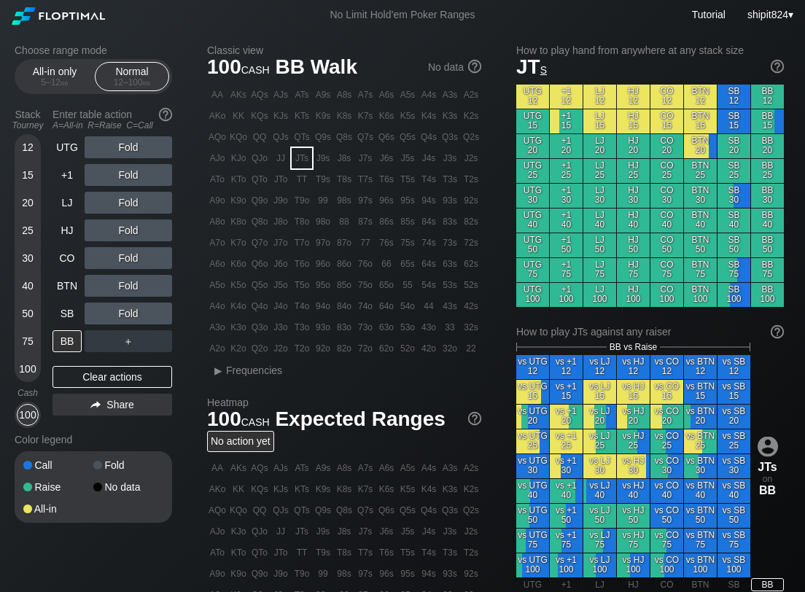
click at [117, 366] on div "Clear actions" at bounding box center [113, 377] width 120 height 22
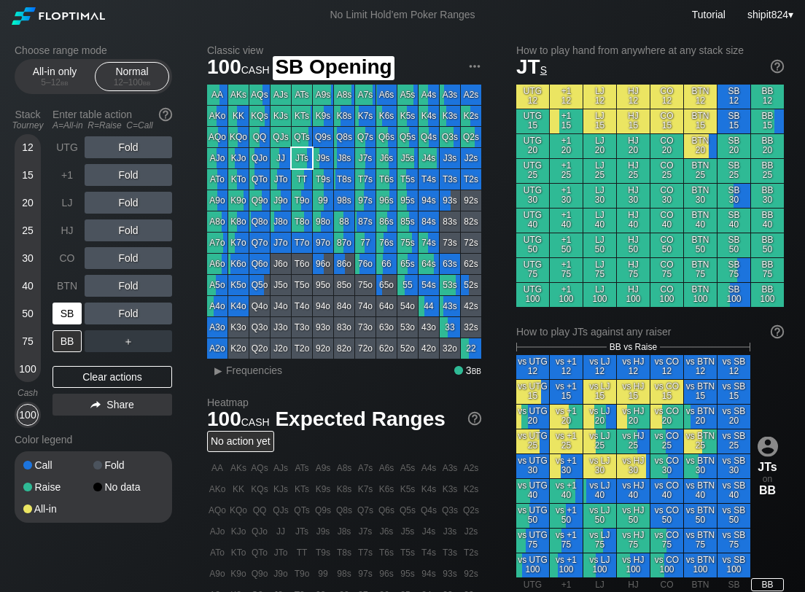
click at [79, 316] on div "SB" at bounding box center [67, 314] width 29 height 22
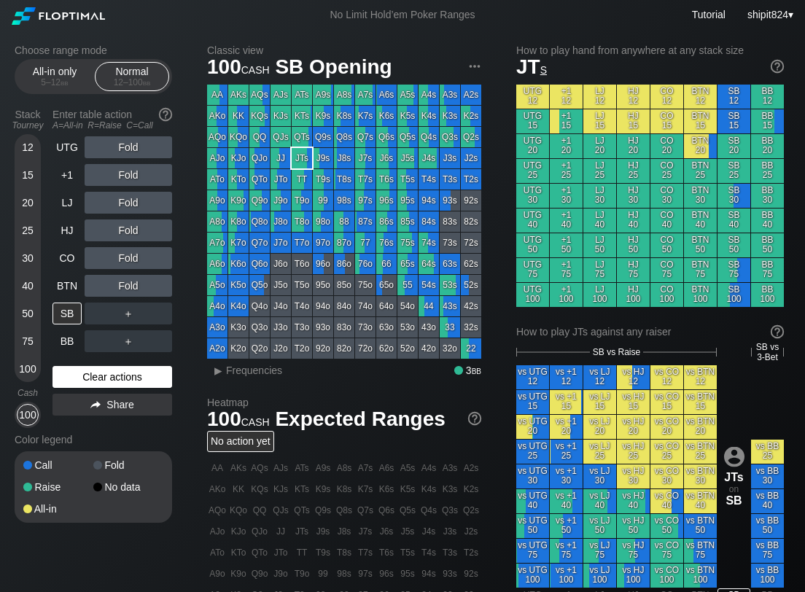
click at [106, 383] on div "Clear actions" at bounding box center [113, 377] width 120 height 22
drag, startPoint x: 110, startPoint y: 378, endPoint x: 108, endPoint y: 370, distance: 8.3
click at [110, 378] on div "Clear actions" at bounding box center [113, 377] width 120 height 22
click at [74, 368] on div "Clear actions" at bounding box center [113, 377] width 120 height 22
click at [71, 304] on div "SB" at bounding box center [67, 314] width 29 height 22
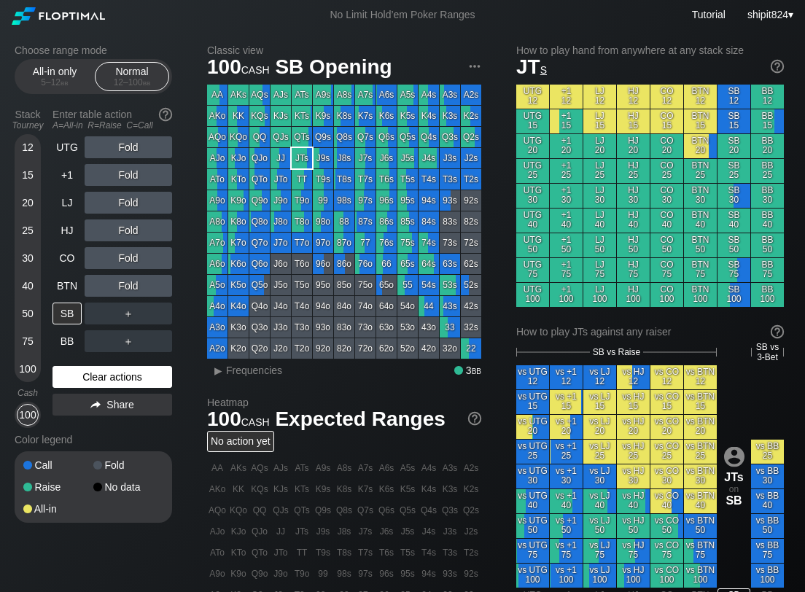
click at [80, 381] on div "Clear actions" at bounding box center [113, 377] width 120 height 22
click at [86, 284] on div "A ✕" at bounding box center [99, 286] width 28 height 22
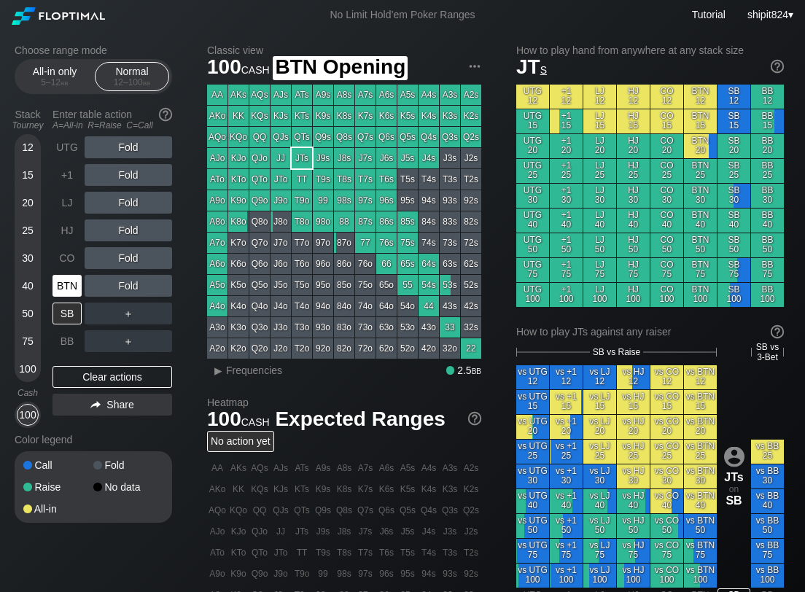
click at [75, 285] on div "BTN" at bounding box center [67, 286] width 29 height 22
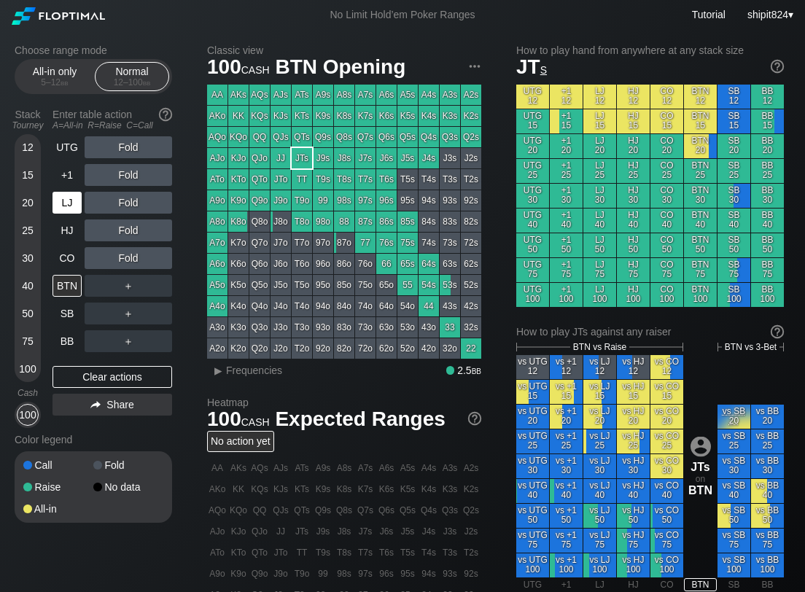
click at [59, 214] on div "LJ" at bounding box center [69, 203] width 32 height 28
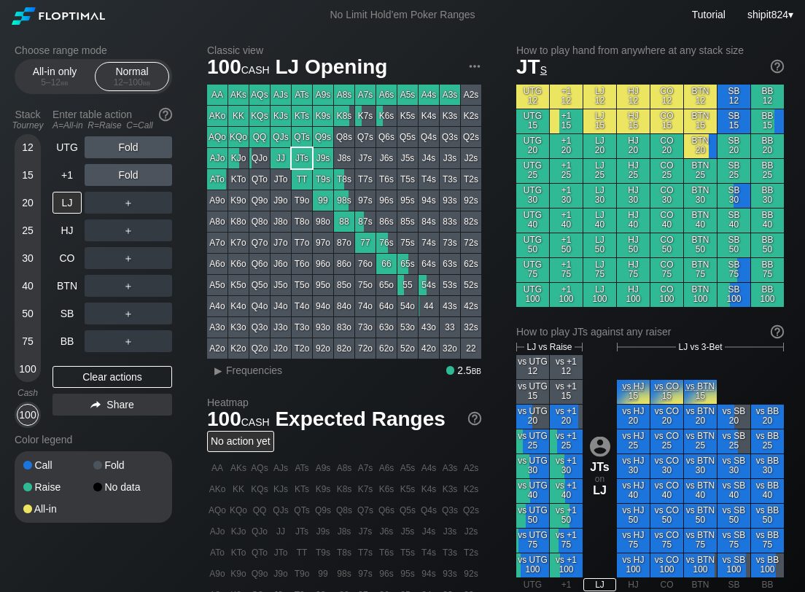
drag, startPoint x: 139, startPoint y: 392, endPoint x: 6, endPoint y: 339, distance: 143.4
click at [139, 391] on div "UTG Fold +1 Fold LJ ＋ HJ ＋ CO ＋ BTN ＋ SB ＋ BB ＋ Clear actions Share" at bounding box center [113, 282] width 120 height 292
click at [113, 363] on div "UTG Fold +1 Fold LJ ＋ HJ ＋ CO ＋ BTN ＋ SB ＋ BB ＋ Clear actions Share" at bounding box center [113, 282] width 120 height 292
click at [99, 373] on div "Clear actions" at bounding box center [113, 377] width 120 height 22
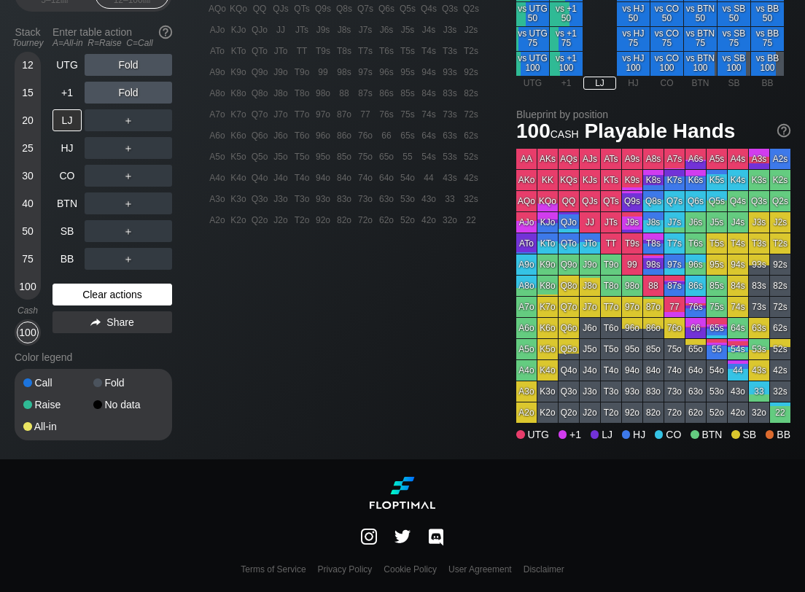
click at [96, 303] on div "Clear actions" at bounding box center [113, 295] width 120 height 22
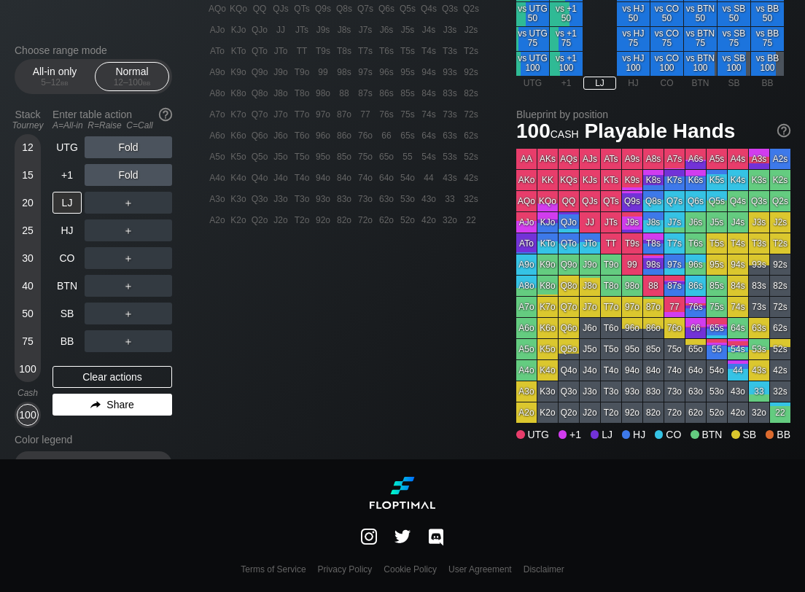
scroll to position [0, 0]
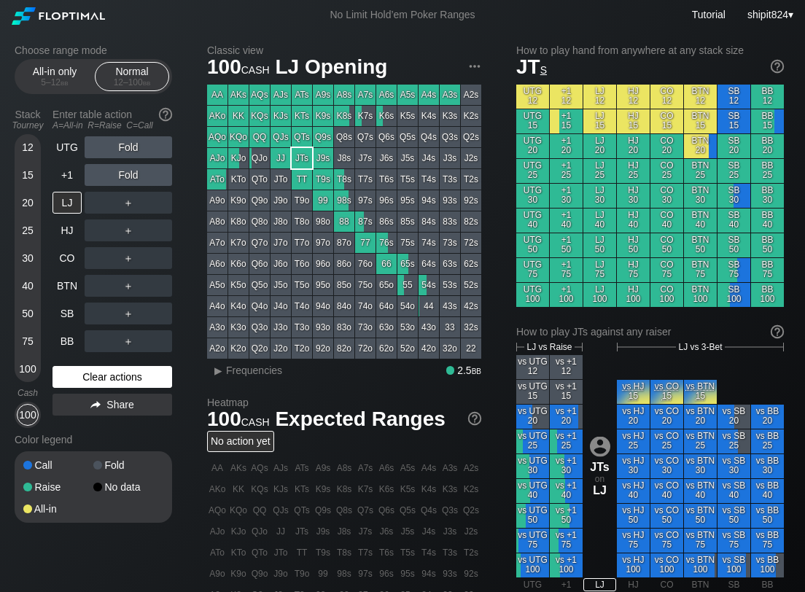
click at [55, 376] on div "Clear actions" at bounding box center [113, 377] width 120 height 22
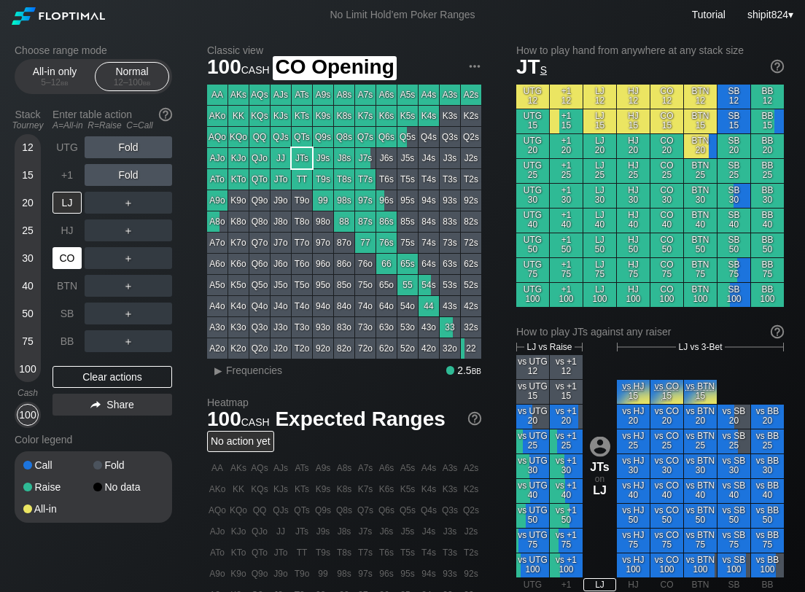
click at [72, 264] on div "CO" at bounding box center [67, 258] width 29 height 22
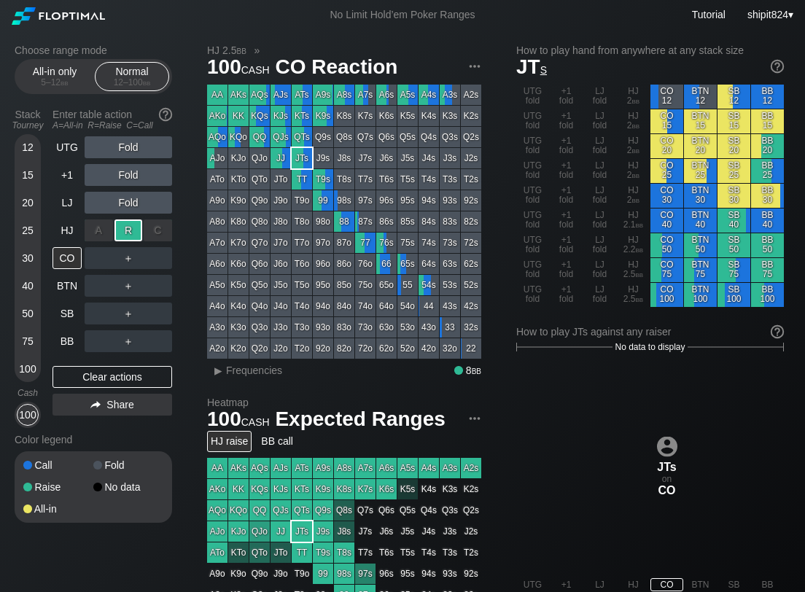
click at [127, 260] on div "Choose range mode All-in only 5 – 12 bb Normal 12 – 100 bb Stack Tourney Enter …" at bounding box center [402, 495] width 799 height 931
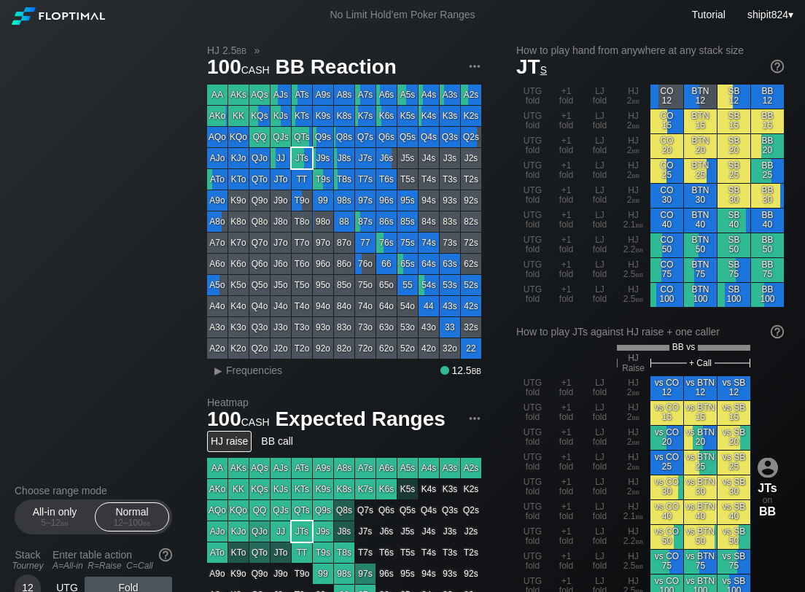
scroll to position [502, 0]
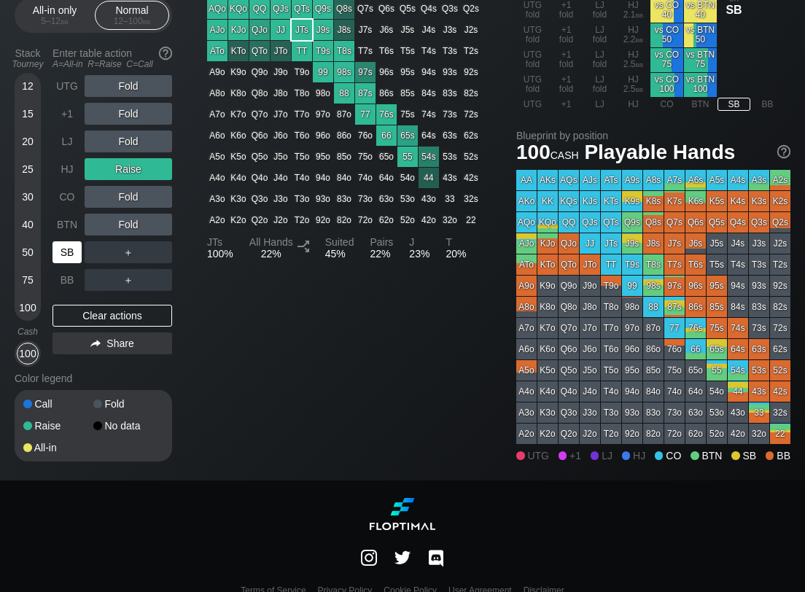
click at [71, 249] on div "SB" at bounding box center [67, 252] width 29 height 22
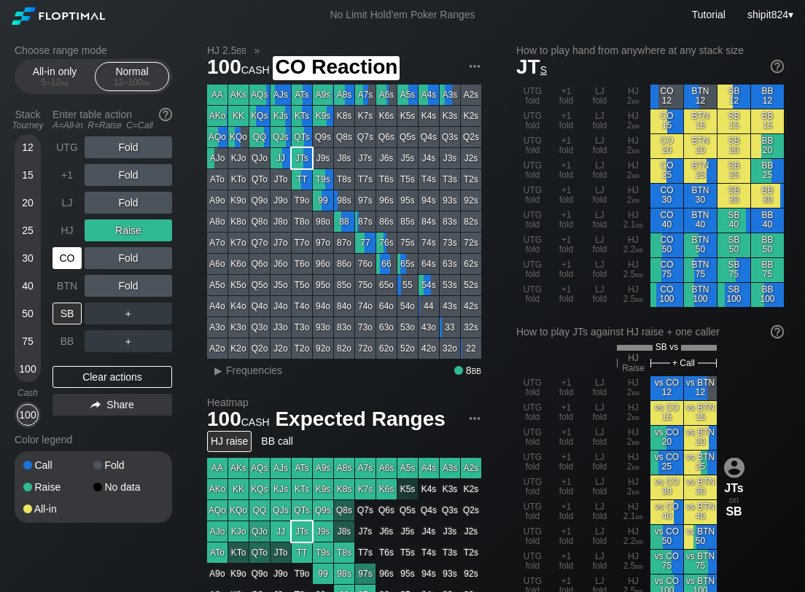
click at [63, 263] on div "CO" at bounding box center [67, 258] width 29 height 22
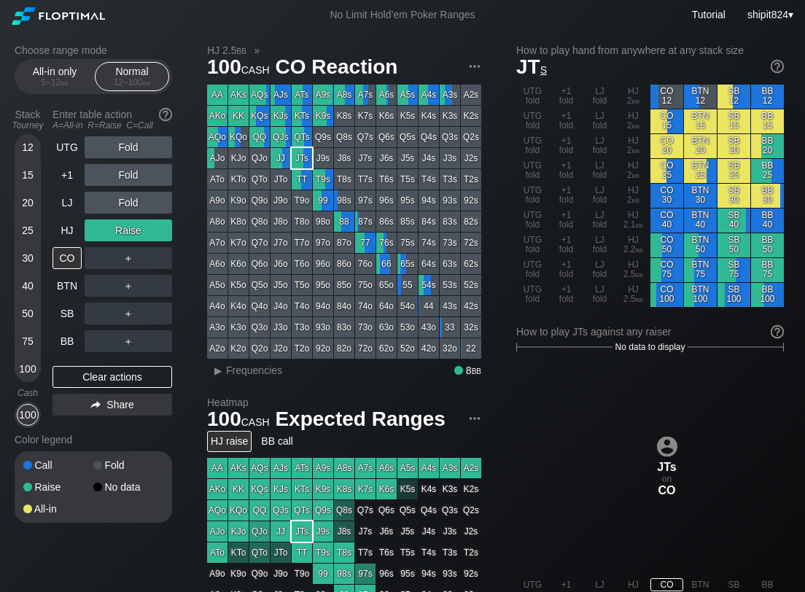
click at [71, 364] on div "UTG Fold +1 Fold LJ Fold HJ Raise CO ＋ BTN ＋ SB ＋ BB ＋ Clear actions Share" at bounding box center [113, 282] width 120 height 292
click at [71, 366] on div "Clear actions" at bounding box center [113, 377] width 120 height 22
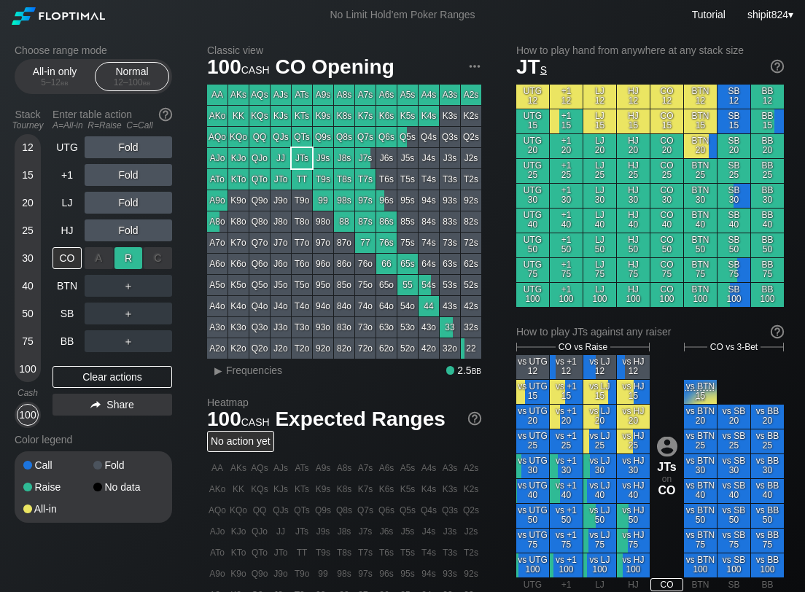
click at [123, 259] on div "R ✕" at bounding box center [128, 258] width 28 height 22
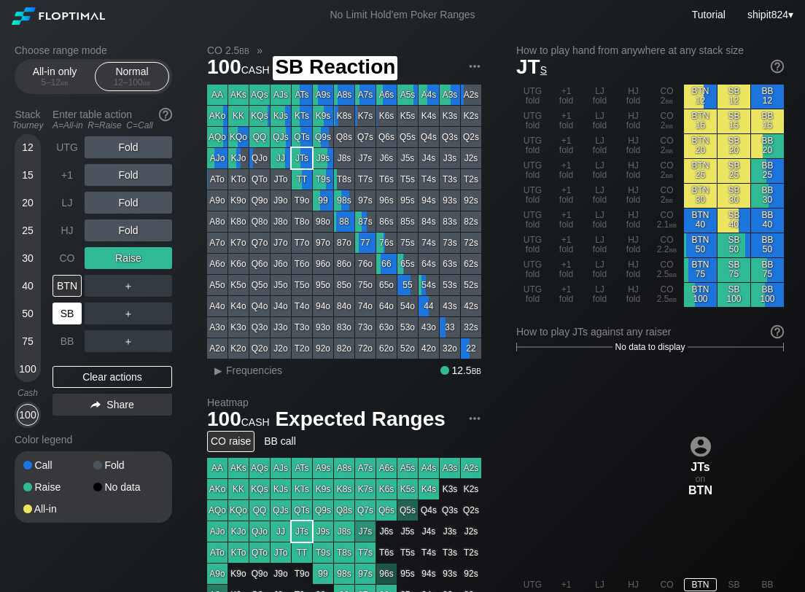
click at [67, 319] on div "SB" at bounding box center [67, 314] width 29 height 22
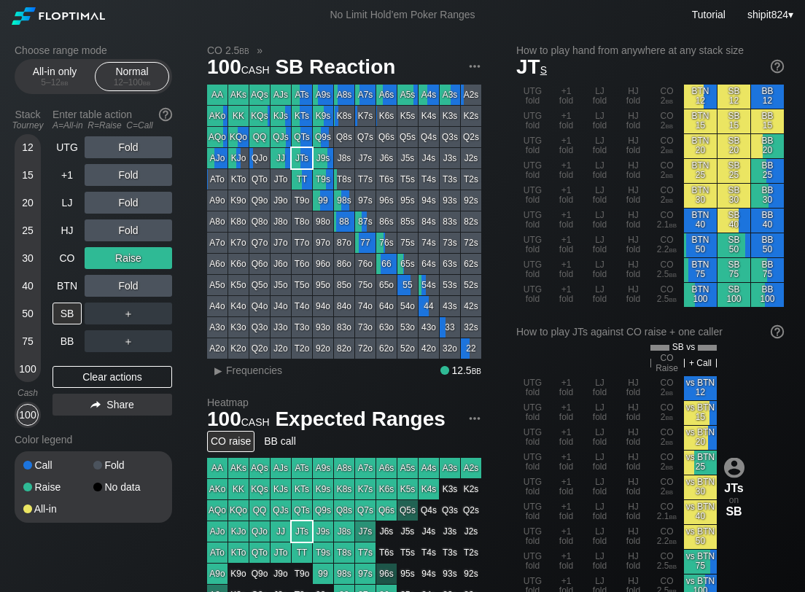
click at [486, 245] on div "CO 2.5 bb » 100 cash SB Reaction AA AKs AQs AJs ATs A9s A8s A7s A6s A5s A4s A3s…" at bounding box center [498, 513] width 583 height 938
drag, startPoint x: 127, startPoint y: 373, endPoint x: 123, endPoint y: 363, distance: 10.4
click at [126, 373] on div "Clear actions" at bounding box center [113, 377] width 120 height 22
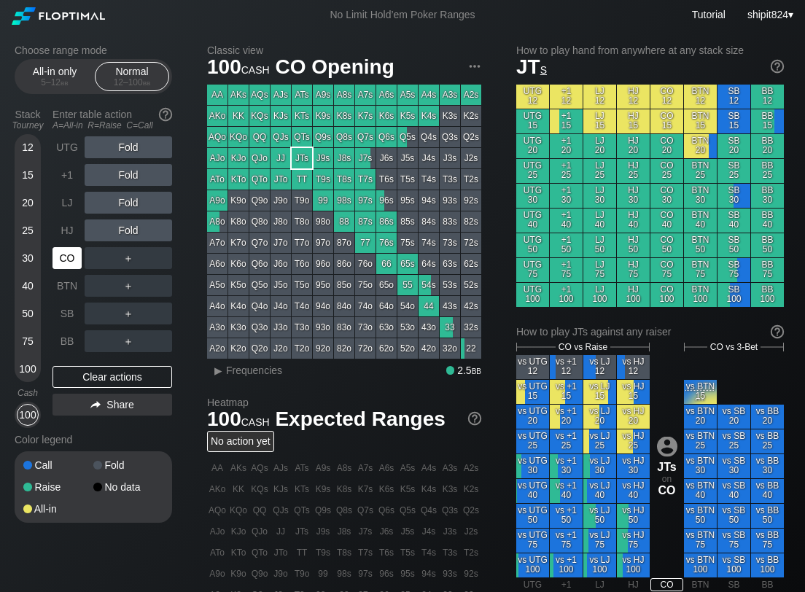
click at [71, 256] on div "CO" at bounding box center [67, 258] width 29 height 22
click at [71, 255] on div "CO" at bounding box center [67, 258] width 29 height 22
click at [71, 254] on div "CO" at bounding box center [67, 258] width 29 height 22
click at [21, 416] on div "100" at bounding box center [28, 415] width 22 height 22
click at [21, 415] on div "100" at bounding box center [28, 415] width 22 height 22
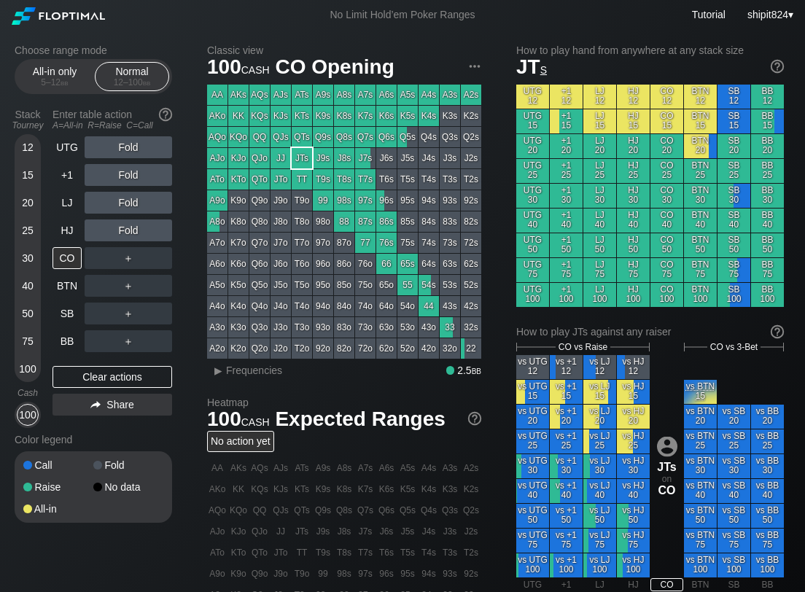
click at [74, 360] on div "UTG Fold +1 Fold LJ Fold HJ Fold CO ＋ BTN ＋ SB ＋ BB ＋ Clear actions Share" at bounding box center [113, 282] width 120 height 292
drag, startPoint x: 82, startPoint y: 382, endPoint x: 80, endPoint y: 356, distance: 26.3
click at [81, 382] on div "Clear actions" at bounding box center [113, 377] width 120 height 22
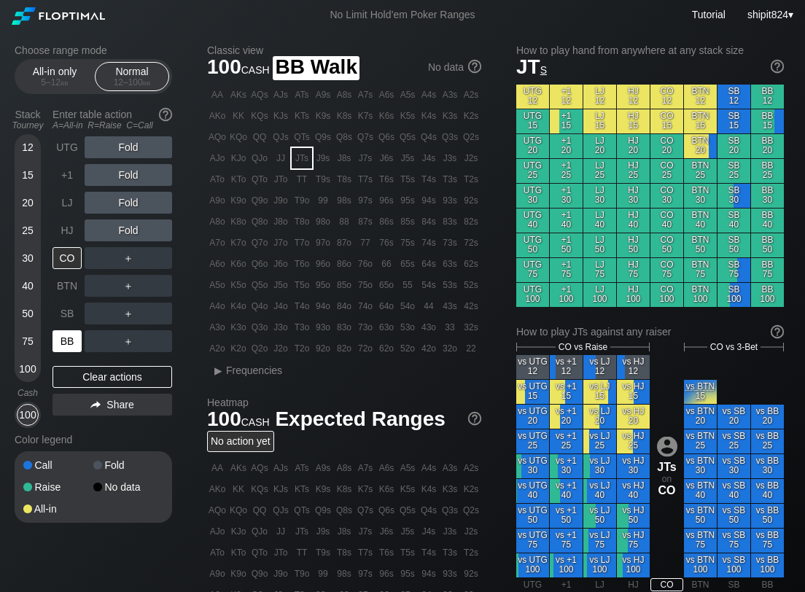
click at [74, 343] on div "BB" at bounding box center [67, 341] width 29 height 22
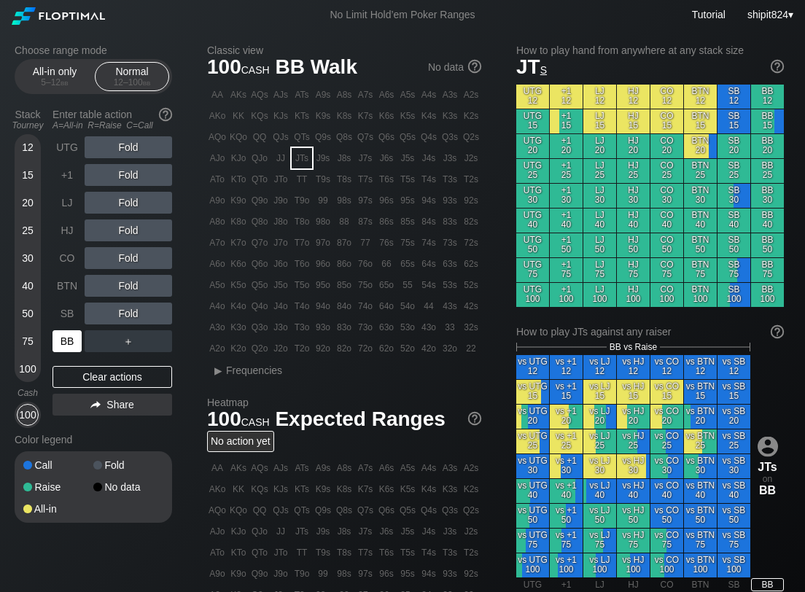
click at [74, 342] on div "BB" at bounding box center [67, 341] width 29 height 22
click at [125, 181] on div "R ✕" at bounding box center [128, 175] width 28 height 22
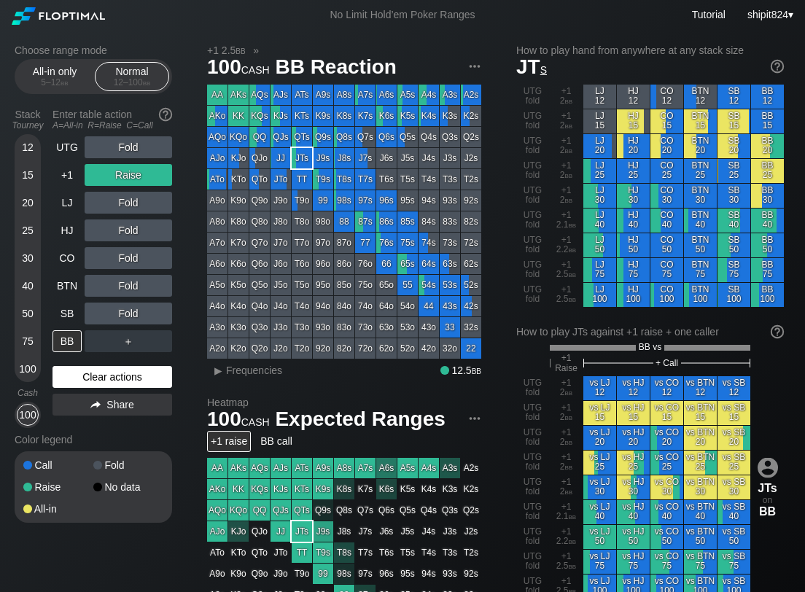
drag, startPoint x: 78, startPoint y: 357, endPoint x: 93, endPoint y: 367, distance: 18.0
click at [79, 357] on div "UTG Fold +1 Raise LJ Fold HJ Fold CO Fold BTN Fold SB Fold BB ＋ Clear actions S…" at bounding box center [113, 282] width 120 height 292
click at [97, 377] on div "Clear actions" at bounding box center [113, 377] width 120 height 22
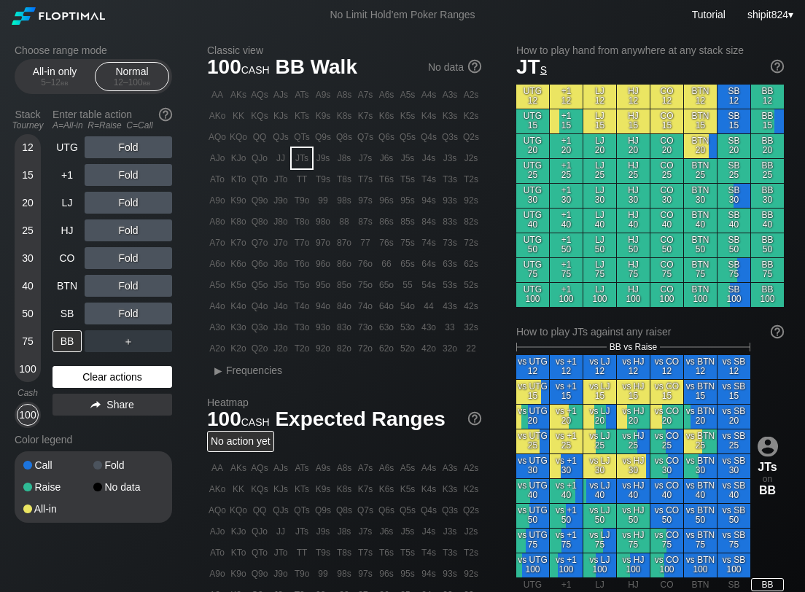
click at [98, 378] on div "Clear actions" at bounding box center [113, 377] width 120 height 22
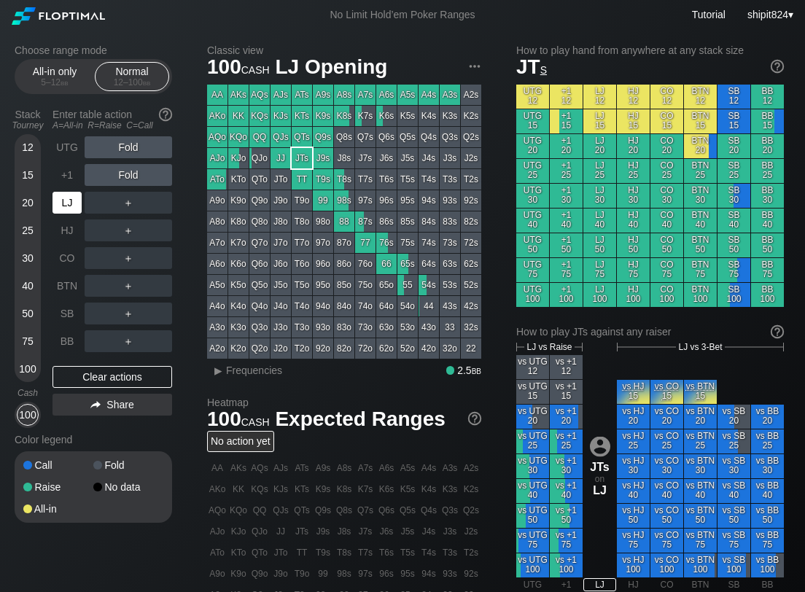
click at [71, 201] on div "LJ" at bounding box center [67, 203] width 29 height 22
click at [184, 330] on div "Choose range mode All-in only 5 – 12 bb Normal 12 – 100 bb Stack Tourney Enter …" at bounding box center [105, 292] width 181 height 497
click at [99, 376] on div "Clear actions" at bounding box center [113, 377] width 120 height 22
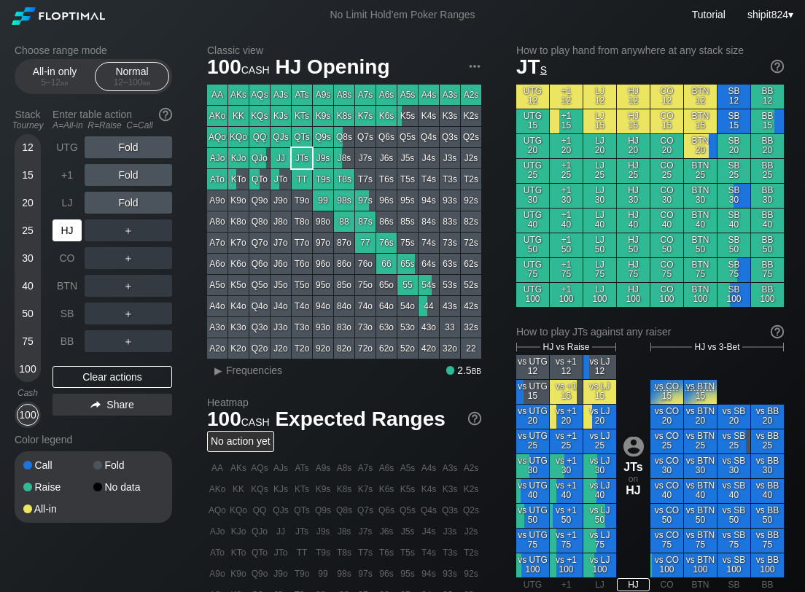
click at [67, 237] on div "HJ" at bounding box center [67, 230] width 29 height 22
click at [66, 236] on div "HJ" at bounding box center [67, 230] width 29 height 22
drag, startPoint x: 190, startPoint y: 249, endPoint x: 164, endPoint y: 234, distance: 29.4
click at [190, 249] on div "Choose range mode All-in only 5 – 12 bb Normal 12 – 100 bb Stack Tourney Enter …" at bounding box center [105, 292] width 181 height 497
click at [127, 228] on div "R ✕" at bounding box center [128, 230] width 28 height 22
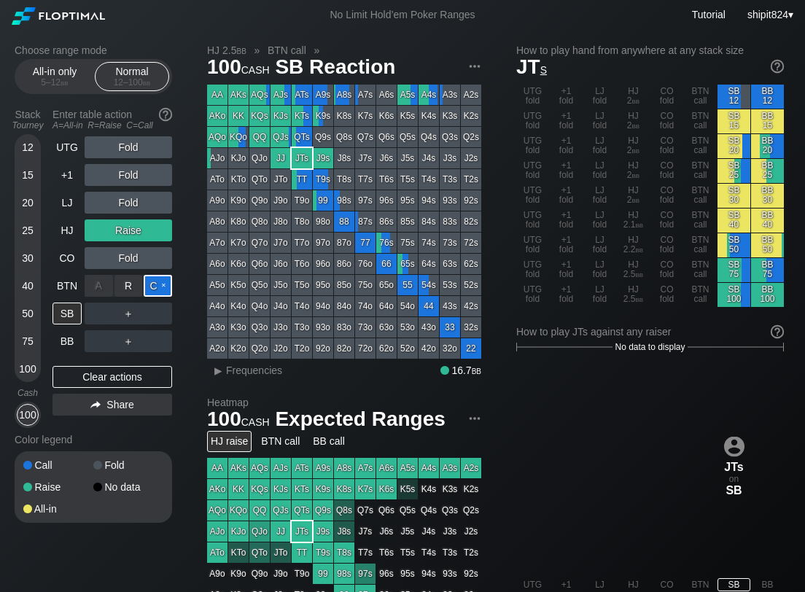
click at [164, 283] on div "C ✕" at bounding box center [158, 286] width 28 height 22
drag, startPoint x: 135, startPoint y: 321, endPoint x: 383, endPoint y: 586, distance: 362.7
click at [133, 314] on div "R ✕" at bounding box center [128, 314] width 28 height 22
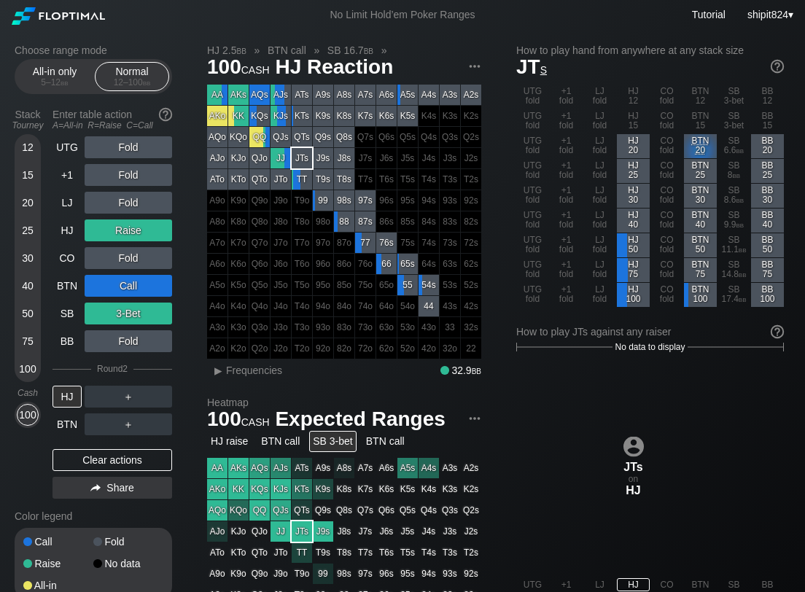
drag, startPoint x: 193, startPoint y: 334, endPoint x: 175, endPoint y: 361, distance: 32.6
click at [193, 338] on div "Choose range mode All-in only 5 – 12 bb Normal 12 – 100 bb Stack Tourney Enter …" at bounding box center [105, 331] width 181 height 574
click at [96, 457] on div "Clear actions" at bounding box center [113, 460] width 120 height 22
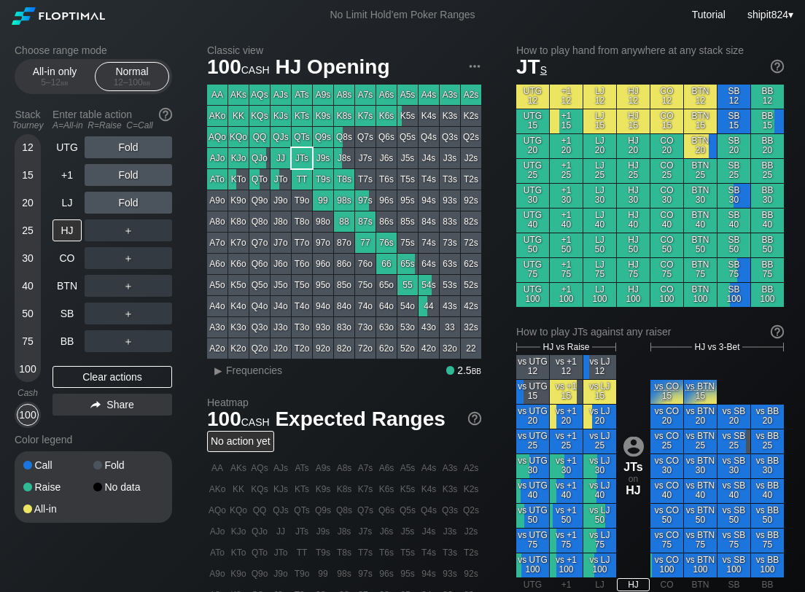
click at [97, 456] on div "Call Fold Raise No data All-in" at bounding box center [94, 486] width 158 height 71
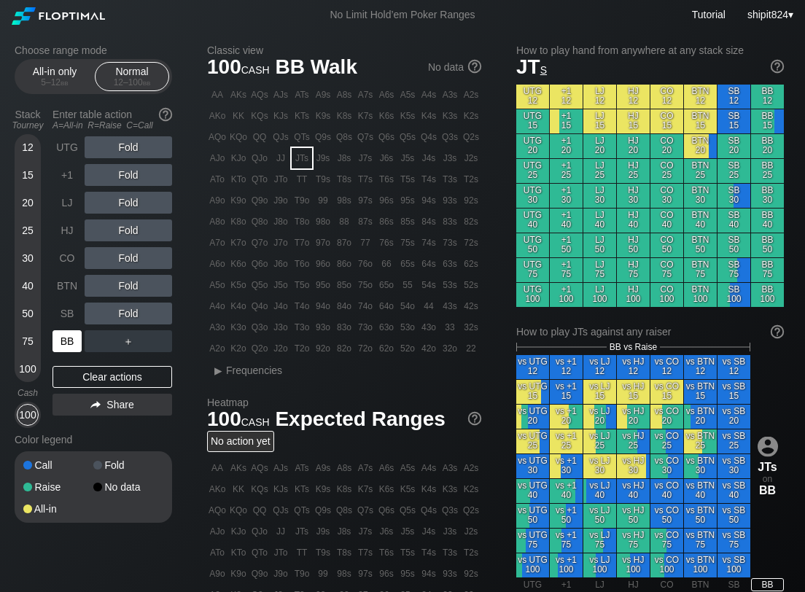
click at [71, 344] on div "BB" at bounding box center [67, 341] width 29 height 22
click at [132, 195] on div "R ✕" at bounding box center [128, 203] width 28 height 22
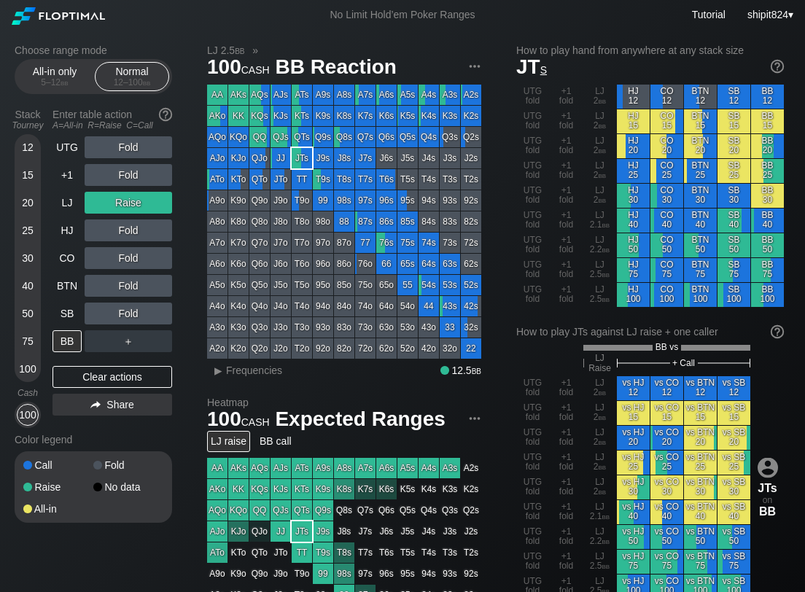
drag, startPoint x: 190, startPoint y: 341, endPoint x: 174, endPoint y: 361, distance: 24.9
click at [190, 341] on div "Choose range mode All-in only 5 – 12 bb Normal 12 – 100 bb Stack Tourney Enter …" at bounding box center [105, 292] width 181 height 497
click at [88, 374] on div "Clear actions" at bounding box center [113, 377] width 120 height 22
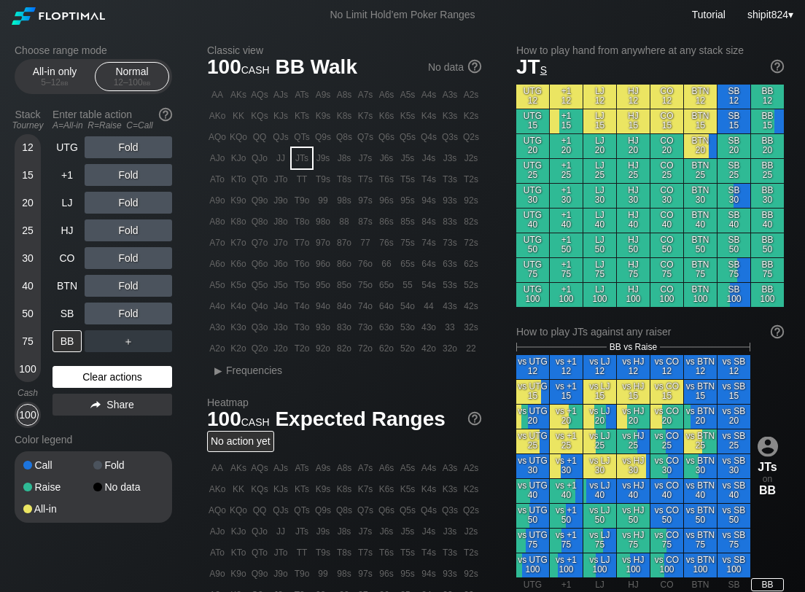
click at [88, 373] on div "Clear actions" at bounding box center [113, 377] width 120 height 22
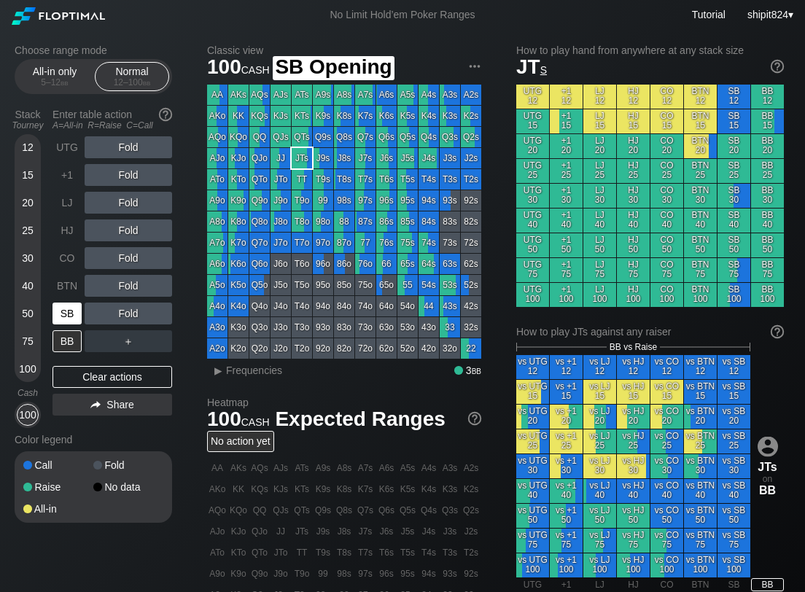
click at [67, 316] on div "SB" at bounding box center [67, 314] width 29 height 22
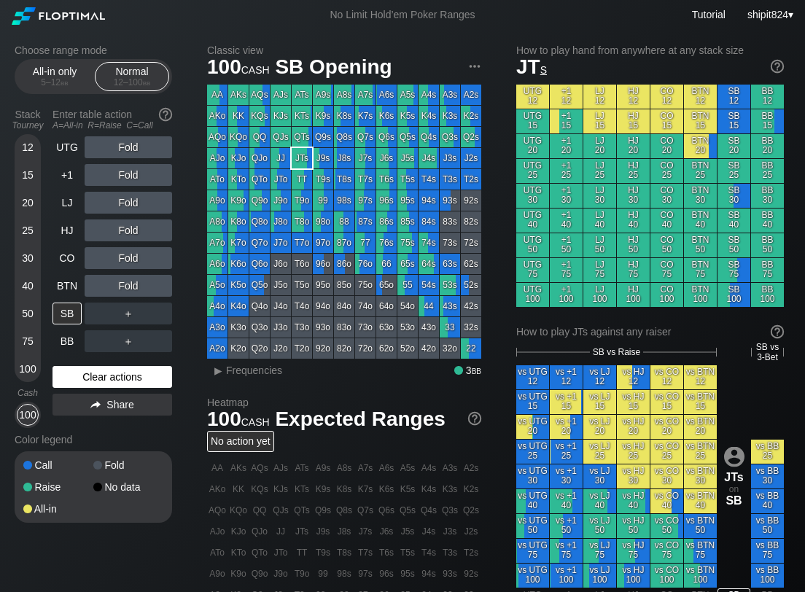
click at [126, 373] on div "Clear actions" at bounding box center [113, 377] width 120 height 22
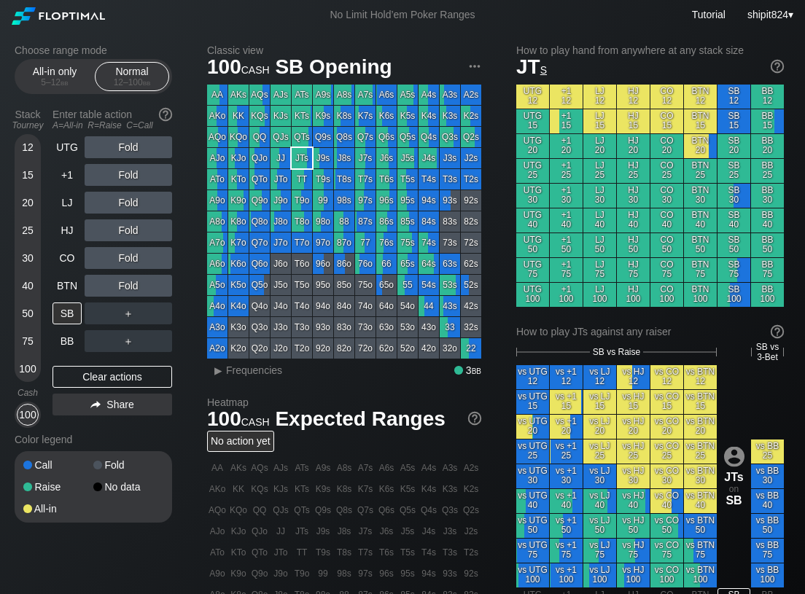
click at [187, 338] on div "Choose range mode All-in only 5 – 12 bb Normal 12 – 100 bb Stack Tourney Enter …" at bounding box center [105, 292] width 181 height 497
click at [122, 377] on div "Clear actions" at bounding box center [113, 377] width 120 height 22
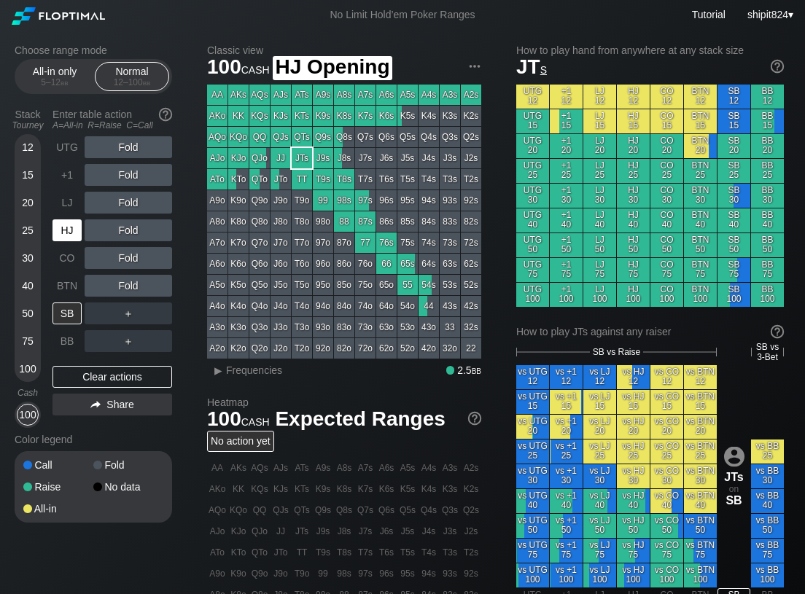
click at [63, 228] on div "HJ" at bounding box center [67, 230] width 29 height 22
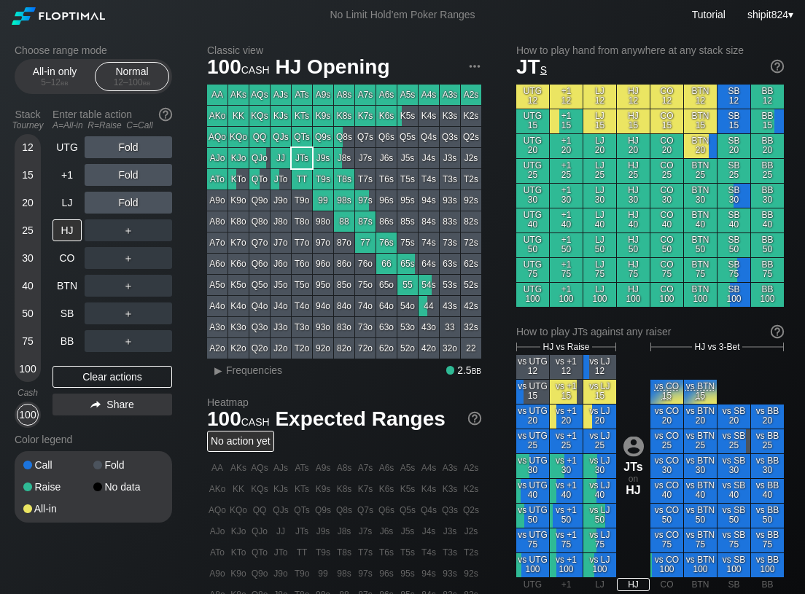
click at [185, 322] on div "Choose range mode All-in only 5 – 12 bb Normal 12 – 100 bb Stack Tourney Enter …" at bounding box center [105, 292] width 181 height 497
click at [139, 381] on div "Clear actions" at bounding box center [113, 377] width 120 height 22
drag, startPoint x: 139, startPoint y: 381, endPoint x: 71, endPoint y: 337, distance: 81.1
click at [139, 381] on div "Clear actions" at bounding box center [113, 377] width 120 height 22
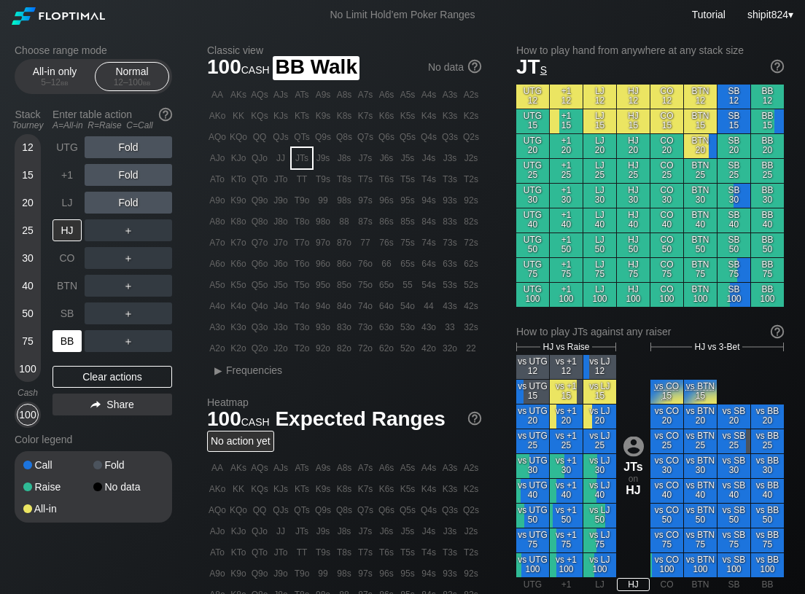
click at [70, 337] on div "BB" at bounding box center [67, 341] width 29 height 22
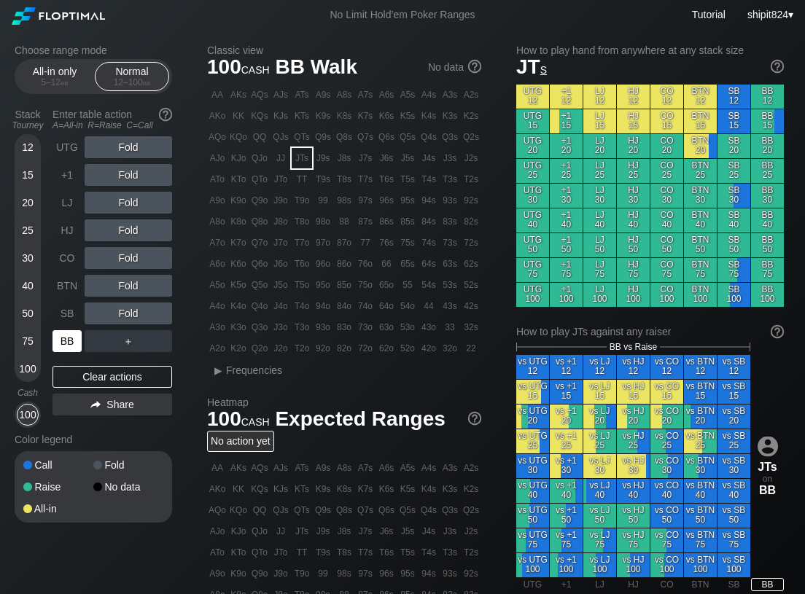
click at [71, 336] on div "BB" at bounding box center [67, 341] width 29 height 22
click at [121, 258] on div "Fold" at bounding box center [129, 258] width 88 height 22
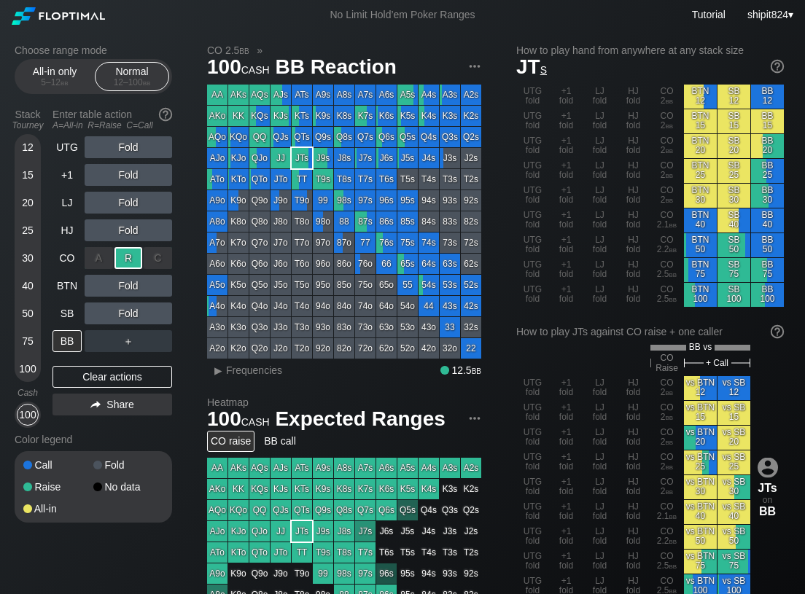
click at [122, 258] on div "R ✕" at bounding box center [128, 258] width 28 height 22
drag, startPoint x: 106, startPoint y: 381, endPoint x: -514, endPoint y: 812, distance: 755.5
click at [0, 591] on html "No Limit Hold’em Poker Ranges Tutorial shipit824 ▾ Choose range mode All-in onl…" at bounding box center [402, 297] width 805 height 594
click at [74, 201] on div "LJ" at bounding box center [67, 203] width 29 height 22
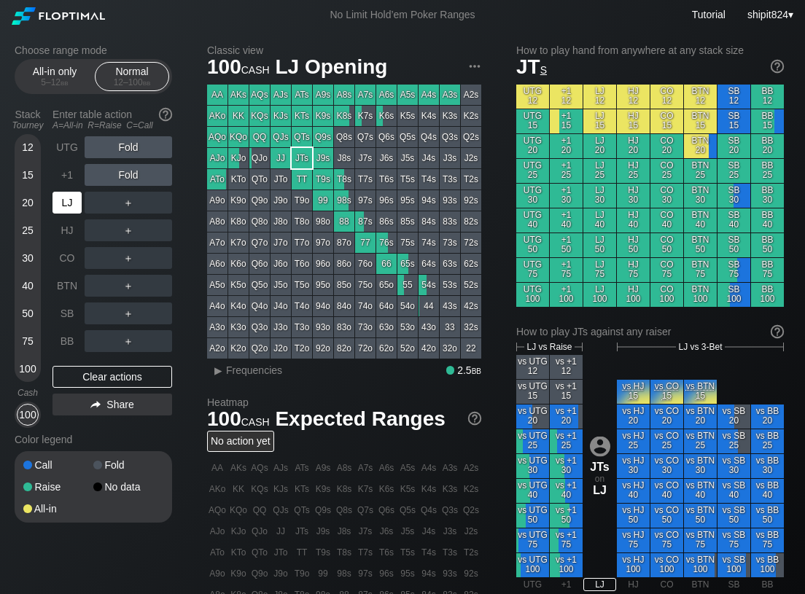
click at [73, 201] on div "LJ" at bounding box center [67, 203] width 29 height 22
click at [185, 335] on div "Choose range mode All-in only 5 – 12 bb Normal 12 – 100 bb Stack Tourney Enter …" at bounding box center [105, 292] width 181 height 497
click at [96, 381] on div "Clear actions" at bounding box center [113, 377] width 120 height 22
click at [96, 380] on div "Clear actions" at bounding box center [113, 377] width 120 height 22
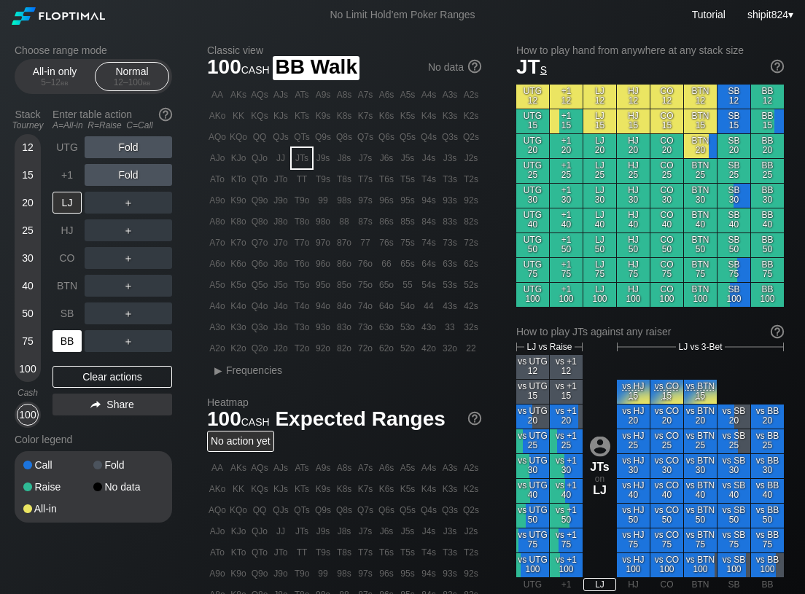
click at [78, 341] on div "BB" at bounding box center [67, 341] width 29 height 22
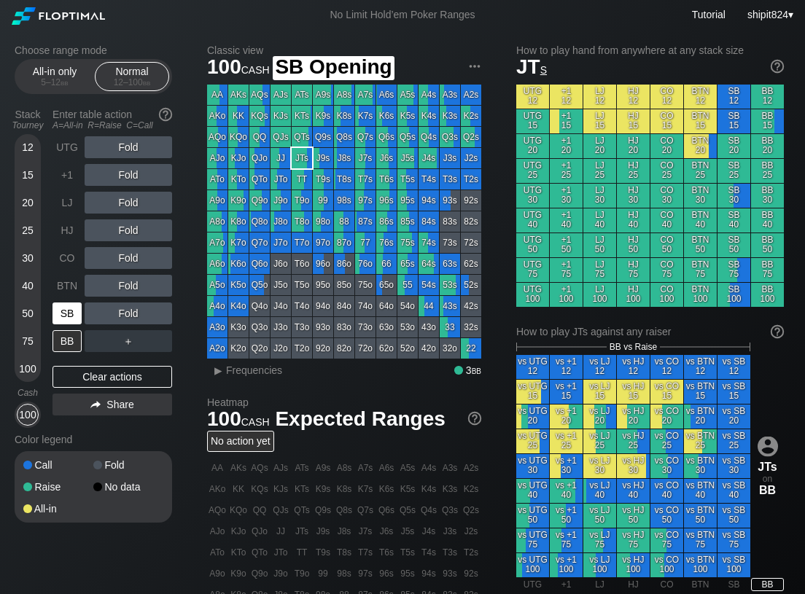
click at [77, 316] on div "SB" at bounding box center [67, 314] width 29 height 22
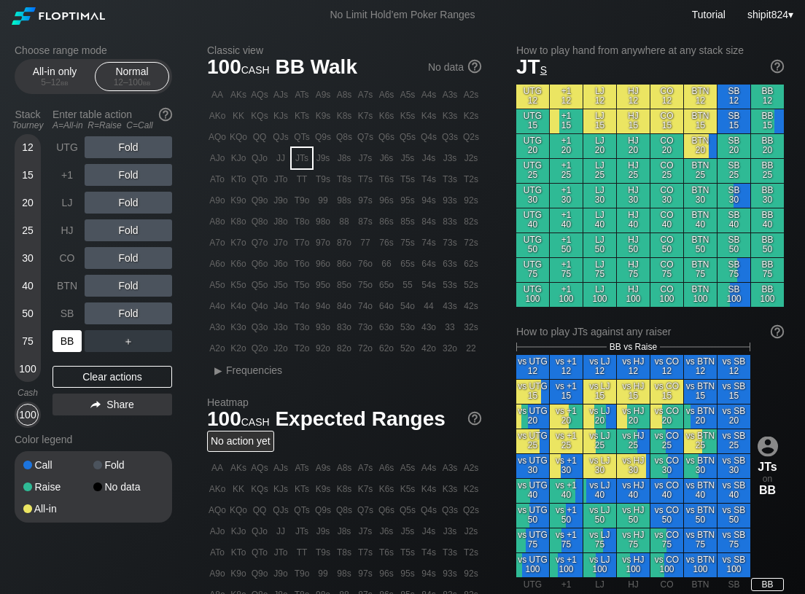
click at [66, 334] on div "BB" at bounding box center [67, 341] width 29 height 22
click at [474, 393] on div "Classic view 100 cash BB Walk No data AA AKs AQs AJs ATs A9s A8s A7s A6s A5s A4…" at bounding box center [498, 502] width 583 height 917
click at [66, 376] on div "Clear actions" at bounding box center [113, 377] width 120 height 22
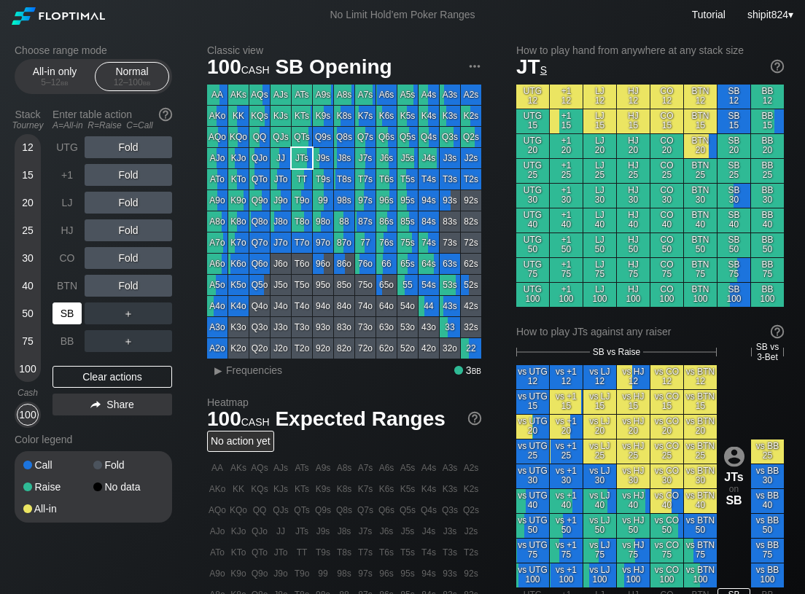
click at [68, 316] on div "SB" at bounding box center [67, 314] width 29 height 22
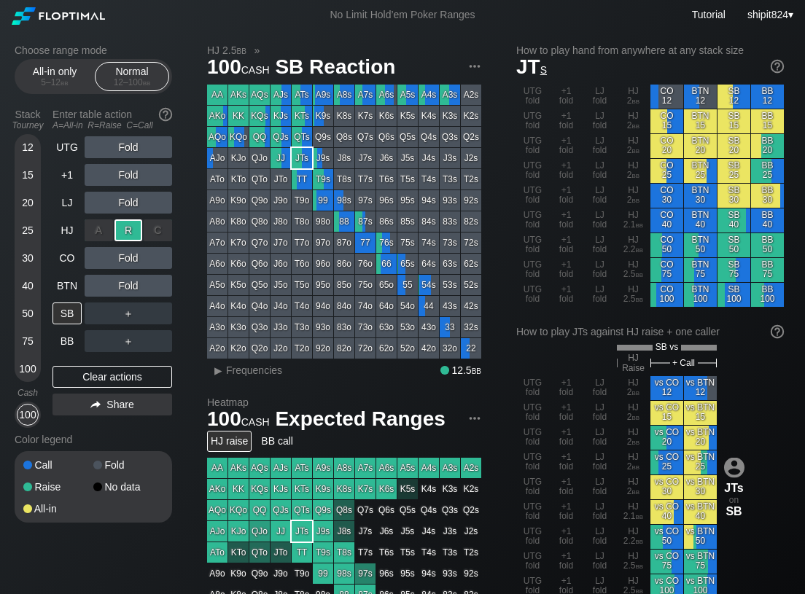
click at [131, 238] on div "R ✕" at bounding box center [128, 230] width 28 height 22
click at [198, 381] on div "Choose range mode All-in only 5 – 12 bb Normal 12 – 100 bb Stack Tourney Enter …" at bounding box center [402, 506] width 799 height 952
click at [195, 322] on div "Choose range mode All-in only 5 – 12 bb Normal 12 – 100 bb Stack Tourney Enter …" at bounding box center [105, 292] width 181 height 497
click at [102, 378] on div "Clear actions" at bounding box center [113, 377] width 120 height 22
click at [100, 377] on div "Clear actions" at bounding box center [113, 377] width 120 height 22
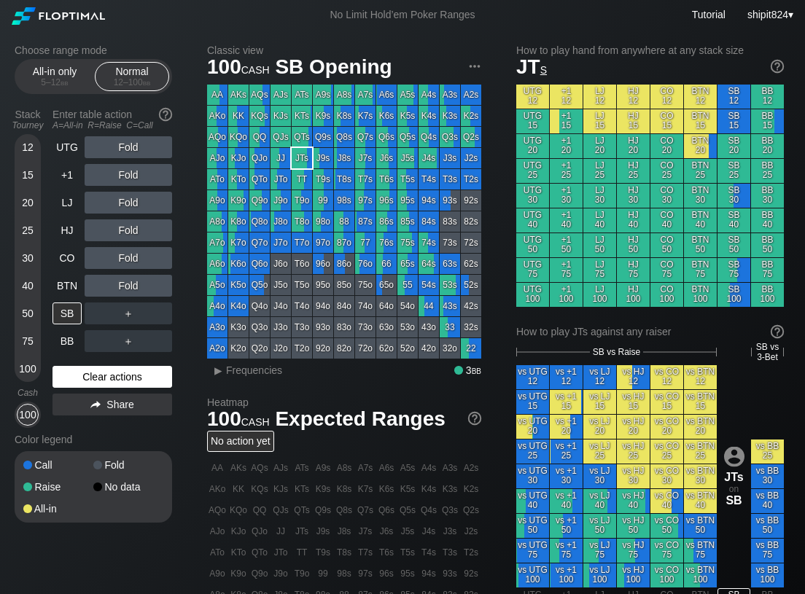
click at [100, 377] on div "Clear actions" at bounding box center [113, 377] width 120 height 22
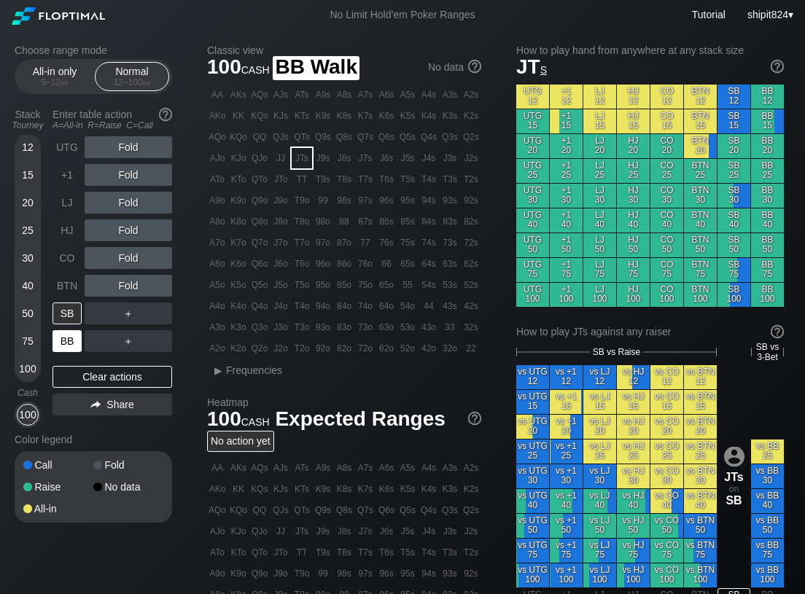
click at [70, 336] on div "BB" at bounding box center [67, 341] width 29 height 22
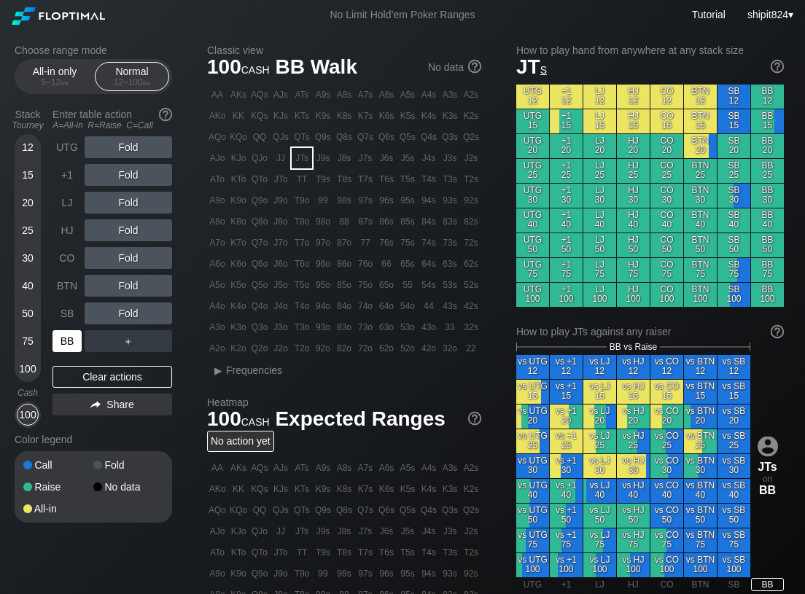
click at [70, 336] on div "BB" at bounding box center [67, 341] width 29 height 22
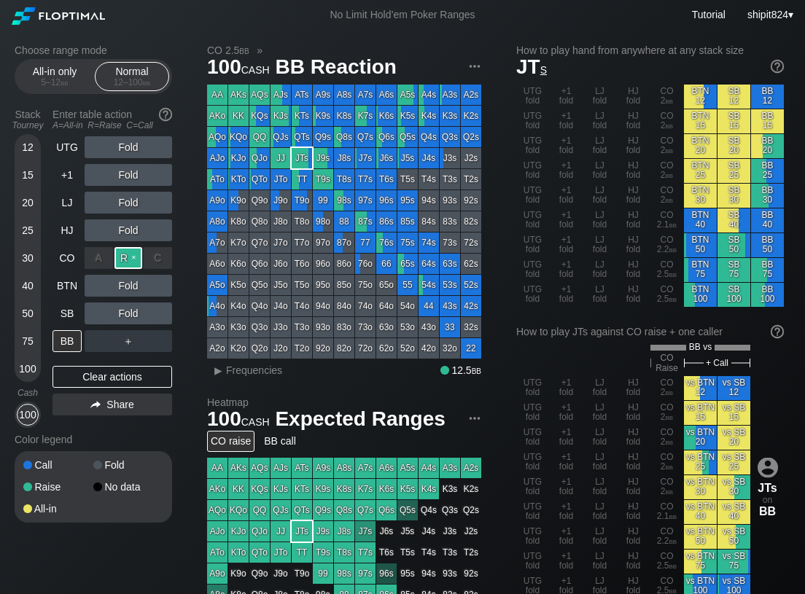
click at [128, 258] on div "R ✕" at bounding box center [128, 258] width 28 height 22
click at [117, 292] on div "Fold" at bounding box center [129, 286] width 88 height 22
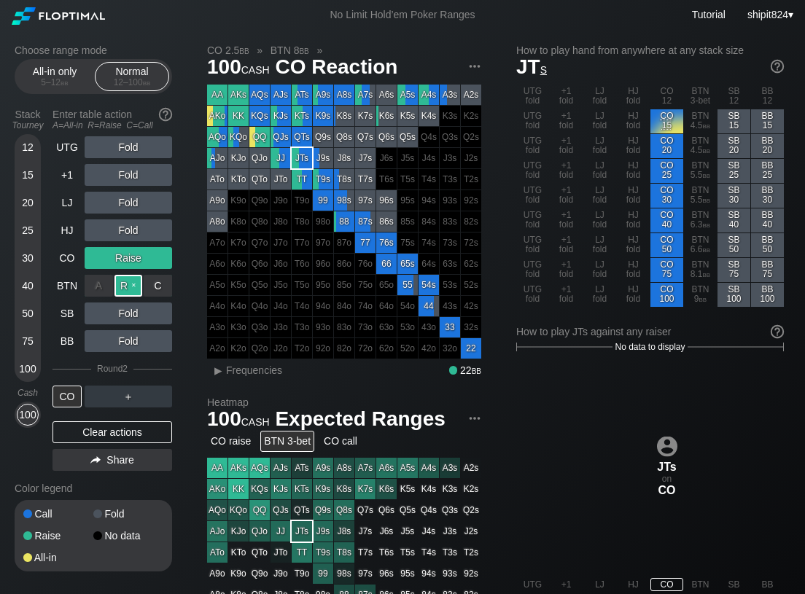
click at [117, 291] on div "R ✕" at bounding box center [128, 286] width 28 height 22
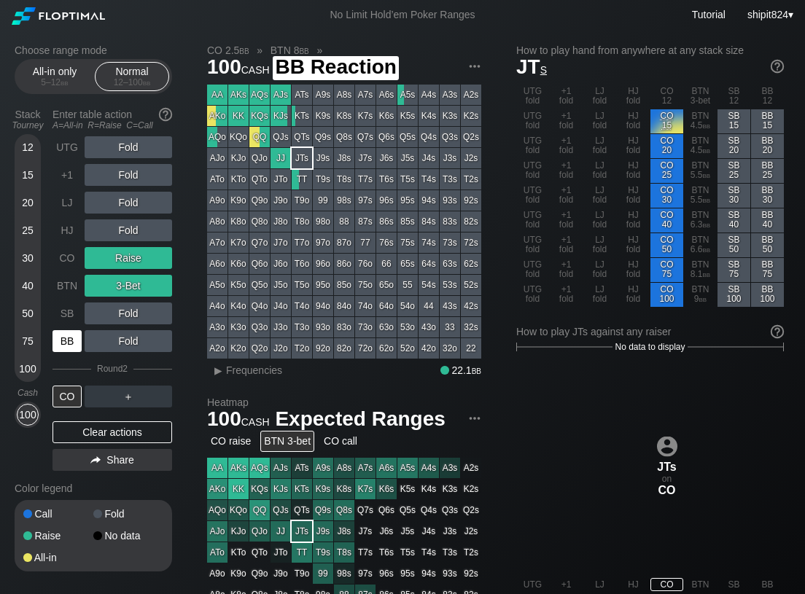
click at [60, 346] on div "BB" at bounding box center [67, 341] width 29 height 22
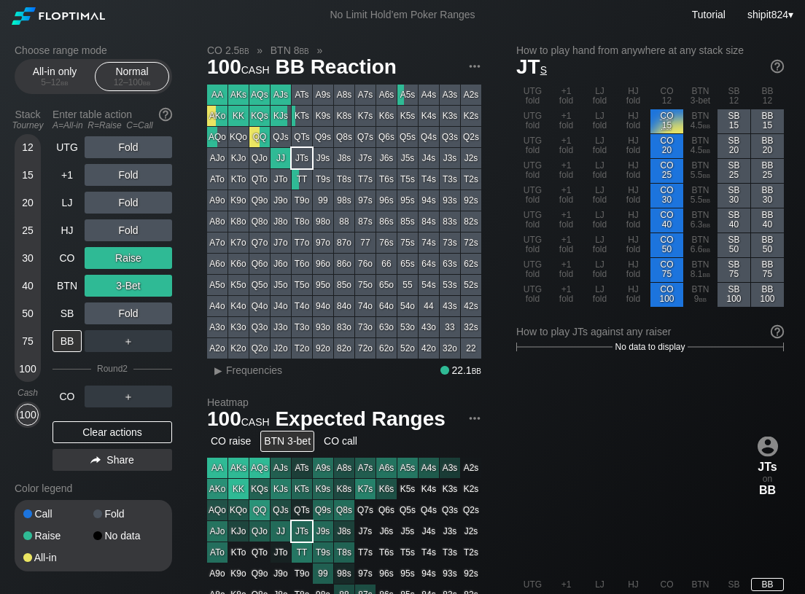
click at [184, 322] on div "Choose range mode All-in only 5 – 12 bb Normal 12 – 100 bb Stack Tourney Enter …" at bounding box center [105, 317] width 181 height 546
click at [119, 427] on div "Clear actions" at bounding box center [113, 432] width 120 height 22
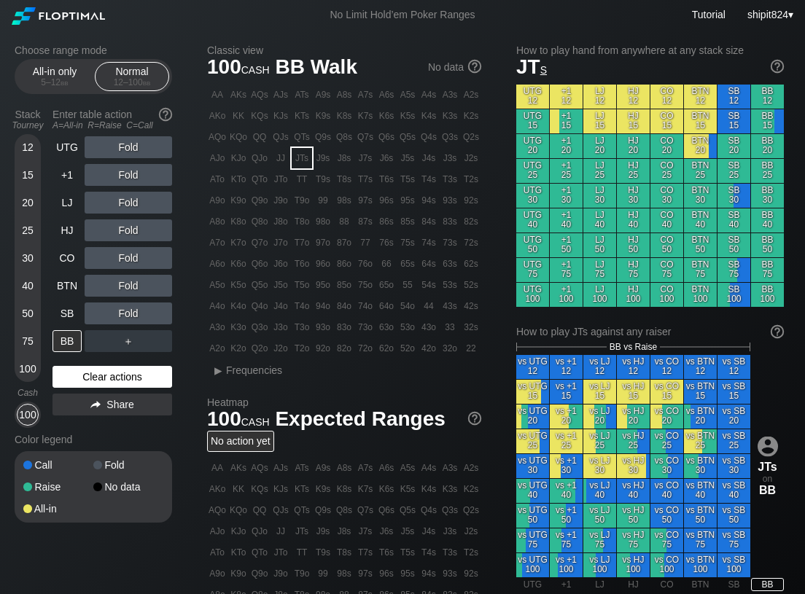
click at [119, 427] on div "UTG Fold +1 Fold LJ Fold HJ Fold CO Fold BTN Fold SB Fold BB ＋ Clear actions Sh…" at bounding box center [113, 282] width 120 height 292
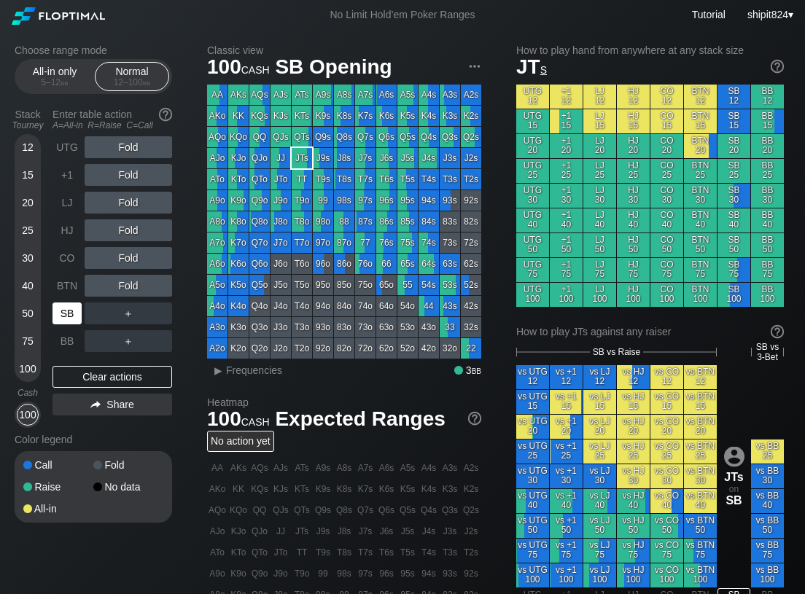
click at [79, 308] on div "SB" at bounding box center [67, 314] width 29 height 22
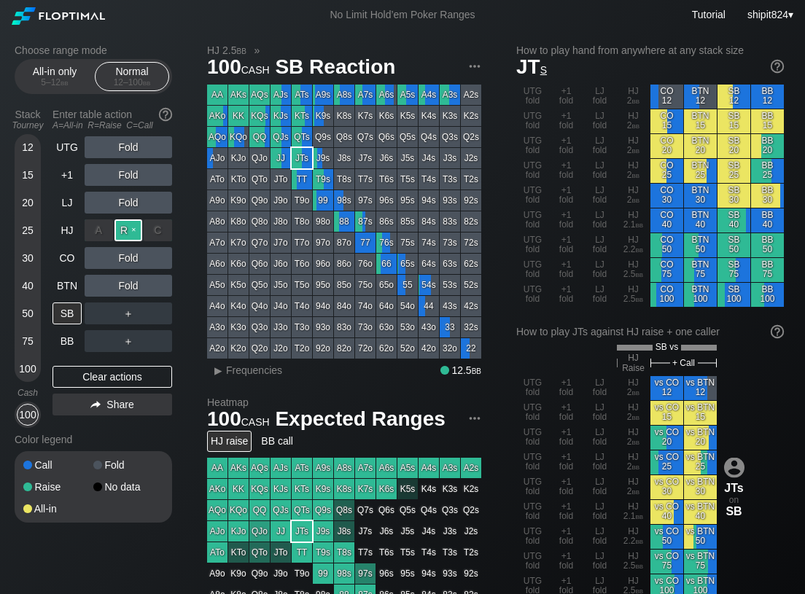
click at [123, 234] on div "R ✕" at bounding box center [128, 230] width 28 height 22
click at [121, 380] on div "Clear actions" at bounding box center [113, 377] width 120 height 22
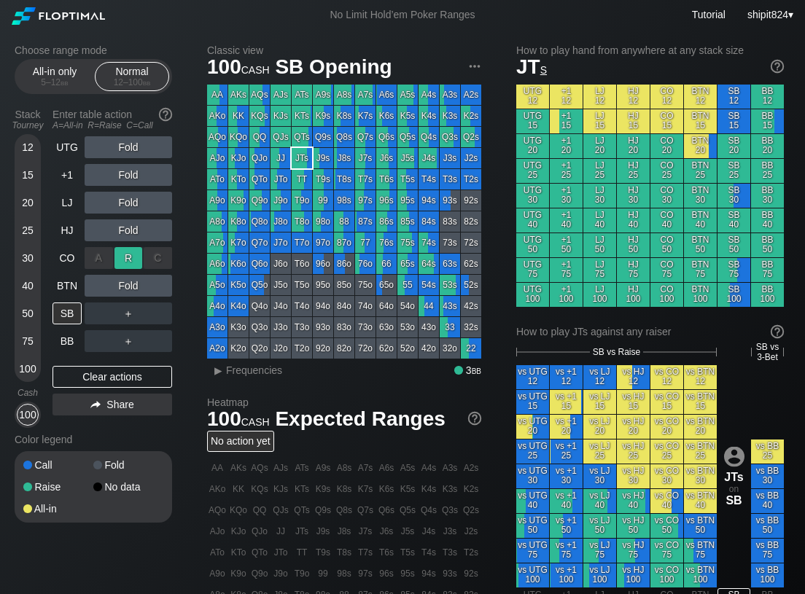
click at [131, 258] on div "R ✕" at bounding box center [128, 258] width 28 height 22
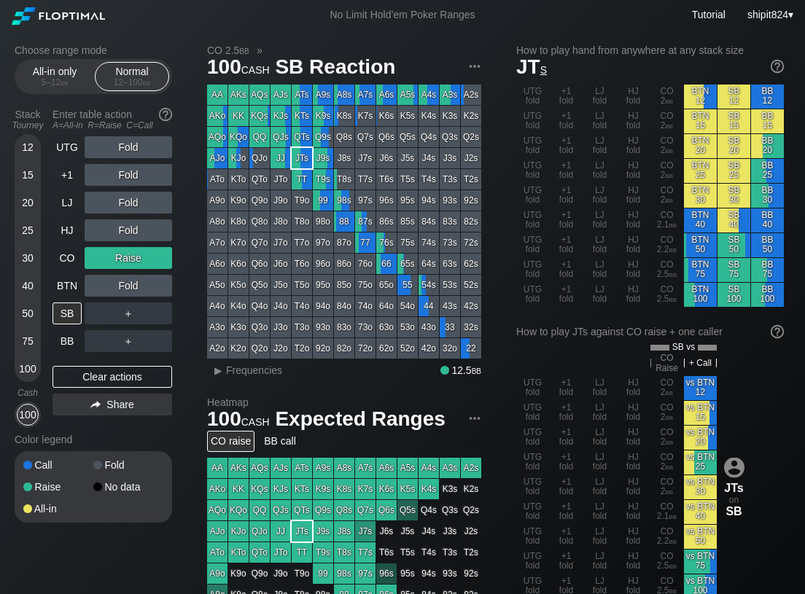
click at [184, 309] on div "Choose range mode All-in only 5 – 12 bb Normal 12 – 100 bb Stack Tourney Enter …" at bounding box center [105, 292] width 181 height 497
click at [101, 376] on div "Clear actions" at bounding box center [113, 377] width 120 height 22
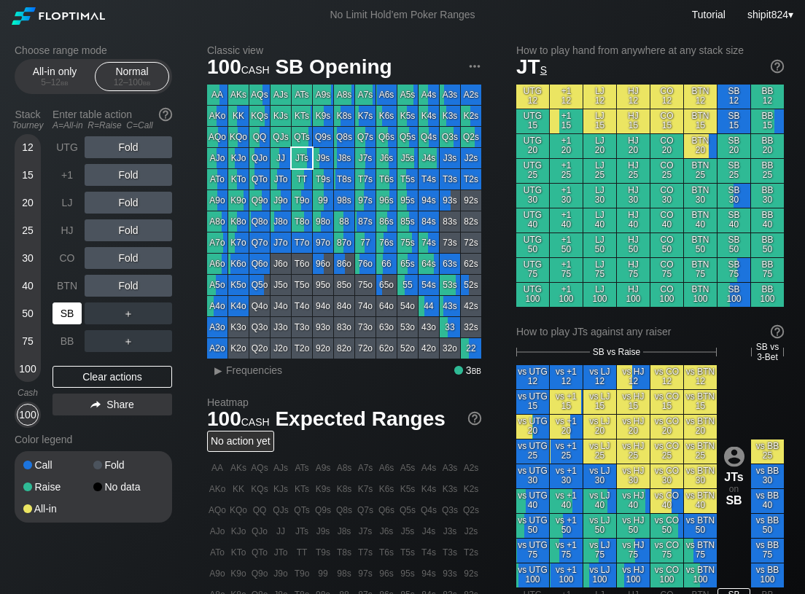
click at [71, 306] on div "SB" at bounding box center [67, 314] width 29 height 22
click at [158, 313] on div "＋" at bounding box center [129, 314] width 88 height 22
click at [158, 313] on div "C ✕" at bounding box center [158, 314] width 28 height 22
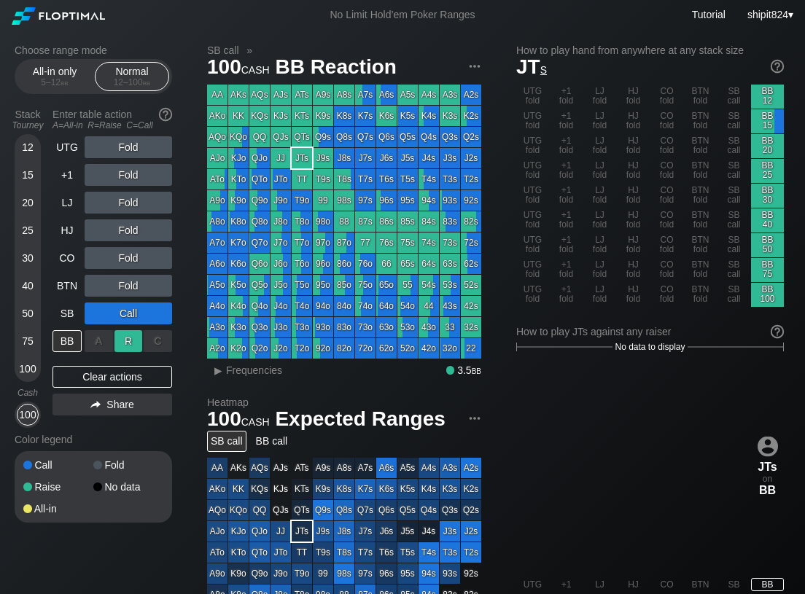
click at [131, 346] on div "R ✕" at bounding box center [128, 341] width 28 height 22
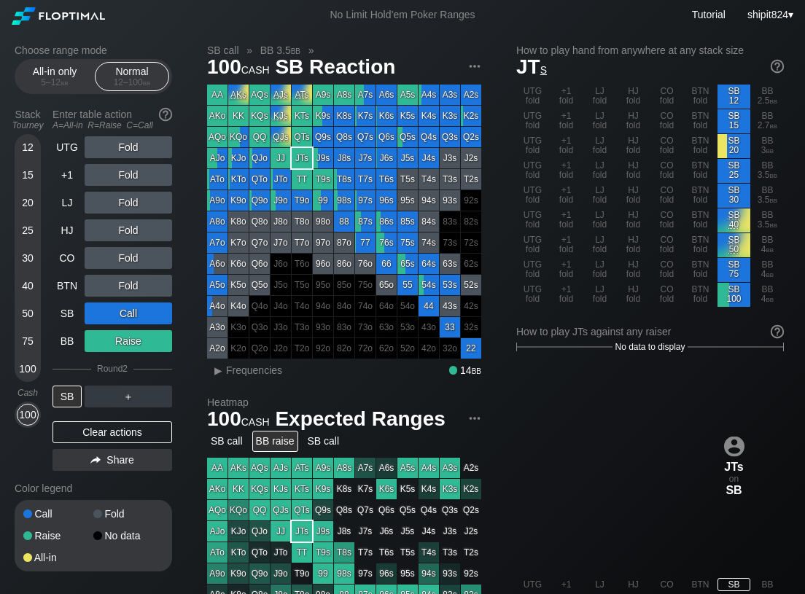
drag, startPoint x: 188, startPoint y: 333, endPoint x: 186, endPoint y: 340, distance: 7.6
click at [188, 333] on div "Choose range mode All-in only 5 – 12 bb Normal 12 – 100 bb Stack Tourney Enter …" at bounding box center [105, 317] width 181 height 546
click at [191, 303] on div "Choose range mode All-in only 5 – 12 bb Normal 12 – 100 bb Stack Tourney Enter …" at bounding box center [105, 317] width 181 height 546
click at [118, 430] on div "Clear actions" at bounding box center [113, 432] width 120 height 22
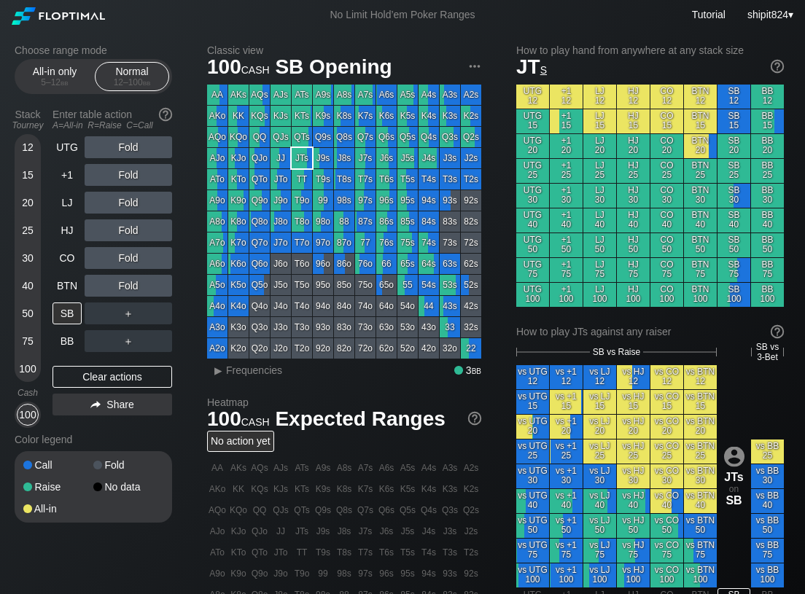
click at [118, 429] on div "Color legend" at bounding box center [94, 439] width 158 height 23
drag, startPoint x: 117, startPoint y: 429, endPoint x: 82, endPoint y: 354, distance: 82.5
click at [117, 428] on div "Color legend" at bounding box center [94, 439] width 158 height 23
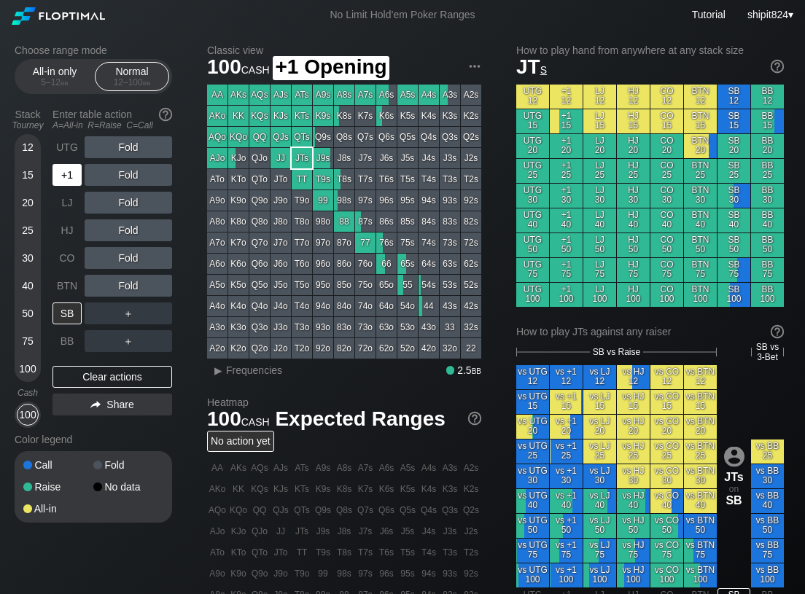
click at [68, 175] on div "+1" at bounding box center [67, 175] width 29 height 22
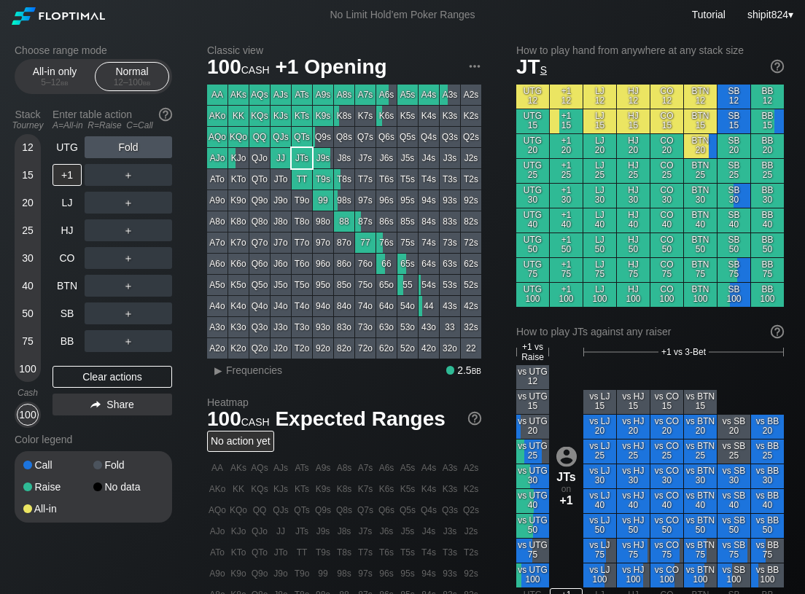
drag, startPoint x: 198, startPoint y: 302, endPoint x: 158, endPoint y: 355, distance: 66.6
click at [198, 302] on div "Choose range mode All-in only 5 – 12 bb Normal 12 – 100 bb Stack Tourney Enter …" at bounding box center [402, 500] width 799 height 941
drag, startPoint x: 131, startPoint y: 376, endPoint x: 115, endPoint y: 346, distance: 33.6
click at [131, 378] on div "Clear actions" at bounding box center [113, 377] width 120 height 22
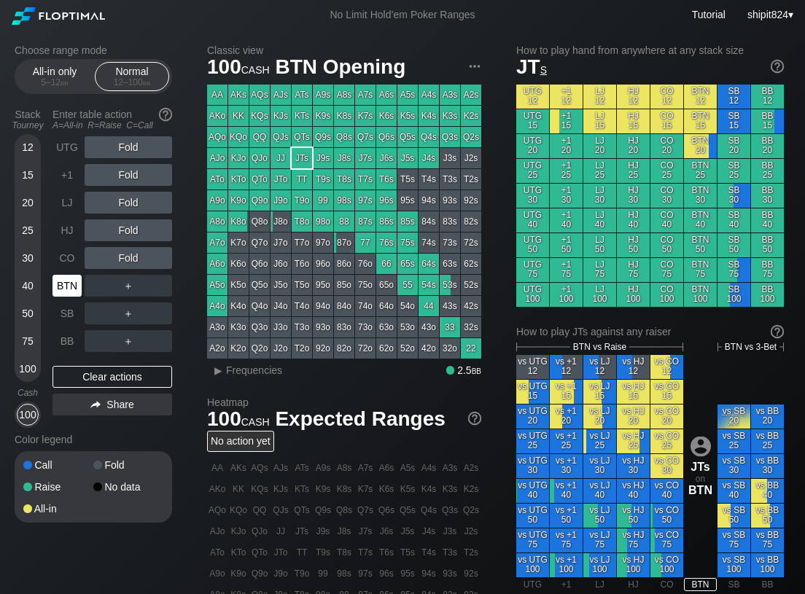
click at [77, 279] on div "BTN" at bounding box center [67, 286] width 29 height 22
click at [79, 281] on div "BTN" at bounding box center [67, 286] width 29 height 22
click at [126, 254] on div "R ✕" at bounding box center [128, 258] width 28 height 22
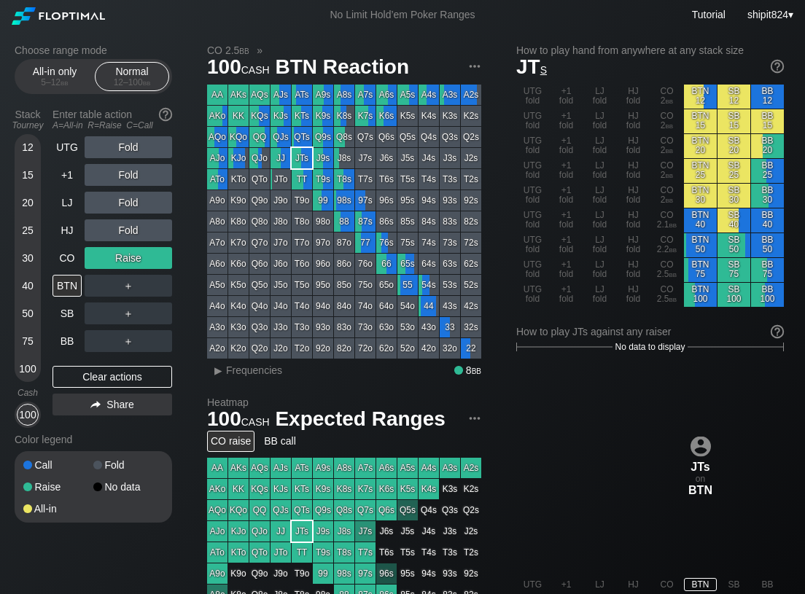
drag, startPoint x: 182, startPoint y: 307, endPoint x: 168, endPoint y: 327, distance: 24.1
click at [182, 307] on div "Choose range mode All-in only 5 – 12 bb Normal 12 – 100 bb Stack Tourney Enter …" at bounding box center [105, 292] width 181 height 497
click at [86, 383] on div "Clear actions" at bounding box center [113, 377] width 120 height 22
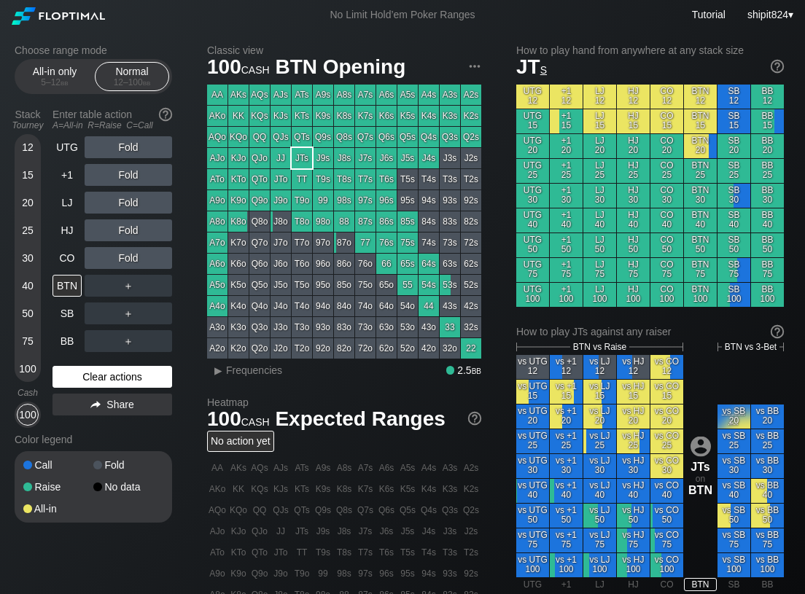
click at [86, 383] on div "Clear actions" at bounding box center [113, 377] width 120 height 22
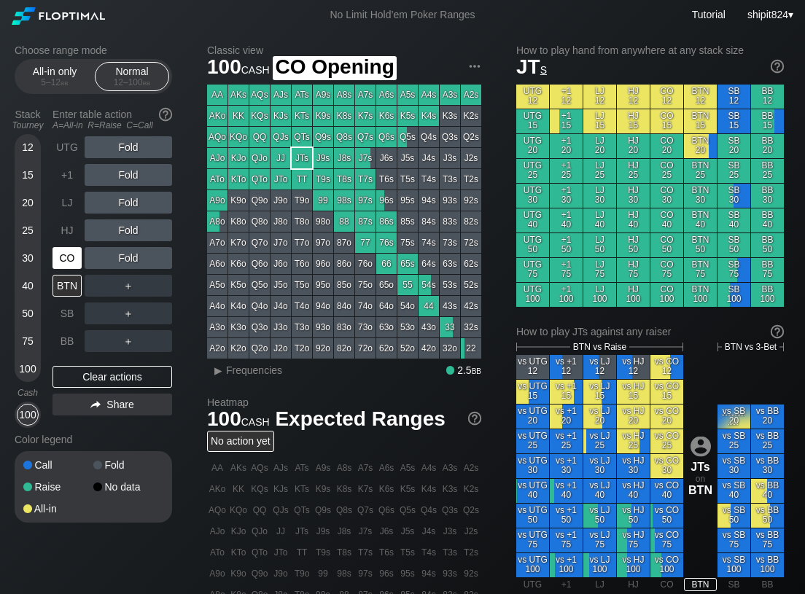
click at [71, 262] on div "CO" at bounding box center [67, 258] width 29 height 22
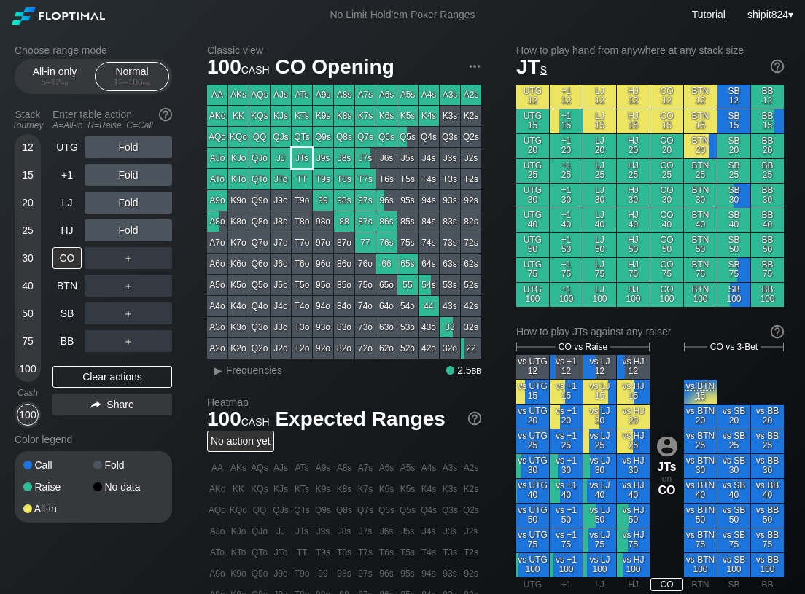
click at [189, 324] on div "Choose range mode All-in only 5 – 12 bb Normal 12 – 100 bb Stack Tourney Enter …" at bounding box center [105, 292] width 181 height 497
click at [99, 373] on div "Clear actions" at bounding box center [113, 377] width 120 height 22
click at [67, 337] on div "BB" at bounding box center [67, 341] width 29 height 22
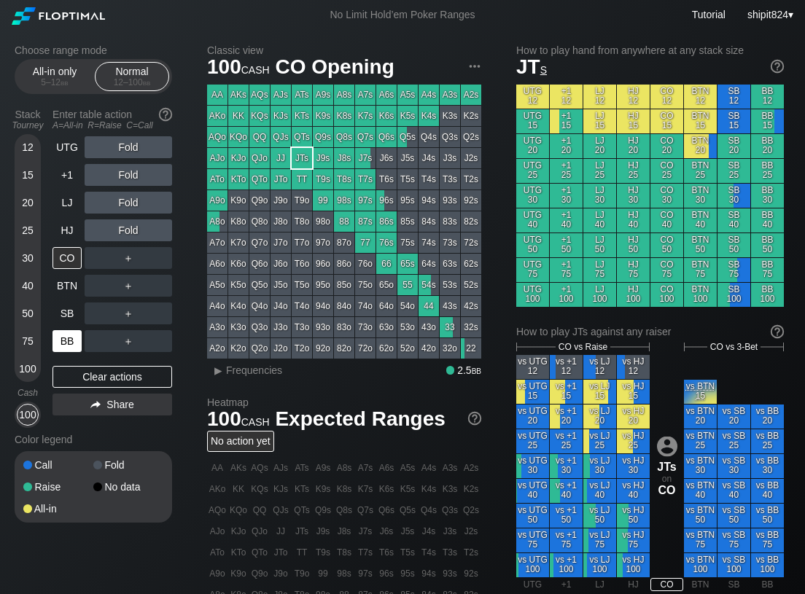
click at [67, 338] on div "BB" at bounding box center [67, 341] width 29 height 22
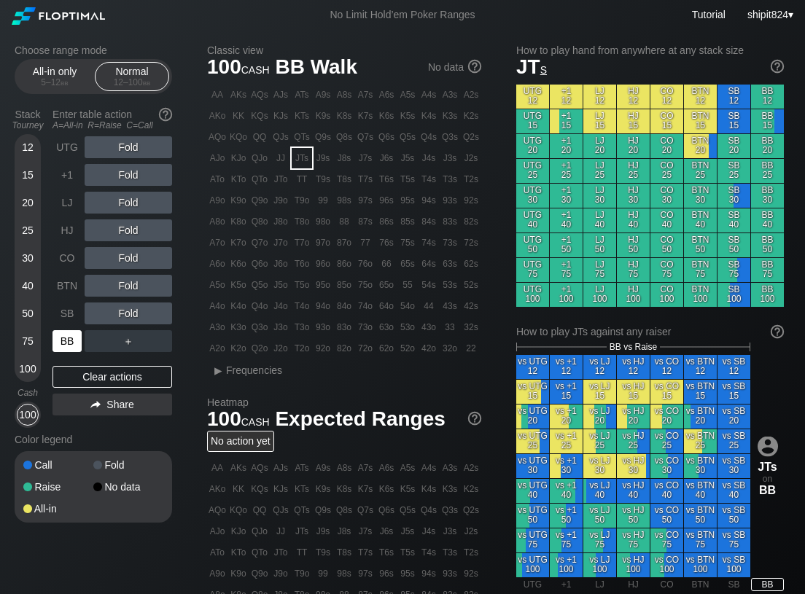
click at [66, 338] on div "BB" at bounding box center [67, 341] width 29 height 22
click at [192, 312] on div "Choose range mode All-in only 5 – 12 bb Normal 12 – 100 bb Stack Tourney Enter …" at bounding box center [105, 292] width 181 height 497
click at [95, 378] on div "Clear actions" at bounding box center [113, 377] width 120 height 22
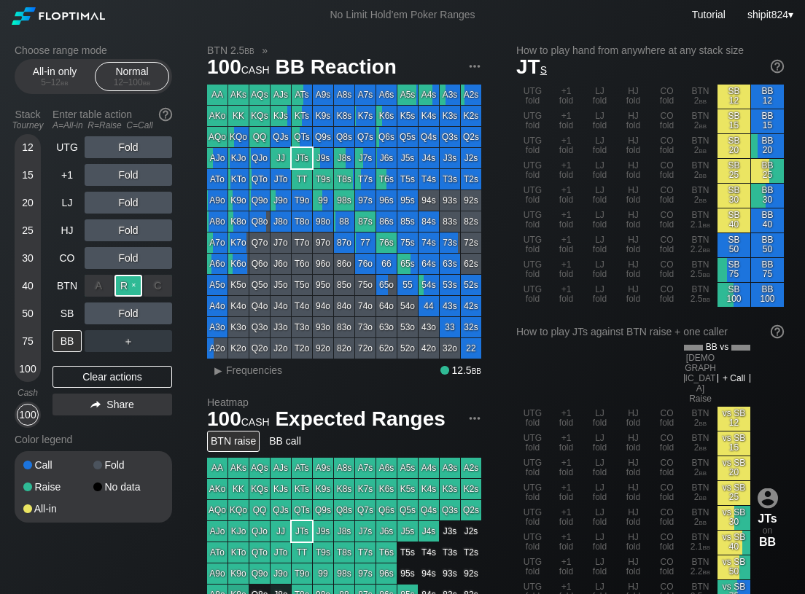
click at [119, 287] on div "R ✕" at bounding box center [128, 286] width 28 height 22
drag, startPoint x: 177, startPoint y: 301, endPoint x: 168, endPoint y: 316, distance: 17.6
click at [177, 301] on div "Choose range mode All-in only 5 – 12 bb Normal 12 – 100 bb Stack Tourney Enter …" at bounding box center [105, 292] width 181 height 497
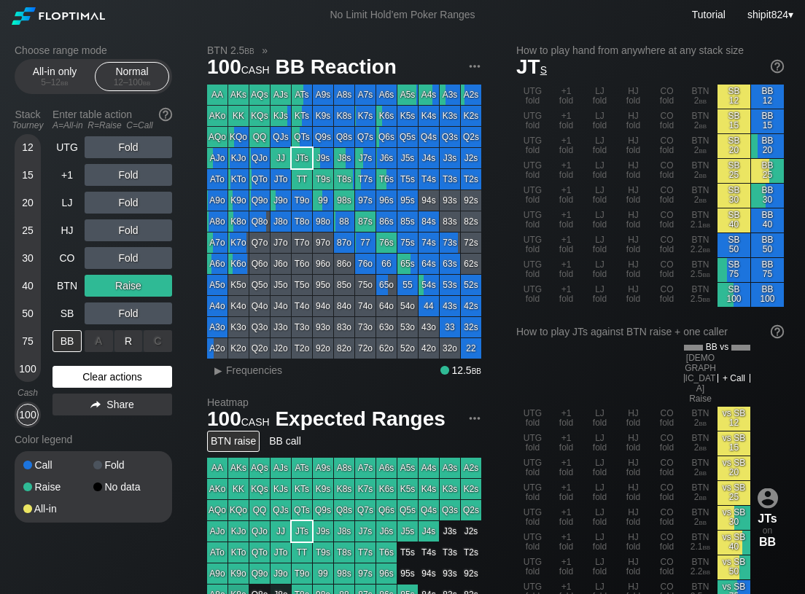
drag, startPoint x: 114, startPoint y: 365, endPoint x: 109, endPoint y: 374, distance: 9.8
click at [113, 368] on div "UTG Fold +1 Fold LJ Fold HJ Fold CO Fold BTN Raise SB Fold BB A ✕ R ✕ C ✕ ＋ Cle…" at bounding box center [113, 282] width 120 height 292
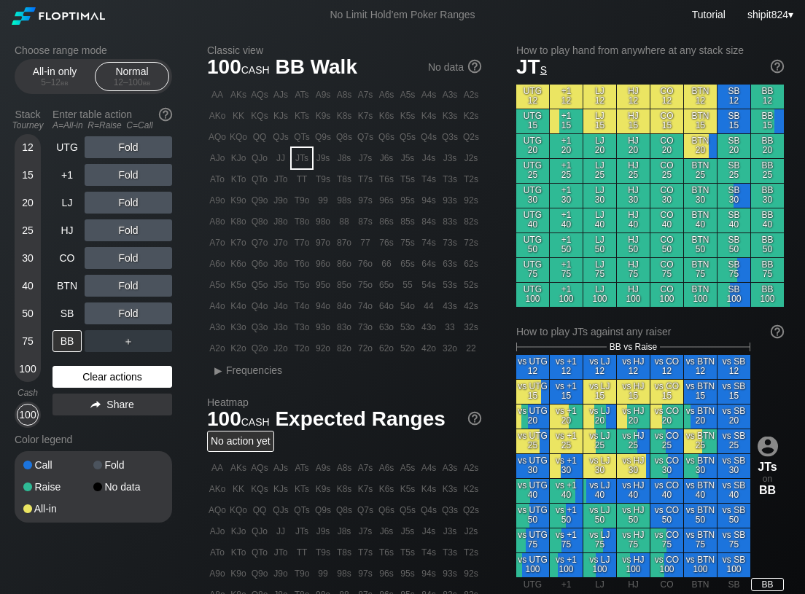
click at [106, 376] on div "Clear actions" at bounding box center [113, 377] width 120 height 22
click at [88, 380] on div "Clear actions" at bounding box center [113, 377] width 120 height 22
drag, startPoint x: 88, startPoint y: 380, endPoint x: 78, endPoint y: 356, distance: 26.1
click at [88, 379] on div "Clear actions" at bounding box center [113, 377] width 120 height 22
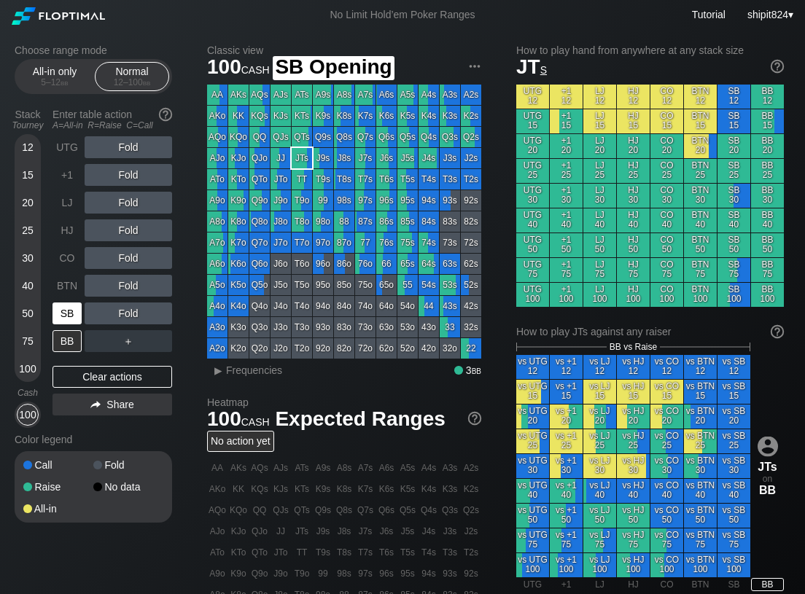
drag, startPoint x: 62, startPoint y: 319, endPoint x: 12, endPoint y: 322, distance: 49.7
click at [63, 322] on div "SB" at bounding box center [67, 314] width 29 height 22
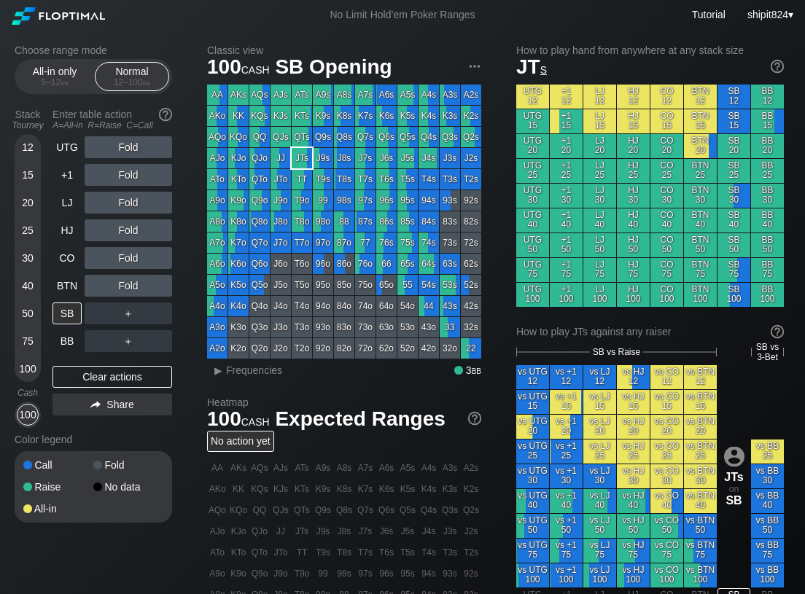
click at [26, 370] on div "100" at bounding box center [28, 369] width 22 height 22
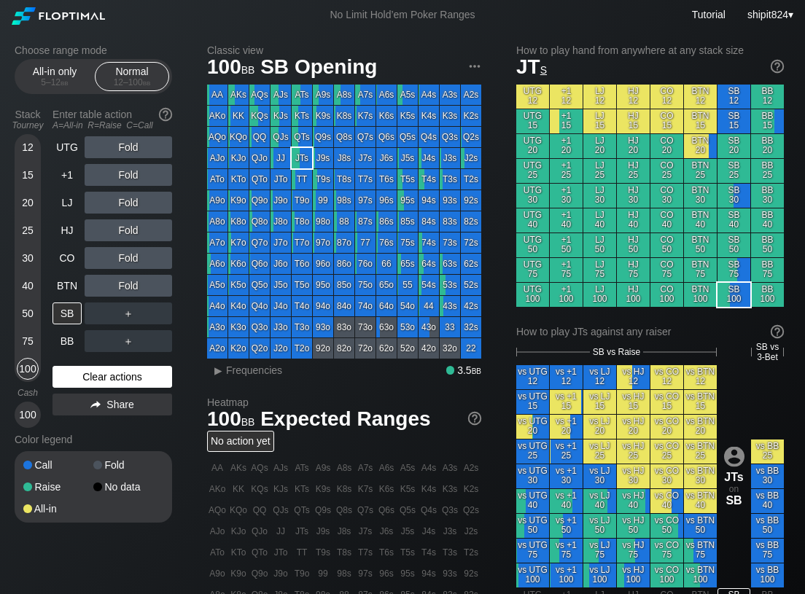
click at [112, 375] on div "Clear actions" at bounding box center [113, 377] width 120 height 22
click at [112, 376] on div "Clear actions" at bounding box center [113, 377] width 120 height 22
drag, startPoint x: 403, startPoint y: 383, endPoint x: 349, endPoint y: 378, distance: 54.9
click at [403, 383] on div "Classic view 100 bb SB Opening AA AKs AQs AJs ATs A9s A8s A7s A6s A5s A4s A3s A…" at bounding box center [498, 507] width 583 height 927
click at [66, 375] on div "Clear actions" at bounding box center [113, 377] width 120 height 22
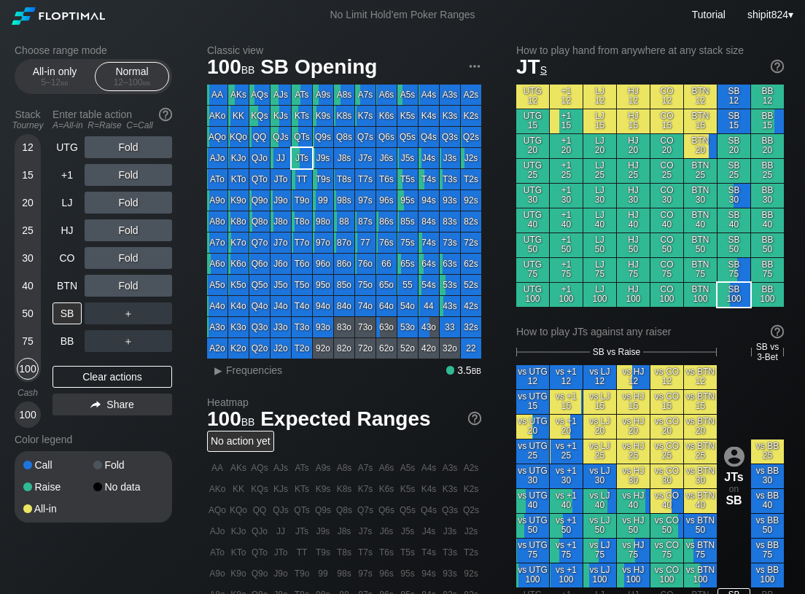
click at [66, 369] on div "Clear actions" at bounding box center [113, 377] width 120 height 22
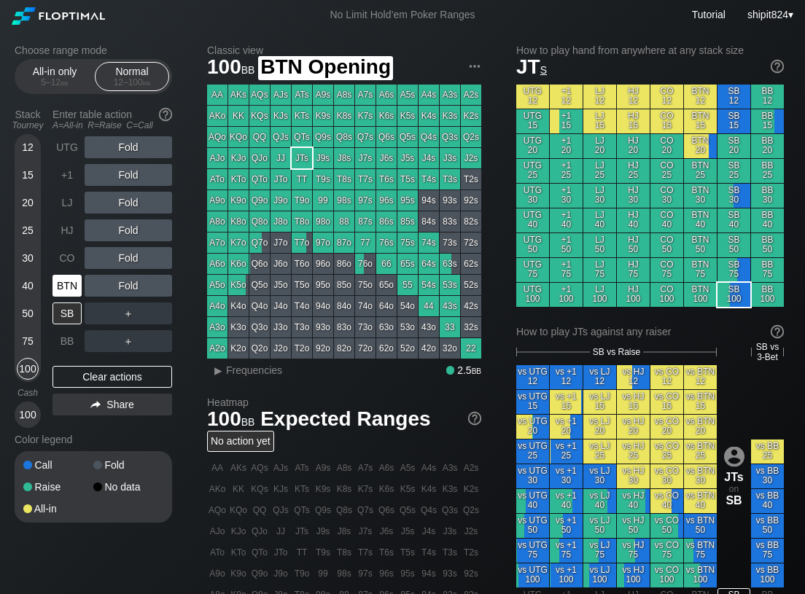
click at [68, 282] on div "BTN" at bounding box center [67, 286] width 29 height 22
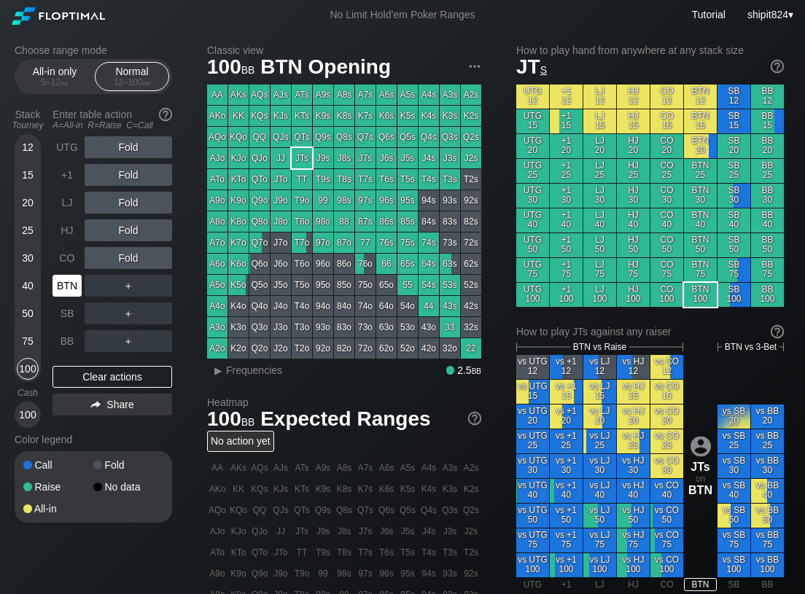
click at [68, 282] on div "BTN" at bounding box center [67, 286] width 29 height 22
click at [67, 282] on div "BTN" at bounding box center [67, 286] width 29 height 22
drag, startPoint x: 127, startPoint y: 241, endPoint x: 82, endPoint y: 239, distance: 44.5
click at [131, 232] on div "R ✕" at bounding box center [128, 230] width 28 height 22
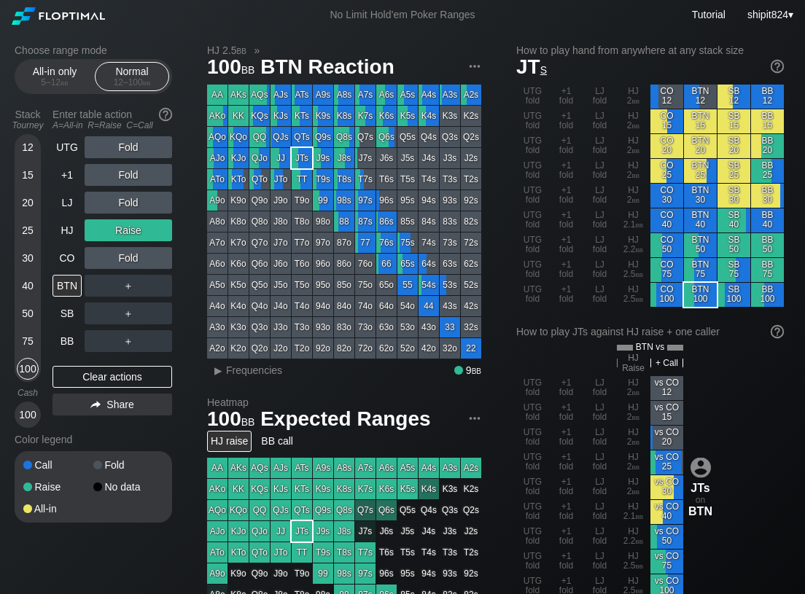
click at [174, 316] on div "Choose range mode All-in only 5 – 12 bb Normal 12 – 100 bb Stack Tourney Enter …" at bounding box center [105, 292] width 181 height 497
click at [100, 377] on div "Clear actions" at bounding box center [113, 377] width 120 height 22
click at [99, 374] on div "Clear actions" at bounding box center [113, 377] width 120 height 22
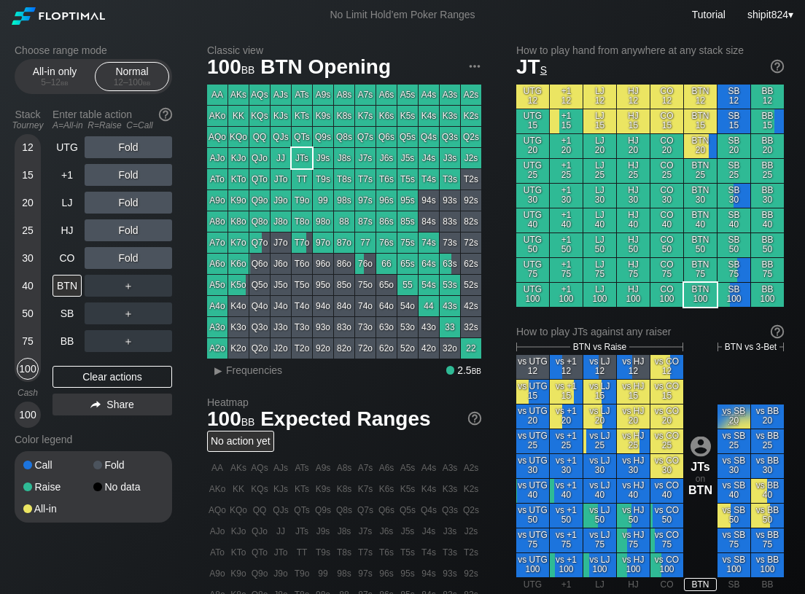
drag, startPoint x: 195, startPoint y: 269, endPoint x: 151, endPoint y: 300, distance: 54.0
click at [196, 268] on div "Choose range mode All-in only 5 – 12 bb Normal 12 – 100 bb Stack Tourney Enter …" at bounding box center [402, 495] width 799 height 931
drag, startPoint x: 106, startPoint y: 370, endPoint x: 92, endPoint y: 338, distance: 35.6
click at [106, 372] on div "Clear actions" at bounding box center [113, 377] width 120 height 22
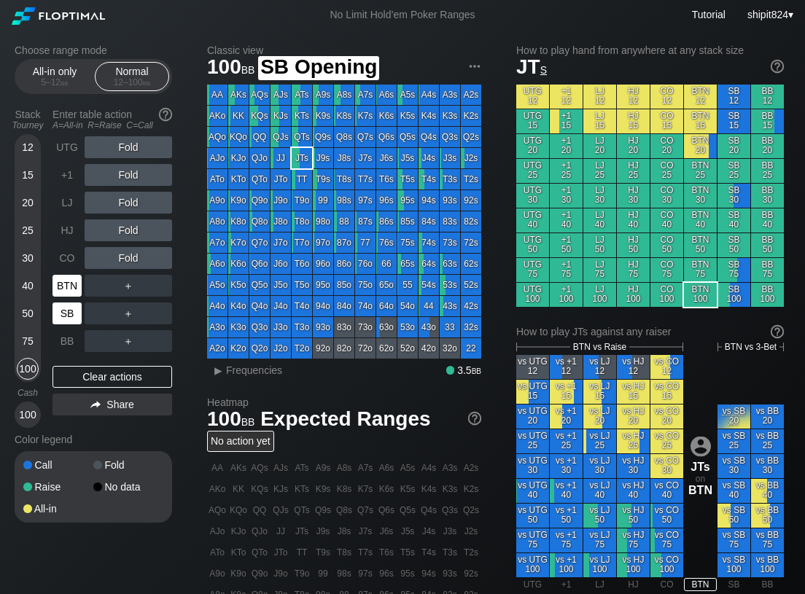
click at [57, 279] on div "BTN" at bounding box center [67, 286] width 29 height 22
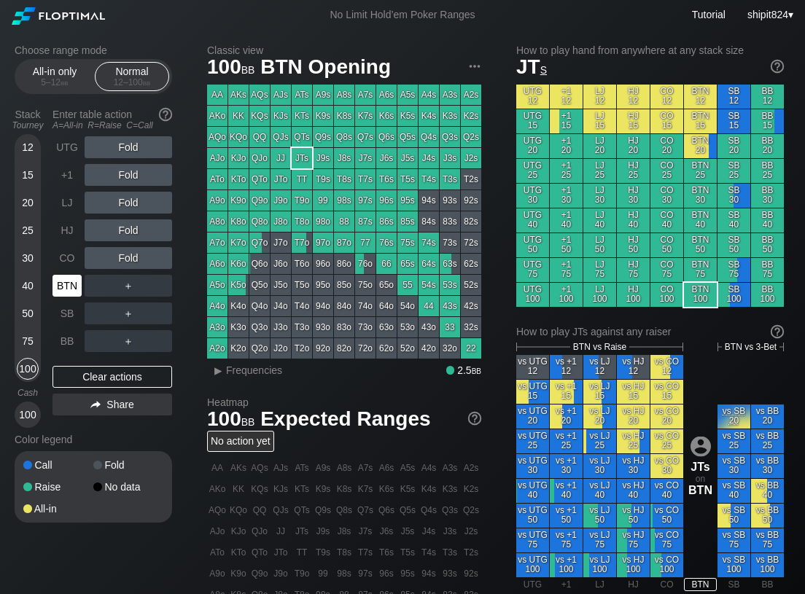
click at [57, 279] on div "BTN" at bounding box center [67, 286] width 29 height 22
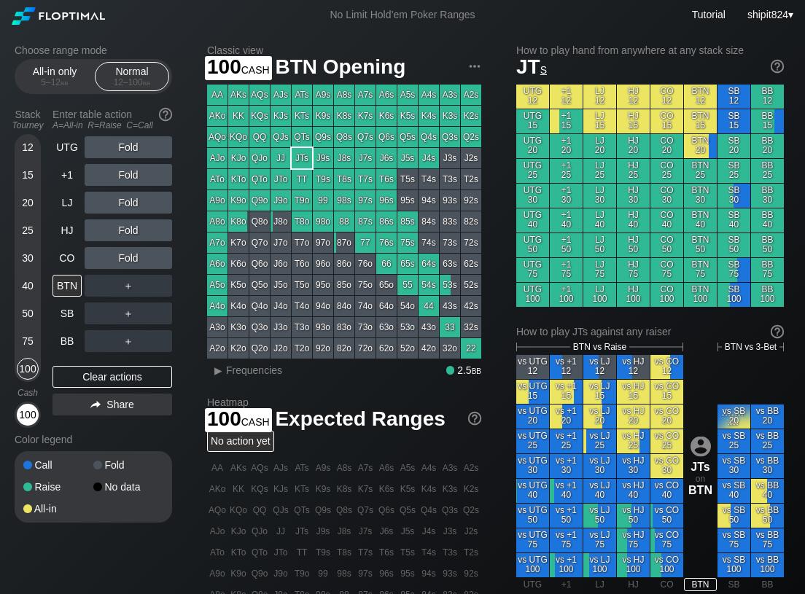
click at [24, 414] on div "100" at bounding box center [28, 415] width 22 height 22
click at [26, 412] on div "100" at bounding box center [28, 415] width 22 height 22
drag, startPoint x: 26, startPoint y: 412, endPoint x: 7, endPoint y: 411, distance: 19.7
click at [14, 412] on div "Choose range mode All-in only 5 – 12 bb Normal 12 – 100 bb Stack Tourney Enter …" at bounding box center [402, 495] width 799 height 931
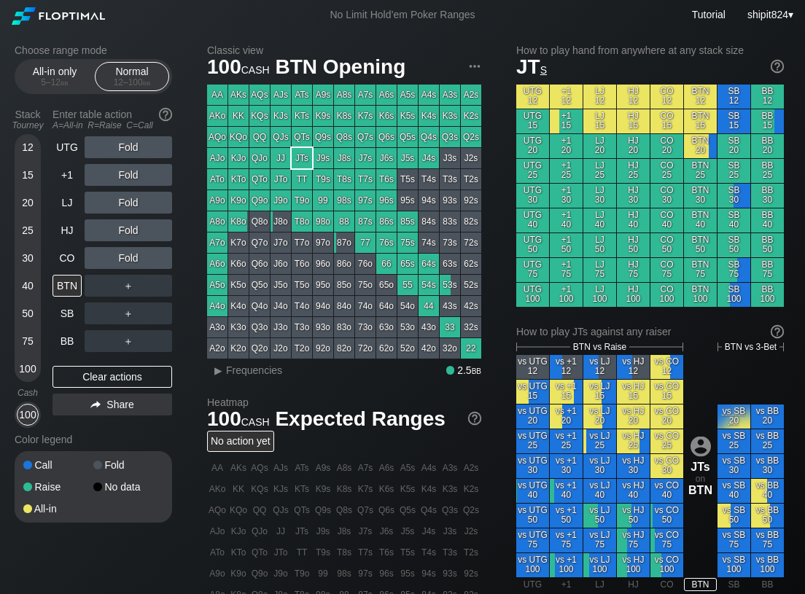
click at [186, 315] on div "Choose range mode All-in only 5 – 12 bb Normal 12 – 100 bb Stack Tourney Enter …" at bounding box center [105, 292] width 181 height 497
click at [129, 381] on div "Clear actions" at bounding box center [113, 377] width 120 height 22
click at [128, 381] on div "Clear actions" at bounding box center [113, 377] width 120 height 22
click at [128, 380] on div "Clear actions" at bounding box center [113, 377] width 120 height 22
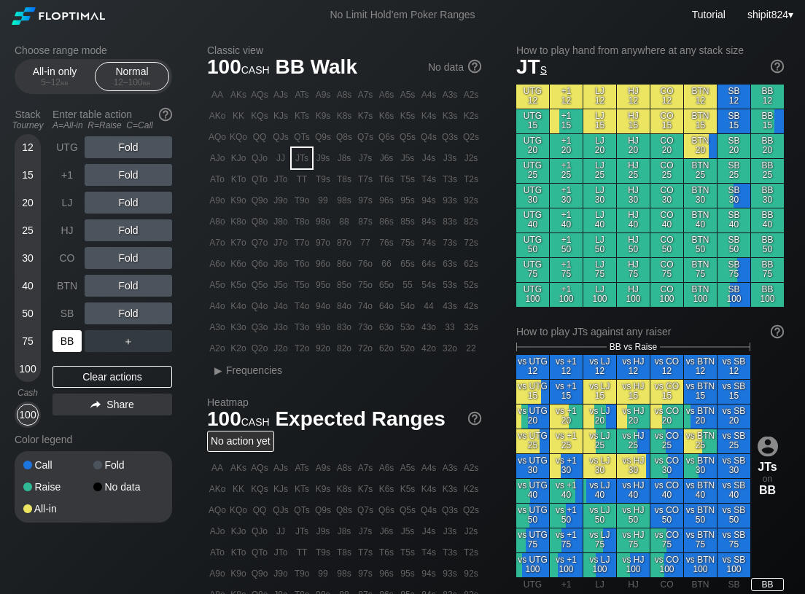
click at [67, 347] on div "BB" at bounding box center [67, 341] width 29 height 22
click at [67, 345] on div "BB" at bounding box center [67, 341] width 29 height 22
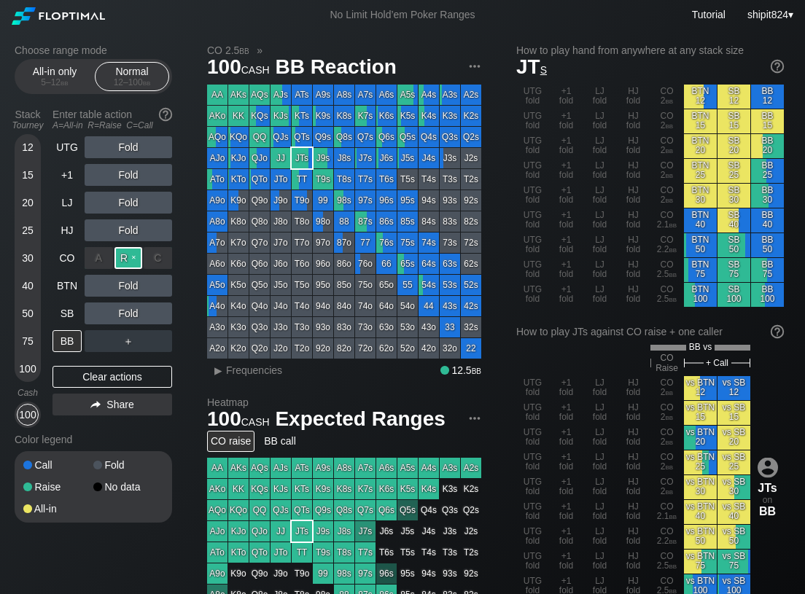
click at [123, 267] on div "R ✕" at bounding box center [128, 258] width 28 height 22
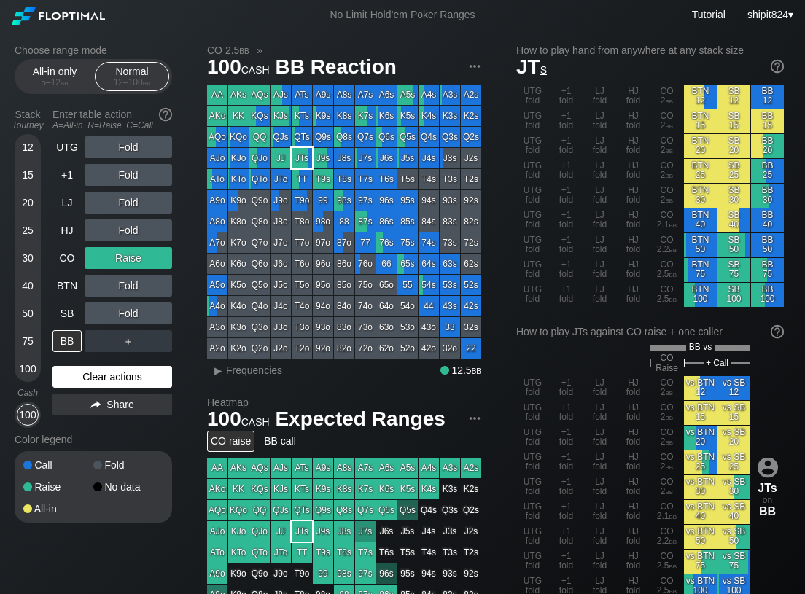
click at [117, 381] on div "Clear actions" at bounding box center [113, 377] width 120 height 22
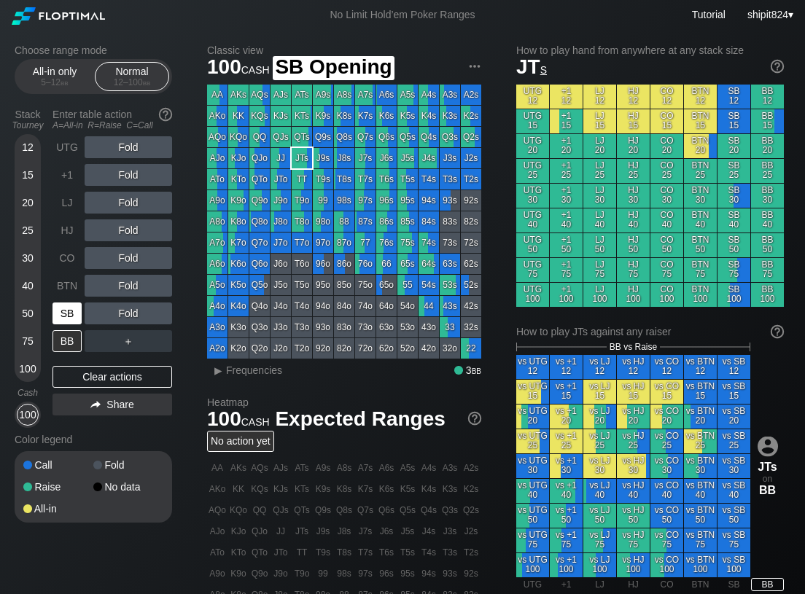
click at [79, 314] on div "SB" at bounding box center [67, 314] width 29 height 22
click at [78, 315] on div "SB" at bounding box center [67, 314] width 29 height 22
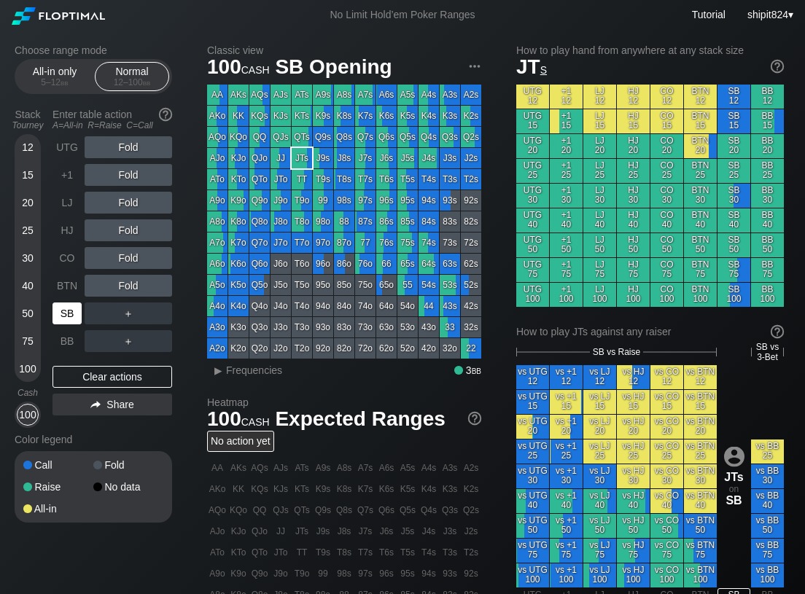
click at [77, 315] on div "SB" at bounding box center [67, 314] width 29 height 22
click at [76, 314] on div "SB" at bounding box center [67, 314] width 29 height 22
click at [195, 327] on div "Choose range mode All-in only 5 – 12 bb Normal 12 – 100 bb Stack Tourney Enter …" at bounding box center [402, 500] width 799 height 941
click at [100, 381] on div "Clear actions" at bounding box center [113, 377] width 120 height 22
click at [71, 375] on div "Clear actions" at bounding box center [113, 377] width 120 height 22
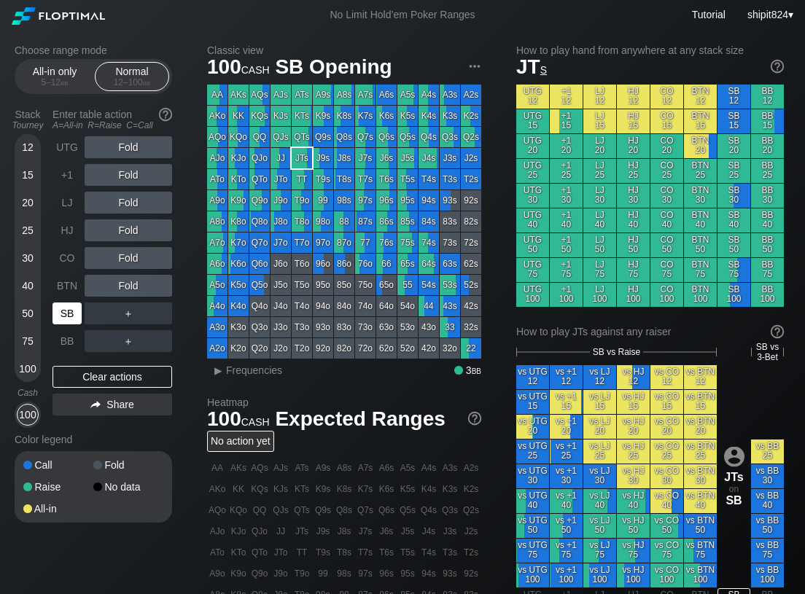
click at [66, 320] on div "SB" at bounding box center [67, 314] width 29 height 22
click at [196, 316] on div "Choose range mode All-in only 5 – 12 bb Normal 12 – 100 bb Stack Tourney Enter …" at bounding box center [402, 500] width 799 height 941
click at [89, 376] on div "Clear actions" at bounding box center [113, 377] width 120 height 22
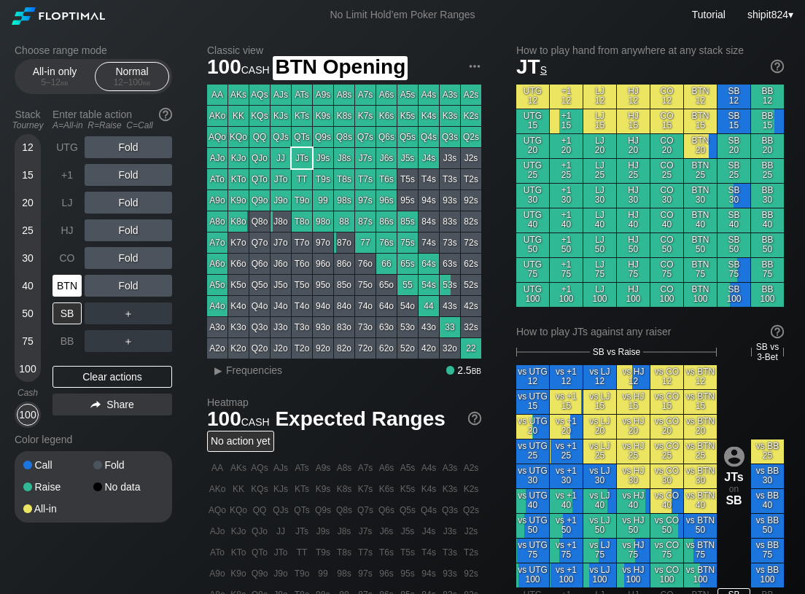
click at [72, 287] on div "BTN" at bounding box center [67, 286] width 29 height 22
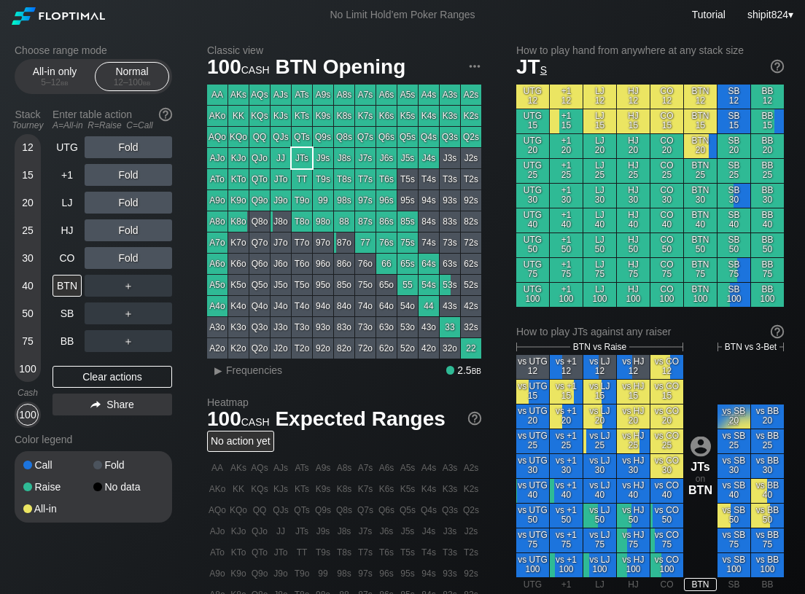
click at [191, 324] on div "Choose range mode All-in only 5 – 12 bb Normal 12 – 100 bb Stack Tourney Enter …" at bounding box center [105, 292] width 181 height 497
click at [103, 373] on div "Clear actions" at bounding box center [113, 377] width 120 height 22
click at [103, 372] on div "Clear actions" at bounding box center [113, 377] width 120 height 22
click at [67, 289] on div "BTN" at bounding box center [67, 286] width 29 height 22
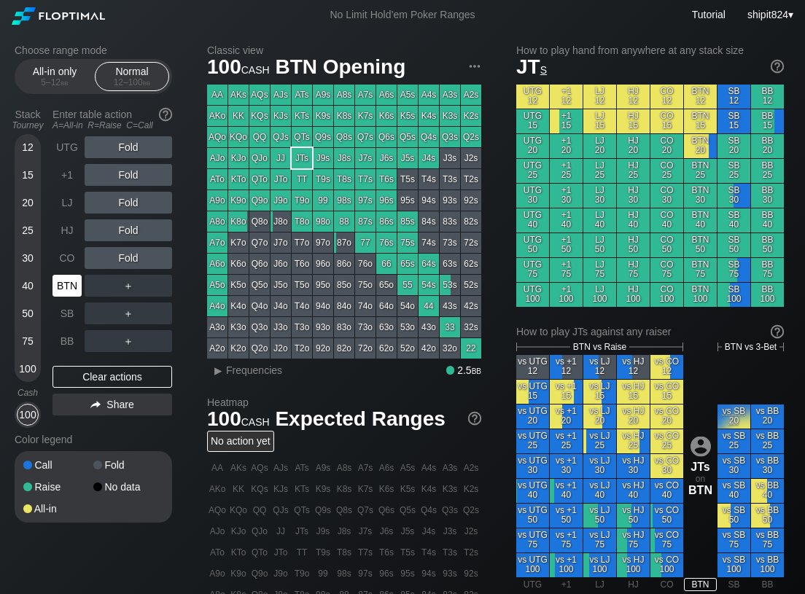
click at [67, 289] on div "BTN" at bounding box center [67, 286] width 29 height 22
drag, startPoint x: 179, startPoint y: 325, endPoint x: 170, endPoint y: 330, distance: 10.4
click at [179, 325] on div "Choose range mode All-in only 5 – 12 bb Normal 12 – 100 bb Stack Tourney Enter …" at bounding box center [105, 292] width 181 height 497
click at [77, 384] on div "Clear actions" at bounding box center [113, 377] width 120 height 22
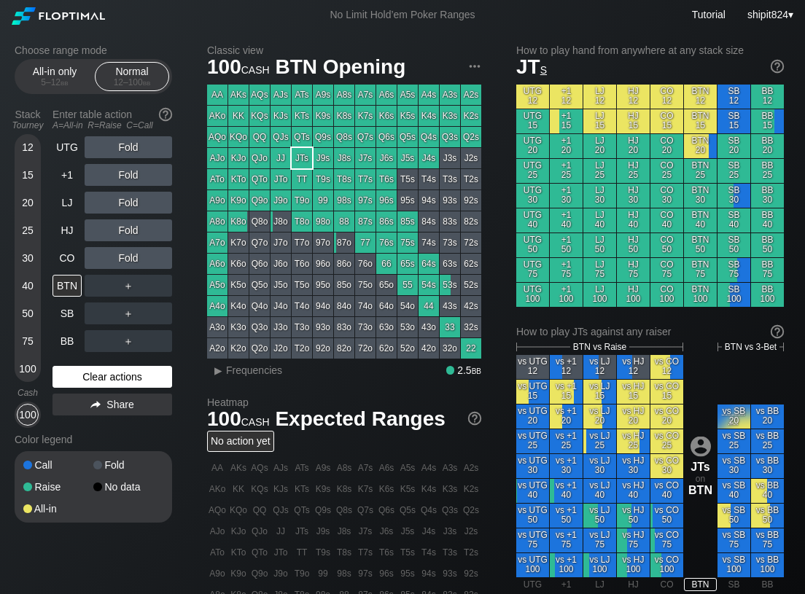
click at [78, 382] on div "Clear actions" at bounding box center [113, 377] width 120 height 22
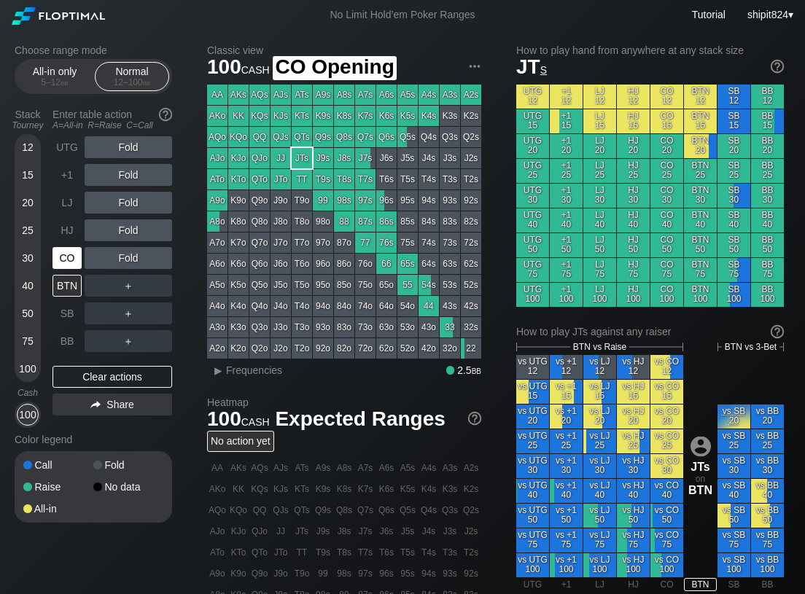
click at [68, 258] on div "CO" at bounding box center [67, 258] width 29 height 22
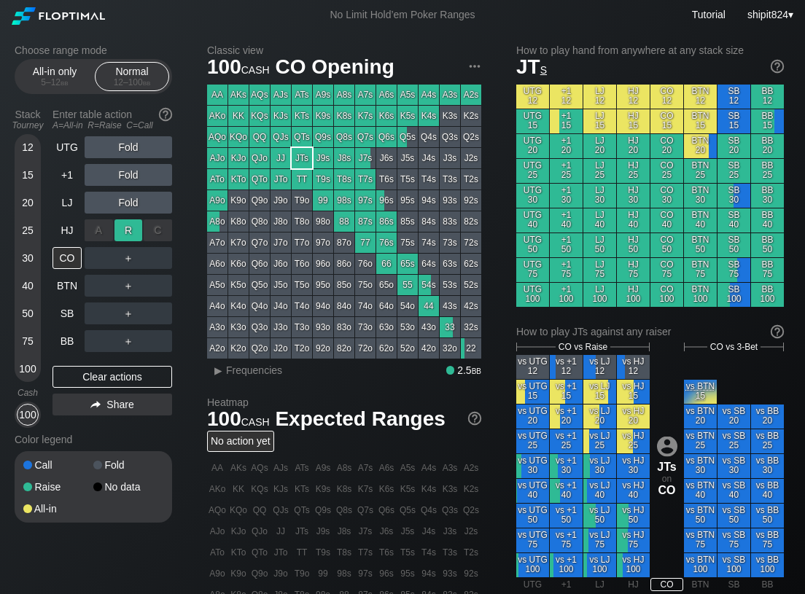
click at [125, 227] on div "R ✕" at bounding box center [128, 230] width 28 height 22
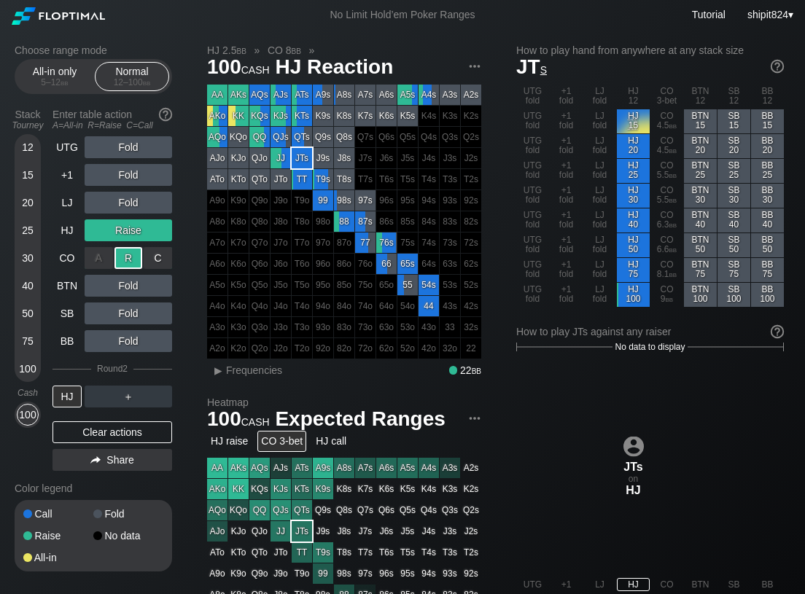
drag, startPoint x: 126, startPoint y: 261, endPoint x: 13, endPoint y: 246, distance: 114.1
click at [125, 261] on div "R ✕" at bounding box center [128, 258] width 28 height 22
click at [163, 319] on div "Fold" at bounding box center [129, 314] width 88 height 22
drag, startPoint x: 179, startPoint y: 322, endPoint x: 176, endPoint y: 330, distance: 7.9
click at [179, 323] on div "Choose range mode All-in only 5 – 12 bb Normal 12 – 100 bb Stack Tourney Enter …" at bounding box center [105, 317] width 181 height 546
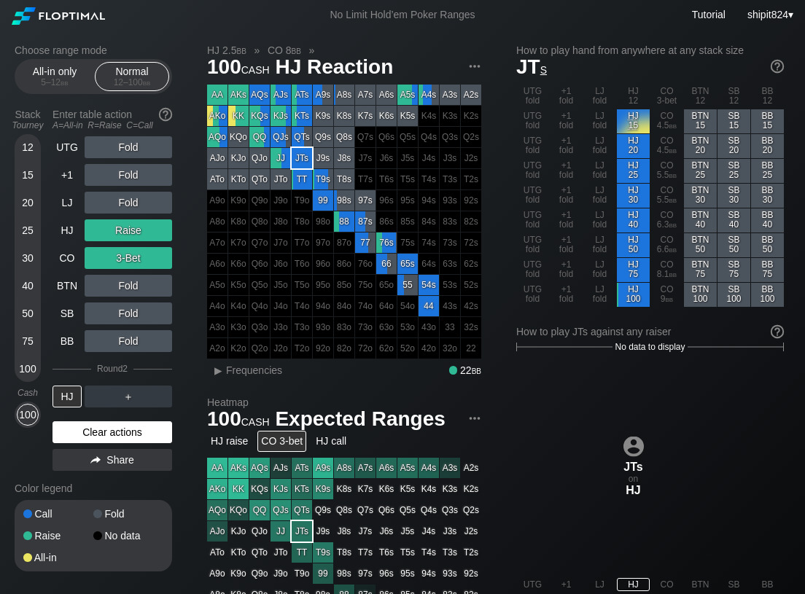
click at [82, 432] on div "Clear actions" at bounding box center [113, 432] width 120 height 22
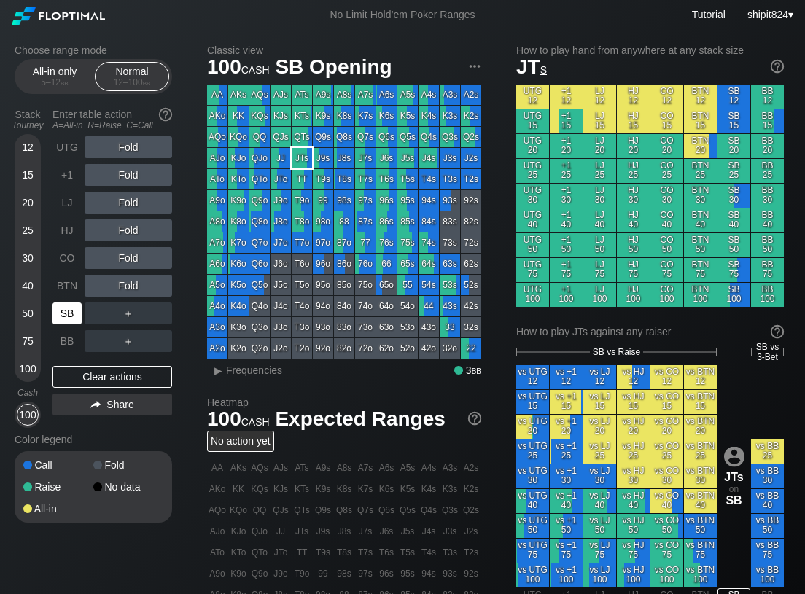
click at [69, 314] on div "SB" at bounding box center [67, 314] width 29 height 22
click at [188, 314] on div "Choose range mode All-in only 5 – 12 bb Normal 12 – 100 bb Stack Tourney Enter …" at bounding box center [105, 292] width 181 height 497
click at [108, 373] on div "Clear actions" at bounding box center [113, 377] width 120 height 22
drag, startPoint x: 179, startPoint y: 308, endPoint x: 160, endPoint y: 325, distance: 26.3
click at [179, 308] on div "Choose range mode All-in only 5 – 12 bb Normal 12 – 100 bb Stack Tourney Enter …" at bounding box center [105, 292] width 181 height 497
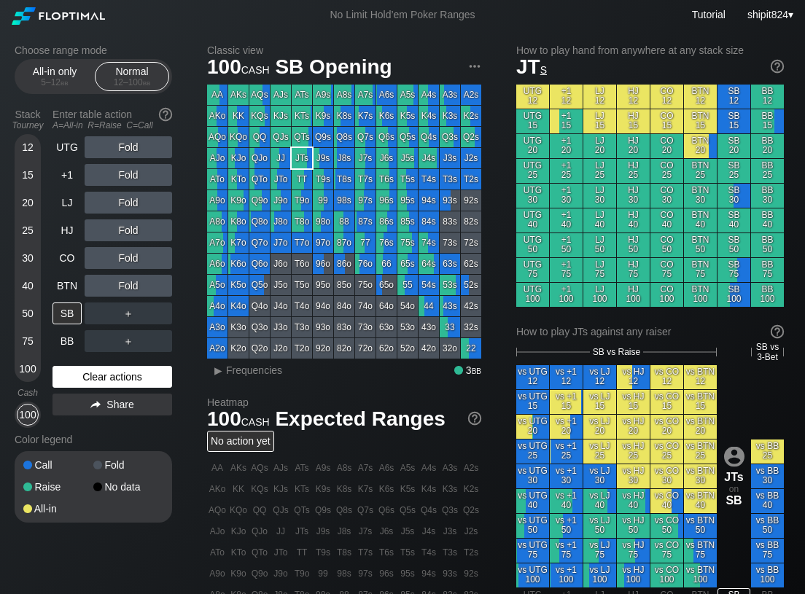
click at [74, 368] on div "Clear actions" at bounding box center [113, 377] width 120 height 22
click at [59, 317] on div "SB" at bounding box center [67, 314] width 29 height 22
click at [183, 312] on div "Choose range mode All-in only 5 – 12 bb Normal 12 – 100 bb Stack Tourney Enter …" at bounding box center [105, 292] width 181 height 497
click at [183, 301] on div "Choose range mode All-in only 5 – 12 bb Normal 12 – 100 bb Stack Tourney Enter …" at bounding box center [105, 292] width 181 height 497
click at [99, 378] on div "Clear actions" at bounding box center [113, 377] width 120 height 22
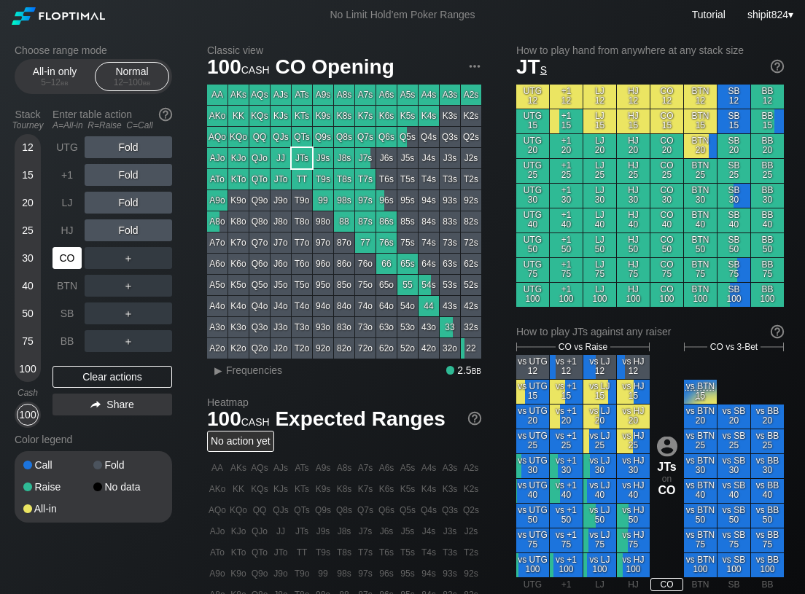
click at [69, 262] on div "CO" at bounding box center [67, 258] width 29 height 22
click at [134, 208] on div "R ✕" at bounding box center [128, 203] width 28 height 22
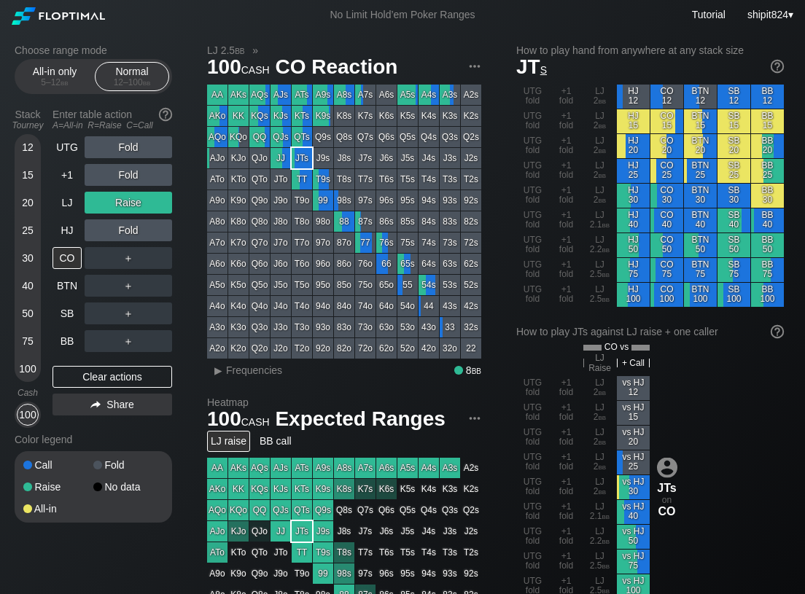
drag, startPoint x: 184, startPoint y: 275, endPoint x: 133, endPoint y: 354, distance: 93.8
click at [185, 275] on div "Choose range mode All-in only 5 – 12 bb Normal 12 – 100 bb Stack Tourney Enter …" at bounding box center [105, 292] width 181 height 497
drag, startPoint x: 113, startPoint y: 375, endPoint x: 108, endPoint y: 348, distance: 27.5
click at [112, 374] on div "Clear actions" at bounding box center [113, 377] width 120 height 22
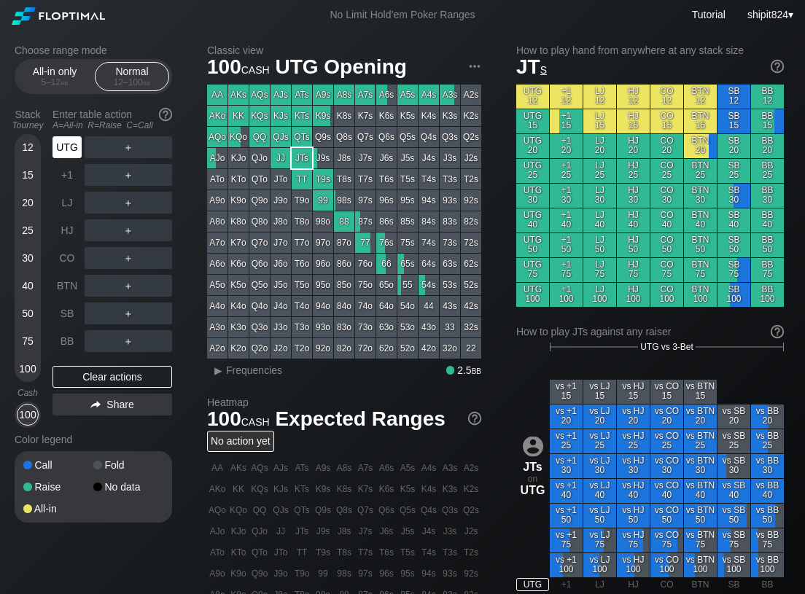
click at [72, 139] on div "UTG" at bounding box center [67, 147] width 29 height 22
click at [71, 140] on div "UTG" at bounding box center [67, 147] width 29 height 22
drag, startPoint x: 506, startPoint y: 386, endPoint x: 413, endPoint y: 380, distance: 92.8
click at [502, 386] on div "Classic view 100 cash UTG Opening AA AKs AQs AJs ATs A9s A8s A7s A6s A5s A4s A3…" at bounding box center [498, 502] width 583 height 917
click at [117, 389] on div "UTG ＋ +1 ＋ LJ ＋ HJ ＋ CO ＋ BTN ＋ SB ＋ BB ＋ Clear actions Share" at bounding box center [113, 282] width 120 height 292
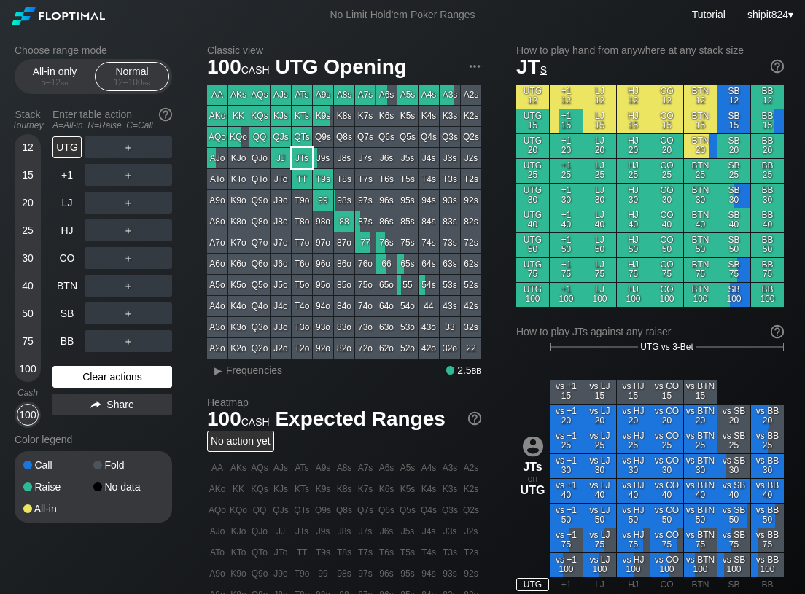
click at [113, 382] on div "Clear actions" at bounding box center [113, 377] width 120 height 22
drag, startPoint x: 112, startPoint y: 380, endPoint x: 73, endPoint y: 349, distance: 49.8
click at [109, 378] on div "Clear actions" at bounding box center [113, 377] width 120 height 22
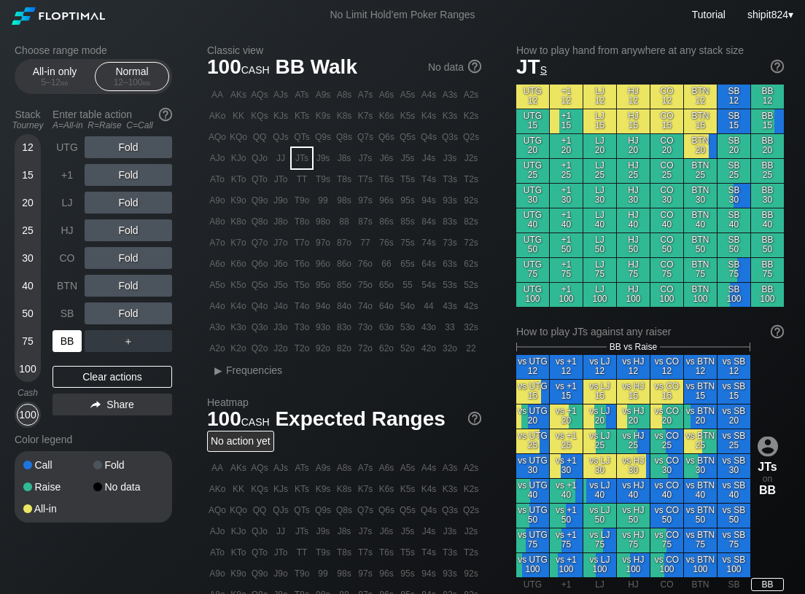
click at [69, 343] on div "BB" at bounding box center [67, 341] width 29 height 22
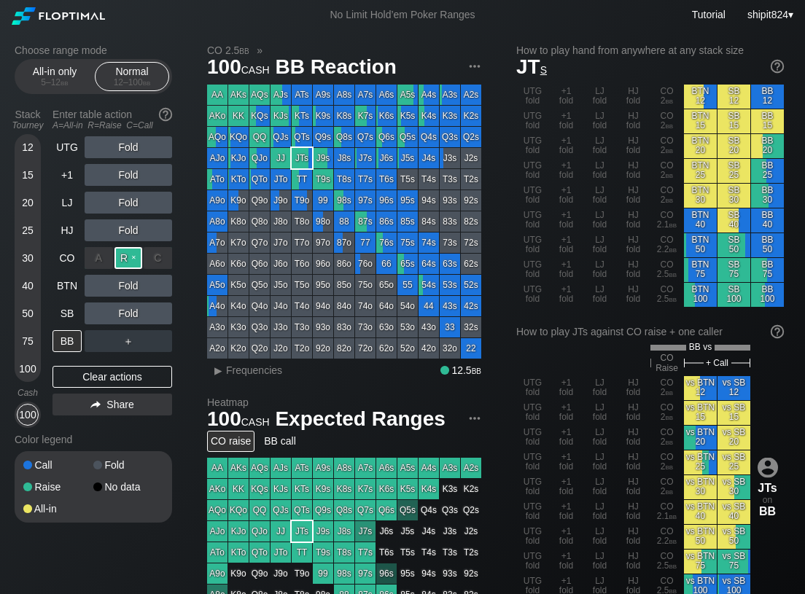
click at [124, 257] on div "R ✕" at bounding box center [128, 258] width 28 height 22
click at [187, 324] on div "Choose range mode All-in only 5 – 12 bb Normal 12 – 100 bb Stack Tourney Enter …" at bounding box center [105, 292] width 181 height 497
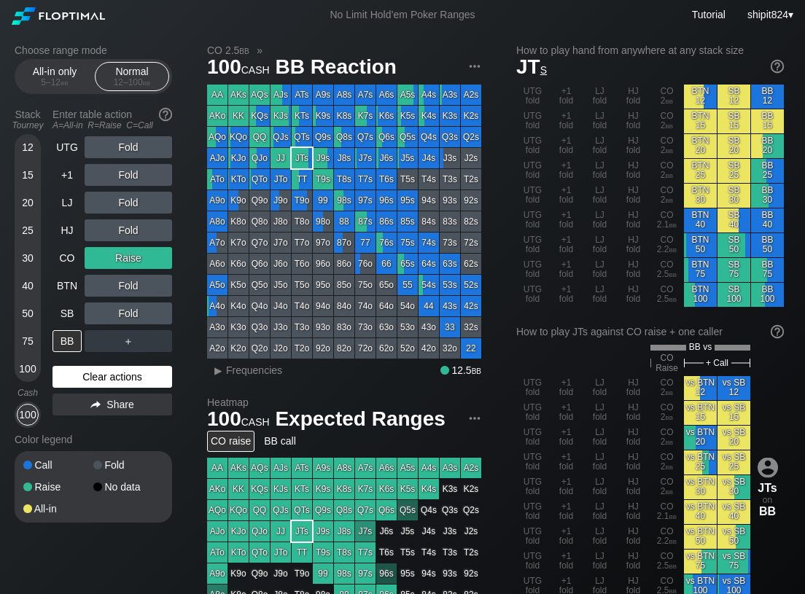
click at [99, 370] on div "Clear actions" at bounding box center [113, 377] width 120 height 22
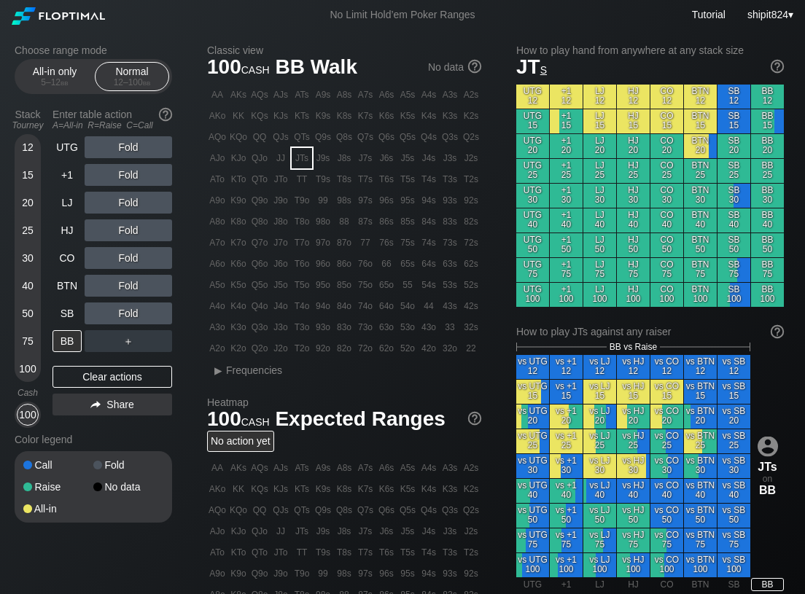
drag, startPoint x: 99, startPoint y: 370, endPoint x: 89, endPoint y: 323, distance: 48.5
click at [98, 362] on div "UTG Fold +1 Fold LJ Fold HJ Fold CO Fold BTN Fold SB Fold BB ＋ Clear actions Sh…" at bounding box center [113, 282] width 120 height 292
click at [79, 314] on div "SB" at bounding box center [67, 314] width 29 height 22
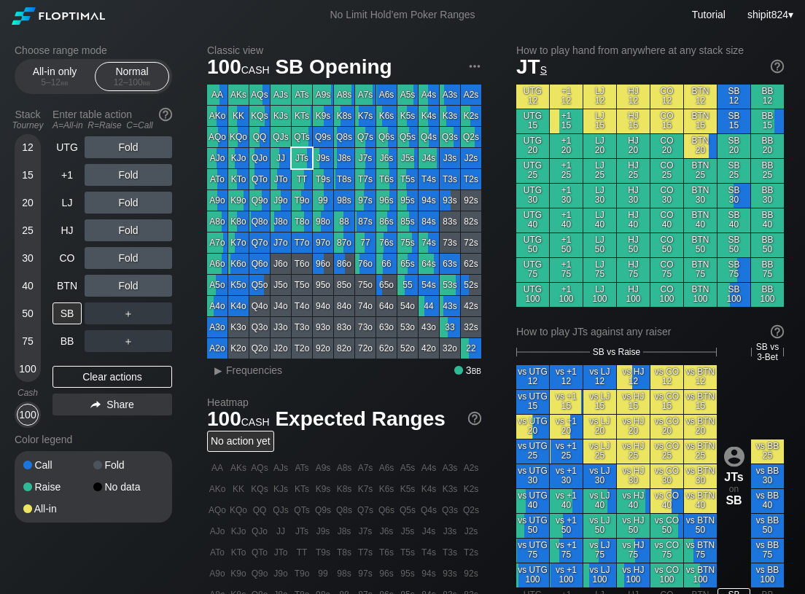
click at [200, 239] on div "Choose range mode All-in only 5 – 12 bb Normal 12 – 100 bb Stack Tourney Enter …" at bounding box center [402, 500] width 799 height 941
click at [111, 376] on div "Clear actions" at bounding box center [113, 377] width 120 height 22
click at [110, 377] on div "Clear actions" at bounding box center [113, 377] width 120 height 22
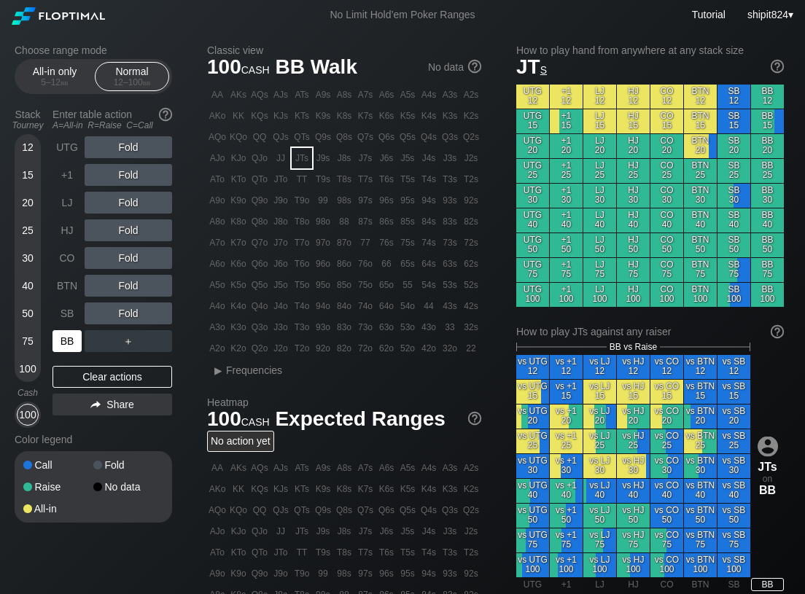
click at [66, 331] on div "BB" at bounding box center [67, 341] width 29 height 22
drag, startPoint x: 190, startPoint y: 309, endPoint x: 163, endPoint y: 317, distance: 28.1
click at [190, 309] on div "Choose range mode All-in only 5 – 12 bb Normal 12 – 100 bb Stack Tourney Enter …" at bounding box center [105, 292] width 181 height 497
click at [83, 371] on div "Clear actions" at bounding box center [113, 377] width 120 height 22
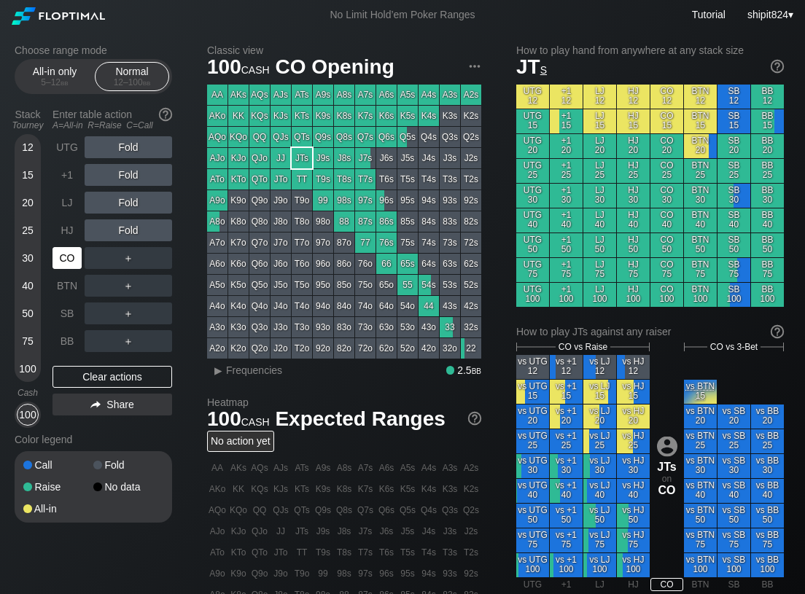
drag, startPoint x: 67, startPoint y: 270, endPoint x: 66, endPoint y: 260, distance: 10.3
click at [67, 269] on div "CO" at bounding box center [69, 258] width 32 height 28
click at [51, 553] on div "Choose range mode All-in only 5 – 12 bb Normal 12 – 100 bb Stack Tourney Enter …" at bounding box center [402, 495] width 799 height 931
click at [78, 377] on div "Clear actions" at bounding box center [113, 377] width 120 height 22
click at [77, 376] on div "Clear actions" at bounding box center [113, 377] width 120 height 22
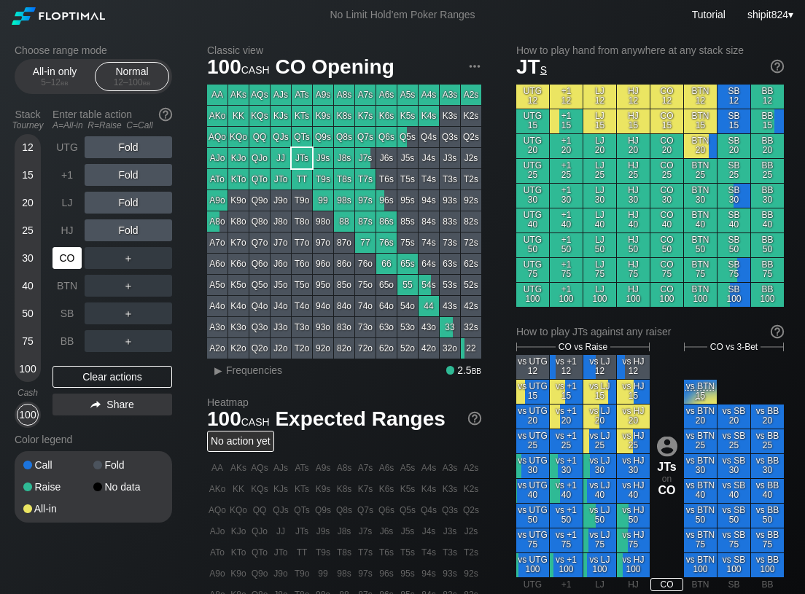
click at [68, 266] on div "CO" at bounding box center [67, 258] width 29 height 22
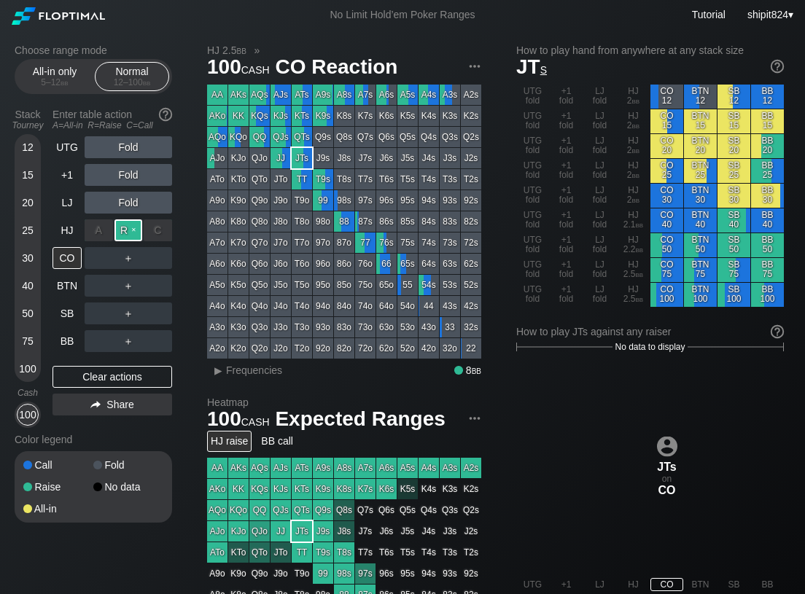
click at [120, 235] on div "R ✕" at bounding box center [128, 230] width 28 height 22
click at [88, 372] on div "Clear actions" at bounding box center [113, 377] width 120 height 22
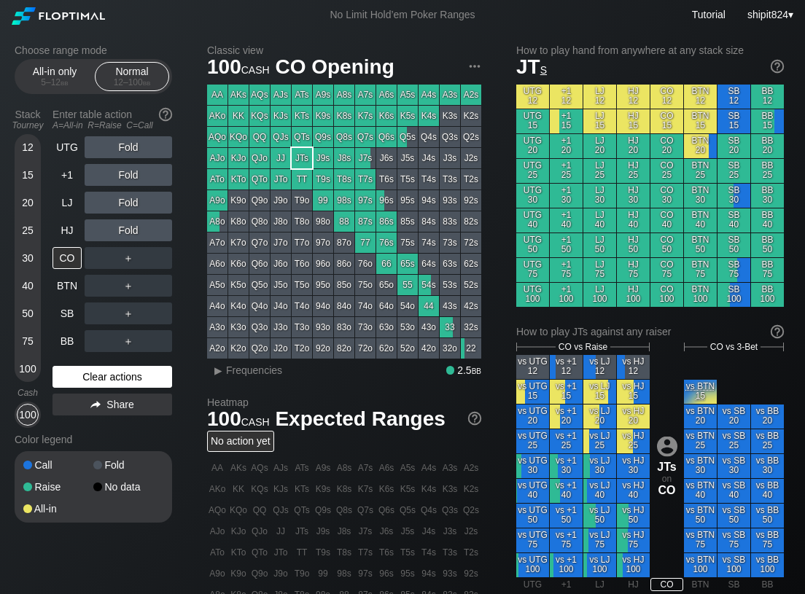
click at [88, 370] on div "Clear actions" at bounding box center [113, 377] width 120 height 22
click at [88, 369] on div "Clear actions" at bounding box center [113, 377] width 120 height 22
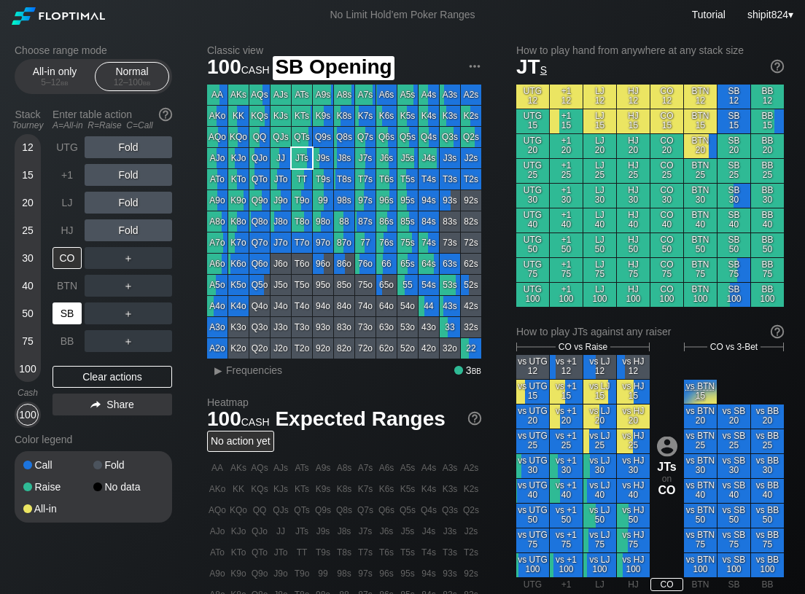
click at [71, 315] on div "SB" at bounding box center [67, 314] width 29 height 22
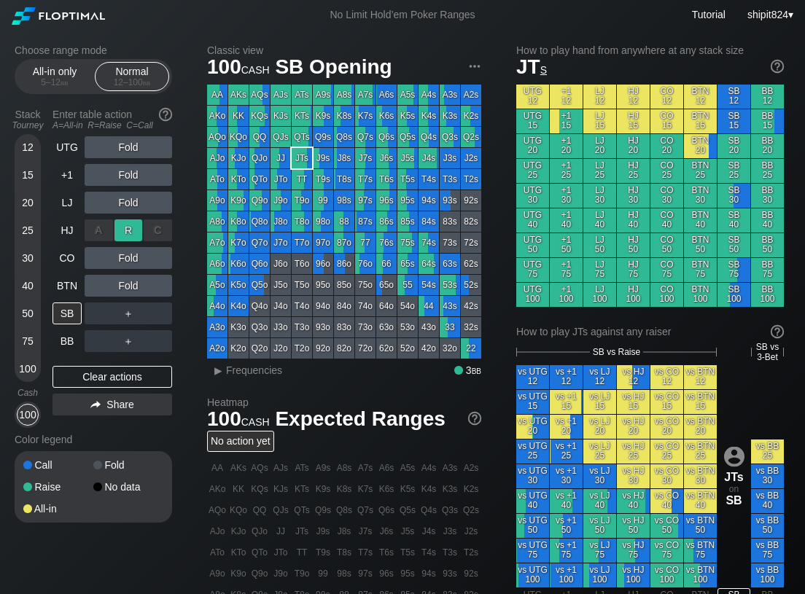
click at [125, 236] on div "R ✕" at bounding box center [128, 230] width 28 height 22
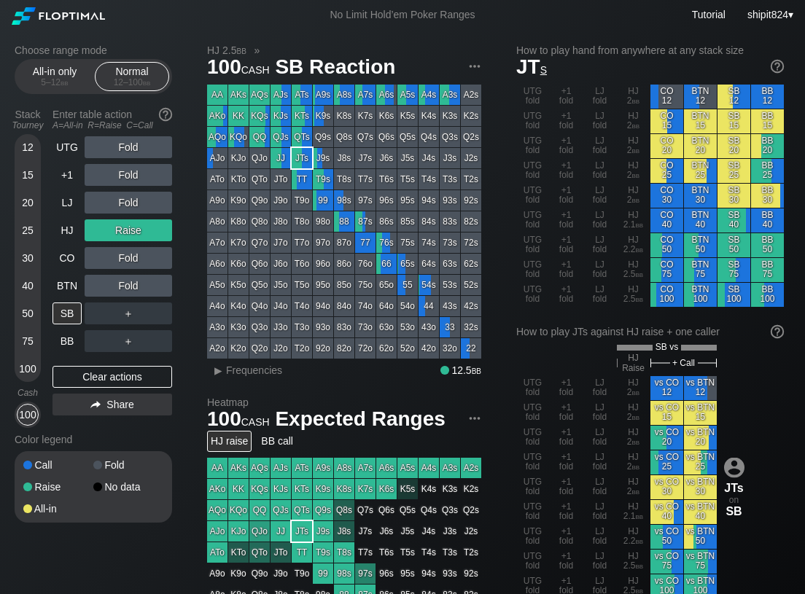
click at [766, 378] on div "UTG fold +1 fold LJ fold HJ 2 bb vs CO 12 vs BTN 12 UTG fold +1 fold LJ fold HJ…" at bounding box center [650, 487] width 268 height 222
click at [77, 383] on div "Clear actions" at bounding box center [113, 377] width 120 height 22
click at [74, 380] on div "Clear actions" at bounding box center [113, 377] width 120 height 22
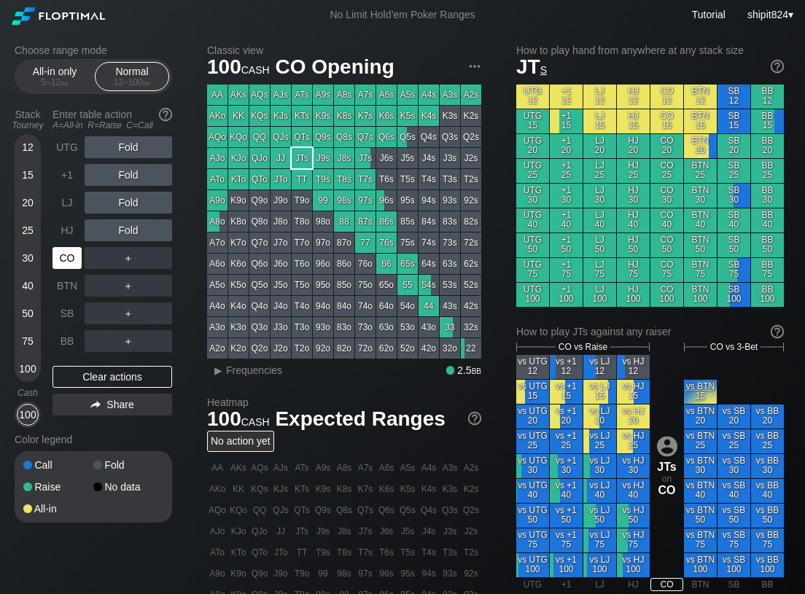
click at [64, 256] on div "CO" at bounding box center [67, 258] width 29 height 22
click at [64, 255] on div "CO" at bounding box center [67, 258] width 29 height 22
drag, startPoint x: 120, startPoint y: 211, endPoint x: 12, endPoint y: 211, distance: 107.2
click at [120, 203] on div "R ✕" at bounding box center [128, 203] width 28 height 22
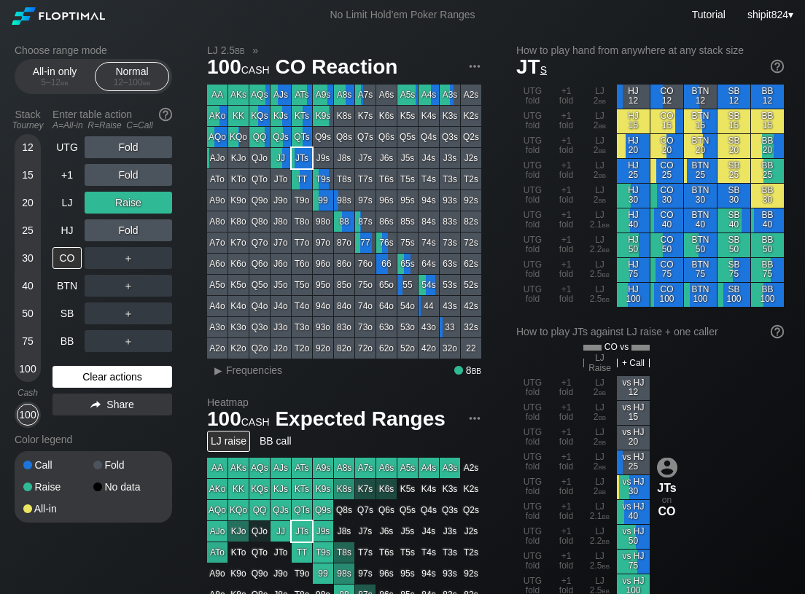
click at [102, 378] on div "Clear actions" at bounding box center [113, 377] width 120 height 22
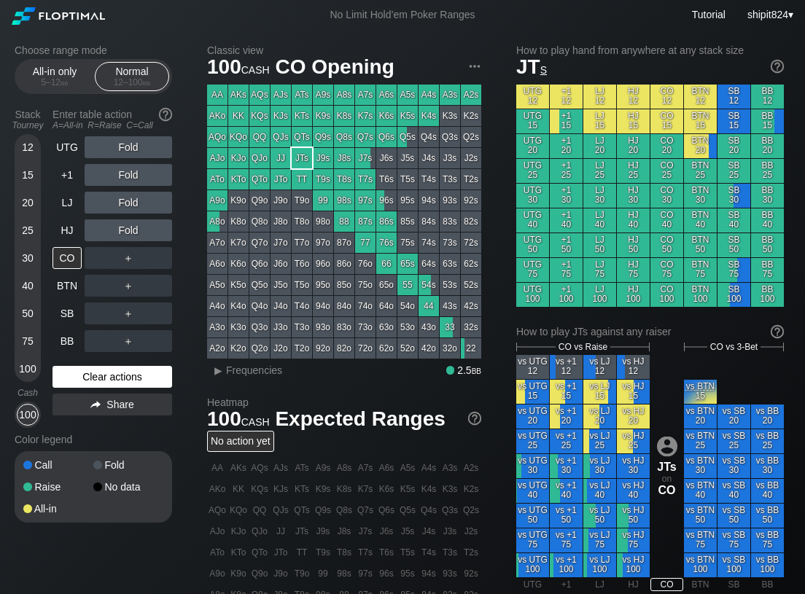
click at [101, 376] on div "Clear actions" at bounding box center [113, 377] width 120 height 22
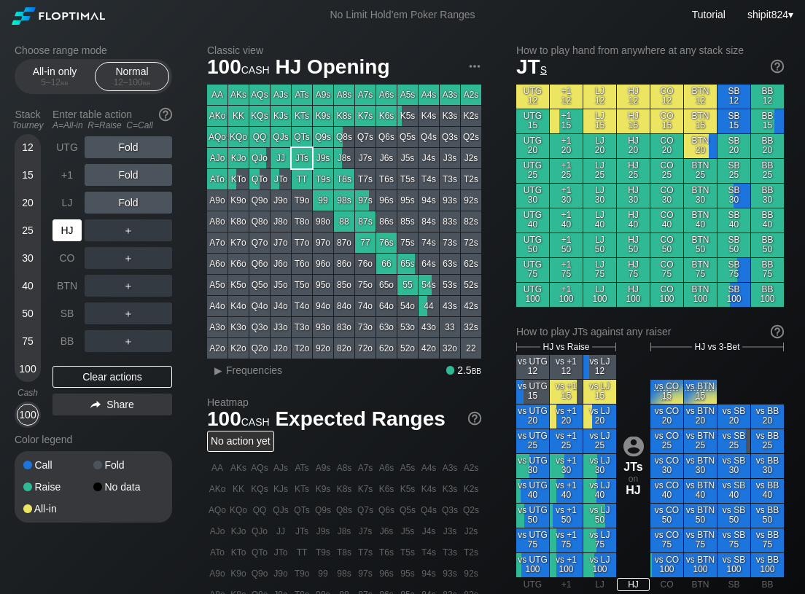
click at [71, 230] on div "HJ" at bounding box center [67, 230] width 29 height 22
click at [84, 373] on div "Clear actions" at bounding box center [113, 377] width 120 height 22
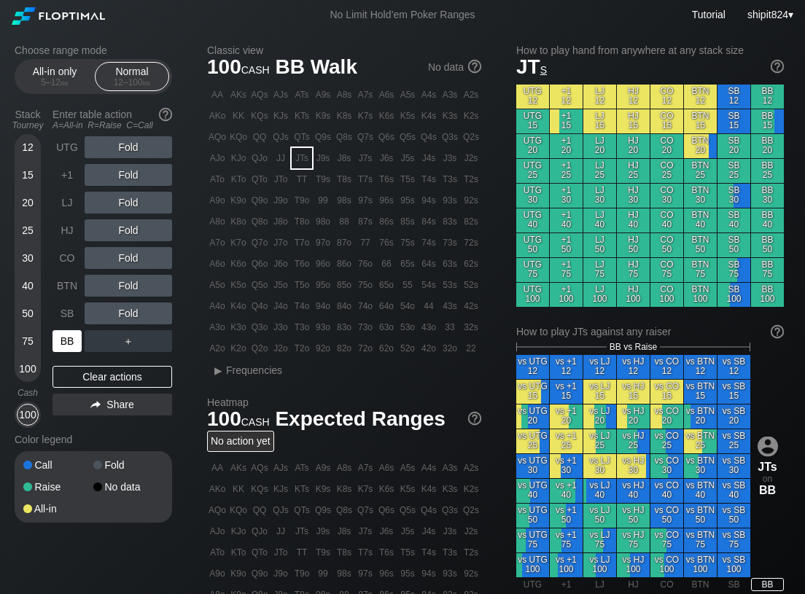
click at [65, 338] on div "BB" at bounding box center [67, 341] width 29 height 22
click at [120, 147] on div "A ✕ R ✕ C ✕ Fold" at bounding box center [129, 147] width 88 height 22
click at [130, 144] on div "R ✕" at bounding box center [128, 147] width 28 height 22
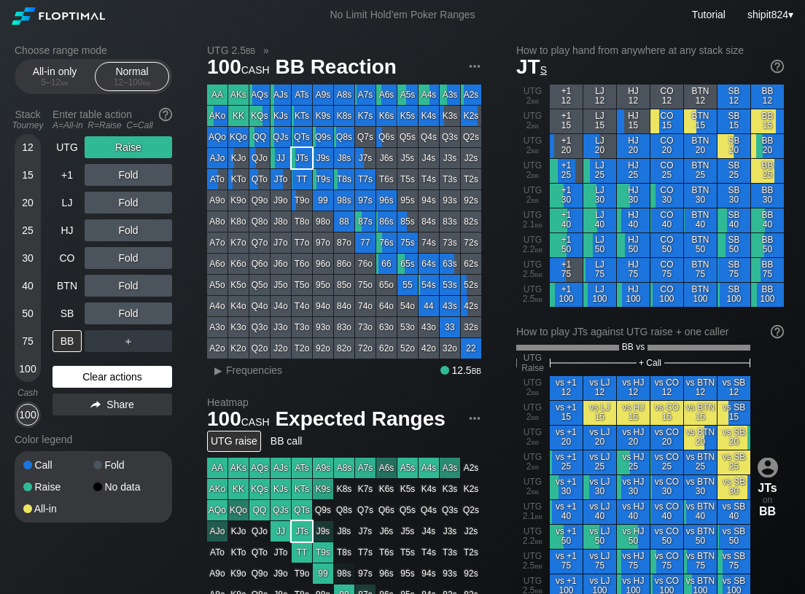
click at [91, 373] on div "Clear actions" at bounding box center [113, 377] width 120 height 22
click at [87, 374] on div "Clear actions" at bounding box center [113, 377] width 120 height 22
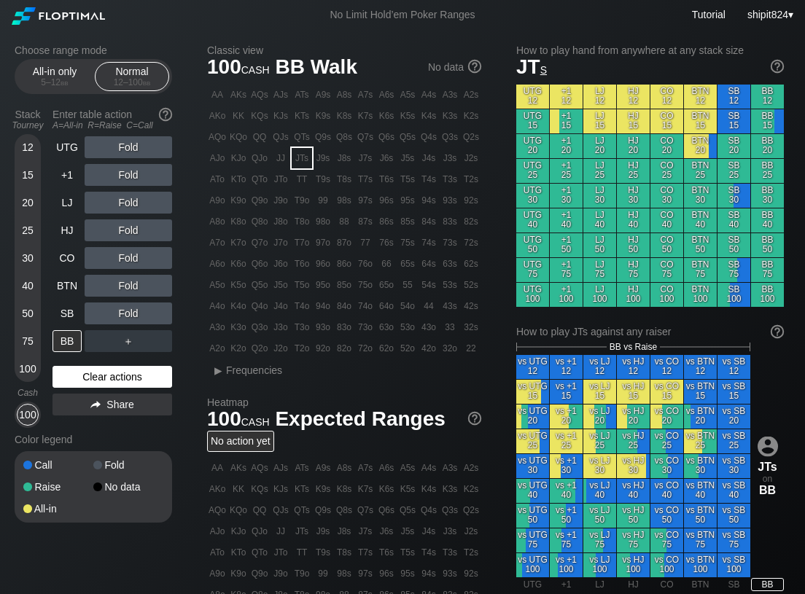
click at [84, 378] on div "Clear actions" at bounding box center [113, 377] width 120 height 22
click at [124, 316] on div "R ✕" at bounding box center [128, 314] width 28 height 22
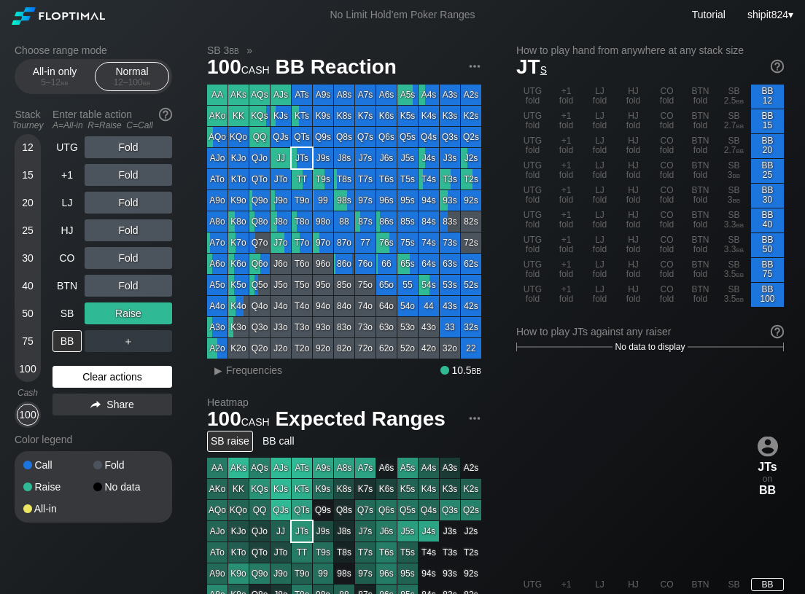
click at [89, 384] on div "Clear actions" at bounding box center [113, 377] width 120 height 22
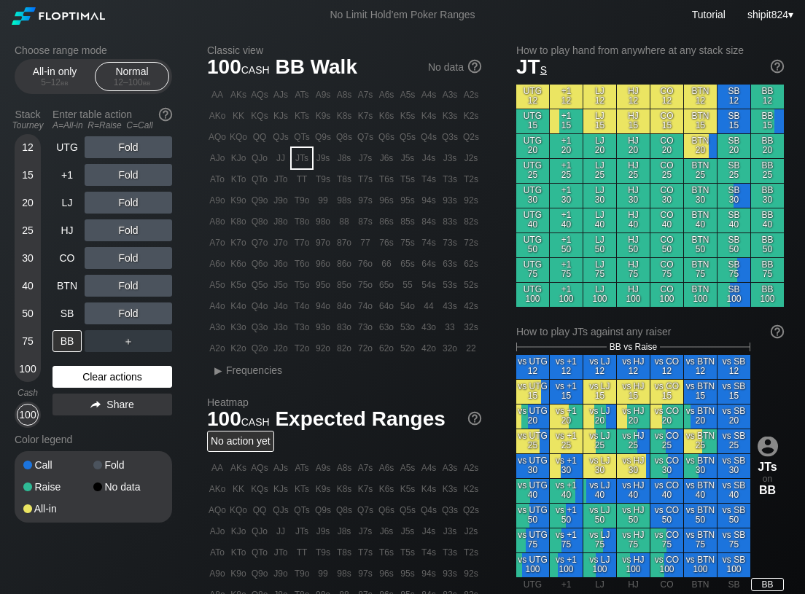
click at [89, 383] on div "Clear actions" at bounding box center [113, 377] width 120 height 22
click at [236, 260] on div "K6o" at bounding box center [238, 264] width 20 height 20
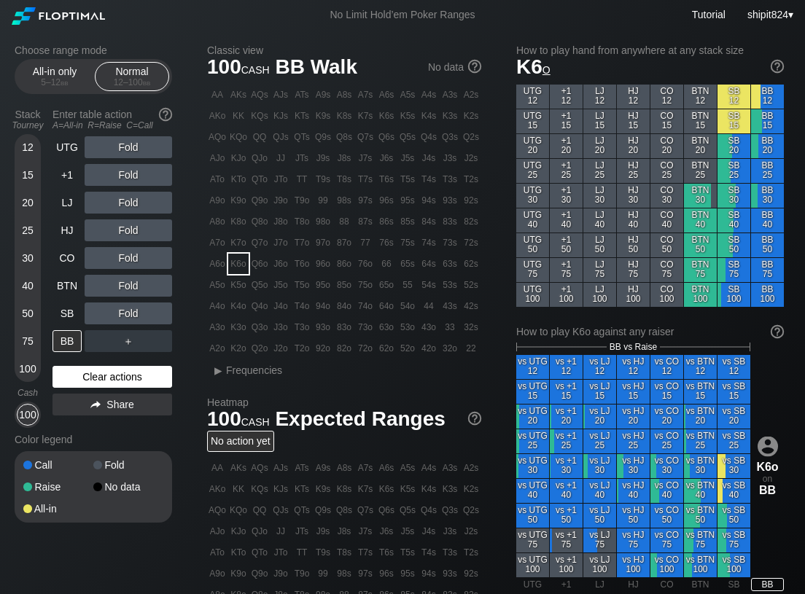
drag, startPoint x: 73, startPoint y: 370, endPoint x: 85, endPoint y: 295, distance: 75.4
click at [73, 369] on div "Clear actions" at bounding box center [113, 377] width 120 height 22
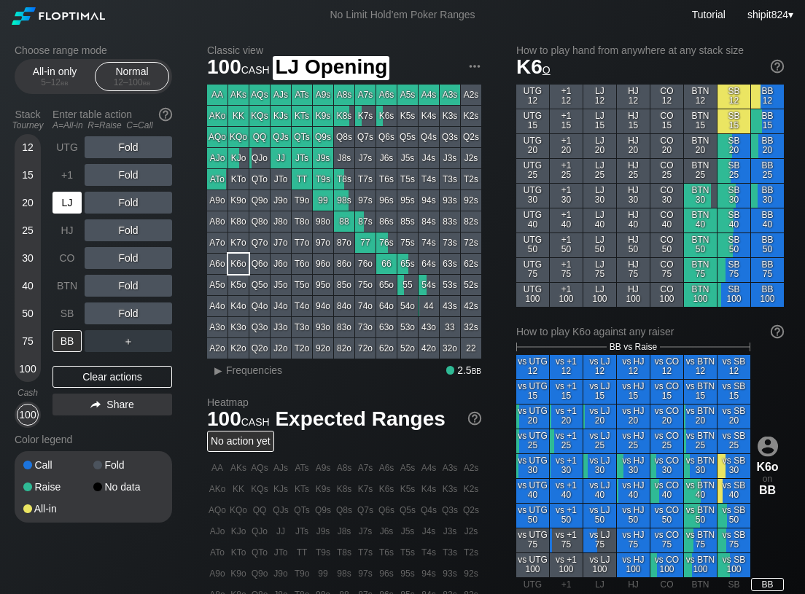
click at [69, 208] on div "LJ" at bounding box center [67, 203] width 29 height 22
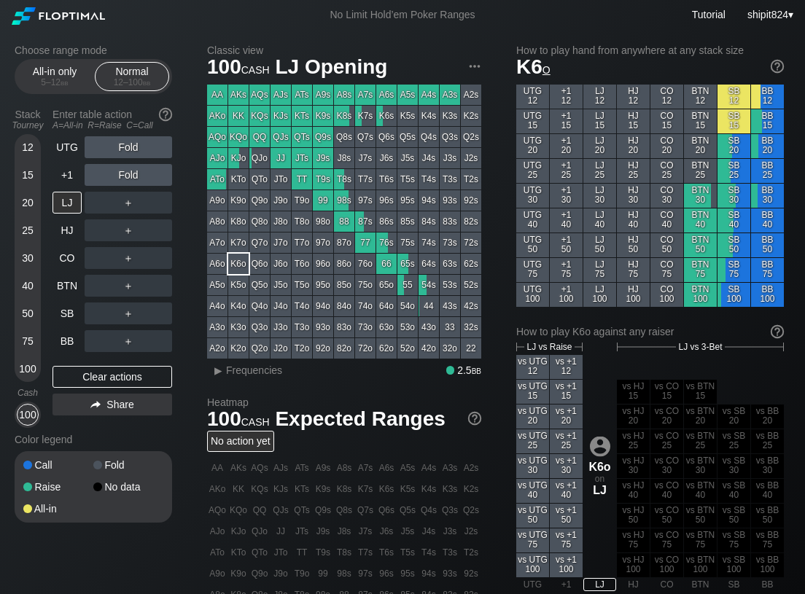
drag, startPoint x: 196, startPoint y: 265, endPoint x: 187, endPoint y: 273, distance: 12.4
click at [195, 266] on div "Choose range mode All-in only 5 – 12 bb Normal 12 – 100 bb Stack Tourney Enter …" at bounding box center [402, 495] width 799 height 931
click at [69, 376] on div "Clear actions" at bounding box center [113, 377] width 120 height 22
click at [65, 348] on div "UTG Fold +1 Fold LJ ＋ HJ ＋ CO ＋ BTN ＋ SB ＋ BB ＋ Clear actions Share" at bounding box center [113, 282] width 120 height 292
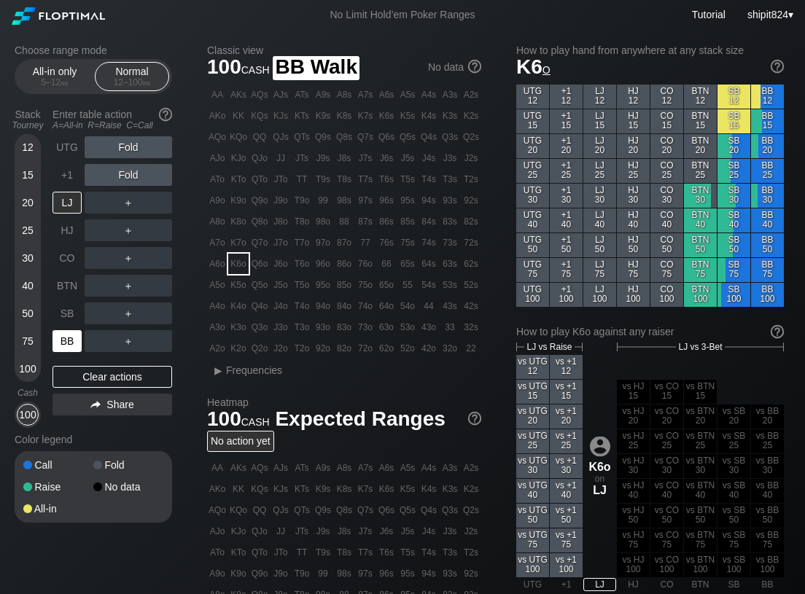
click at [65, 346] on div "BB" at bounding box center [67, 341] width 29 height 22
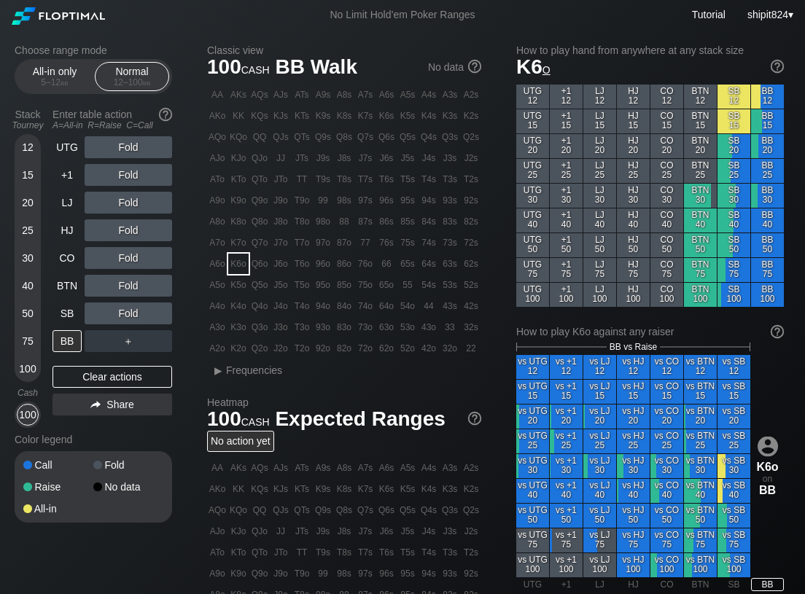
click at [133, 263] on div "Fold" at bounding box center [129, 258] width 88 height 22
click at [127, 279] on div "R ✕" at bounding box center [128, 286] width 28 height 22
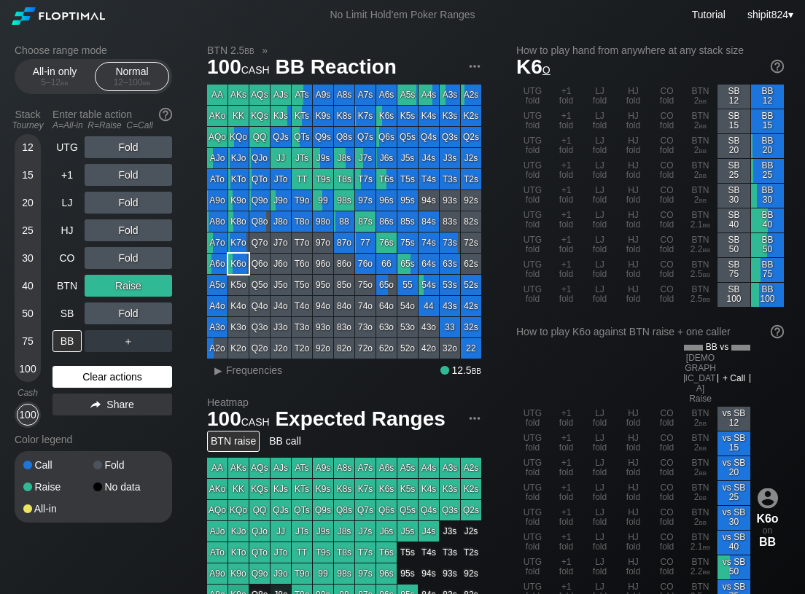
click at [128, 373] on div "Clear actions" at bounding box center [113, 377] width 120 height 22
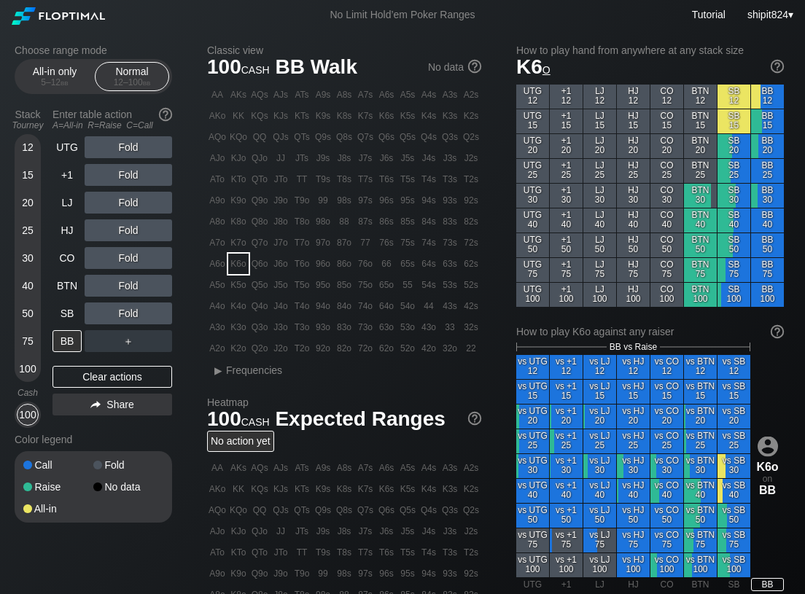
click at [199, 223] on div "Choose range mode All-in only 5 – 12 bb Normal 12 – 100 bb Stack Tourney Enter …" at bounding box center [402, 495] width 799 height 931
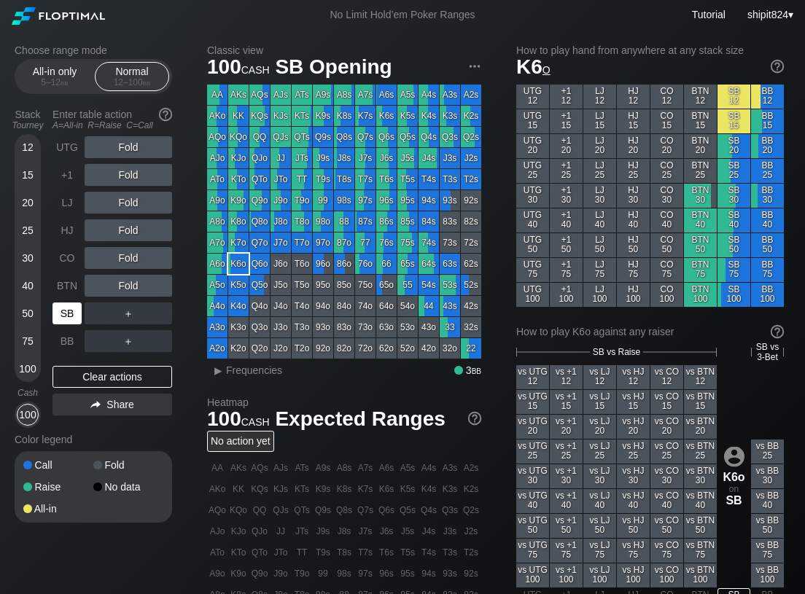
click at [62, 315] on div "SB" at bounding box center [67, 314] width 29 height 22
click at [62, 316] on div "SB" at bounding box center [67, 314] width 29 height 22
click at [502, 249] on div "Classic view 100 cash SB Opening AA AKs AQs AJs ATs A9s A8s A7s A6s A5s A4s A3s…" at bounding box center [498, 507] width 583 height 927
click at [126, 373] on div "Clear actions" at bounding box center [113, 377] width 120 height 22
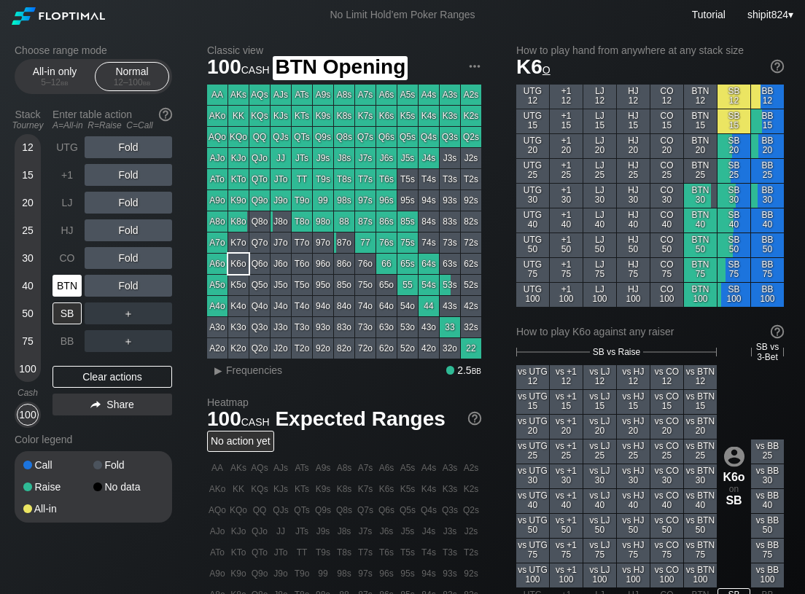
click at [71, 292] on div "BTN" at bounding box center [67, 286] width 29 height 22
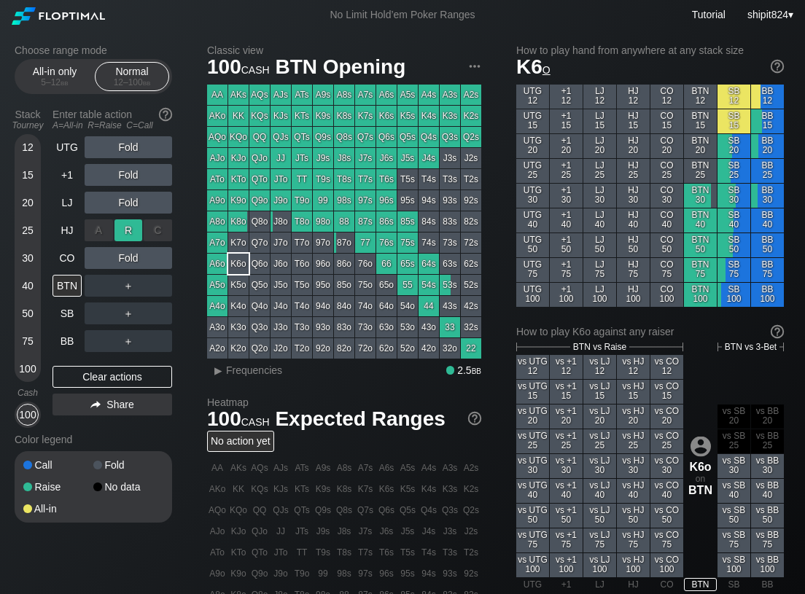
click at [120, 237] on div "R ✕" at bounding box center [128, 230] width 28 height 22
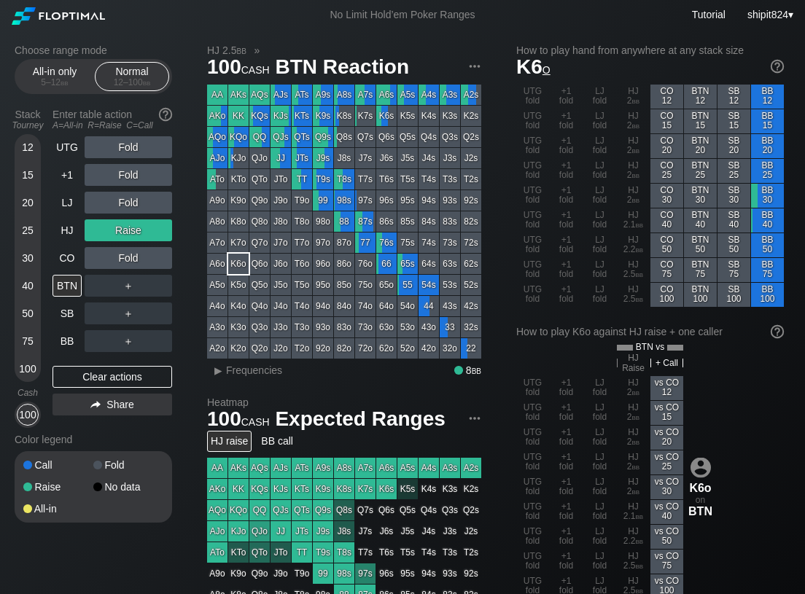
drag, startPoint x: 102, startPoint y: 375, endPoint x: 123, endPoint y: 314, distance: 64.8
click at [102, 375] on div "Clear actions" at bounding box center [113, 377] width 120 height 22
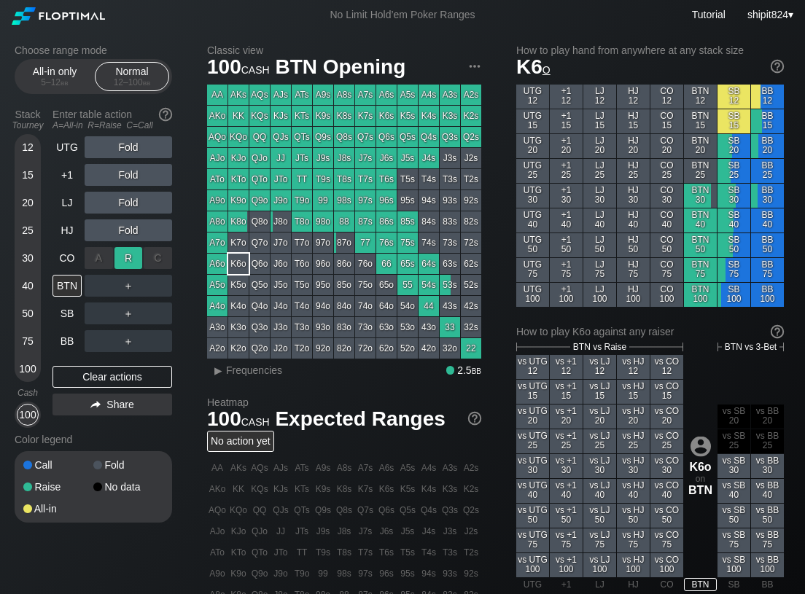
click at [131, 265] on div "R ✕" at bounding box center [128, 258] width 28 height 22
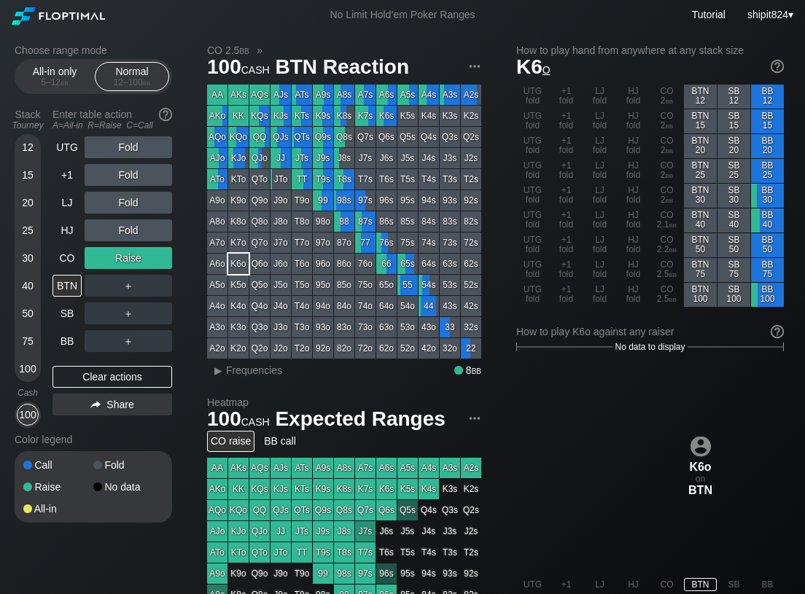
drag, startPoint x: 101, startPoint y: 368, endPoint x: 109, endPoint y: 307, distance: 61.1
click at [101, 367] on div "Clear actions" at bounding box center [113, 377] width 120 height 22
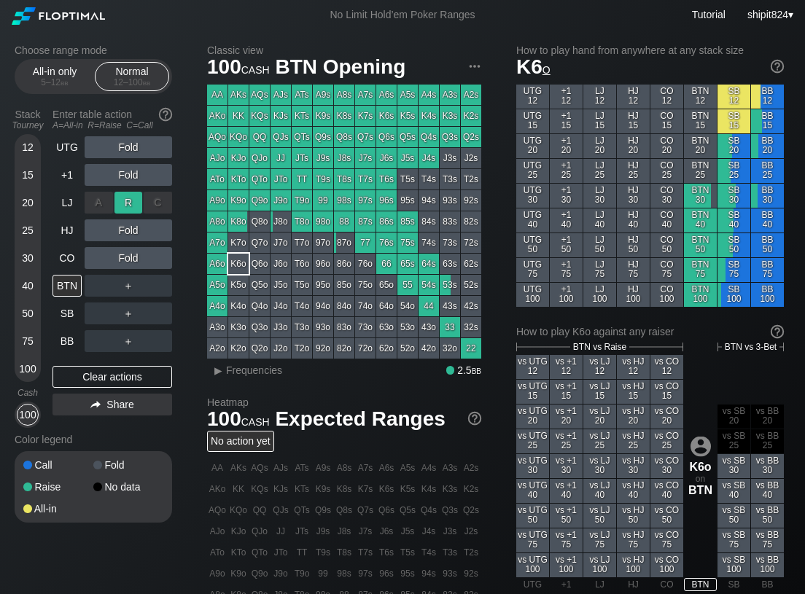
click at [128, 198] on div "R ✕" at bounding box center [128, 203] width 28 height 22
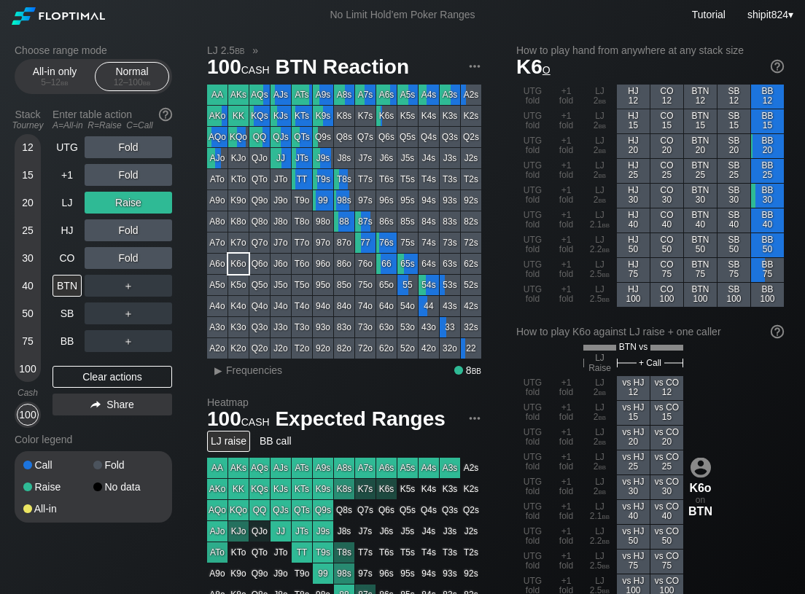
click at [180, 265] on div "Choose range mode All-in only 5 – 12 bb Normal 12 – 100 bb Stack Tourney Enter …" at bounding box center [105, 292] width 181 height 497
click at [77, 371] on div "Clear actions" at bounding box center [113, 377] width 120 height 22
click at [77, 370] on div "Clear actions" at bounding box center [113, 377] width 120 height 22
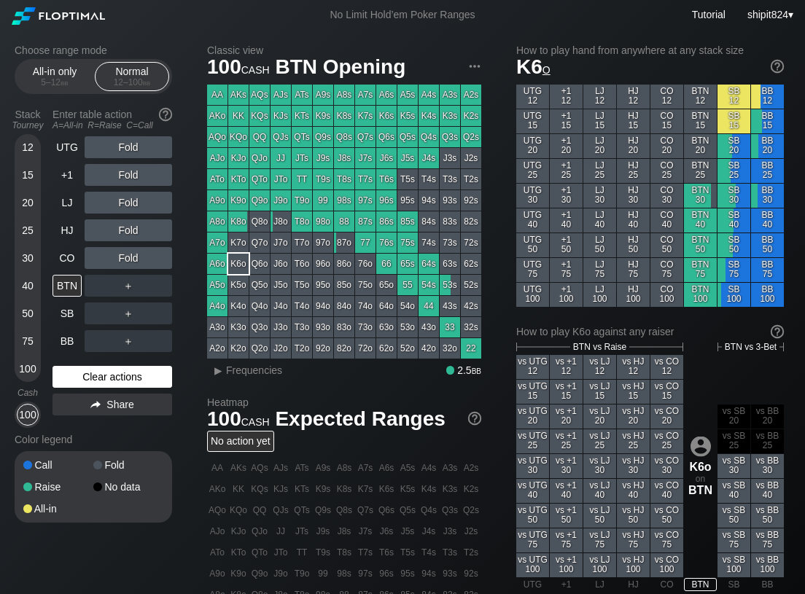
click at [77, 369] on div "Clear actions" at bounding box center [113, 377] width 120 height 22
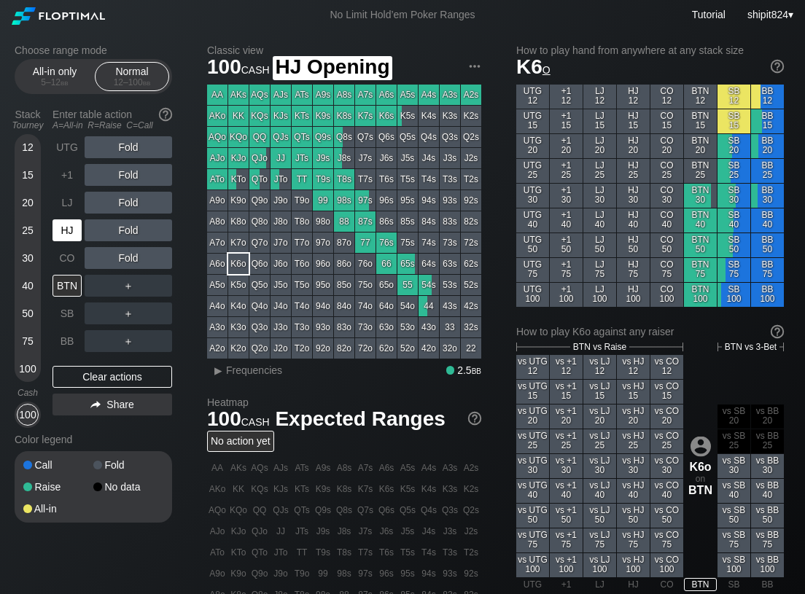
click at [78, 236] on div "HJ" at bounding box center [67, 230] width 29 height 22
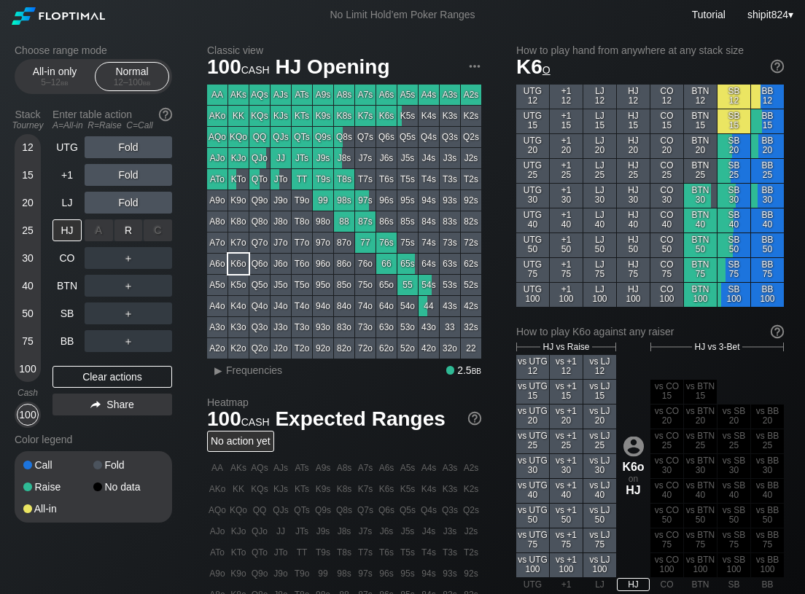
click at [123, 229] on div "R ✕" at bounding box center [128, 230] width 28 height 22
